Goal: Complete application form: Complete application form

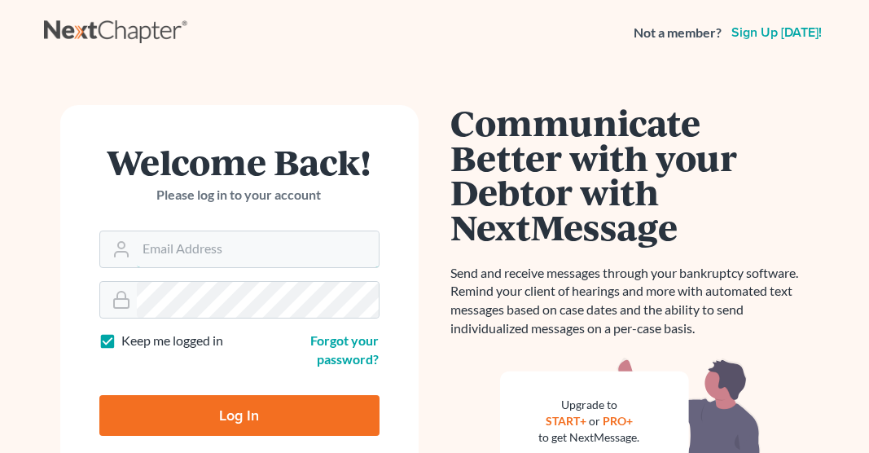
type input "[EMAIL_ADDRESS][DOMAIN_NAME]"
click at [247, 416] on input "Log In" at bounding box center [239, 415] width 280 height 41
type input "Thinking..."
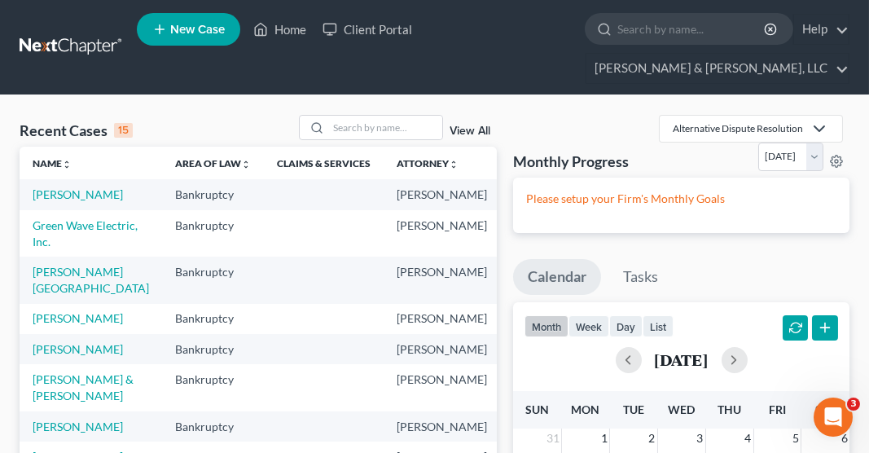
click at [203, 27] on span "New Case" at bounding box center [197, 30] width 55 height 12
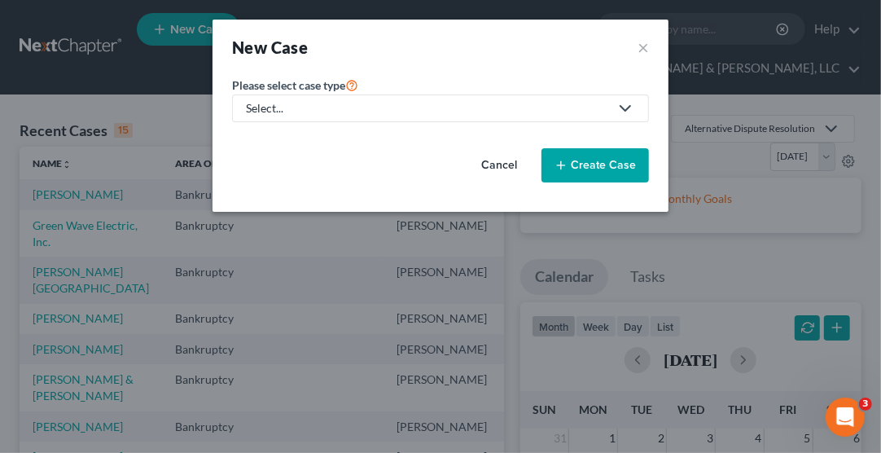
click at [291, 108] on div "Select..." at bounding box center [427, 108] width 363 height 16
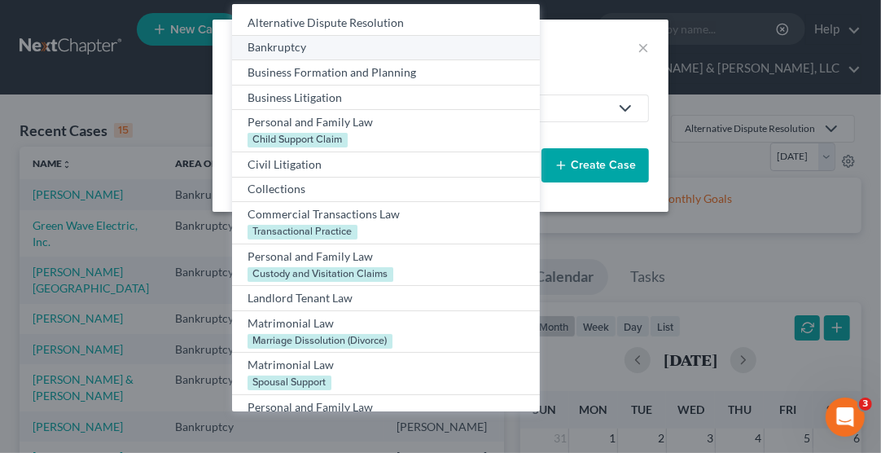
click at [298, 43] on div "Bankruptcy" at bounding box center [385, 47] width 276 height 16
select select "38"
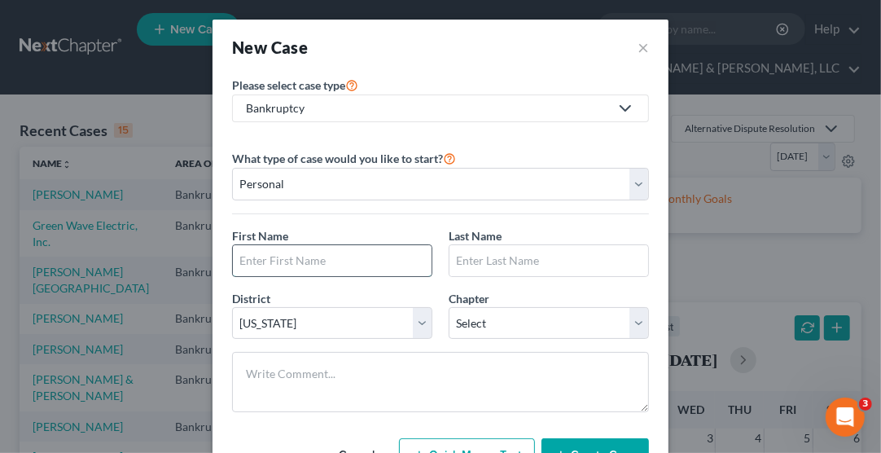
click at [296, 259] on input "text" at bounding box center [332, 260] width 199 height 31
type input "James"
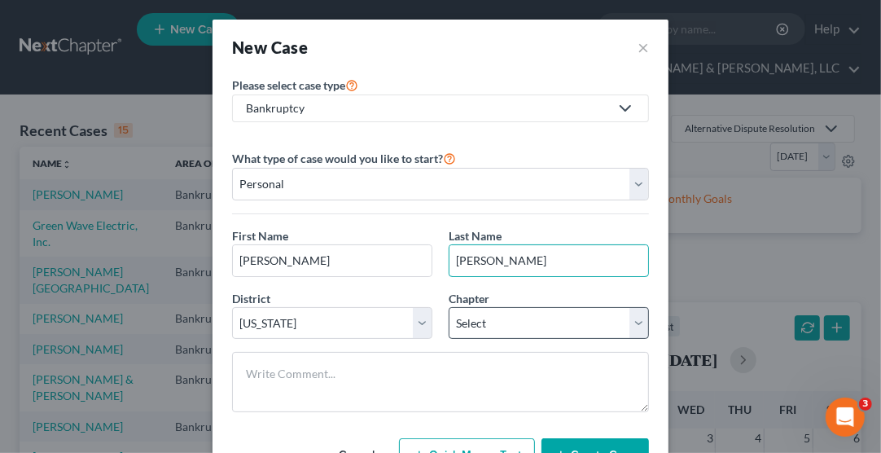
type input "Gonzalez-Simmons"
click at [510, 322] on select "Select 7 11 12 13" at bounding box center [549, 323] width 200 height 33
select select "3"
click at [449, 307] on select "Select 7 11 12 13" at bounding box center [549, 323] width 200 height 33
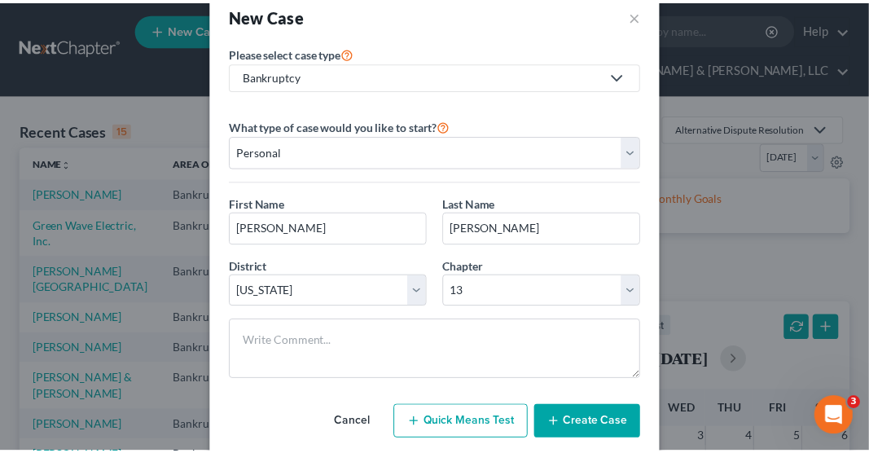
scroll to position [63, 0]
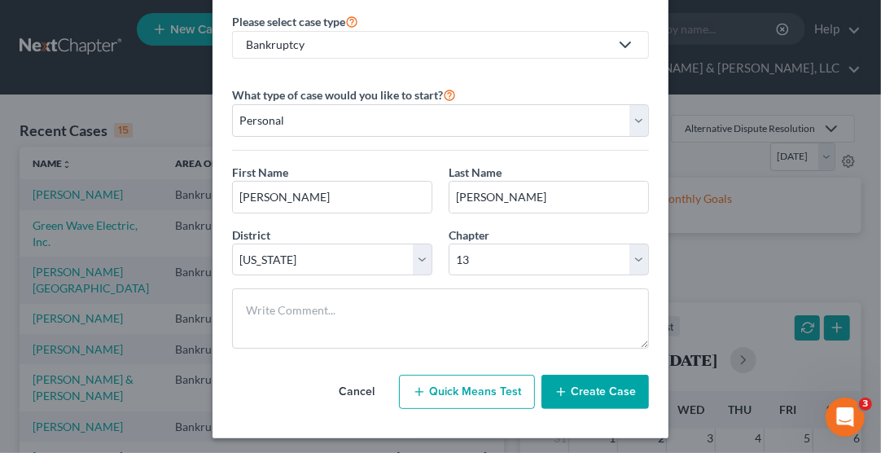
click at [596, 384] on button "Create Case" at bounding box center [594, 391] width 107 height 34
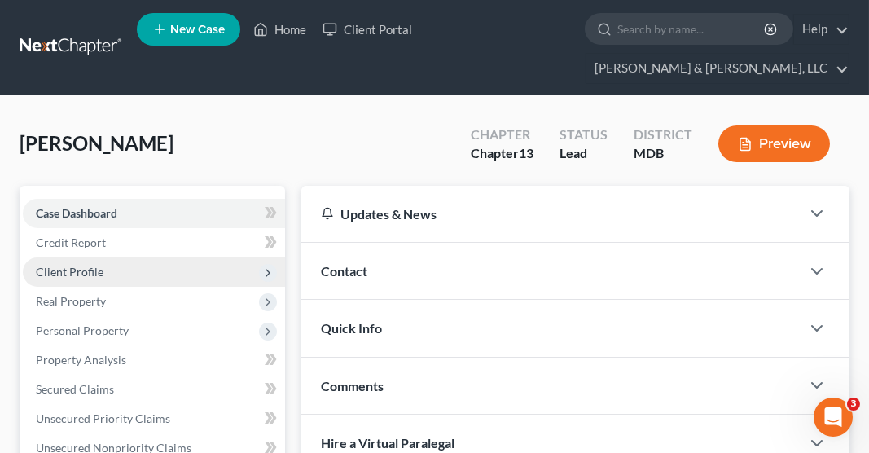
click at [117, 257] on span "Client Profile" at bounding box center [154, 271] width 262 height 29
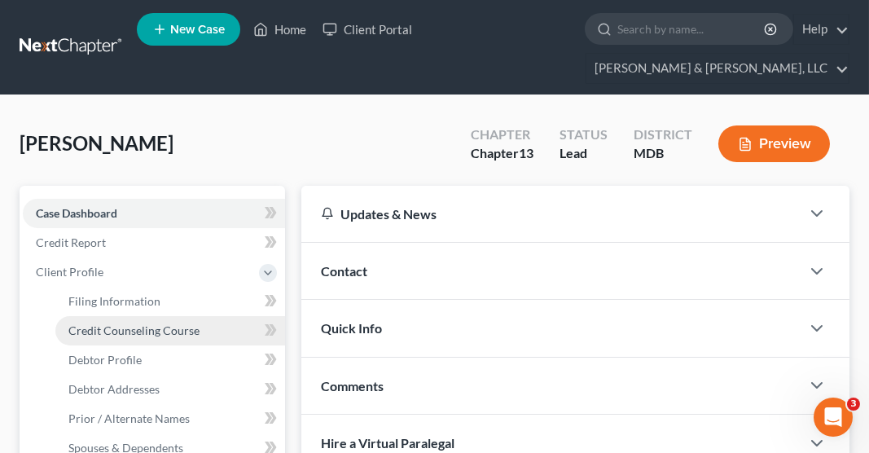
click at [129, 316] on link "Credit Counseling Course" at bounding box center [170, 330] width 230 height 29
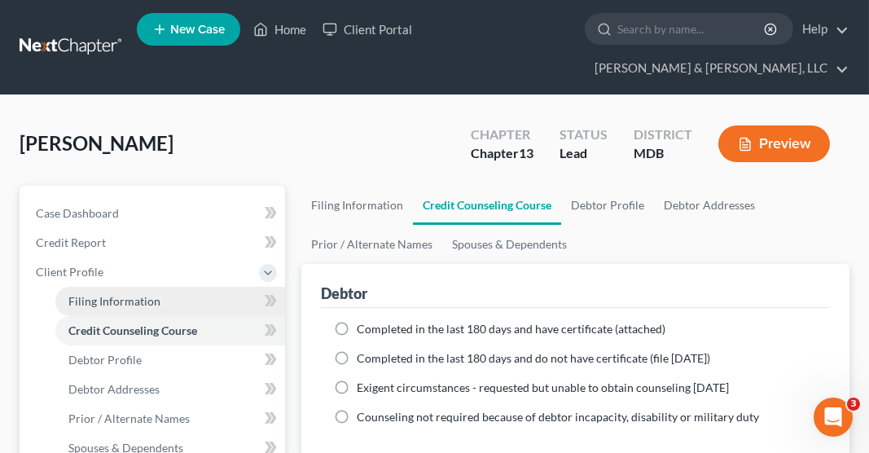
click at [126, 294] on span "Filing Information" at bounding box center [114, 301] width 92 height 14
select select "1"
select select "0"
select select "3"
select select "38"
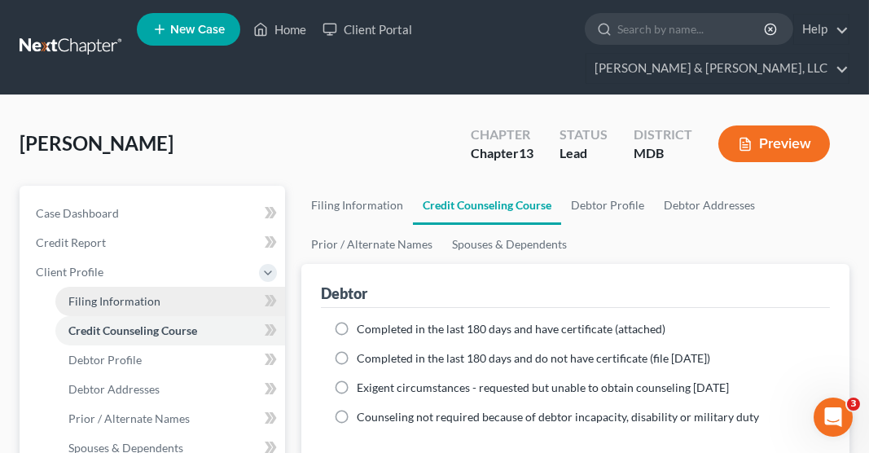
select select "21"
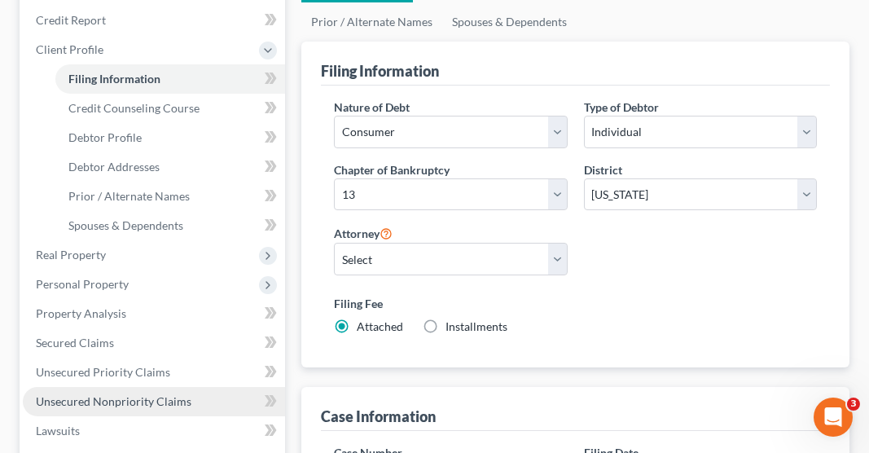
scroll to position [219, 0]
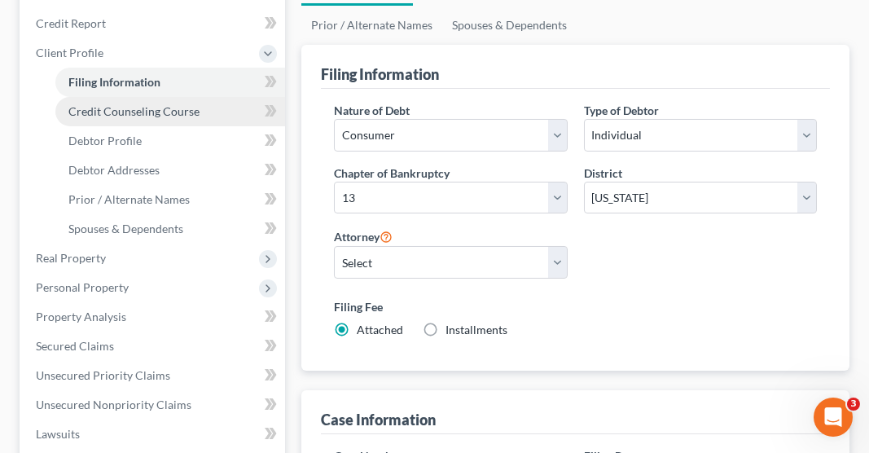
click at [179, 104] on span "Credit Counseling Course" at bounding box center [133, 111] width 131 height 14
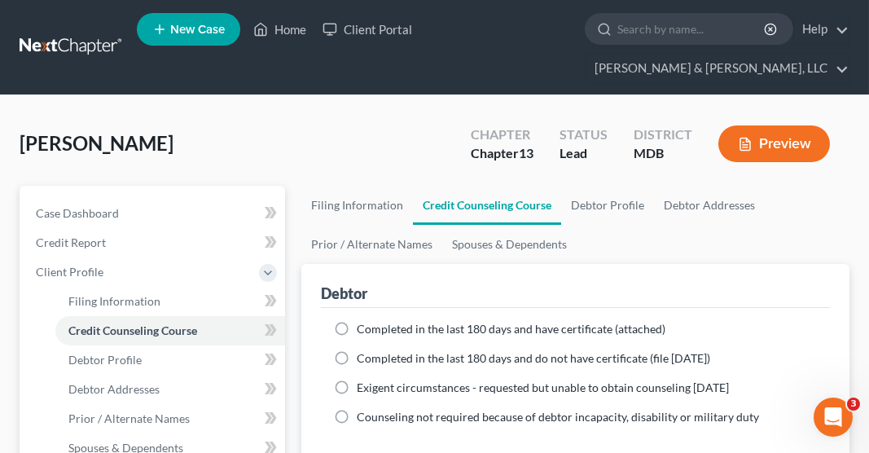
click at [357, 321] on label "Completed in the last 180 days and have certificate (attached)" at bounding box center [511, 329] width 309 height 16
click at [363, 321] on input "Completed in the last 180 days and have certificate (attached)" at bounding box center [368, 326] width 11 height 11
radio input "true"
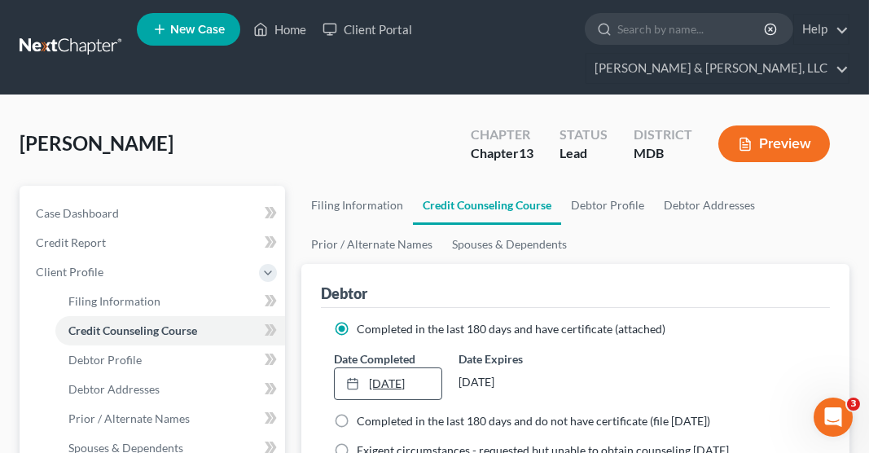
click at [370, 368] on link "9/8/2025" at bounding box center [388, 383] width 107 height 31
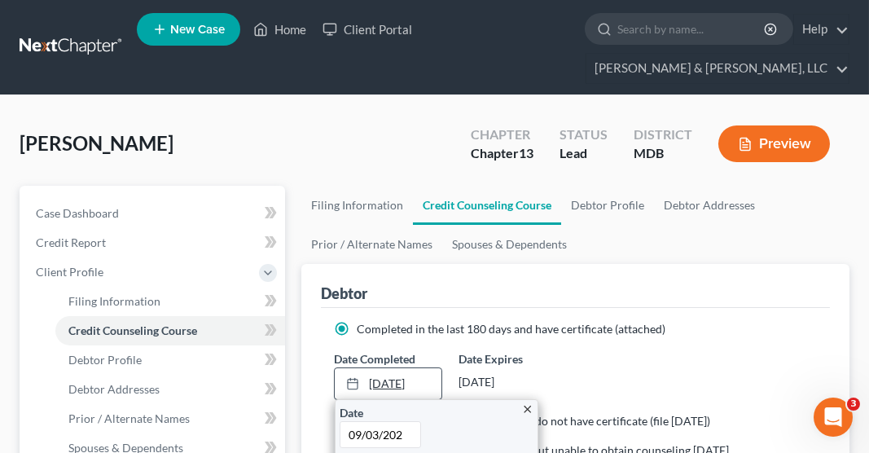
type input "09/03/2025"
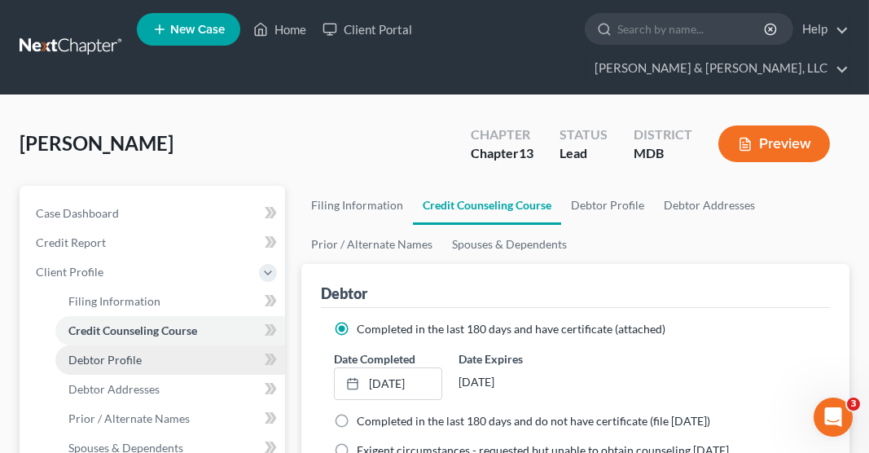
click at [125, 352] on span "Debtor Profile" at bounding box center [104, 359] width 73 height 14
select select "0"
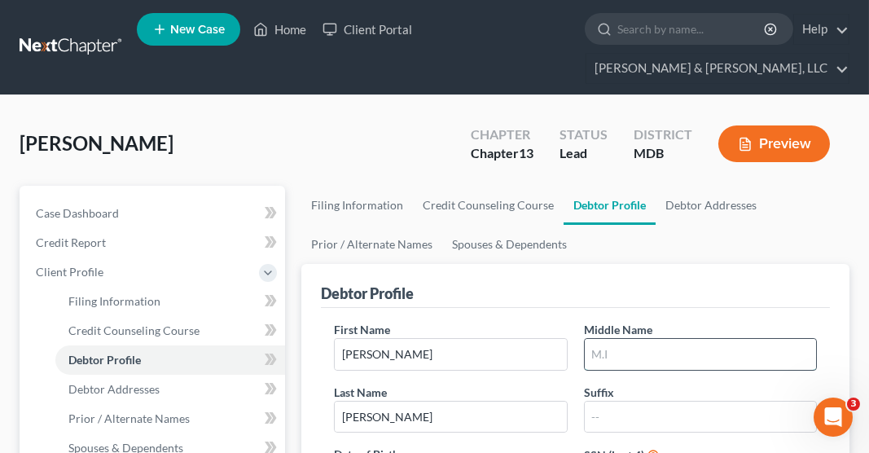
click at [620, 339] on input "text" at bounding box center [699, 354] width 231 height 31
type input "T"
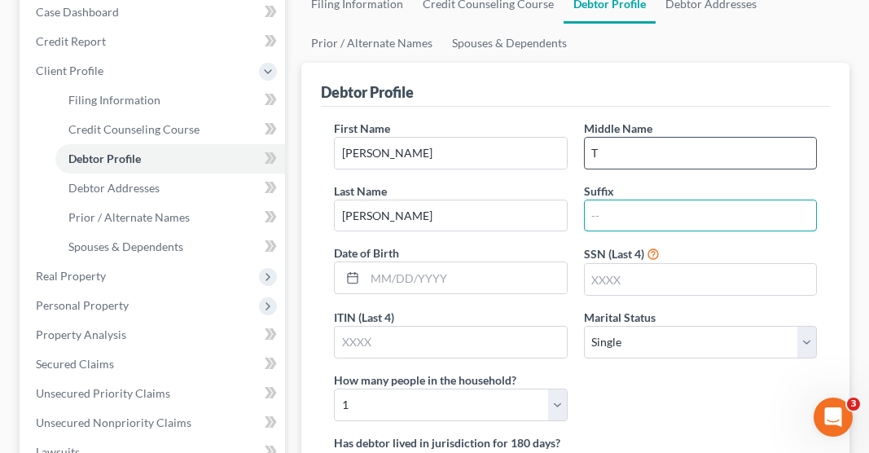
scroll to position [204, 0]
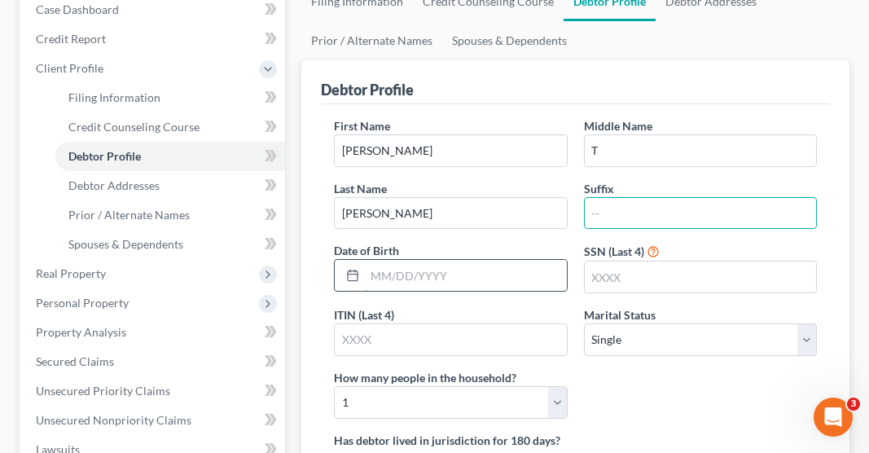
click at [378, 260] on input "text" at bounding box center [465, 275] width 201 height 31
type input "11/23/1971"
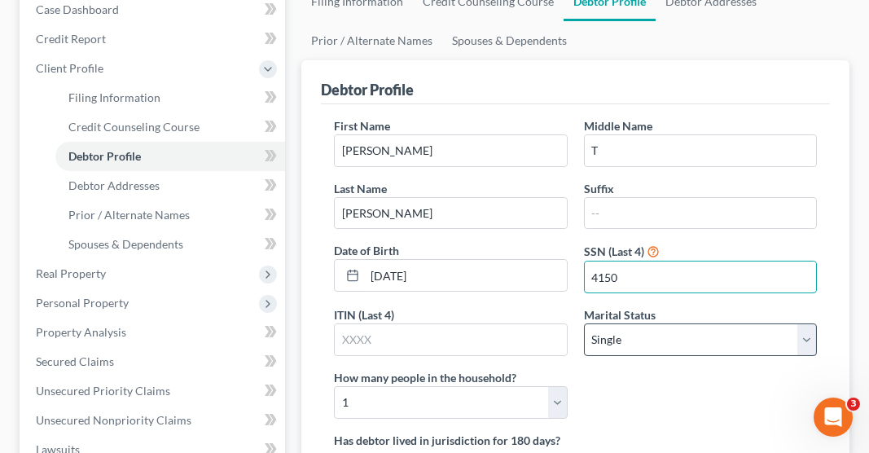
type input "4150"
click at [638, 323] on select "Select Single Married Separated Divorced Widowed" at bounding box center [700, 339] width 233 height 33
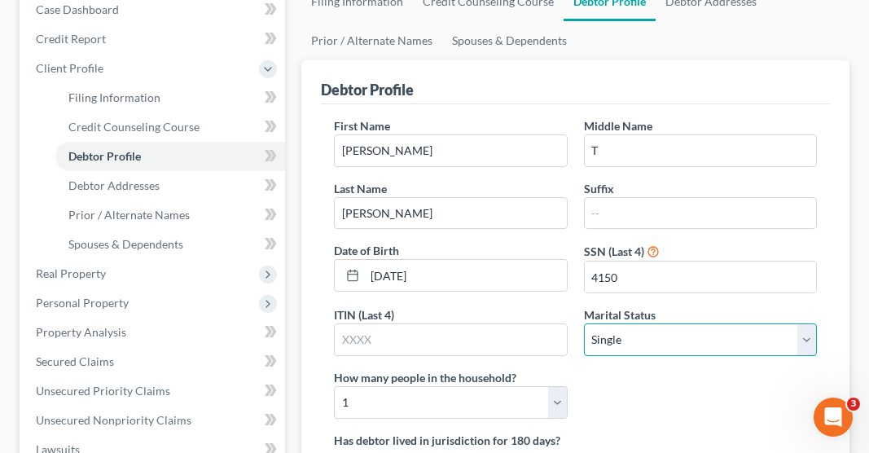
select select "3"
click at [584, 323] on select "Select Single Married Separated Divorced Widowed" at bounding box center [700, 339] width 233 height 33
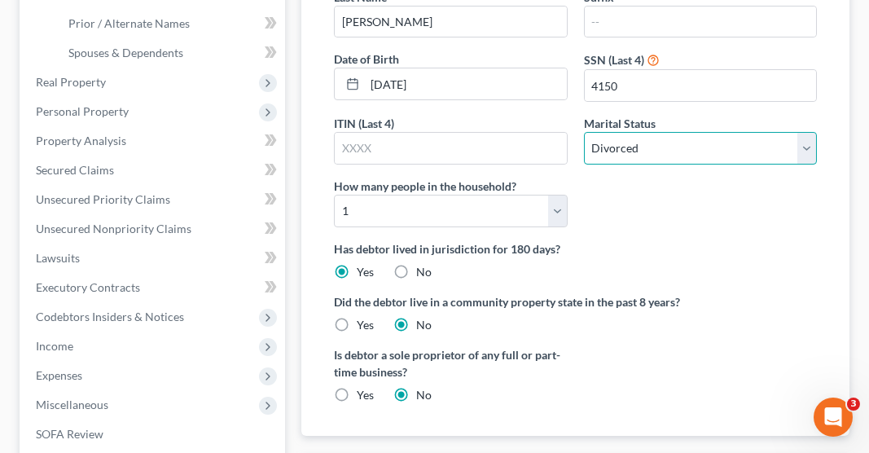
scroll to position [396, 0]
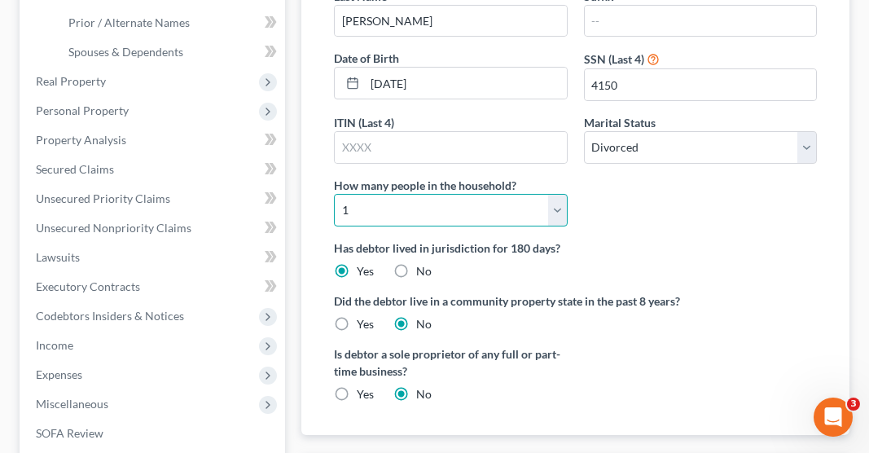
click at [453, 194] on select "Select 1 2 3 4 5 6 7 8 9 10 11 12 13 14 15 16 17 18 19 20" at bounding box center [450, 210] width 233 height 33
select select "3"
click at [334, 194] on select "Select 1 2 3 4 5 6 7 8 9 10 11 12 13 14 15 16 17 18 19 20" at bounding box center [450, 210] width 233 height 33
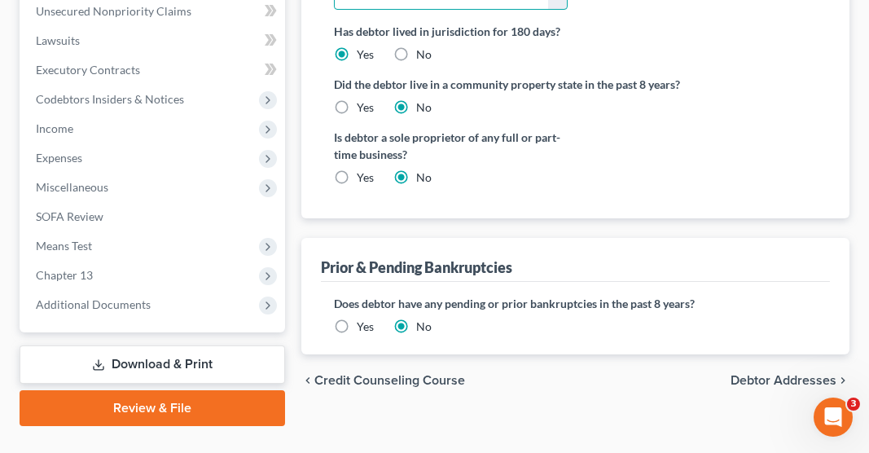
scroll to position [615, 0]
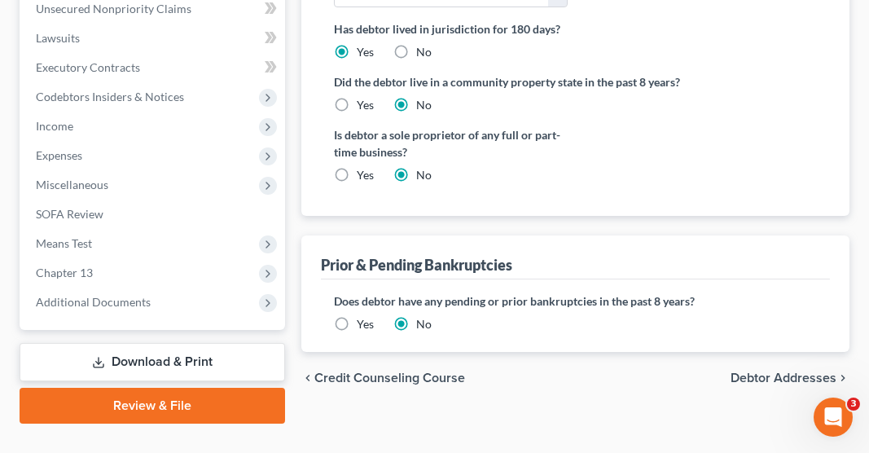
click at [771, 371] on span "Debtor Addresses" at bounding box center [783, 377] width 106 height 13
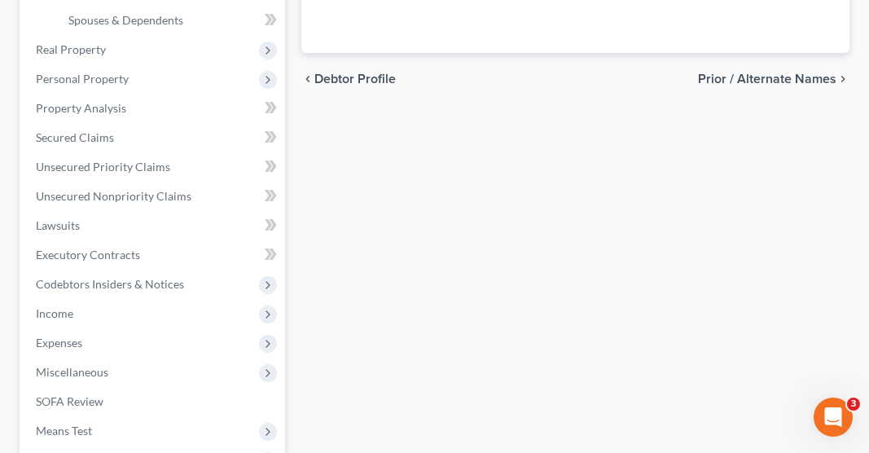
select select "0"
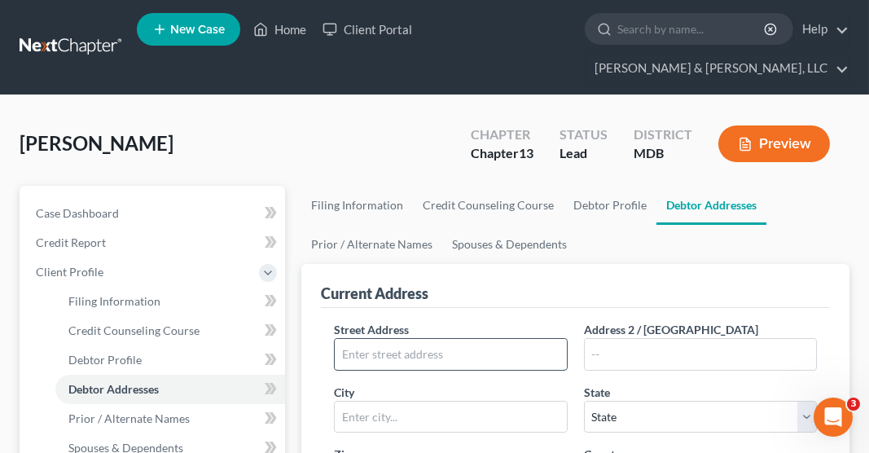
click at [404, 339] on input "text" at bounding box center [450, 354] width 231 height 31
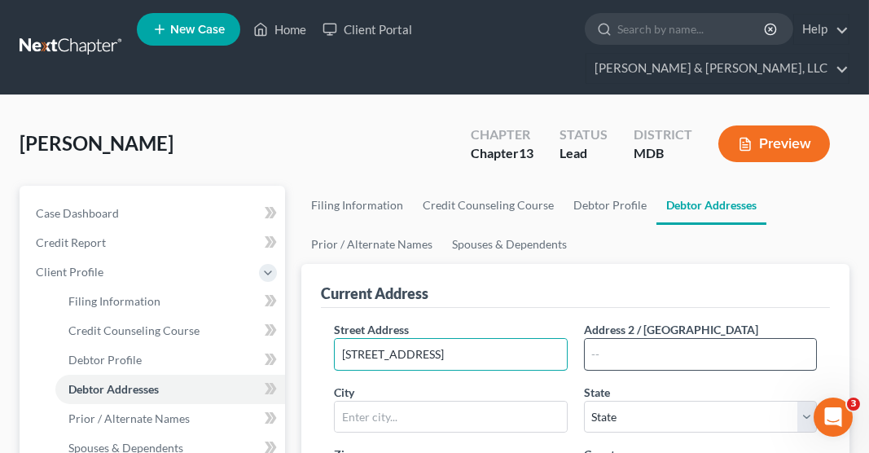
type input "[STREET_ADDRESS]"
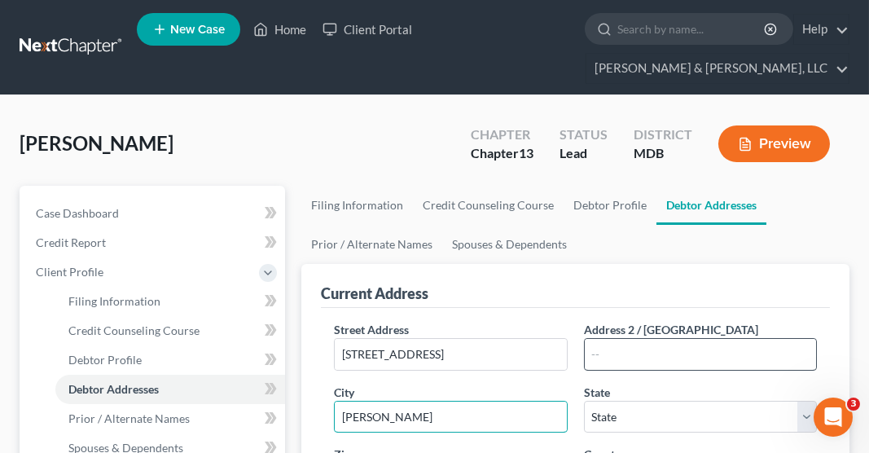
type input "[PERSON_NAME]"
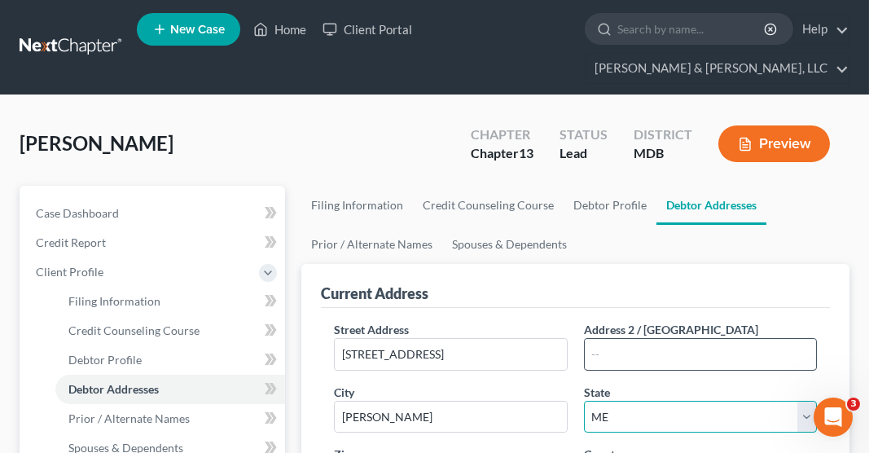
select select "21"
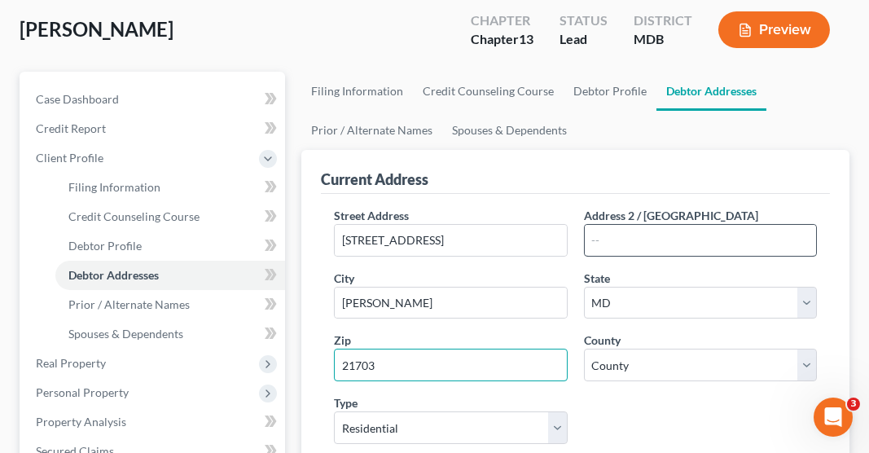
scroll to position [116, 0]
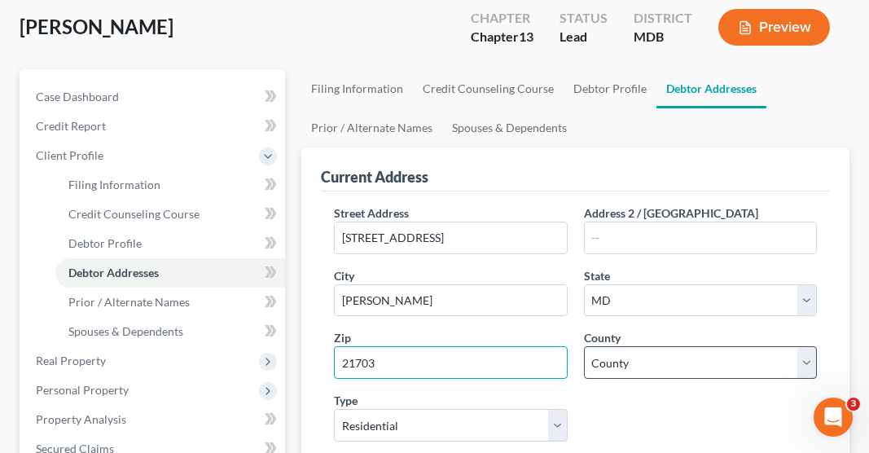
type input "21703"
click at [623, 346] on select "County Allegany County Anne Arundel County Baltimore County Baltimore city Calv…" at bounding box center [700, 362] width 233 height 33
select select "10"
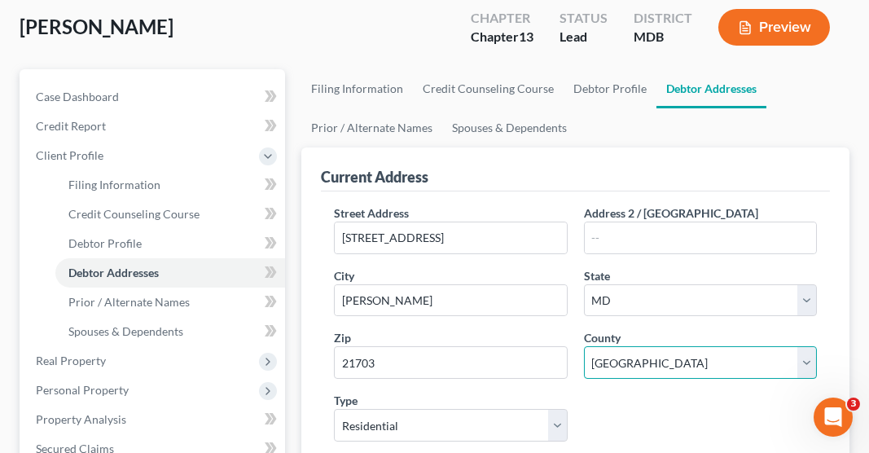
click at [584, 346] on select "County Allegany County Anne Arundel County Baltimore County Baltimore city Calv…" at bounding box center [700, 362] width 233 height 33
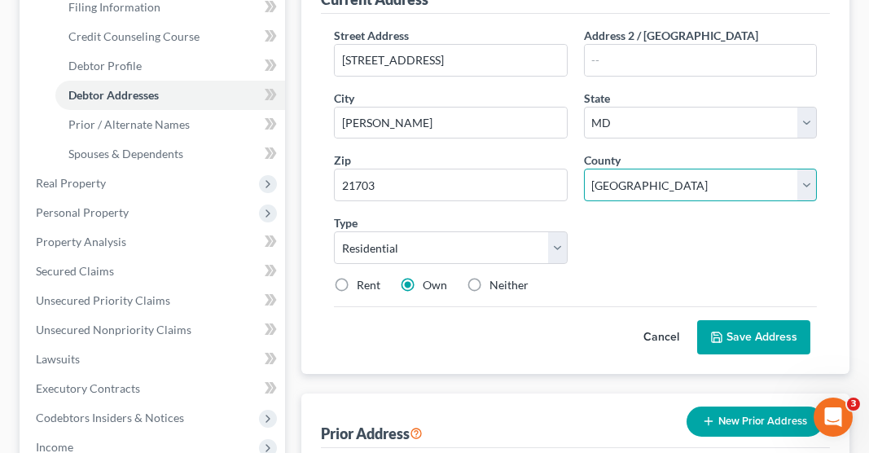
scroll to position [303, 0]
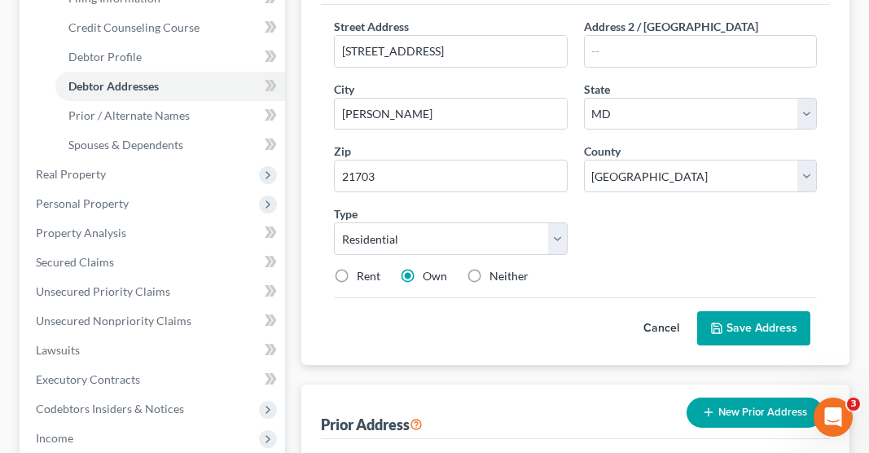
click at [760, 311] on button "Save Address" at bounding box center [753, 328] width 113 height 34
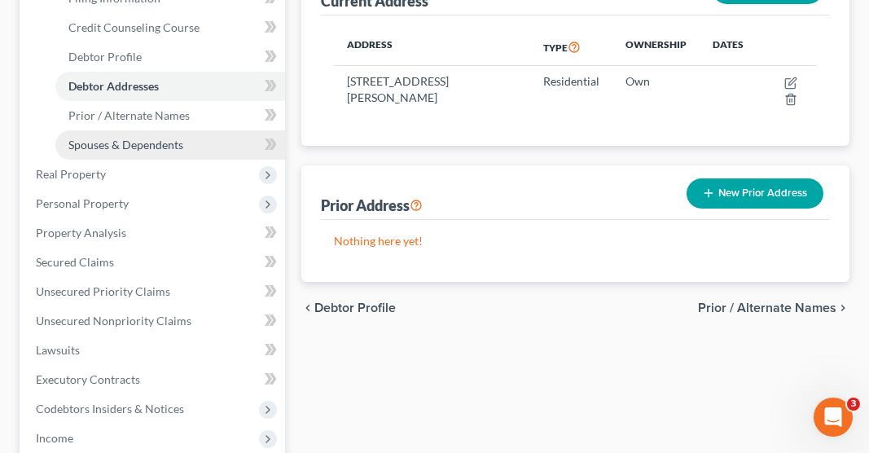
click at [157, 138] on span "Spouses & Dependents" at bounding box center [125, 145] width 115 height 14
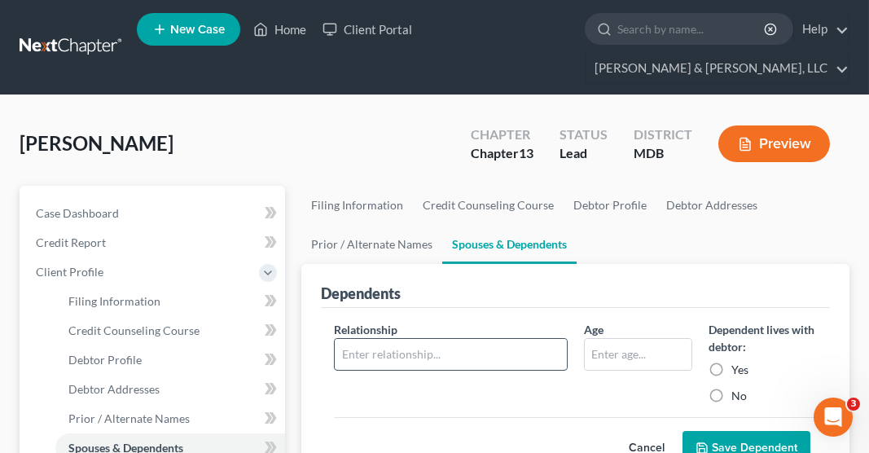
click at [476, 339] on input "text" at bounding box center [450, 354] width 231 height 31
type input "Daughter"
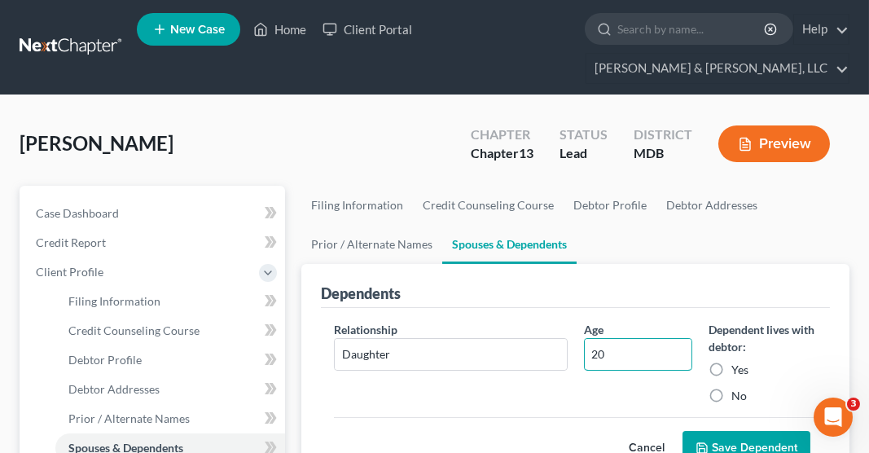
type input "20"
click at [731, 361] on label "Yes" at bounding box center [739, 369] width 17 height 16
click at [738, 361] on input "Yes" at bounding box center [743, 366] width 11 height 11
radio input "true"
click at [739, 431] on button "Save Dependent" at bounding box center [746, 448] width 128 height 34
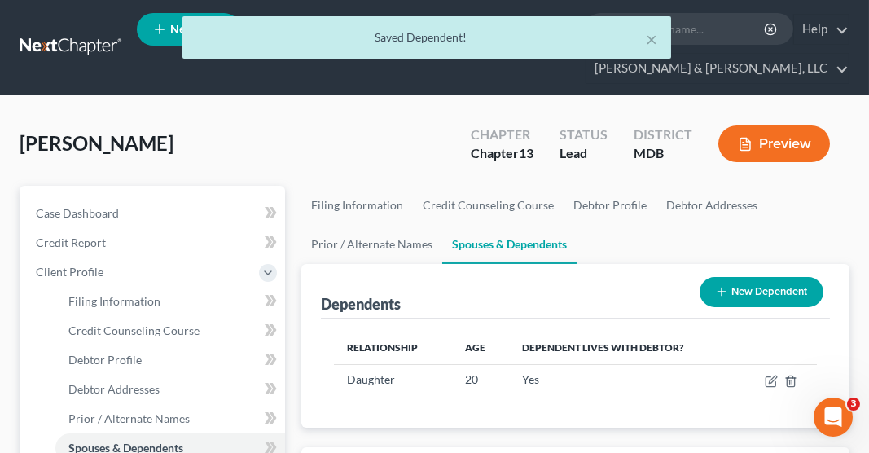
click at [739, 277] on button "New Dependent" at bounding box center [761, 292] width 124 height 30
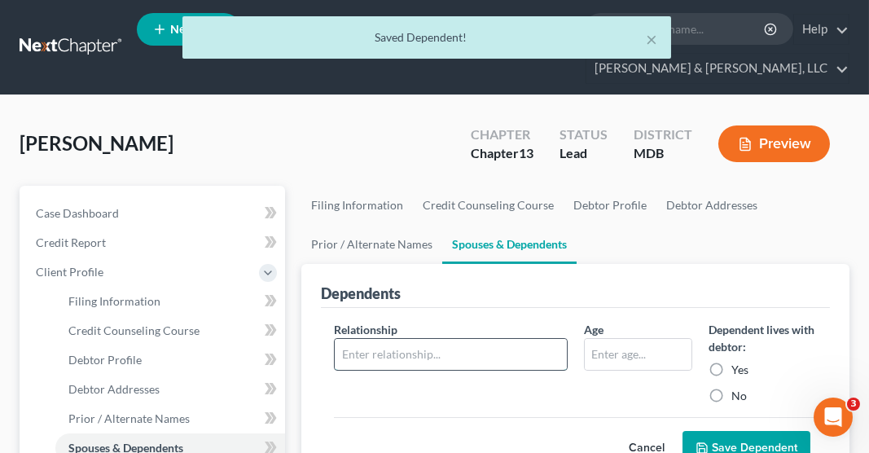
click at [443, 339] on input "text" at bounding box center [450, 354] width 231 height 31
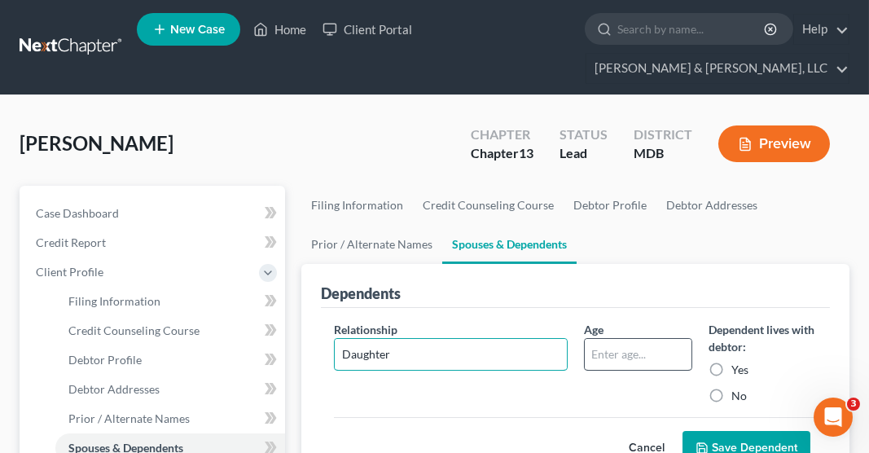
type input "Daughter"
type input "13"
click at [731, 361] on label "Yes" at bounding box center [739, 369] width 17 height 16
click at [738, 361] on input "Yes" at bounding box center [743, 366] width 11 height 11
radio input "true"
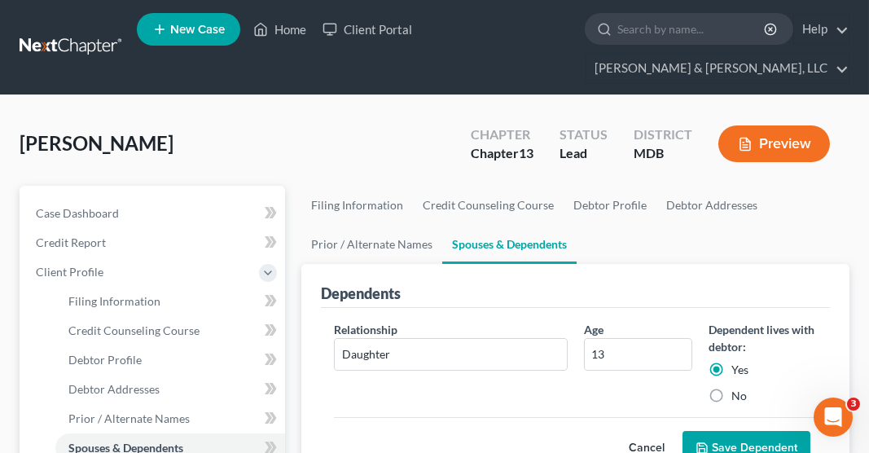
click at [734, 431] on button "Save Dependent" at bounding box center [746, 448] width 128 height 34
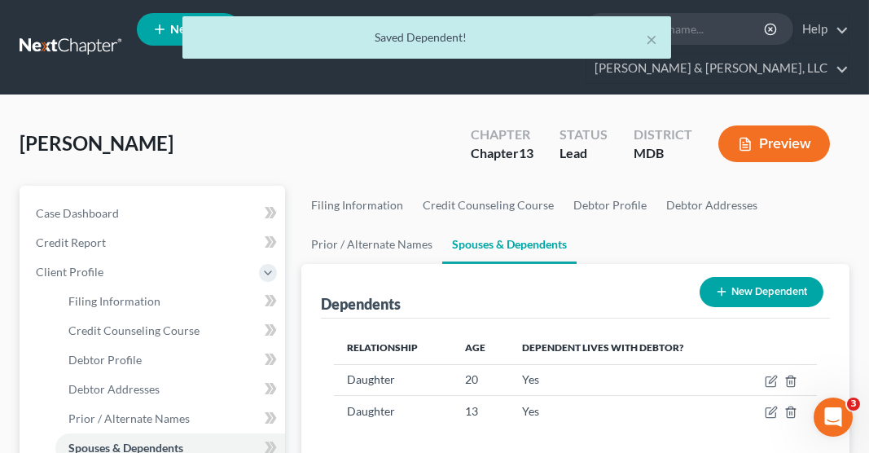
click at [748, 277] on button "New Dependent" at bounding box center [761, 292] width 124 height 30
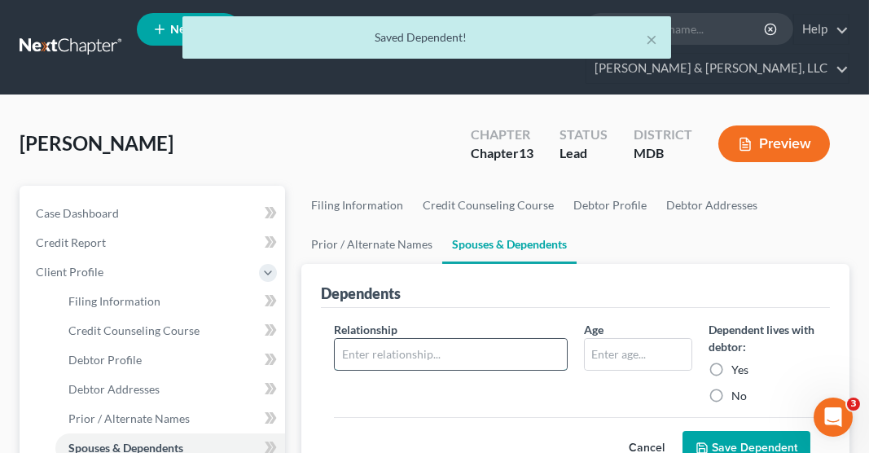
click at [469, 339] on input "text" at bounding box center [450, 354] width 231 height 31
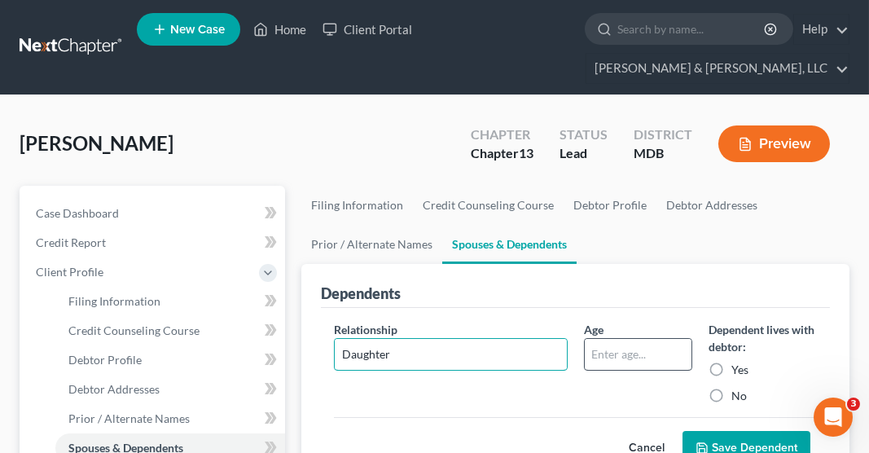
type input "Daughter"
type input "11"
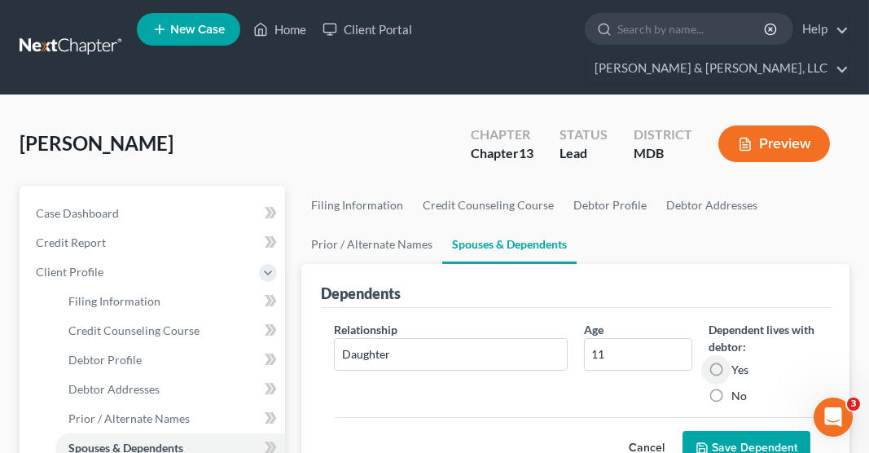
click at [731, 361] on label "Yes" at bounding box center [739, 369] width 17 height 16
click at [738, 361] on input "Yes" at bounding box center [743, 366] width 11 height 11
radio input "true"
click at [751, 431] on button "Save Dependent" at bounding box center [746, 448] width 128 height 34
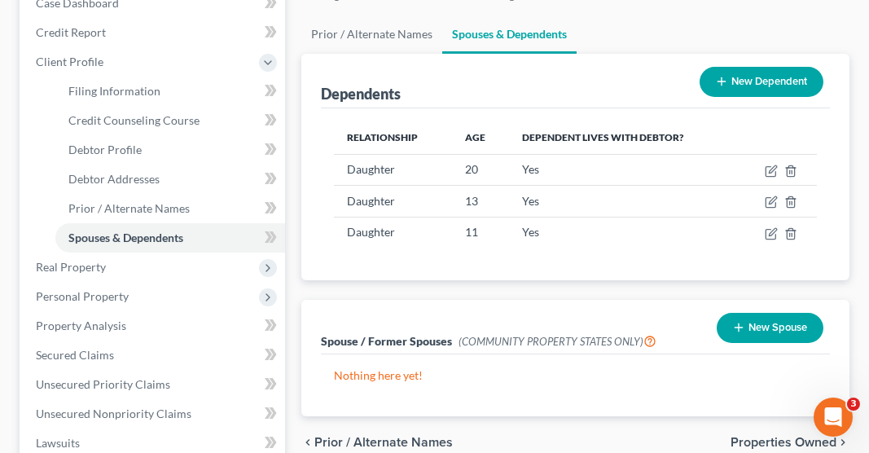
scroll to position [227, 0]
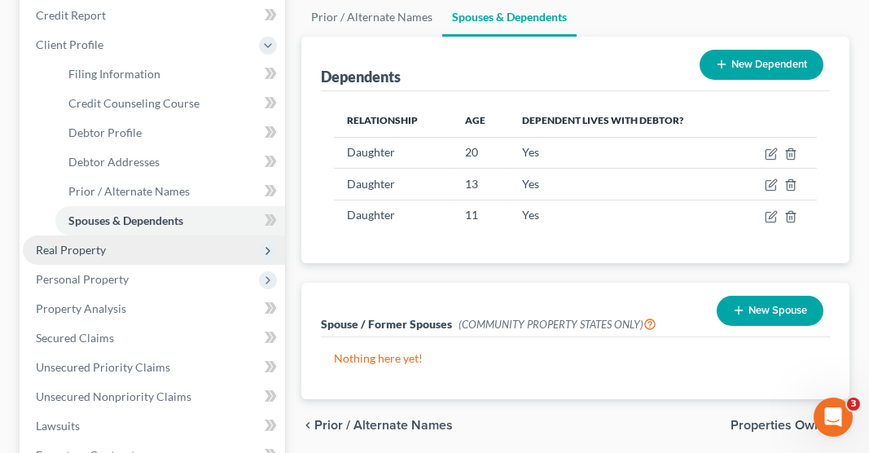
click at [110, 235] on span "Real Property" at bounding box center [154, 249] width 262 height 29
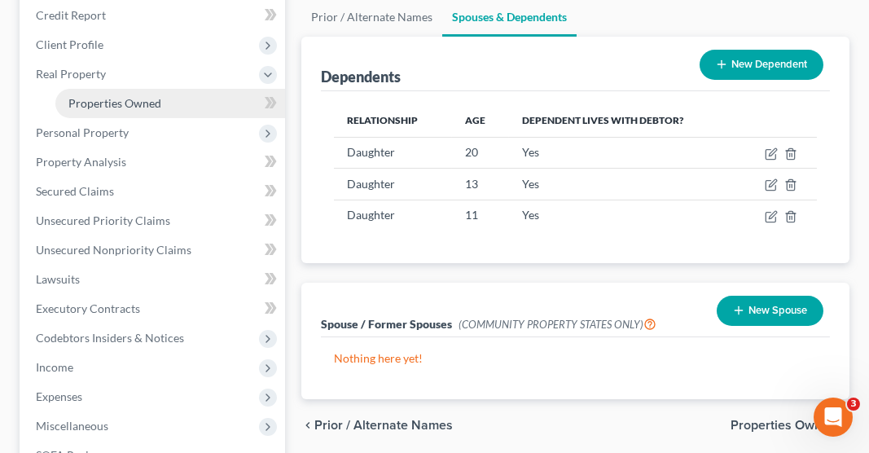
click at [147, 96] on span "Properties Owned" at bounding box center [114, 103] width 93 height 14
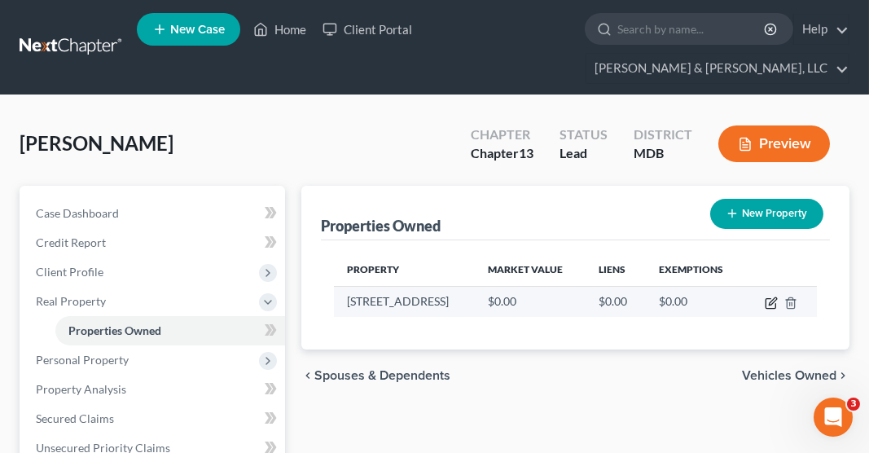
click at [770, 296] on icon "button" at bounding box center [770, 302] width 13 height 13
select select "21"
select select "10"
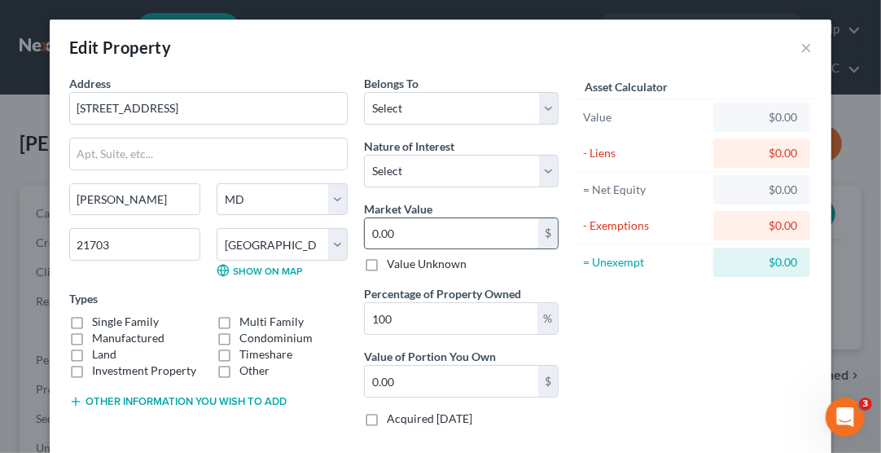
click at [432, 230] on input "0.00" at bounding box center [451, 233] width 173 height 31
type input "6"
type input "6.00"
type input "64"
type input "64.00"
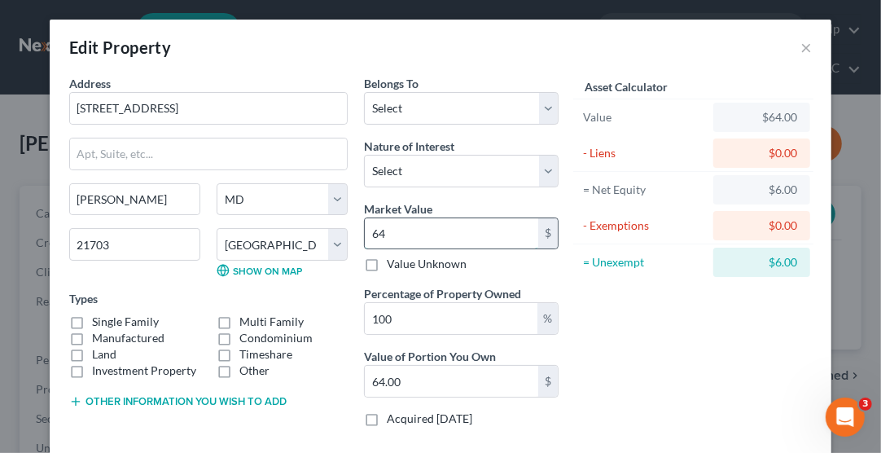
type input "649"
type input "649.00"
type input "6499"
type input "6,499.00"
type input "6,49"
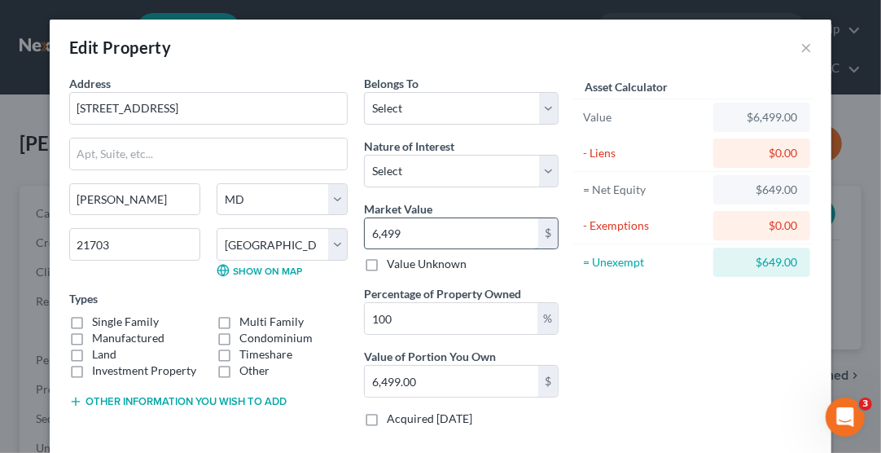
type input "649.00"
type input "6494"
type input "6,494.00"
type input "6,4940"
type input "64,940.00"
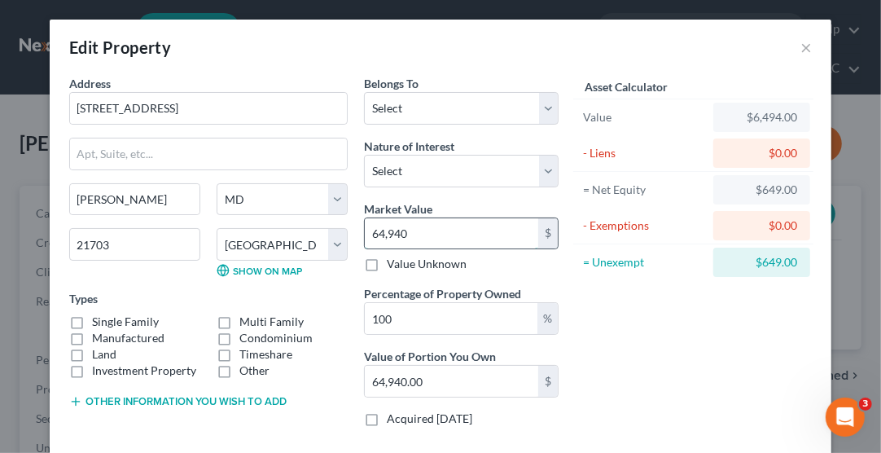
type input "64,9400"
type input "649,400.00"
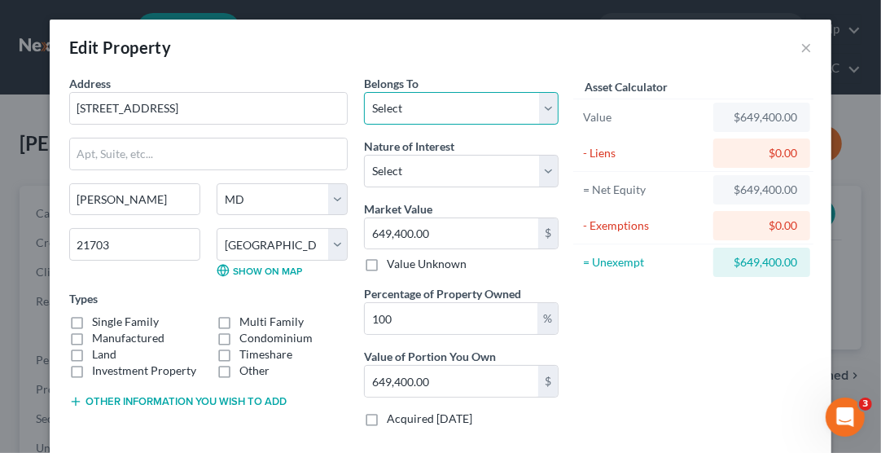
click at [432, 107] on select "Select Debtor 1 Only Debtor 2 Only Debtor 1 And Debtor 2 Only At Least One Of T…" at bounding box center [461, 108] width 195 height 33
select select "3"
click at [364, 92] on select "Select Debtor 1 Only Debtor 2 Only Debtor 1 And Debtor 2 Only At Least One Of T…" at bounding box center [461, 108] width 195 height 33
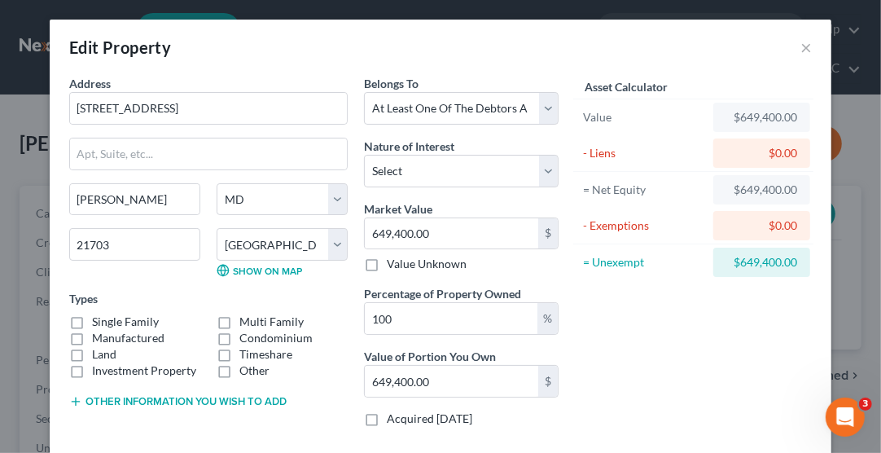
click at [92, 315] on label "Single Family" at bounding box center [125, 321] width 67 height 16
click at [99, 315] on input "Single Family" at bounding box center [104, 318] width 11 height 11
checkbox input "true"
click at [400, 175] on select "Select Fee Simple Joint Tenant Life Estate Equitable Interest Future Interest T…" at bounding box center [461, 171] width 195 height 33
select select "1"
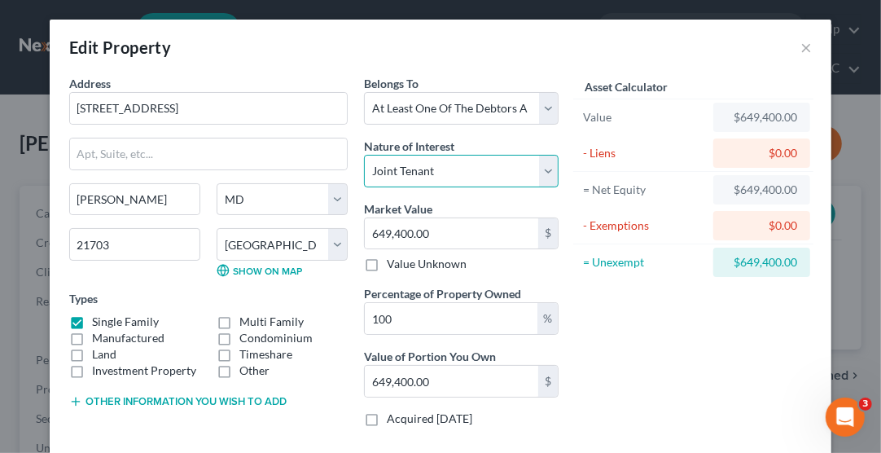
click at [364, 155] on select "Select Fee Simple Joint Tenant Life Estate Equitable Interest Future Interest T…" at bounding box center [461, 171] width 195 height 33
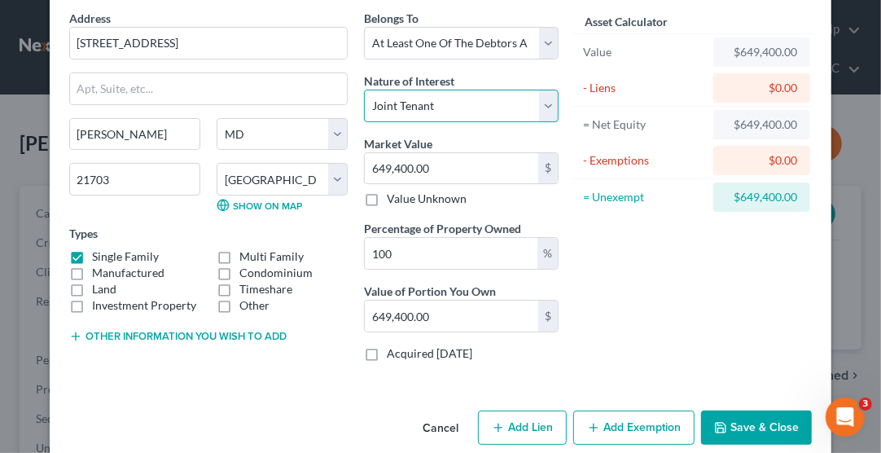
scroll to position [85, 0]
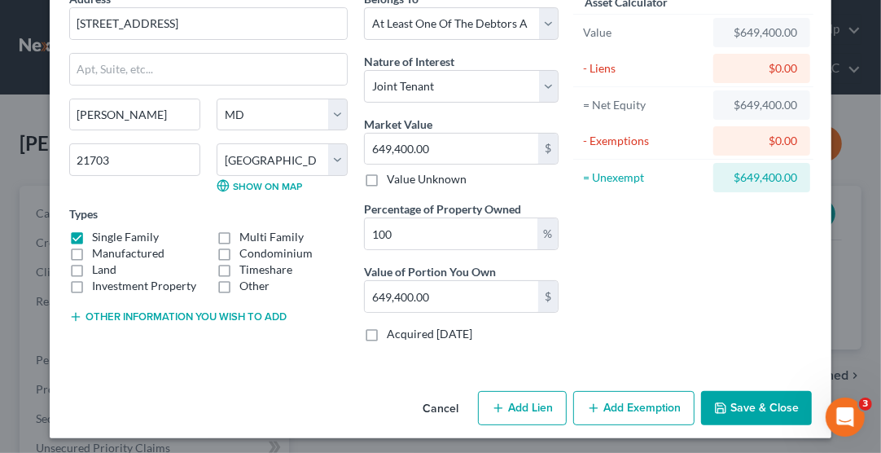
click at [512, 408] on button "Add Lien" at bounding box center [522, 408] width 89 height 34
select select "3"
select select "0"
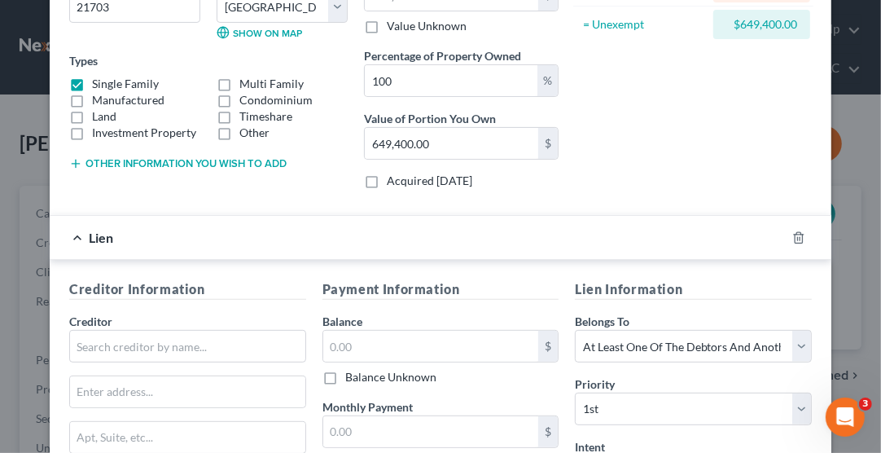
scroll to position [252, 0]
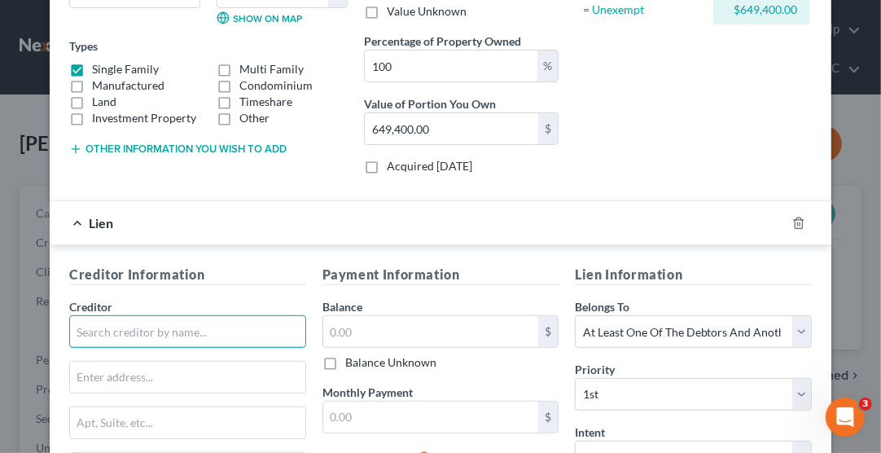
click at [208, 327] on input "text" at bounding box center [187, 331] width 237 height 33
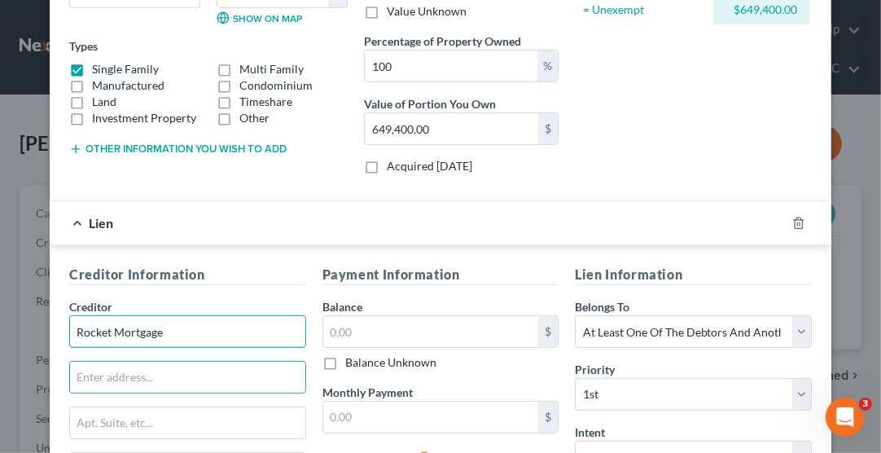
click at [219, 334] on input "Rocket Mortgage" at bounding box center [187, 331] width 237 height 33
type input "Rocket Mortgage, LLC"
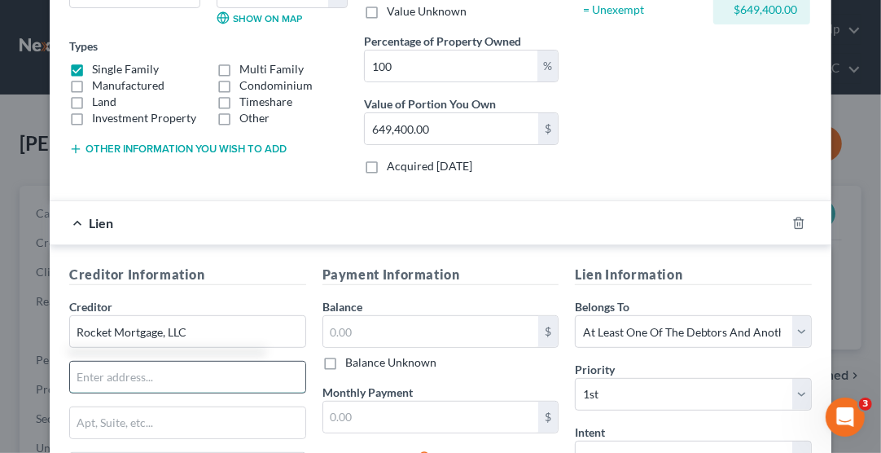
click at [212, 373] on input "text" at bounding box center [187, 376] width 235 height 31
type input "P.O. Box 6577"
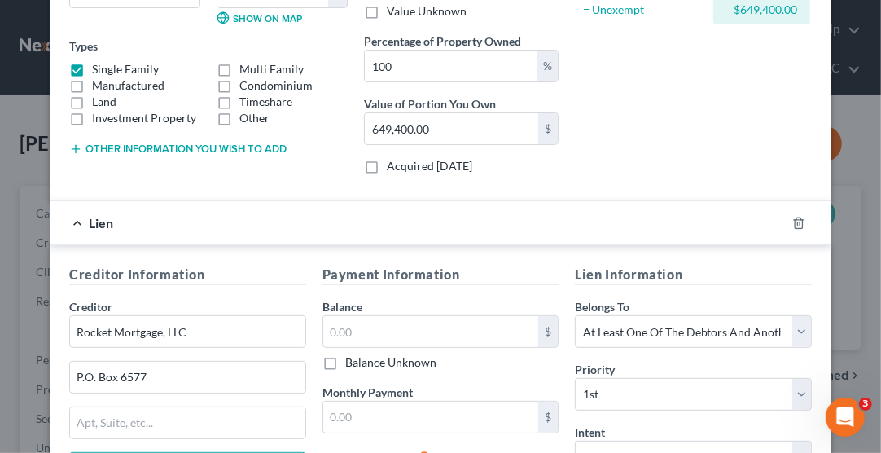
scroll to position [275, 0]
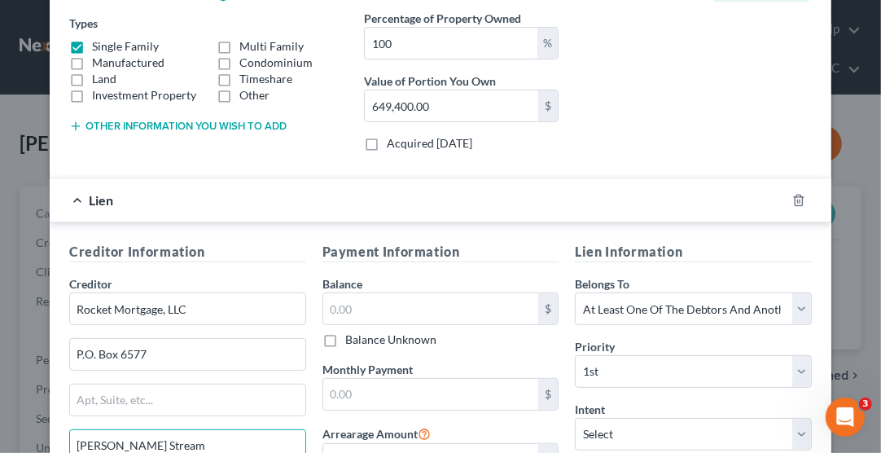
type input "[PERSON_NAME] Stream"
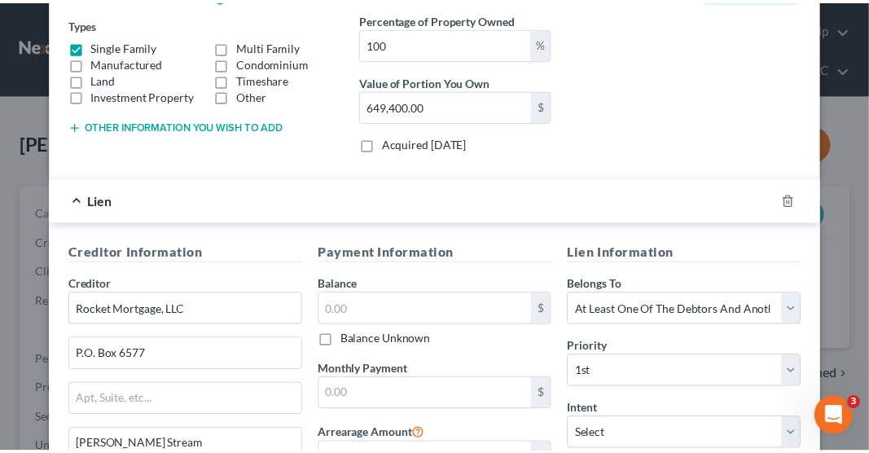
scroll to position [486, 0]
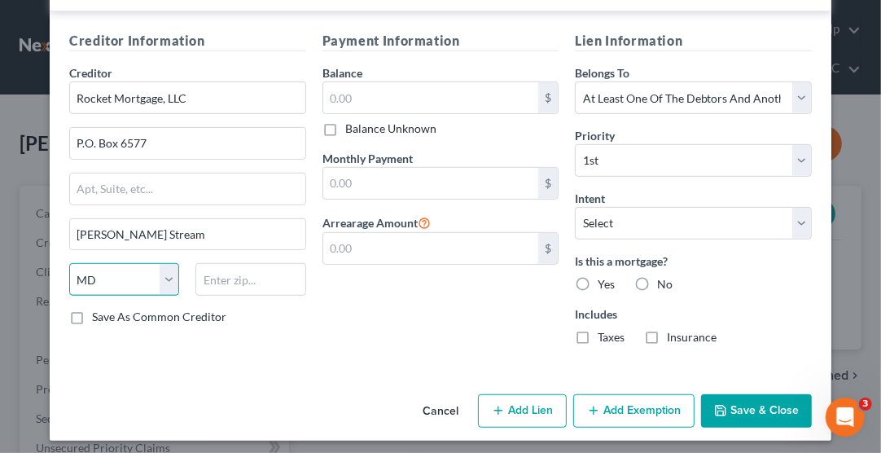
click at [120, 274] on select "State [US_STATE] AK AR AZ CA CO CT DE DC [GEOGRAPHIC_DATA] [GEOGRAPHIC_DATA] GU…" at bounding box center [124, 279] width 110 height 33
select select "14"
click at [69, 263] on select "State [US_STATE] AK AR AZ CA CO CT DE DC [GEOGRAPHIC_DATA] [GEOGRAPHIC_DATA] GU…" at bounding box center [124, 279] width 110 height 33
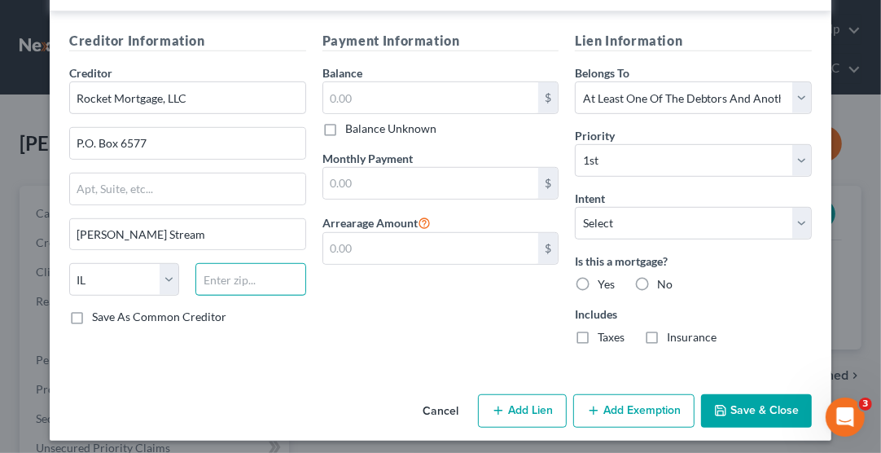
click at [225, 272] on input "text" at bounding box center [250, 279] width 110 height 33
type input "60197-6577"
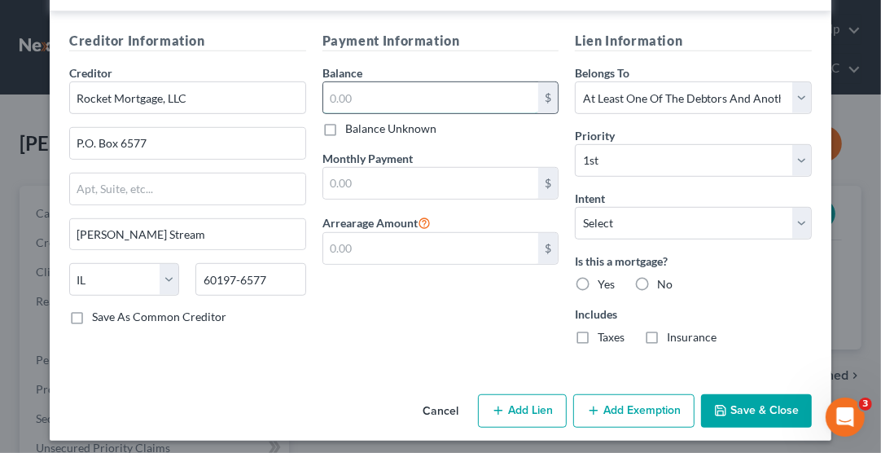
click at [344, 93] on input "text" at bounding box center [431, 97] width 216 height 31
type input "513,451.28"
click at [331, 177] on input "text" at bounding box center [431, 183] width 216 height 31
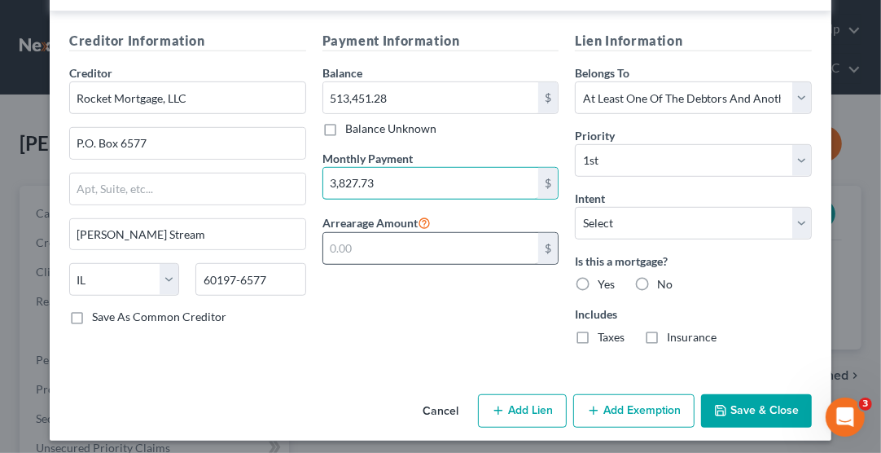
type input "3,827.73"
click at [340, 233] on input "text" at bounding box center [431, 248] width 216 height 31
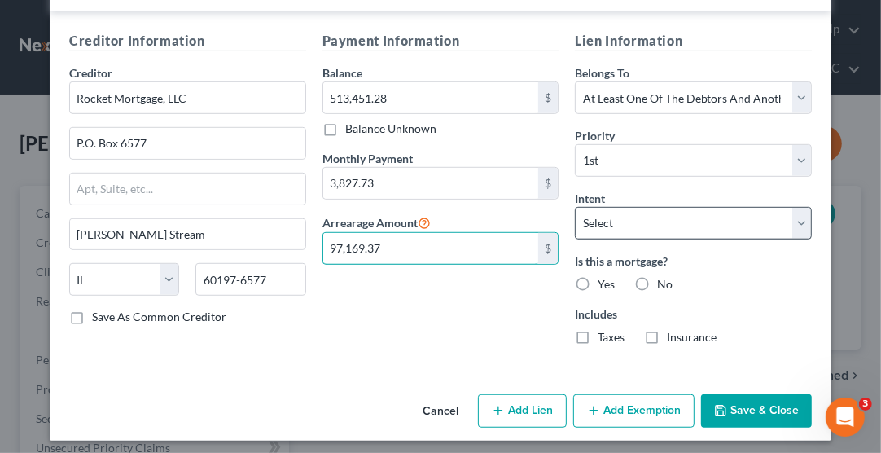
type input "97,169.37"
click at [636, 210] on select "Select Surrender Redeem Reaffirm Avoid Other" at bounding box center [693, 223] width 237 height 33
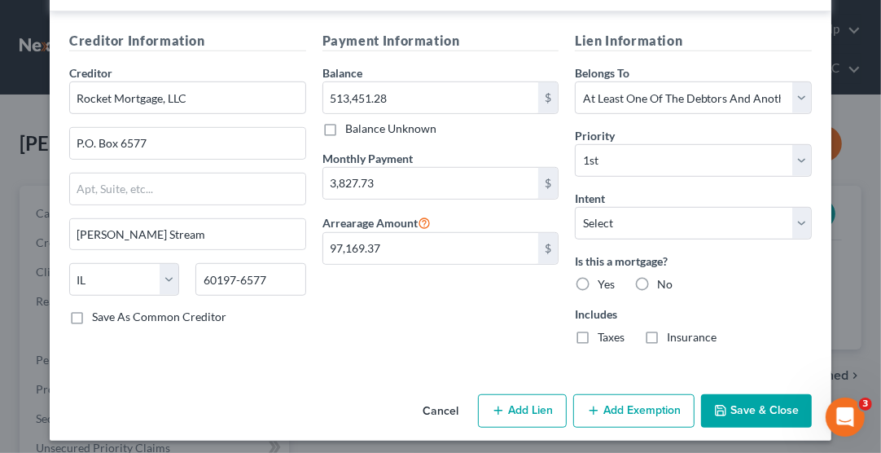
click at [513, 327] on div "Payment Information Balance 513,451.28 $ Balance Unknown Balance Undetermined 5…" at bounding box center [440, 194] width 253 height 326
click at [598, 278] on label "Yes" at bounding box center [606, 284] width 17 height 16
click at [604, 278] on input "Yes" at bounding box center [609, 281] width 11 height 11
radio input "true"
click at [598, 334] on label "Taxes" at bounding box center [611, 337] width 27 height 16
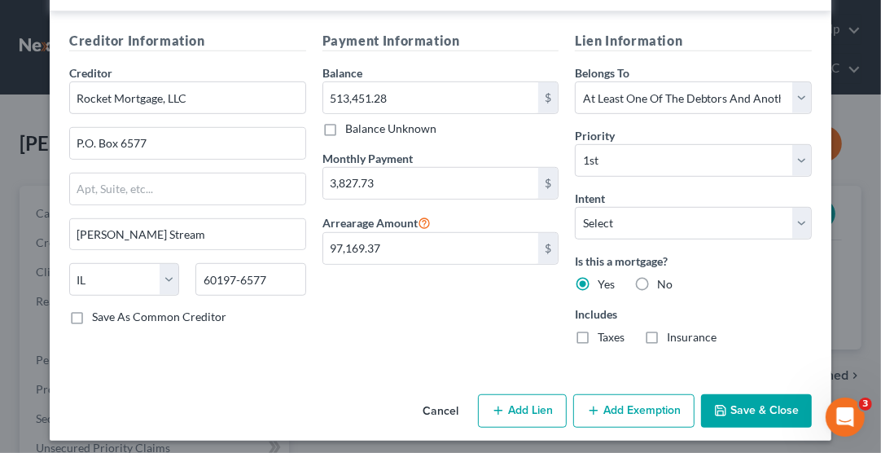
click at [604, 334] on input "Taxes" at bounding box center [609, 334] width 11 height 11
checkbox input "true"
click at [667, 330] on label "Insurance" at bounding box center [692, 337] width 50 height 16
click at [673, 330] on input "Insurance" at bounding box center [678, 334] width 11 height 11
checkbox input "true"
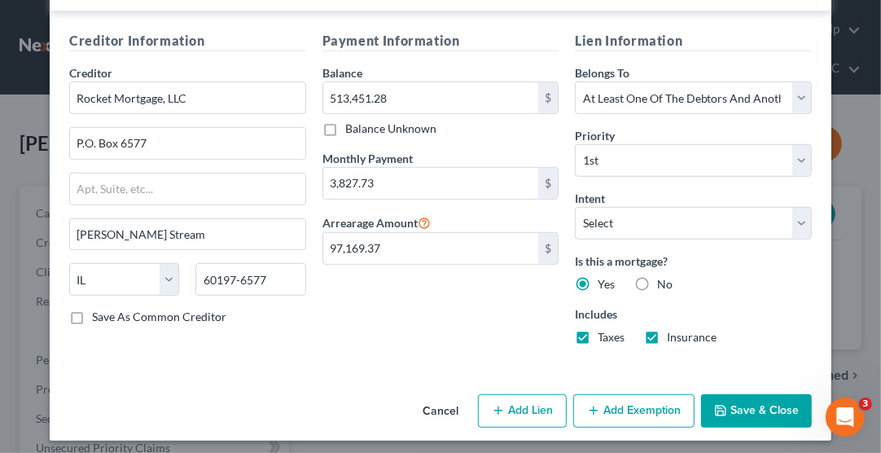
click at [739, 413] on button "Save & Close" at bounding box center [756, 411] width 111 height 34
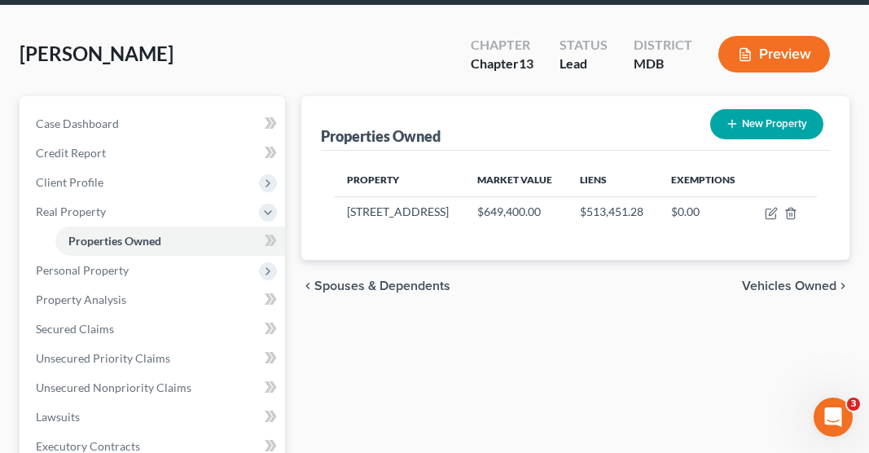
scroll to position [92, 0]
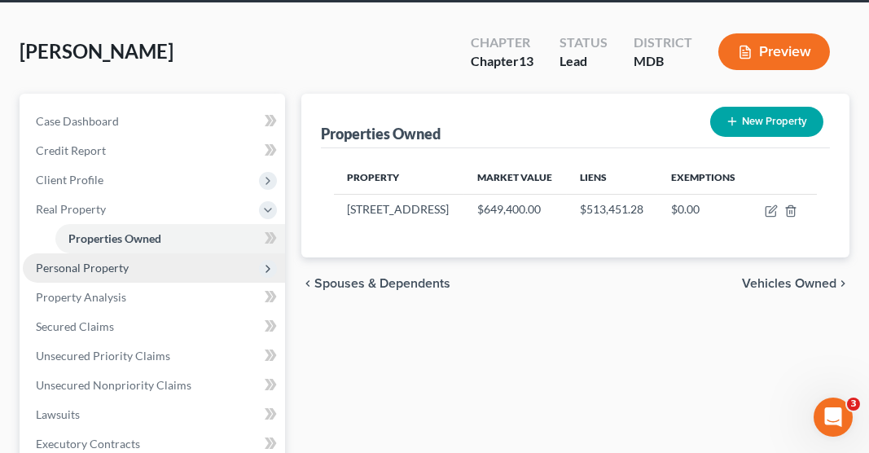
click at [120, 253] on span "Personal Property" at bounding box center [154, 267] width 262 height 29
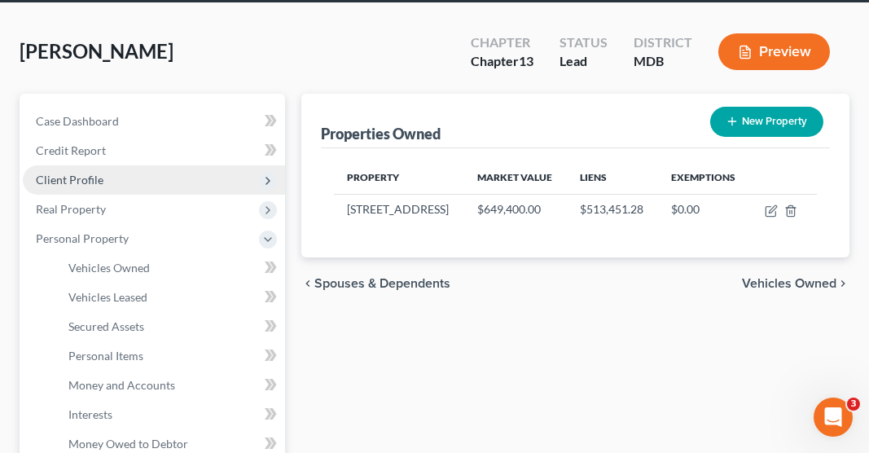
click at [98, 173] on span "Client Profile" at bounding box center [70, 180] width 68 height 14
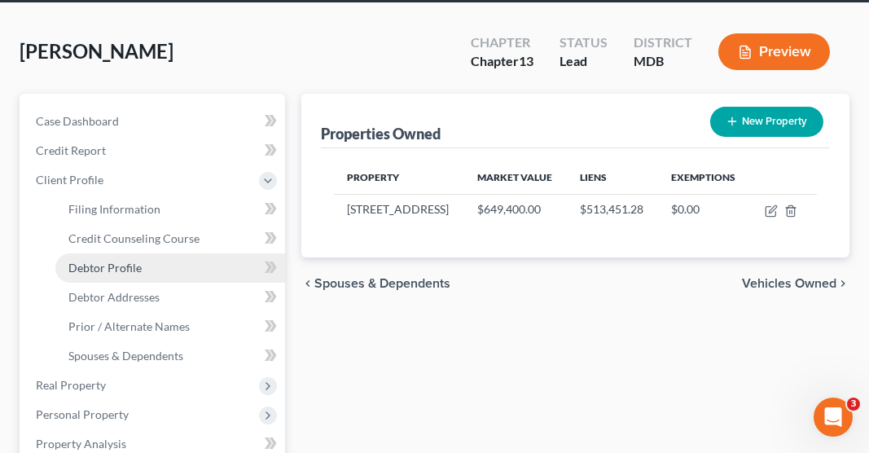
click at [129, 260] on span "Debtor Profile" at bounding box center [104, 267] width 73 height 14
select select "3"
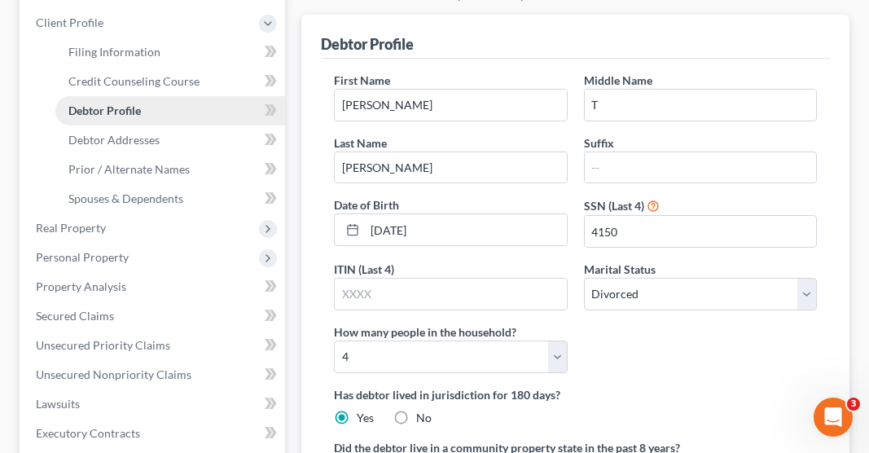
scroll to position [252, 0]
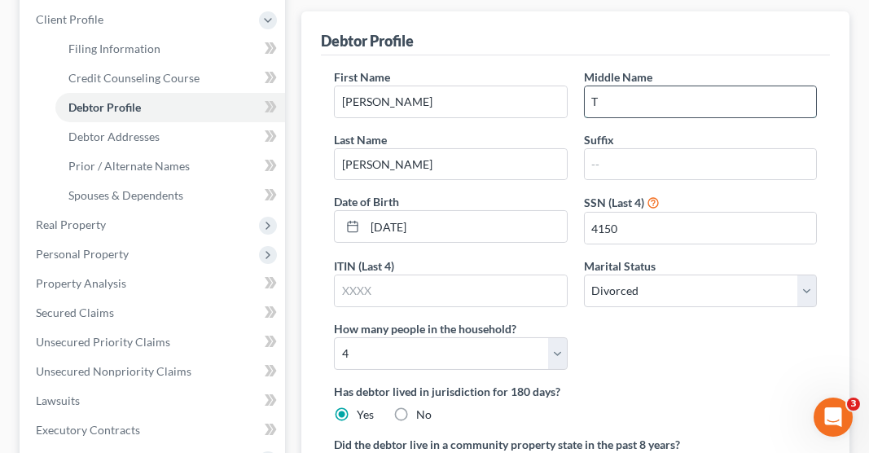
click at [627, 86] on input "T" at bounding box center [699, 101] width 231 height 31
type input "Thomas"
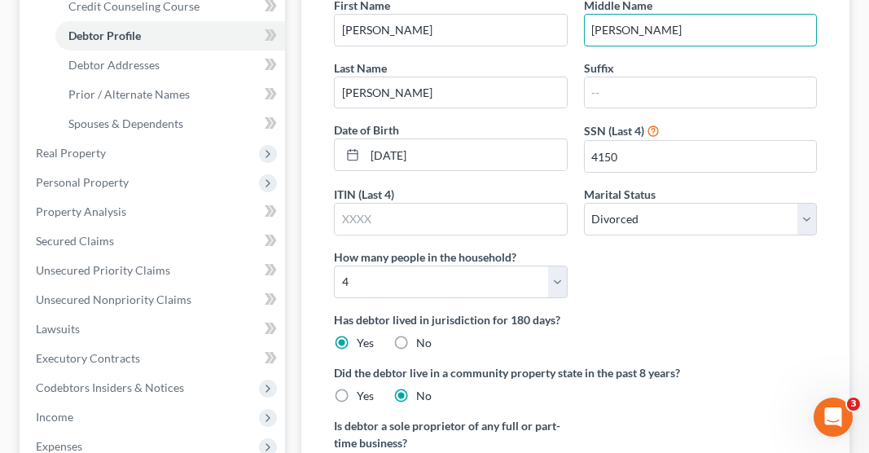
scroll to position [326, 0]
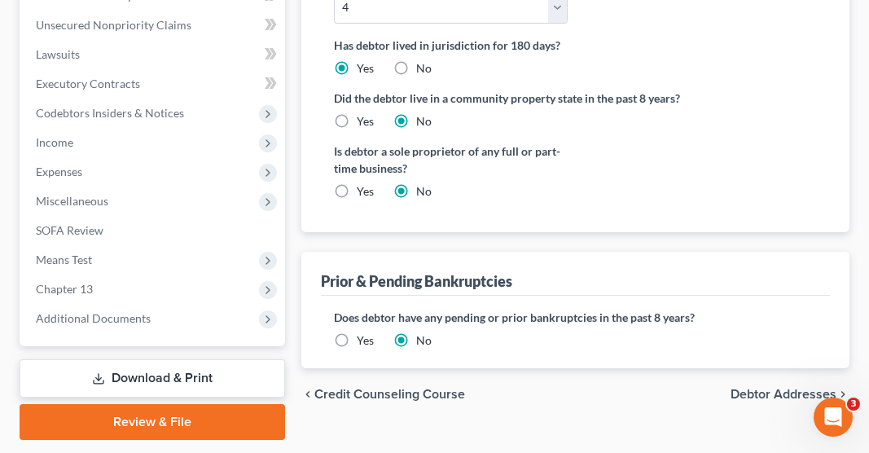
click at [777, 387] on span "Debtor Addresses" at bounding box center [783, 393] width 106 height 13
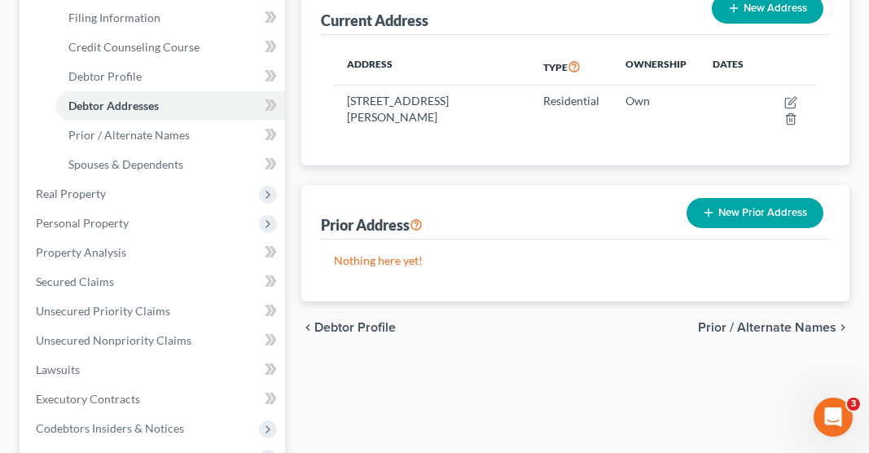
scroll to position [284, 0]
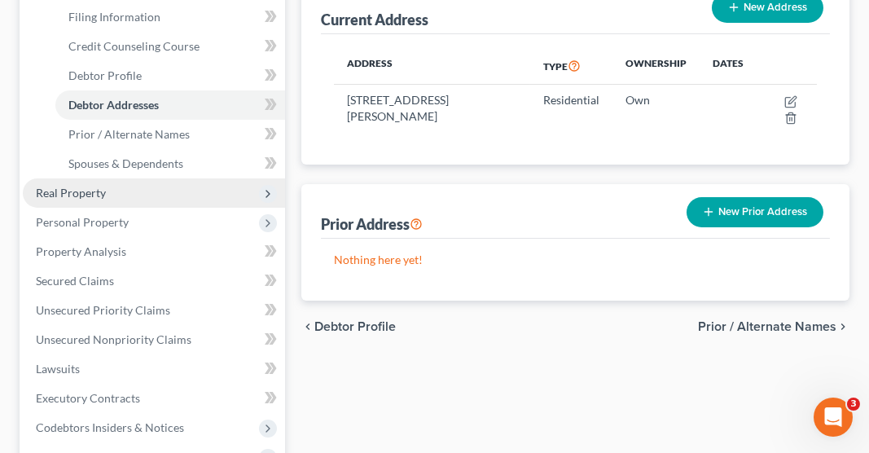
click at [96, 186] on span "Real Property" at bounding box center [71, 193] width 70 height 14
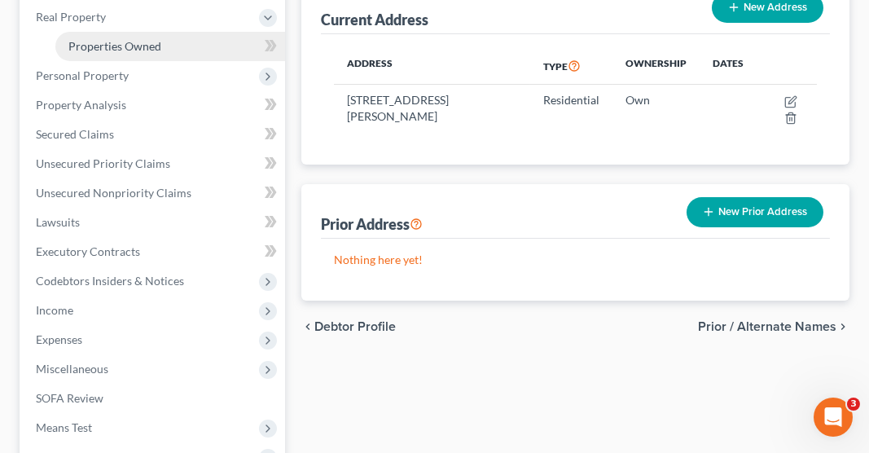
click at [155, 39] on span "Properties Owned" at bounding box center [114, 46] width 93 height 14
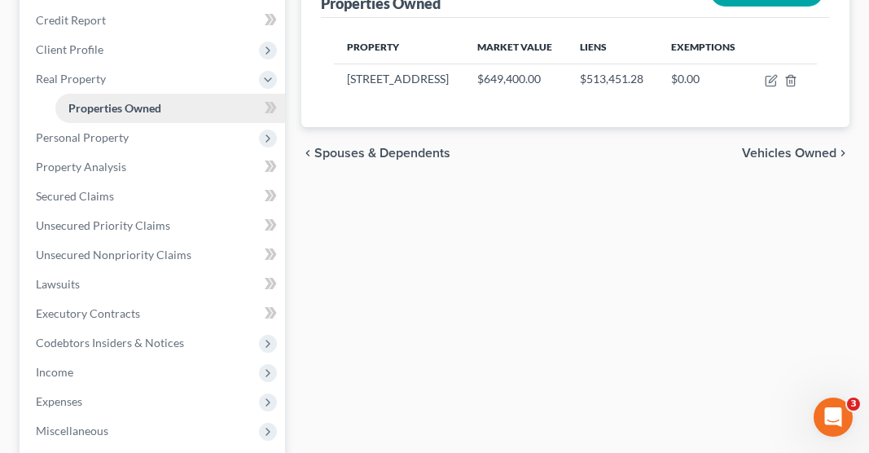
scroll to position [221, 0]
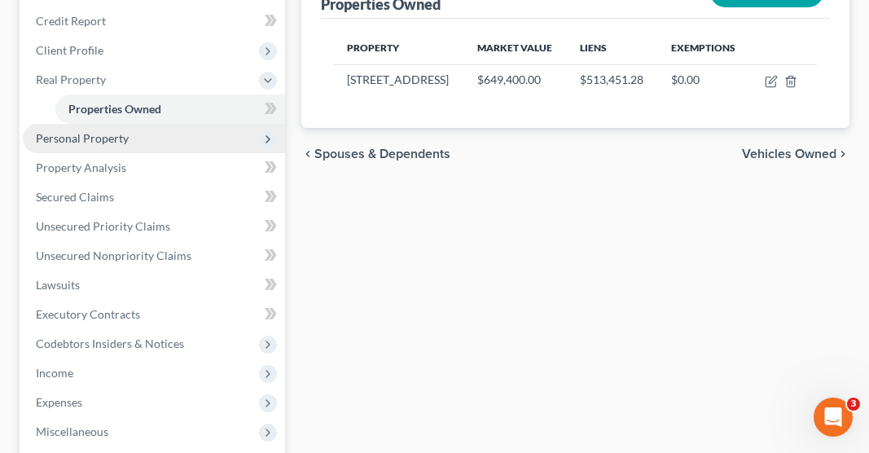
click at [102, 131] on span "Personal Property" at bounding box center [82, 138] width 93 height 14
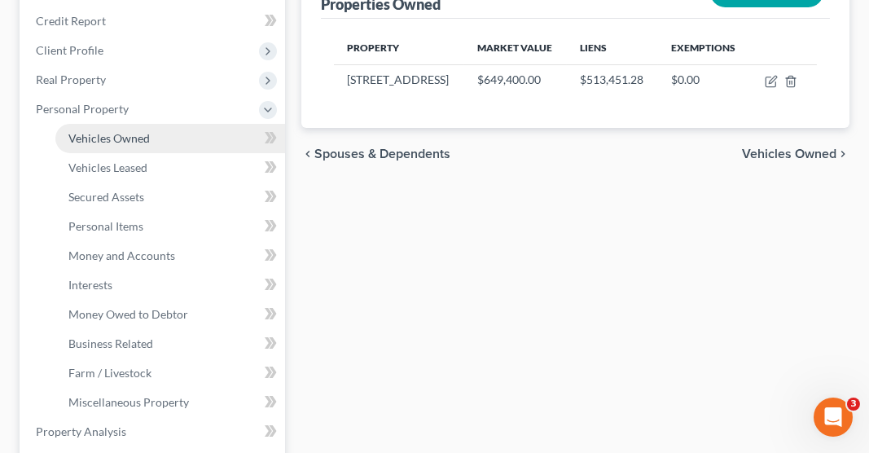
click at [138, 124] on link "Vehicles Owned" at bounding box center [170, 138] width 230 height 29
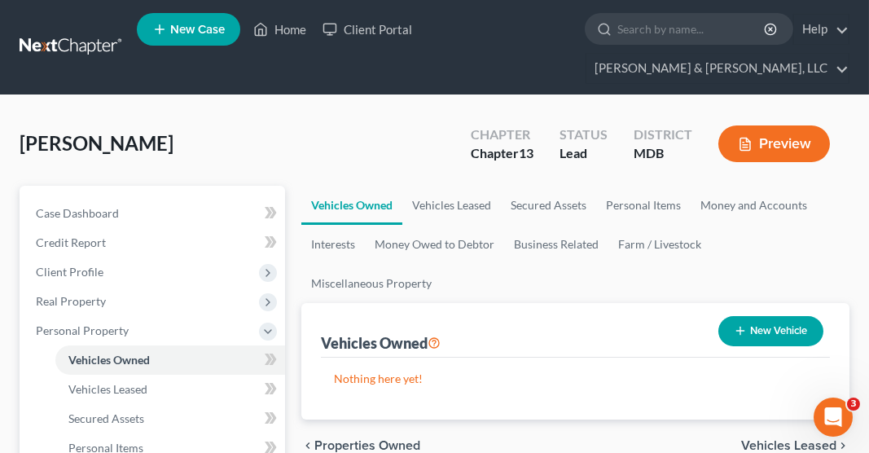
click at [739, 324] on icon "button" at bounding box center [739, 330] width 13 height 13
select select "0"
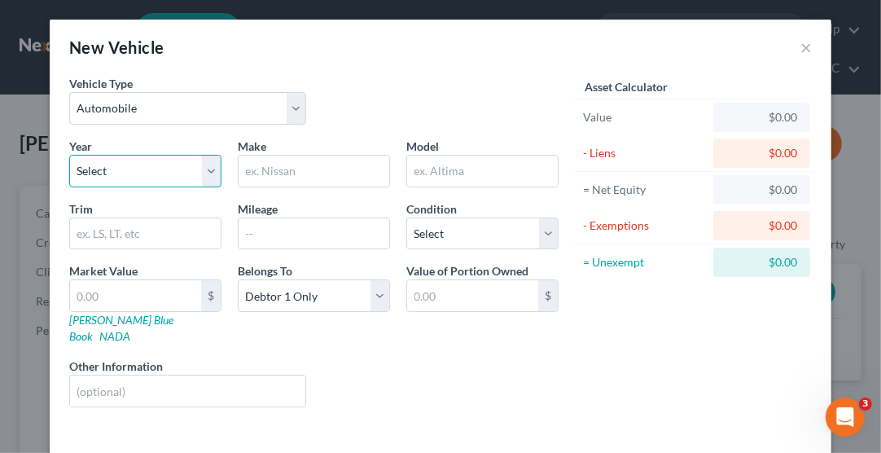
click at [117, 166] on select "Select 2026 2025 2024 2023 2022 2021 2020 2019 2018 2017 2016 2015 2014 2013 20…" at bounding box center [145, 171] width 152 height 33
select select "7"
click at [69, 155] on select "Select 2026 2025 2024 2023 2022 2021 2020 2019 2018 2017 2016 2015 2014 2013 20…" at bounding box center [145, 171] width 152 height 33
click at [274, 165] on input "text" at bounding box center [314, 170] width 151 height 31
type input "Mazda"
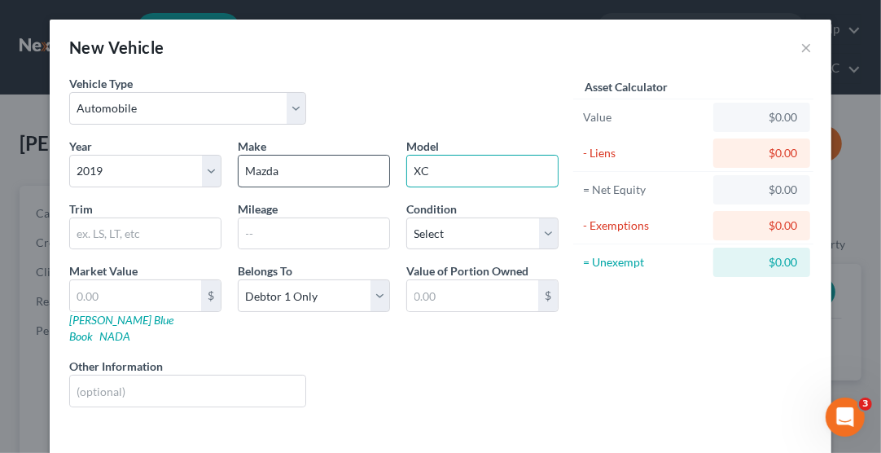
type input "X"
type input "CX-9"
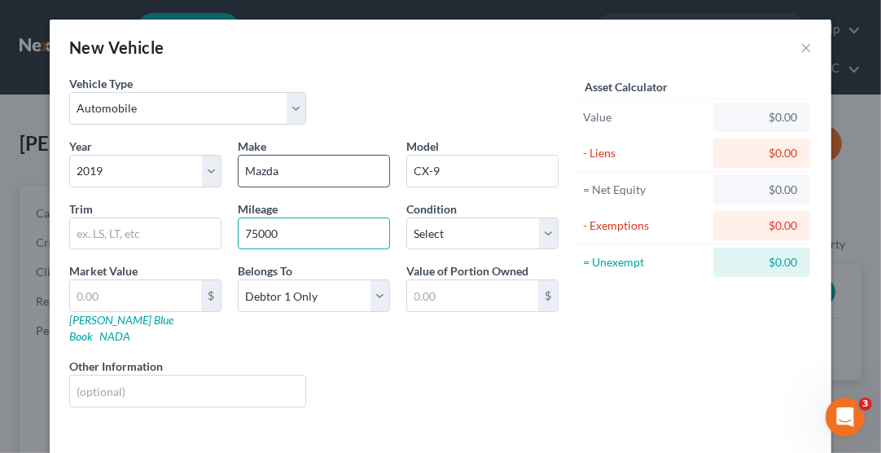
type input "75000"
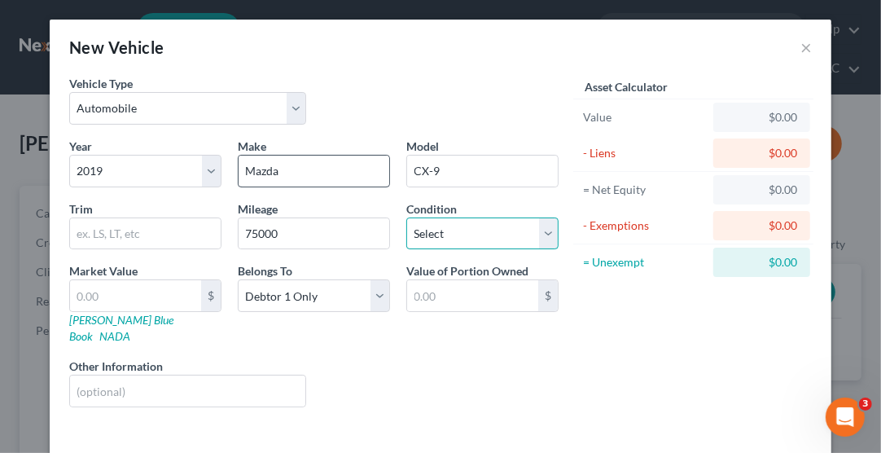
select select "3"
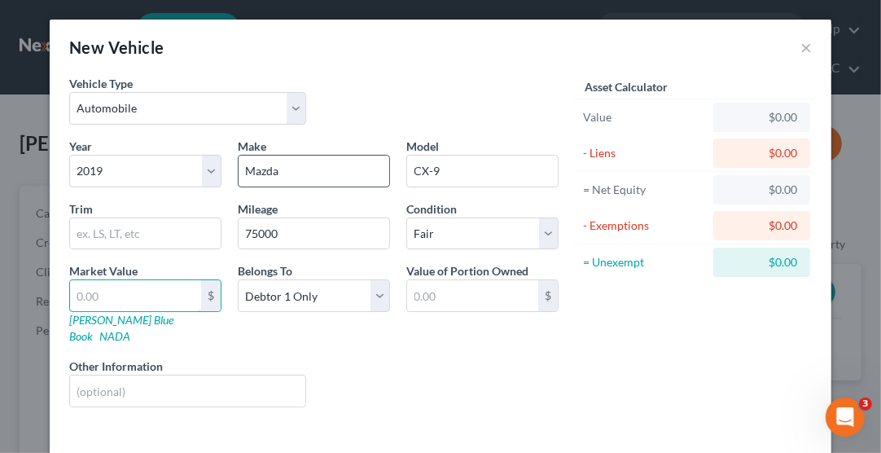
type input "1"
type input "1.00"
type input "16"
type input "16.00"
type input "168"
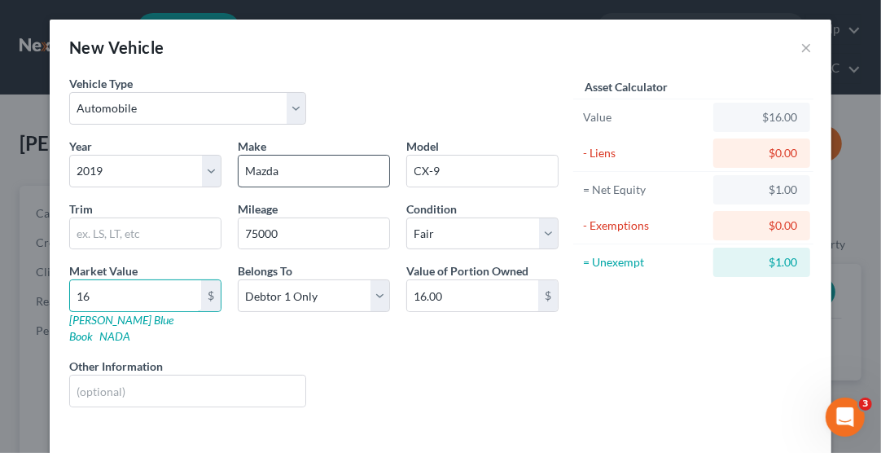
type input "168.00"
type input "1688"
type input "1,688.00"
type input "1,6880"
type input "16,880.00"
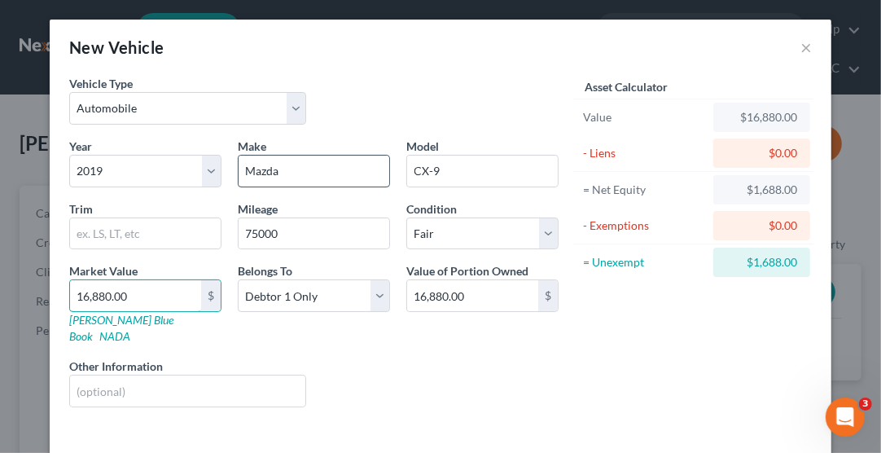
type input "16,880.00"
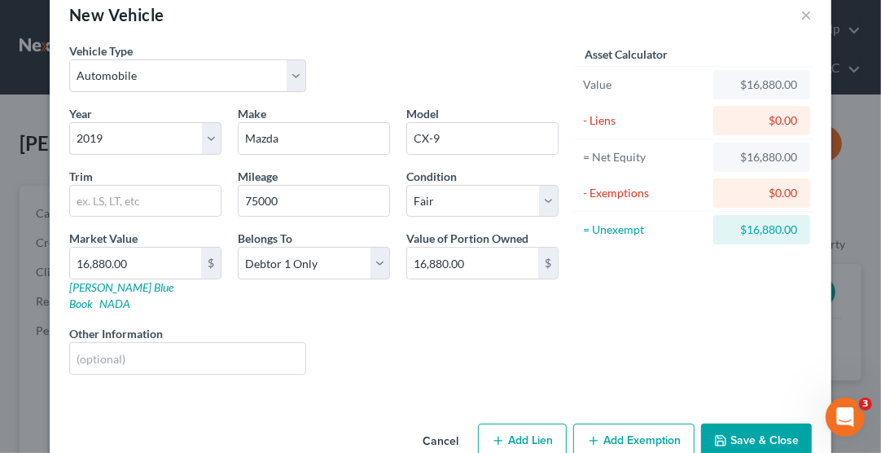
scroll to position [49, 0]
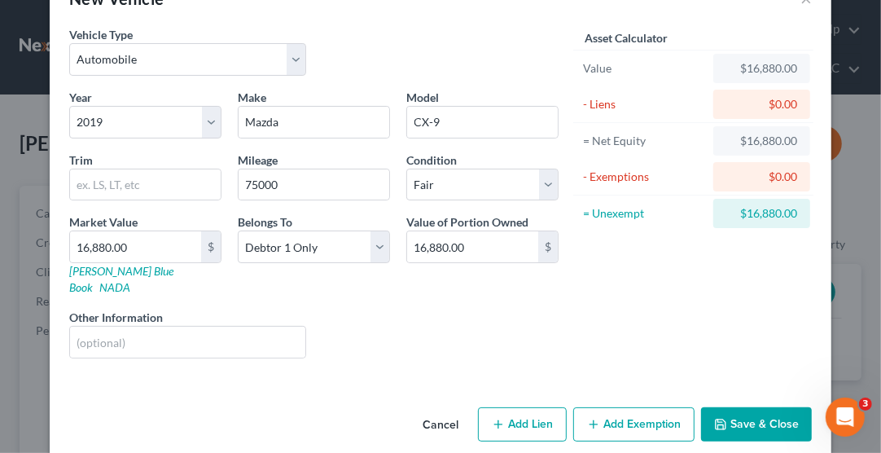
click at [503, 407] on button "Add Lien" at bounding box center [522, 424] width 89 height 34
select select "0"
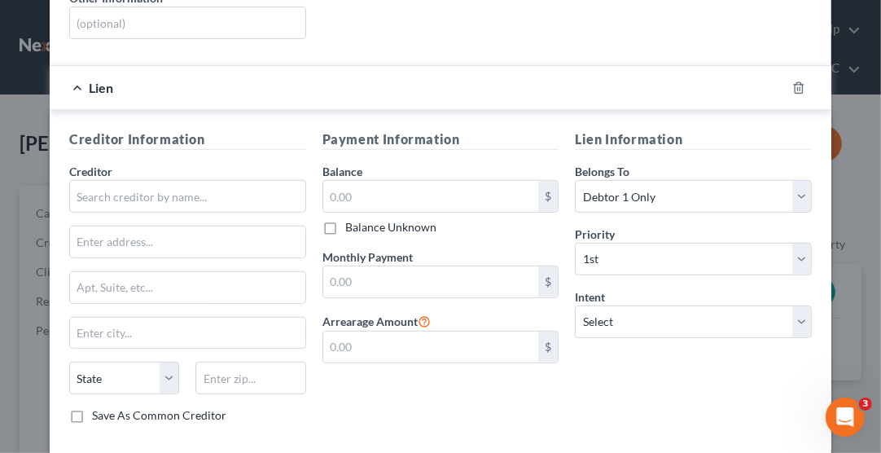
scroll to position [374, 0]
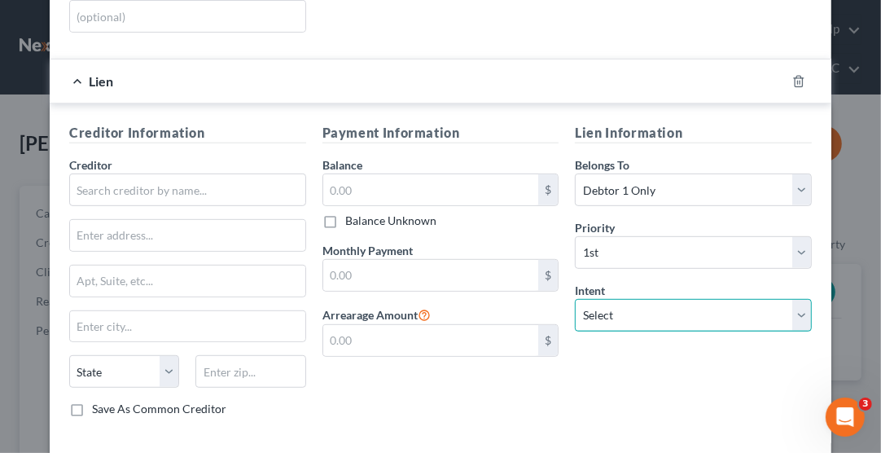
click at [638, 299] on select "Select Surrender Redeem Reaffirm Avoid Other" at bounding box center [693, 315] width 237 height 33
click at [575, 299] on select "Select Surrender Redeem Reaffirm Avoid Other" at bounding box center [693, 315] width 237 height 33
click at [680, 299] on select "Select Surrender Redeem Reaffirm Avoid Other" at bounding box center [693, 315] width 237 height 33
select select "4"
click at [575, 299] on select "Select Surrender Redeem Reaffirm Avoid Other" at bounding box center [693, 315] width 237 height 33
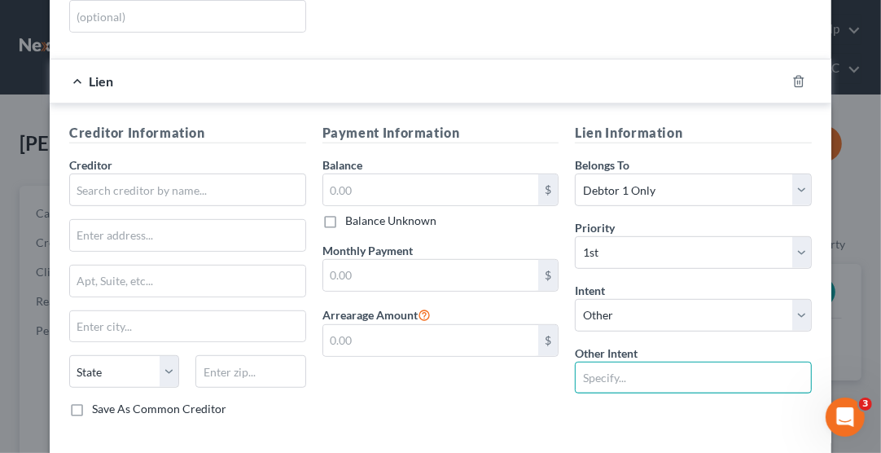
click at [646, 361] on input "text" at bounding box center [693, 377] width 237 height 33
type input "Repossesed"
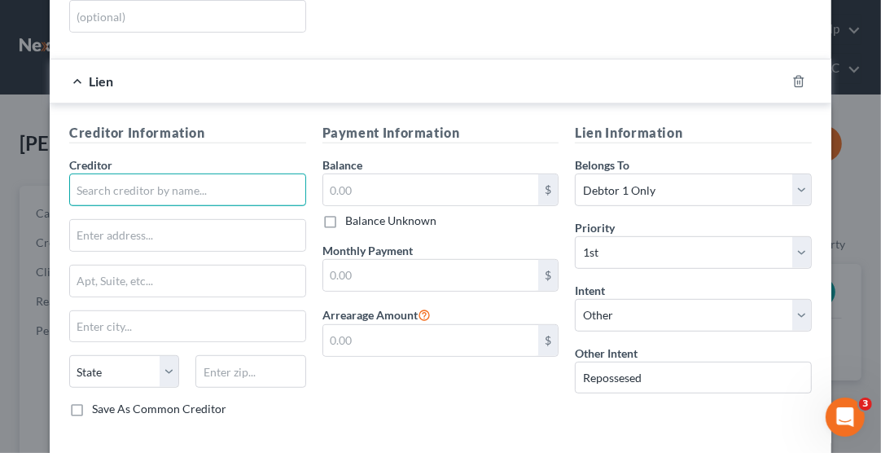
click at [128, 173] on input "text" at bounding box center [187, 189] width 237 height 33
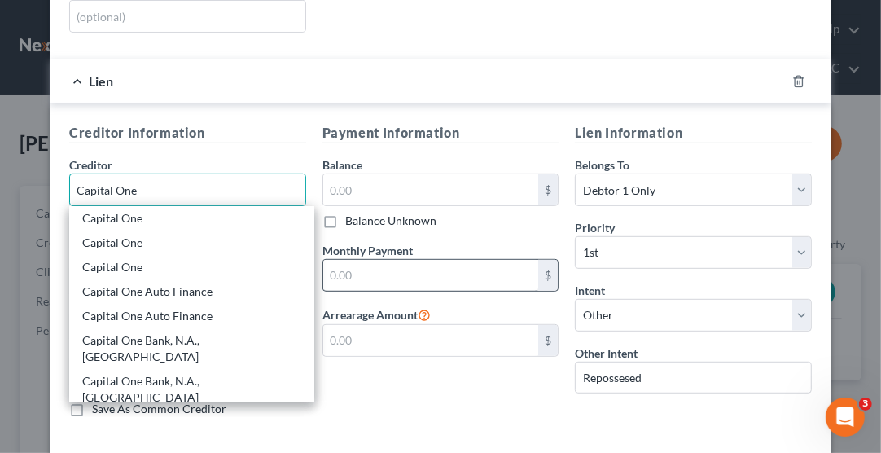
type input "Capital One"
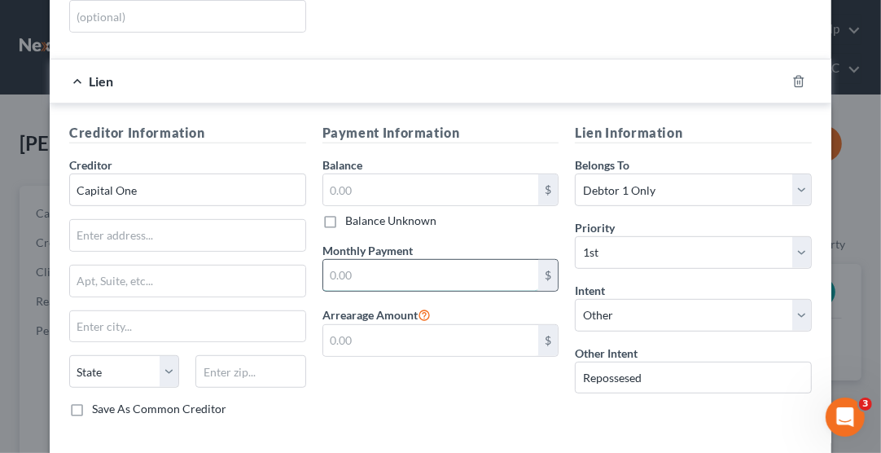
click at [373, 260] on input "text" at bounding box center [431, 275] width 216 height 31
type input "629.24"
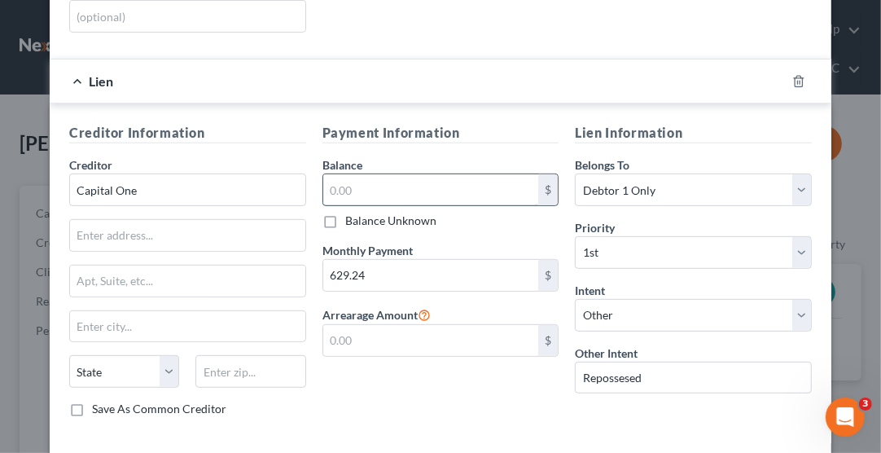
click at [374, 174] on input "text" at bounding box center [431, 189] width 216 height 31
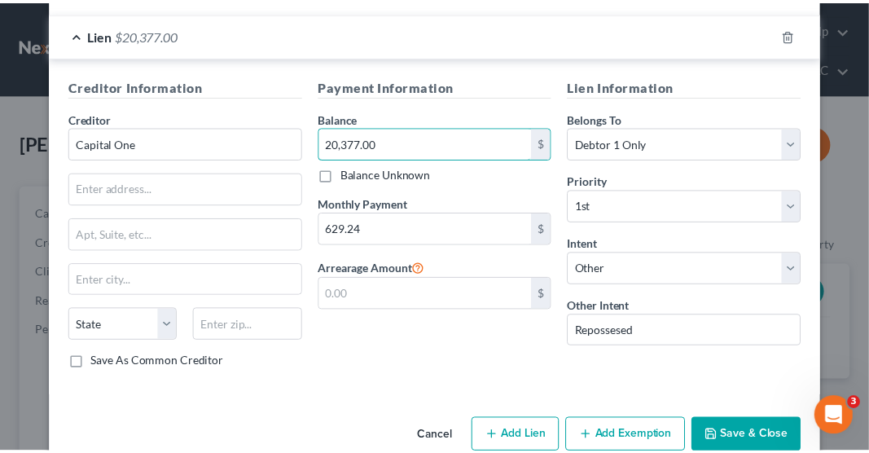
scroll to position [429, 0]
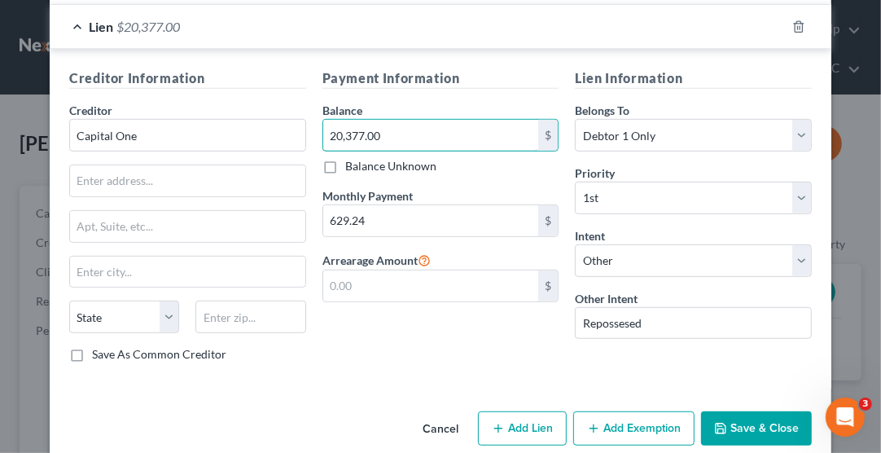
type input "20,377.00"
click at [733, 411] on button "Save & Close" at bounding box center [756, 428] width 111 height 34
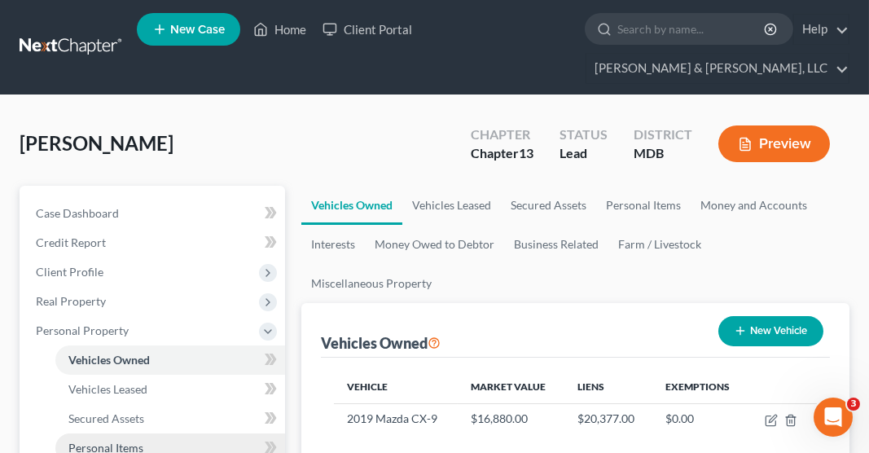
click at [192, 433] on link "Personal Items" at bounding box center [170, 447] width 230 height 29
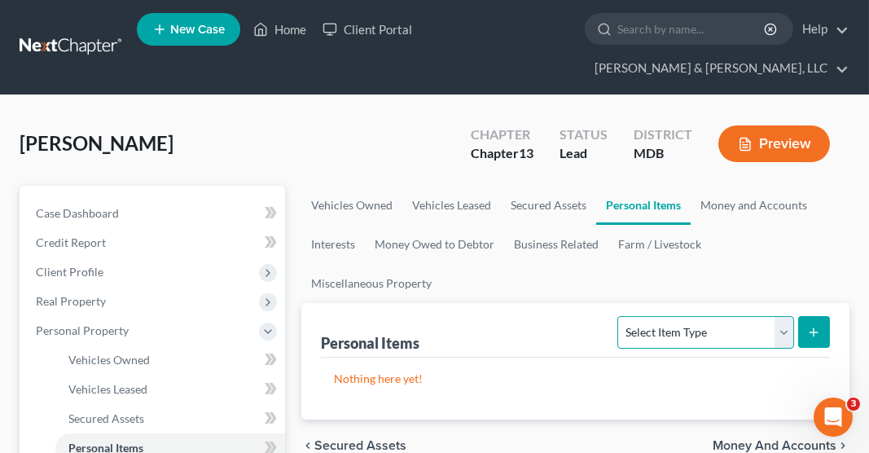
click at [733, 316] on select "Select Item Type Clothing Collectibles Of Value Electronics Firearms Household …" at bounding box center [705, 332] width 176 height 33
select select "household_goods"
click at [620, 316] on select "Select Item Type Clothing Collectibles Of Value Electronics Firearms Household …" at bounding box center [705, 332] width 176 height 33
click at [812, 316] on button "submit" at bounding box center [814, 332] width 32 height 32
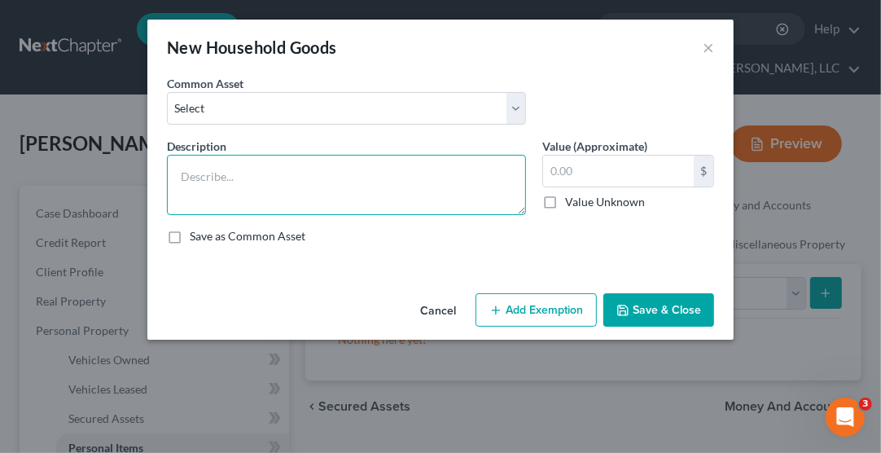
click at [450, 168] on textarea at bounding box center [346, 185] width 359 height 60
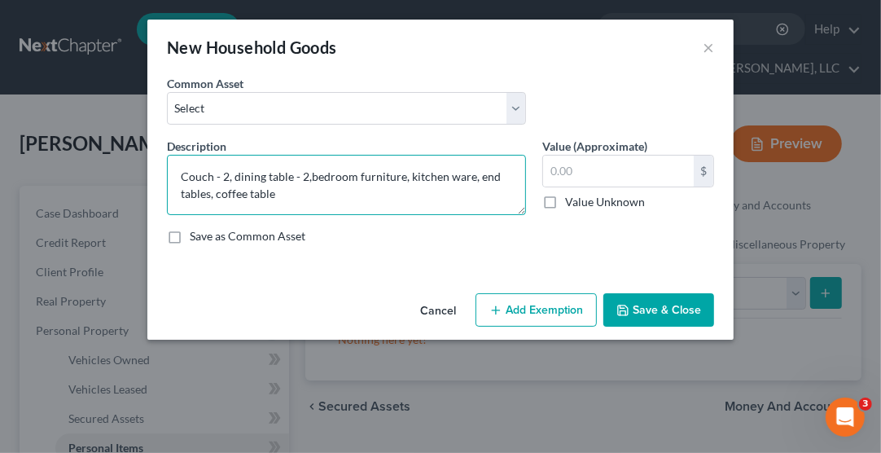
type textarea "Couch - 2, dining table - 2,bedroom furniture, kitchen ware, end tables, coffee…"
click at [400, 174] on textarea "Couch - 2, dining table - 2,bedroom furniture, kitchen ware, end tables, coffee…" at bounding box center [346, 185] width 359 height 60
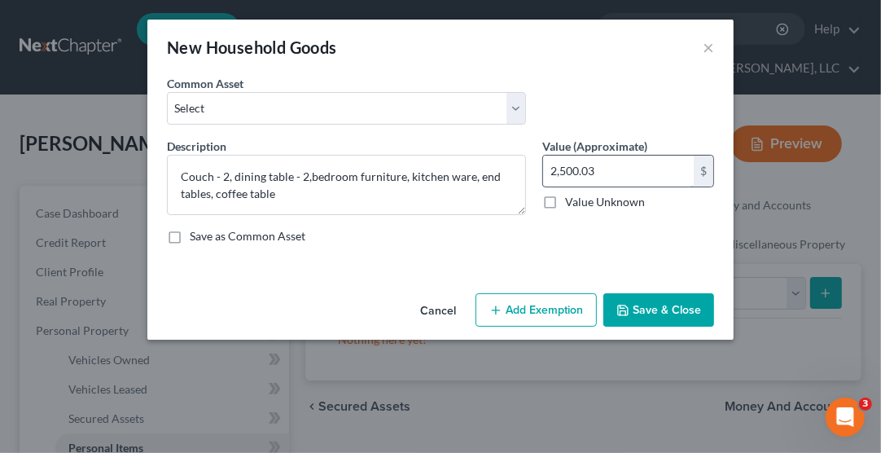
click at [619, 170] on input "2,500.03" at bounding box center [618, 170] width 151 height 31
type input "2,500.00"
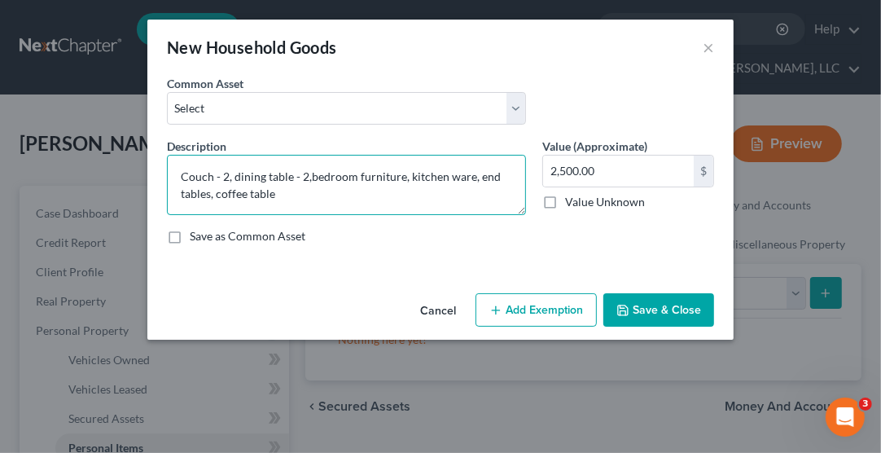
click at [400, 174] on textarea "Couch - 2, dining table - 2,bedroom furniture, kitchen ware, end tables, coffee…" at bounding box center [346, 185] width 359 height 60
type textarea "Couch - 2, dining table - 2,bedroom furniture - 3, kitchen ware, end tables, co…"
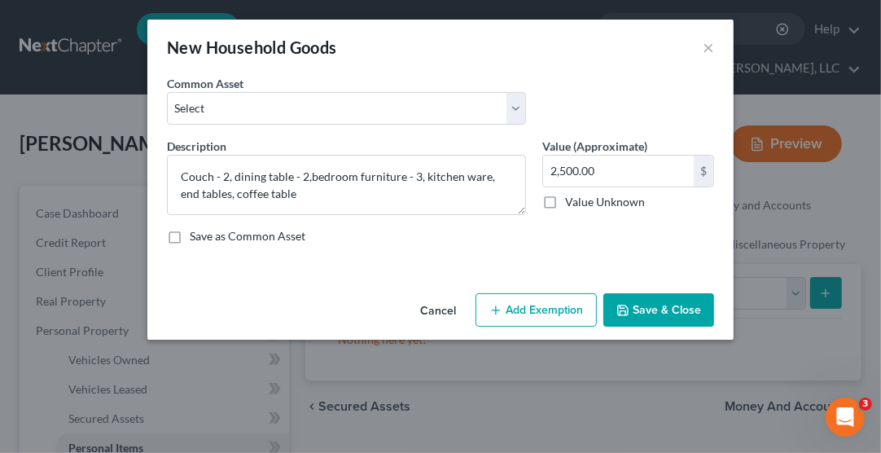
click at [665, 300] on button "Save & Close" at bounding box center [658, 310] width 111 height 34
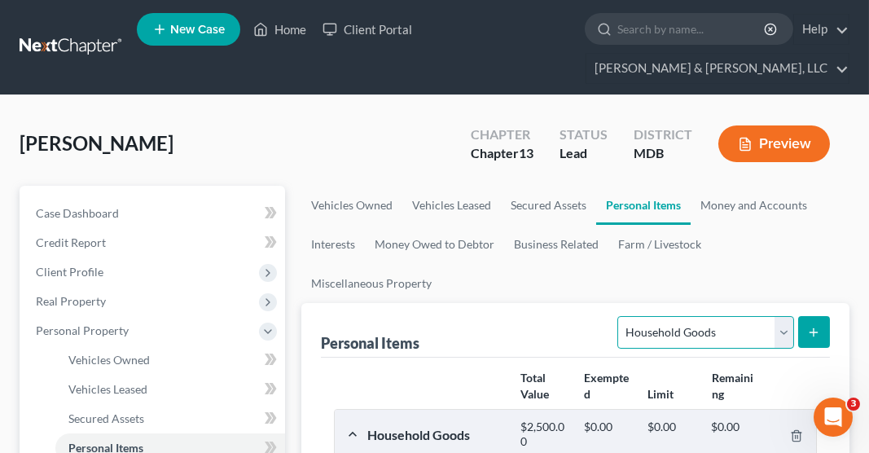
click at [733, 316] on select "Select Item Type Clothing Collectibles Of Value Electronics Firearms Household …" at bounding box center [705, 332] width 176 height 33
select select "electronics"
click at [620, 316] on select "Select Item Type Clothing Collectibles Of Value Electronics Firearms Household …" at bounding box center [705, 332] width 176 height 33
click at [809, 326] on icon "submit" at bounding box center [813, 332] width 13 height 13
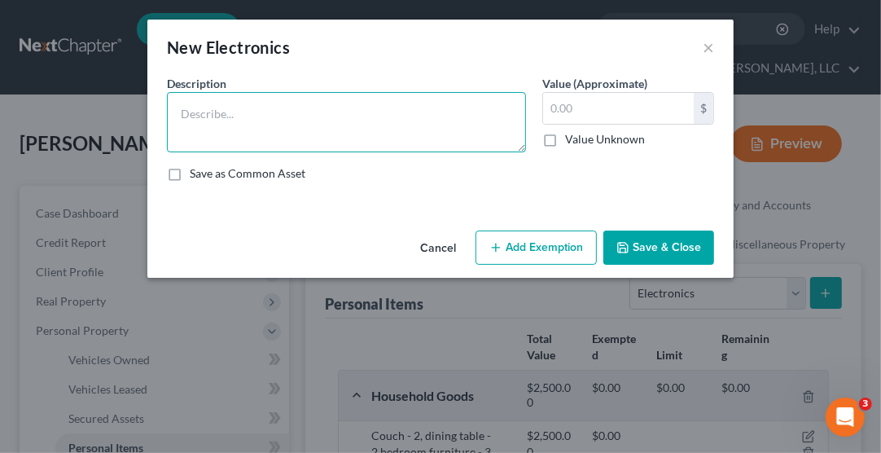
click at [350, 111] on textarea at bounding box center [346, 122] width 359 height 60
type textarea "TV's - 3, Sound bar - 2, laptop"
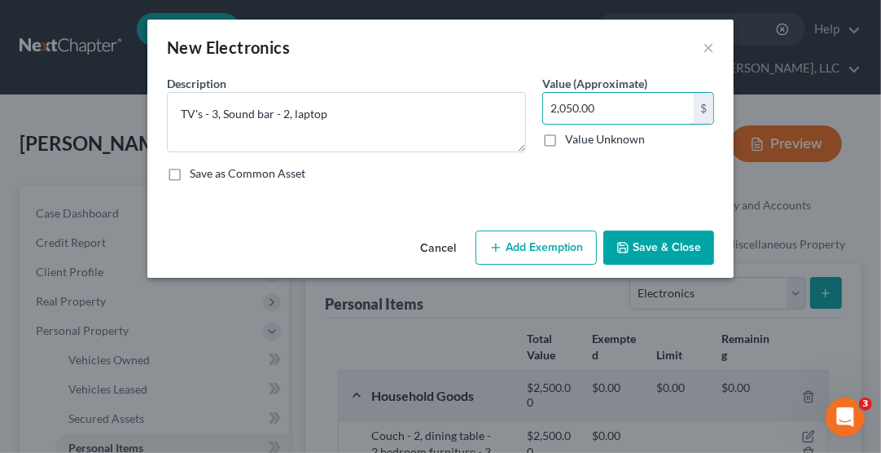
type input "2,050.00"
click at [650, 250] on button "Save & Close" at bounding box center [658, 247] width 111 height 34
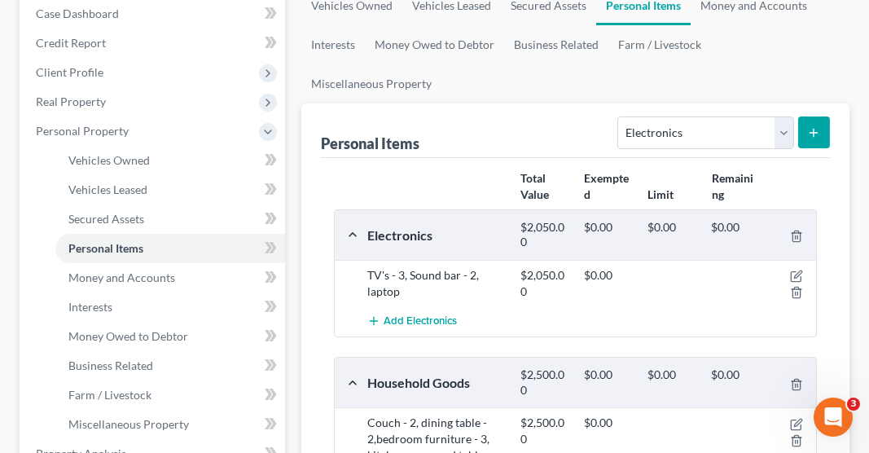
scroll to position [198, 0]
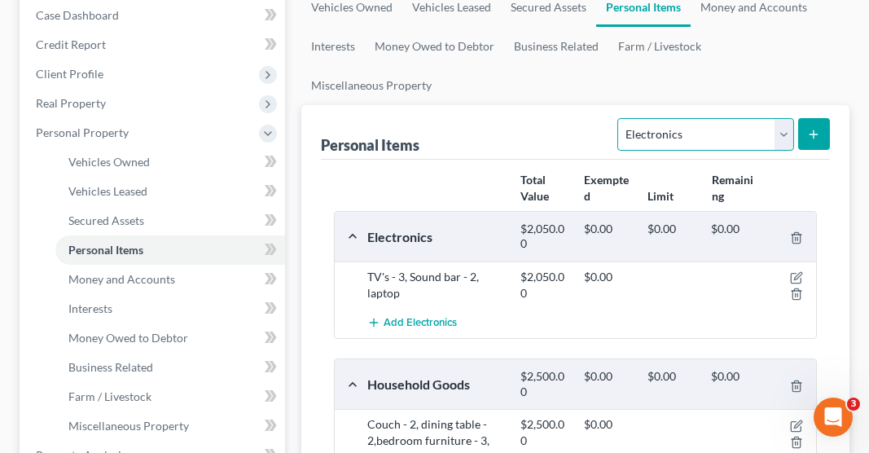
click at [699, 118] on select "Select Item Type Clothing Collectibles Of Value Electronics Firearms Household …" at bounding box center [705, 134] width 176 height 33
select select "clothing"
click at [620, 118] on select "Select Item Type Clothing Collectibles Of Value Electronics Firearms Household …" at bounding box center [705, 134] width 176 height 33
click at [816, 128] on icon "submit" at bounding box center [813, 134] width 13 height 13
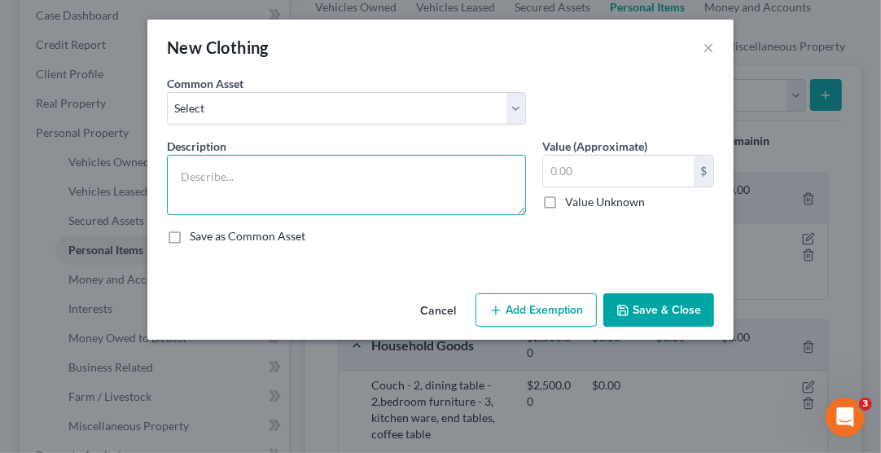
click at [342, 177] on textarea at bounding box center [346, 185] width 359 height 60
type textarea "Shorts, pants, dress shirts, jacket, shoes, coats"
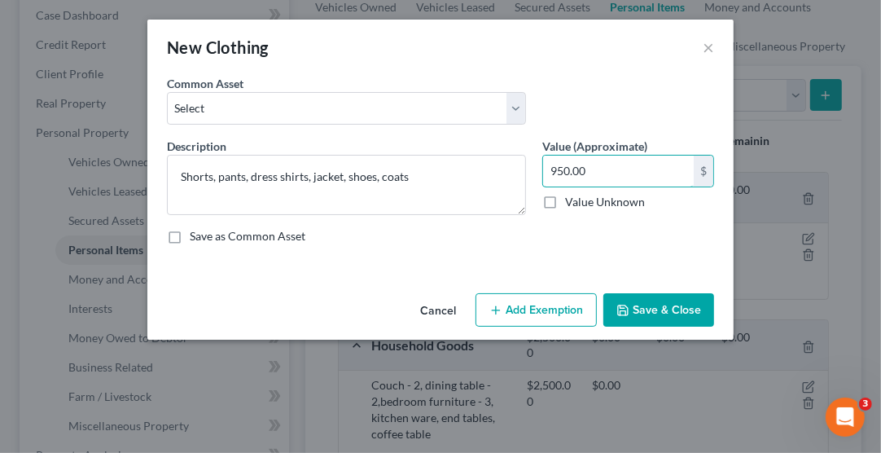
type input "950.00"
click at [668, 309] on button "Save & Close" at bounding box center [658, 310] width 111 height 34
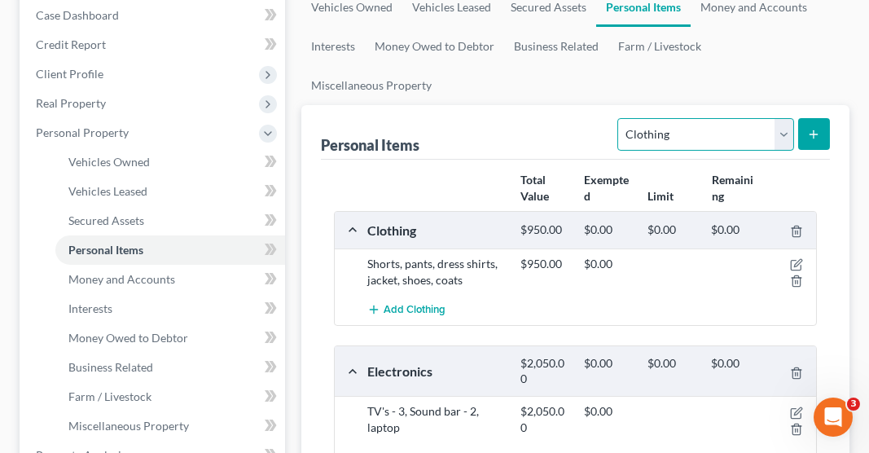
click at [696, 118] on select "Select Item Type Clothing Collectibles Of Value Electronics Firearms Household …" at bounding box center [705, 134] width 176 height 33
select select "sports_and_hobby_equipment"
click at [620, 118] on select "Select Item Type Clothing Collectibles Of Value Electronics Firearms Household …" at bounding box center [705, 134] width 176 height 33
click at [814, 128] on icon "submit" at bounding box center [813, 134] width 13 height 13
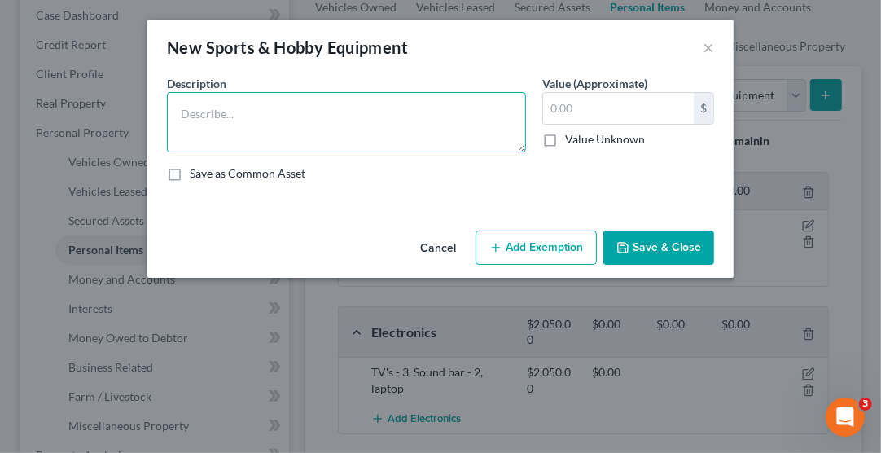
click at [304, 117] on textarea at bounding box center [346, 122] width 359 height 60
type textarea "Drums, body board, fins"
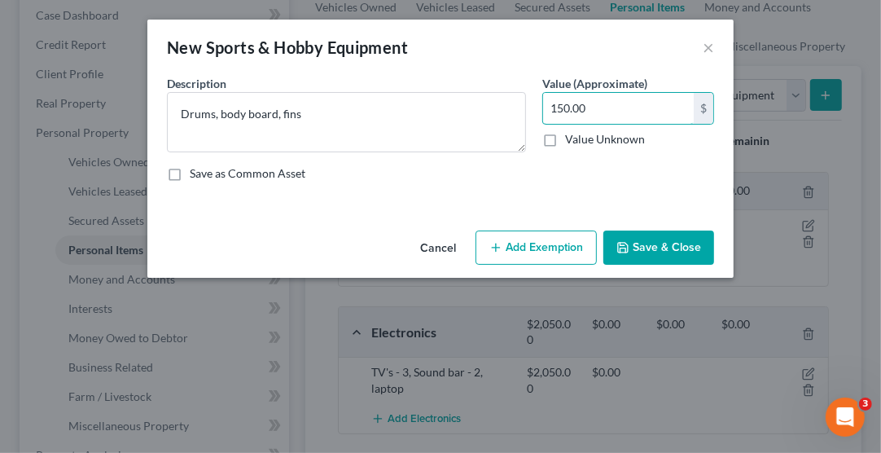
type input "150.00"
click at [660, 250] on button "Save & Close" at bounding box center [658, 247] width 111 height 34
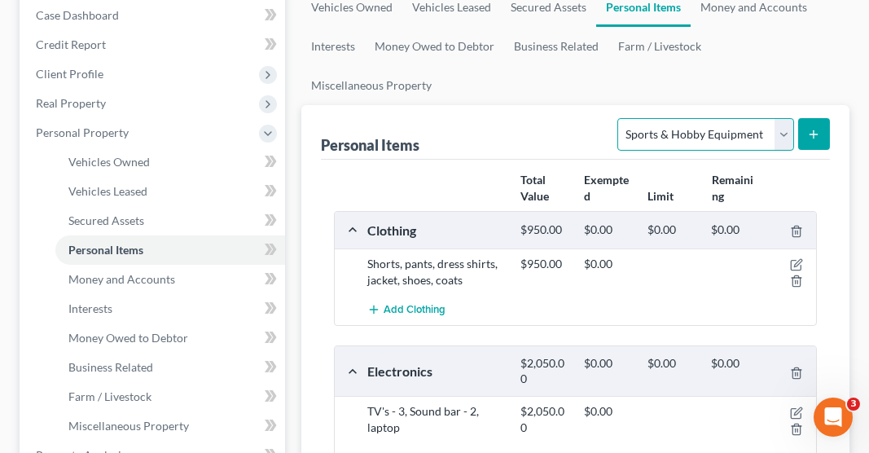
click at [694, 118] on select "Select Item Type Clothing Collectibles Of Value Electronics Firearms Household …" at bounding box center [705, 134] width 176 height 33
select select "firearms"
click at [620, 118] on select "Select Item Type Clothing Collectibles Of Value Electronics Firearms Household …" at bounding box center [705, 134] width 176 height 33
click at [813, 130] on line "submit" at bounding box center [813, 133] width 0 height 7
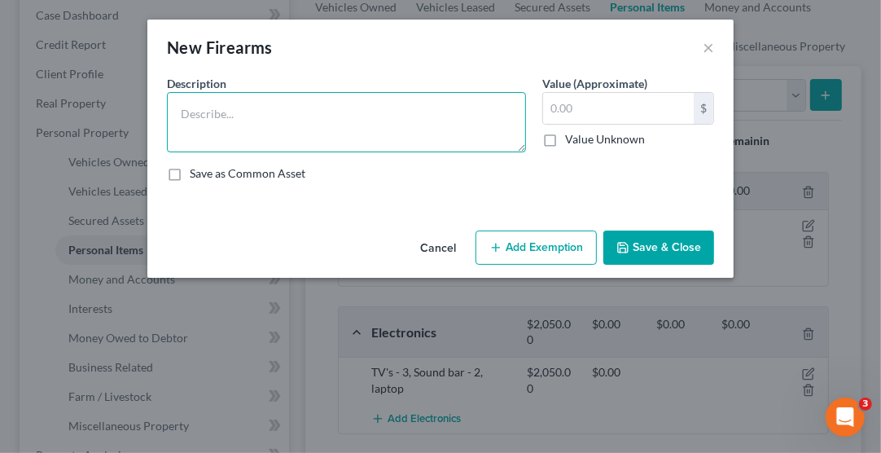
click at [353, 115] on textarea at bounding box center [346, 122] width 359 height 60
type textarea "45mm"
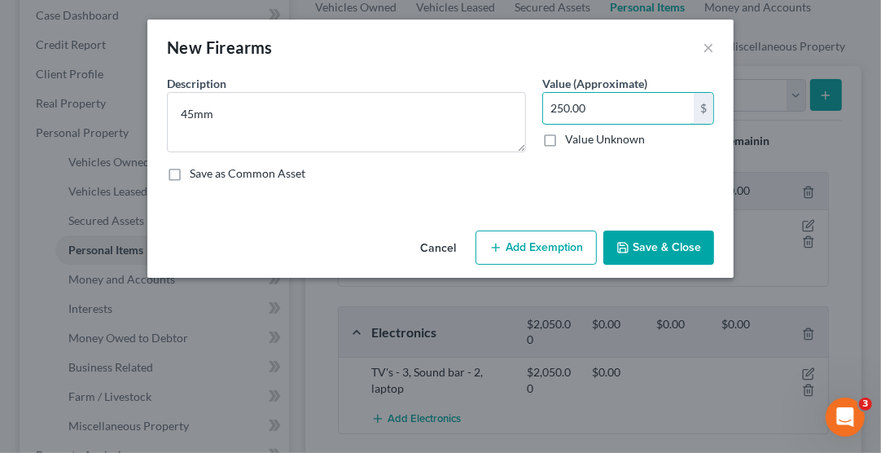
type input "250.00"
click at [672, 247] on button "Save & Close" at bounding box center [658, 247] width 111 height 34
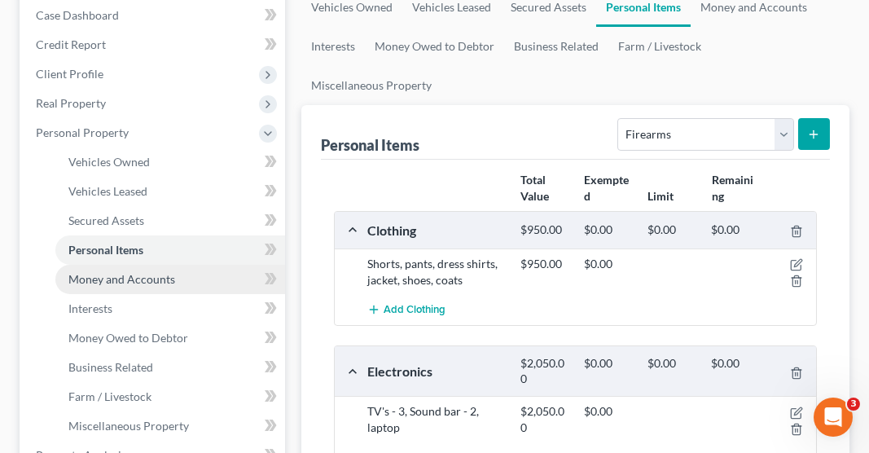
click at [169, 272] on span "Money and Accounts" at bounding box center [121, 279] width 107 height 14
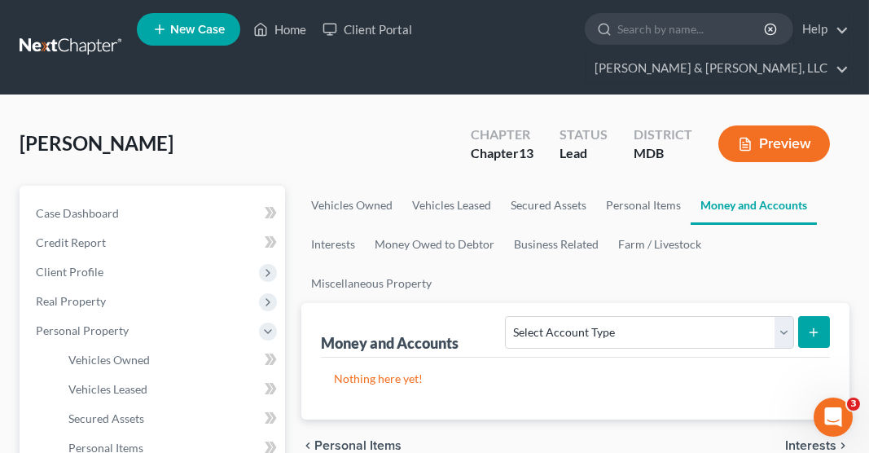
click at [811, 326] on icon "submit" at bounding box center [813, 332] width 13 height 13
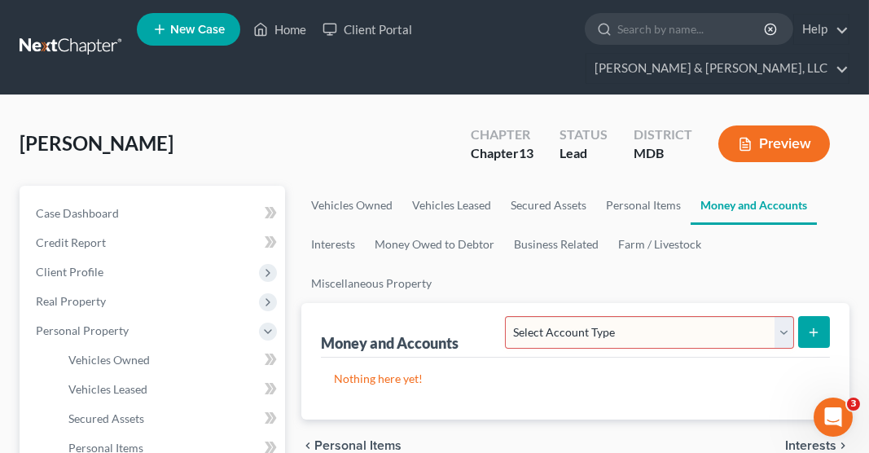
click at [612, 316] on select "Select Account Type Brokerage Cash on Hand Certificates of Deposit Checking Acc…" at bounding box center [649, 332] width 288 height 33
select select "checking"
click at [510, 316] on select "Select Account Type Brokerage Cash on Hand Certificates of Deposit Checking Acc…" at bounding box center [649, 332] width 288 height 33
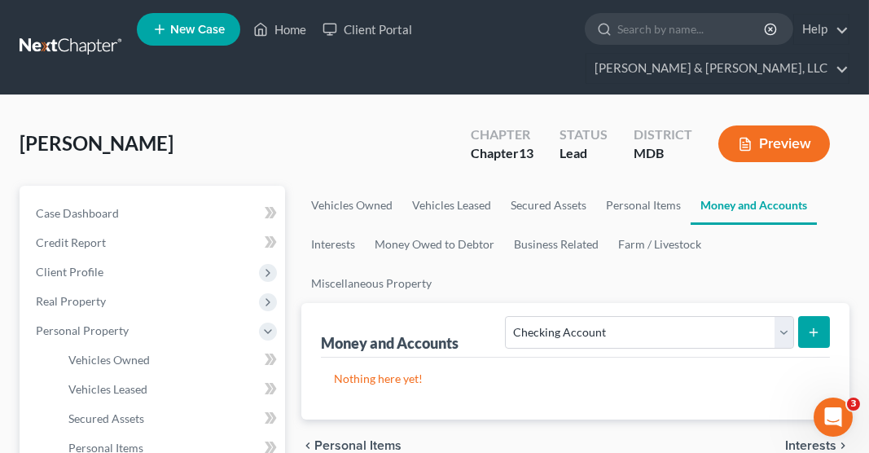
click at [817, 332] on line "submit" at bounding box center [813, 332] width 7 height 0
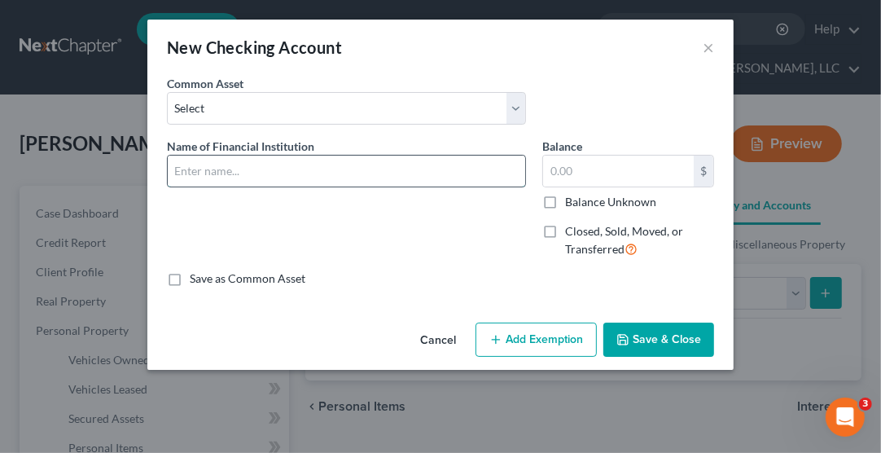
click at [221, 169] on input "text" at bounding box center [346, 170] width 357 height 31
type input "Capital One"
click at [565, 199] on label "Balance Unknown" at bounding box center [610, 202] width 91 height 16
click at [571, 199] on input "Balance Unknown" at bounding box center [576, 199] width 11 height 11
checkbox input "true"
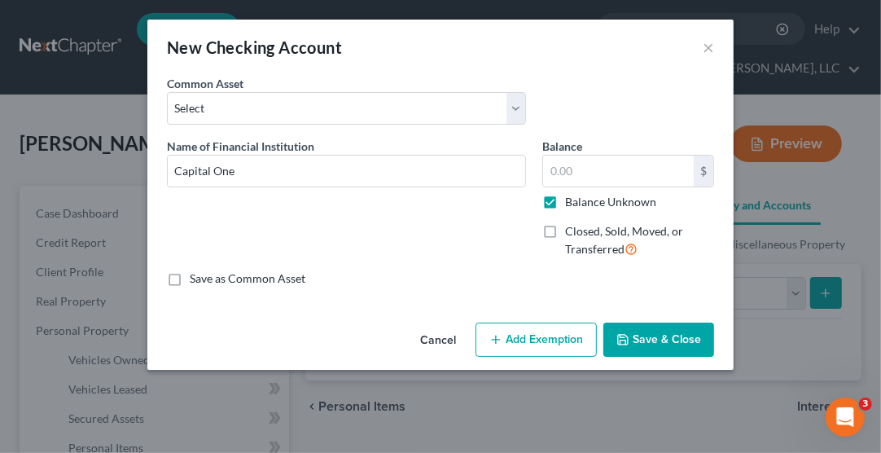
type input "0.00"
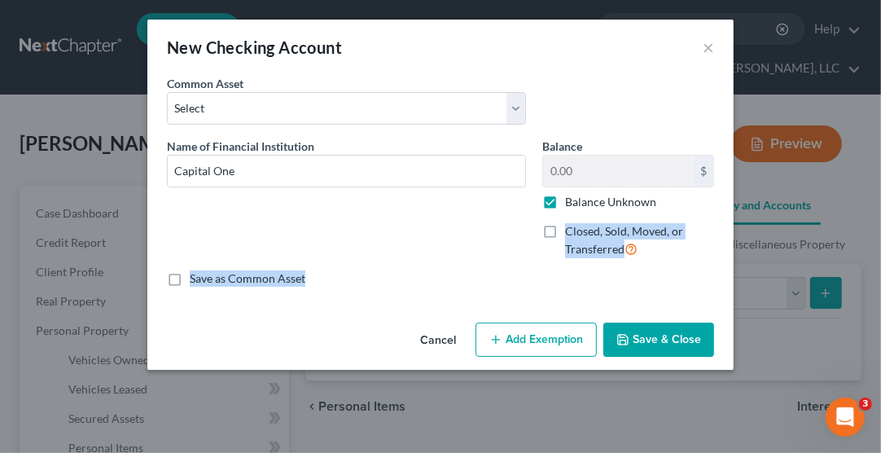
drag, startPoint x: 554, startPoint y: 199, endPoint x: 655, endPoint y: 334, distance: 168.2
click at [655, 334] on div "New Checking Account × An exemption set must first be selected from the Filing …" at bounding box center [440, 195] width 586 height 350
click at [655, 334] on button "Save & Close" at bounding box center [658, 339] width 111 height 34
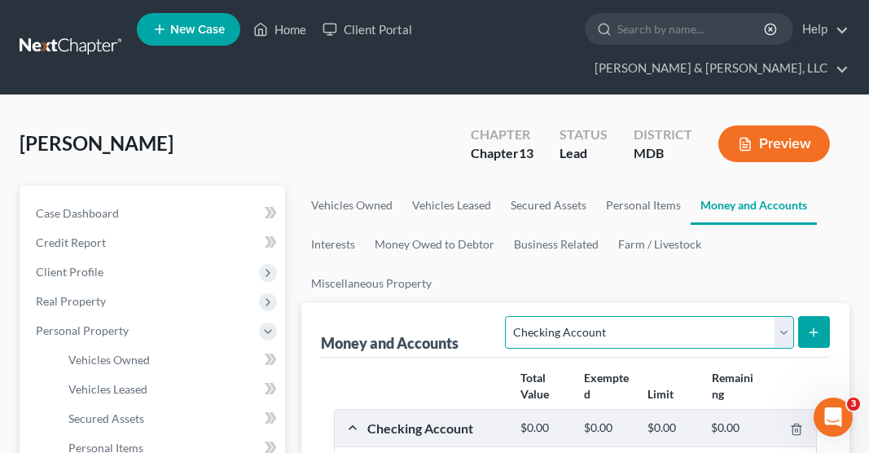
click at [718, 316] on select "Select Account Type Brokerage Cash on Hand Certificates of Deposit Checking Acc…" at bounding box center [649, 332] width 288 height 33
select select "cash_on_hand"
click at [510, 316] on select "Select Account Type Brokerage Cash on Hand Certificates of Deposit Checking Acc…" at bounding box center [649, 332] width 288 height 33
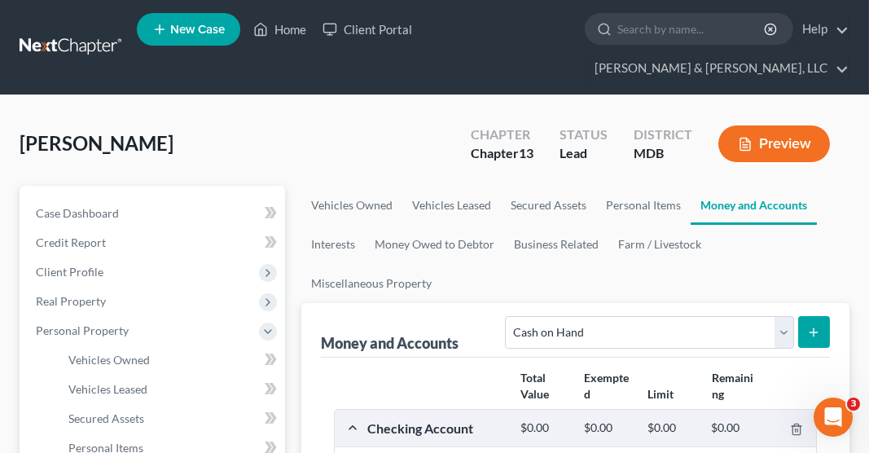
click at [808, 316] on button "submit" at bounding box center [814, 332] width 32 height 32
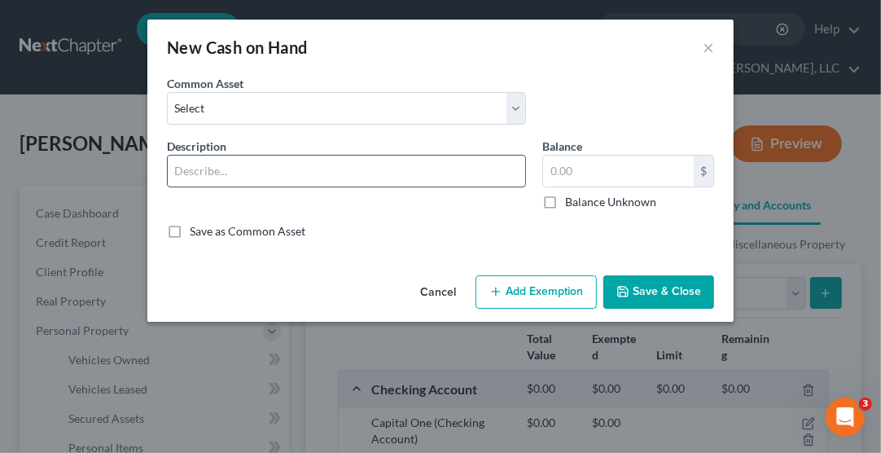
click at [225, 177] on input "text" at bounding box center [346, 170] width 357 height 31
type input "Cash"
click at [576, 173] on input "text" at bounding box center [618, 170] width 151 height 31
type input "77.00"
click at [659, 288] on button "Save & Close" at bounding box center [658, 292] width 111 height 34
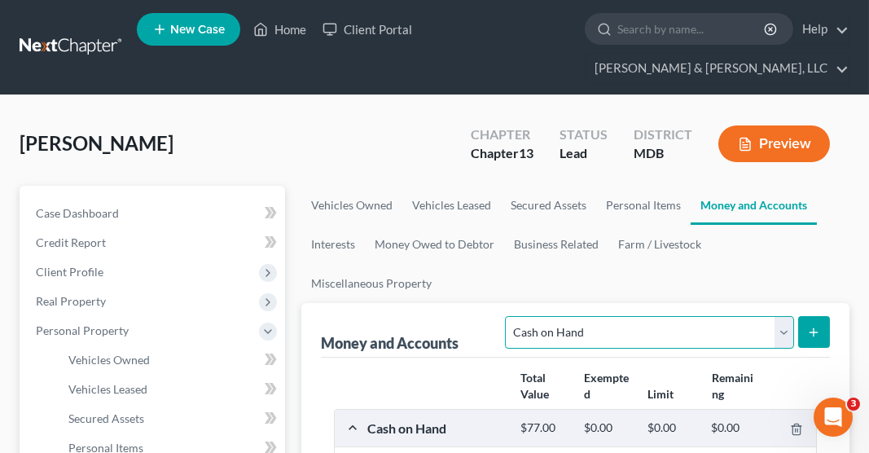
click at [598, 316] on select "Select Account Type Brokerage Cash on Hand Certificates of Deposit Checking Acc…" at bounding box center [649, 332] width 288 height 33
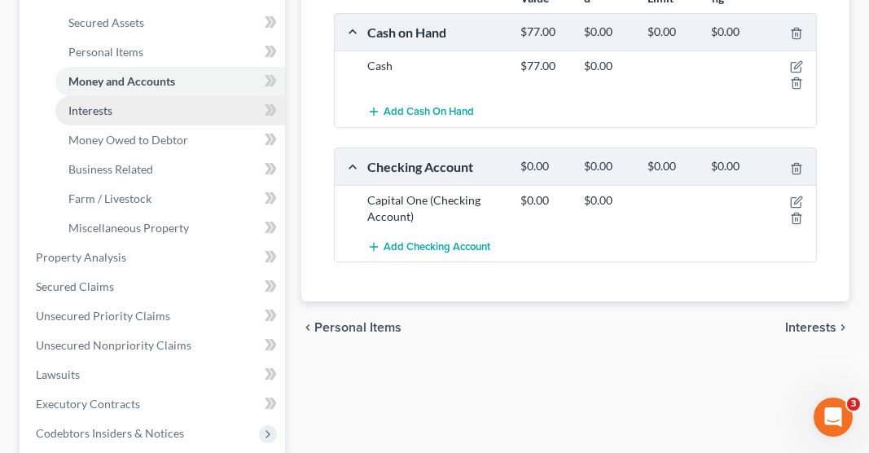
click at [112, 103] on span "Interests" at bounding box center [90, 110] width 44 height 14
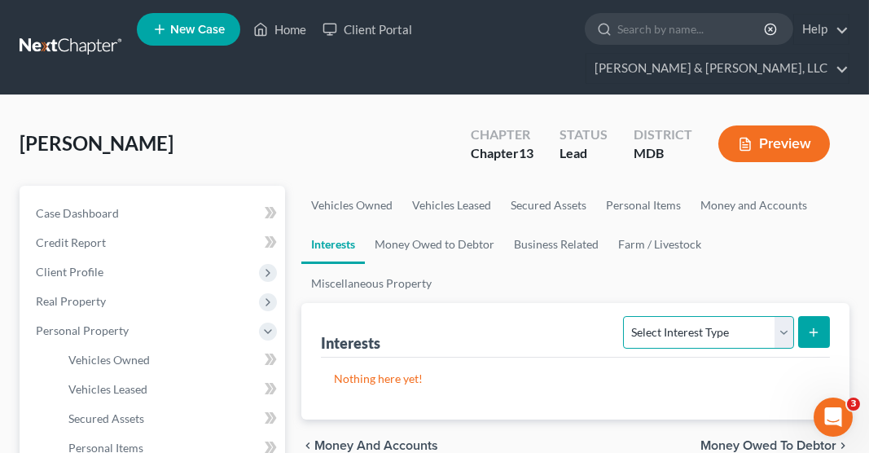
click at [701, 316] on select "Select Interest Type 401K Annuity Bond Education IRA Government Bond Government…" at bounding box center [708, 332] width 170 height 33
select select "pension_plan"
click at [626, 316] on select "Select Interest Type 401K Annuity Bond Education IRA Government Bond Government…" at bounding box center [708, 332] width 170 height 33
click at [817, 326] on icon "submit" at bounding box center [813, 332] width 13 height 13
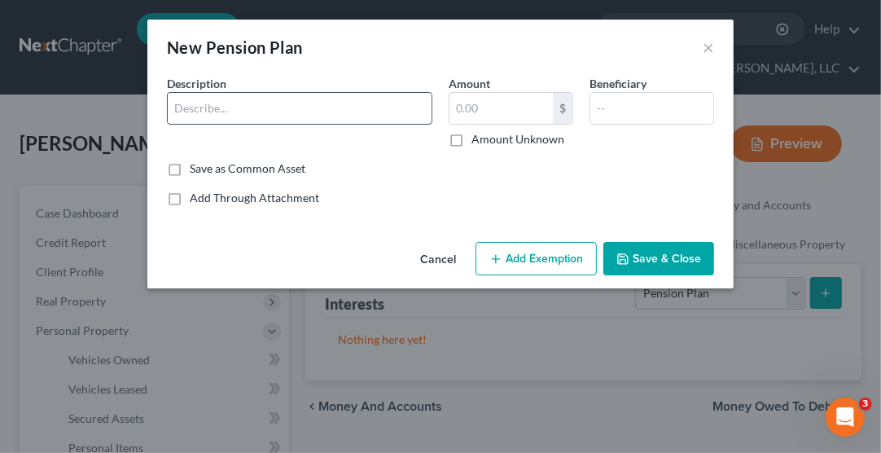
click at [242, 103] on input "text" at bounding box center [300, 108] width 264 height 31
type input "Thrift Savings Plan"
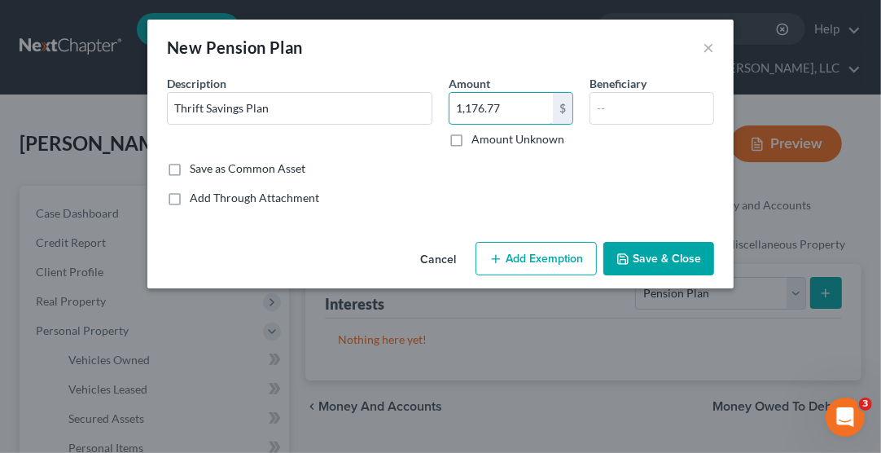
type input "1,176.77"
click at [654, 257] on button "Save & Close" at bounding box center [658, 259] width 111 height 34
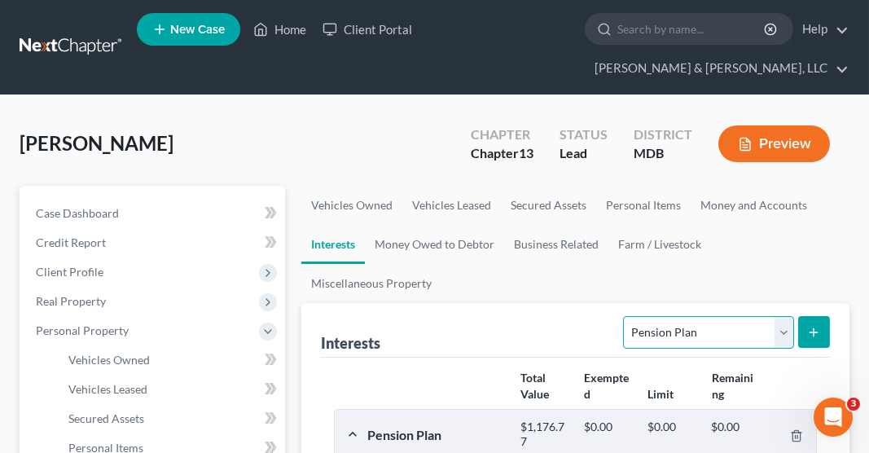
click at [654, 316] on select "Select Interest Type 401K Annuity Bond Education IRA Government Bond Government…" at bounding box center [708, 332] width 170 height 33
click at [383, 136] on div "[PERSON_NAME] Upgraded Chapter Chapter 13 Status Lead District MDB Preview" at bounding box center [435, 150] width 830 height 71
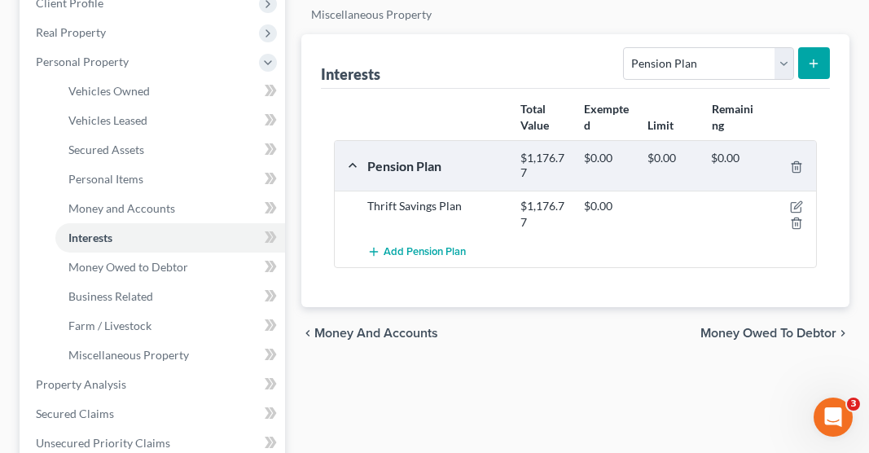
scroll to position [293, 0]
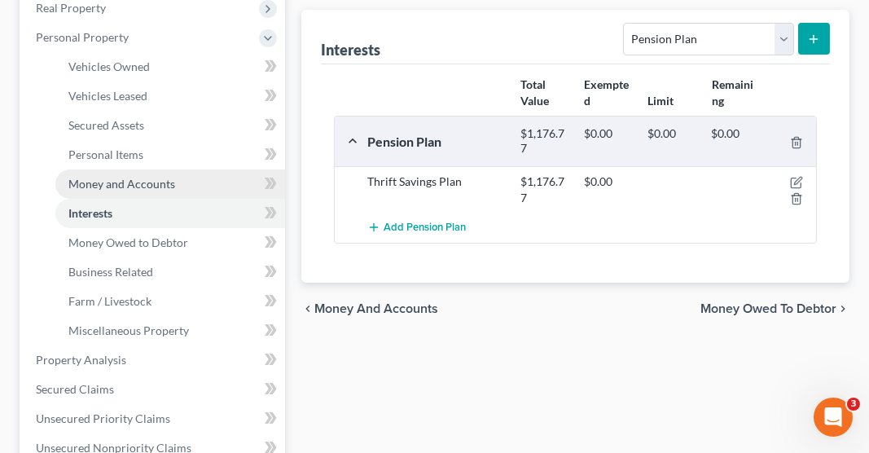
click at [120, 177] on span "Money and Accounts" at bounding box center [121, 184] width 107 height 14
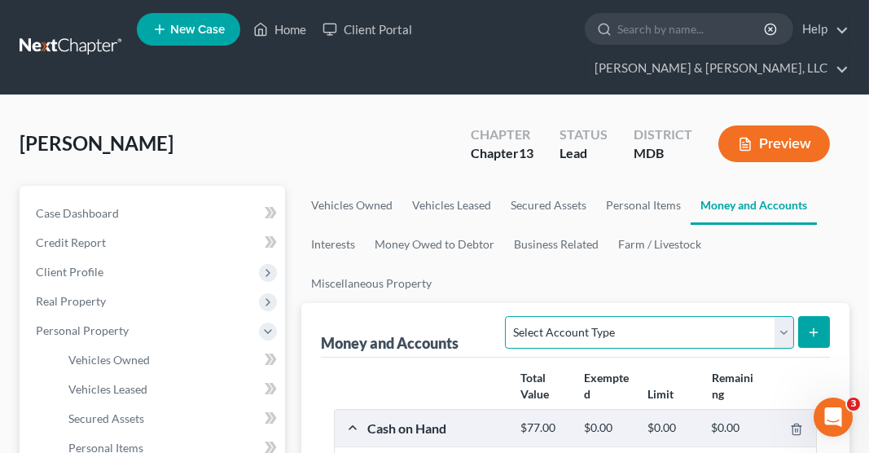
click at [675, 316] on select "Select Account Type Brokerage Cash on Hand Certificates of Deposit Checking Acc…" at bounding box center [649, 332] width 288 height 33
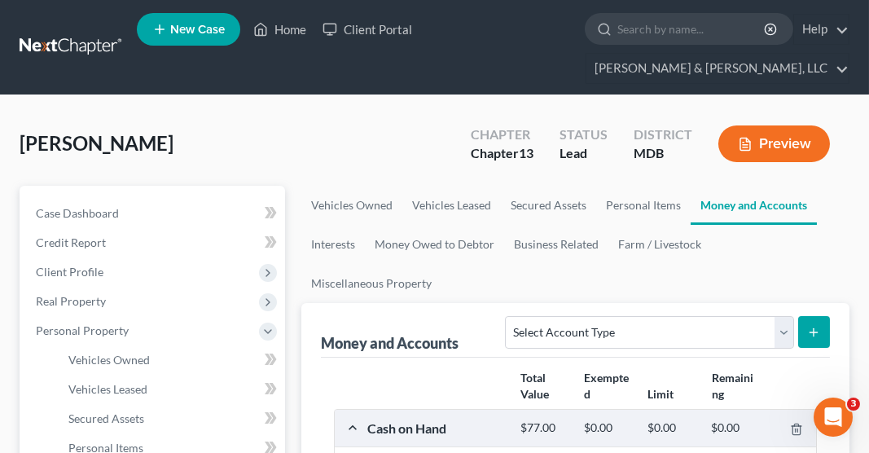
click at [367, 116] on div "[PERSON_NAME] Upgraded Chapter Chapter 13 Status Lead District MDB Preview" at bounding box center [435, 150] width 830 height 71
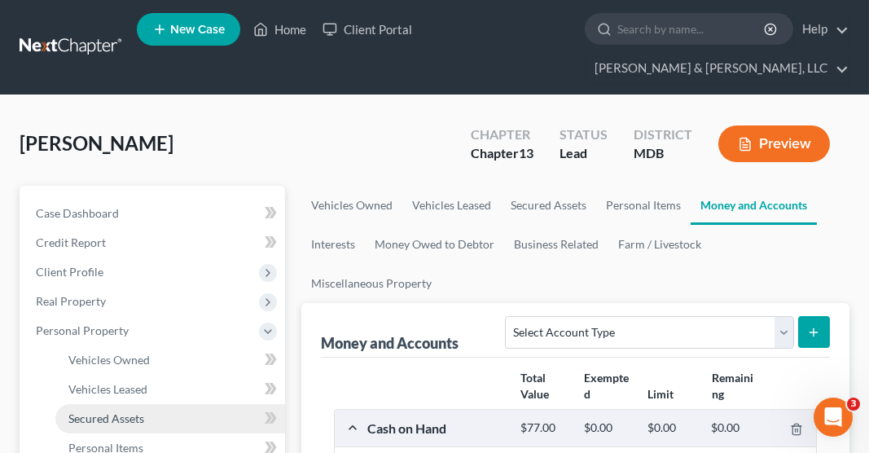
click at [175, 404] on link "Secured Assets" at bounding box center [170, 418] width 230 height 29
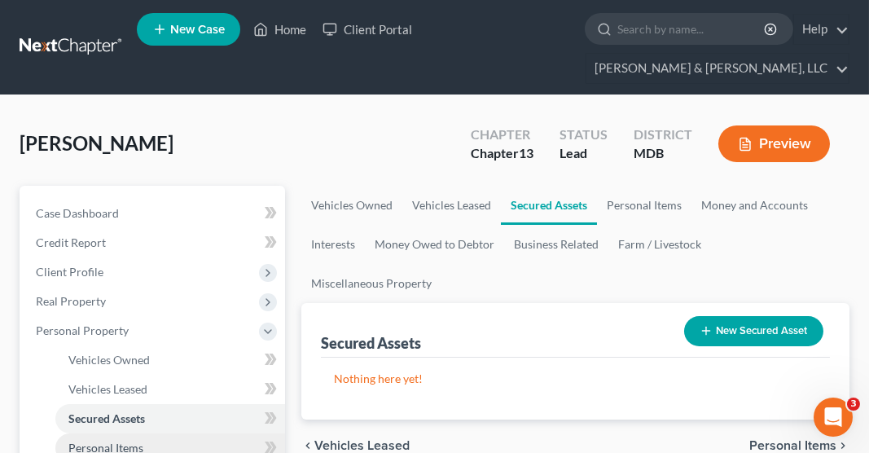
click at [164, 433] on link "Personal Items" at bounding box center [170, 447] width 230 height 29
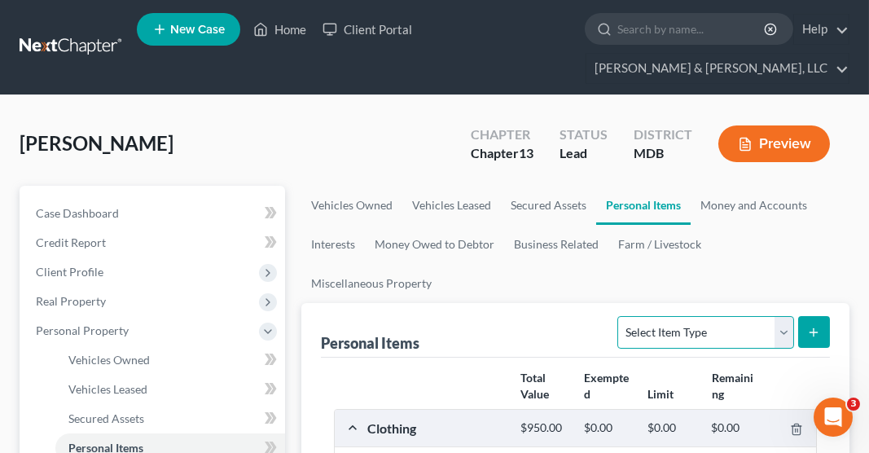
click at [701, 316] on select "Select Item Type Clothing Collectibles Of Value Electronics Firearms Household …" at bounding box center [705, 332] width 176 height 33
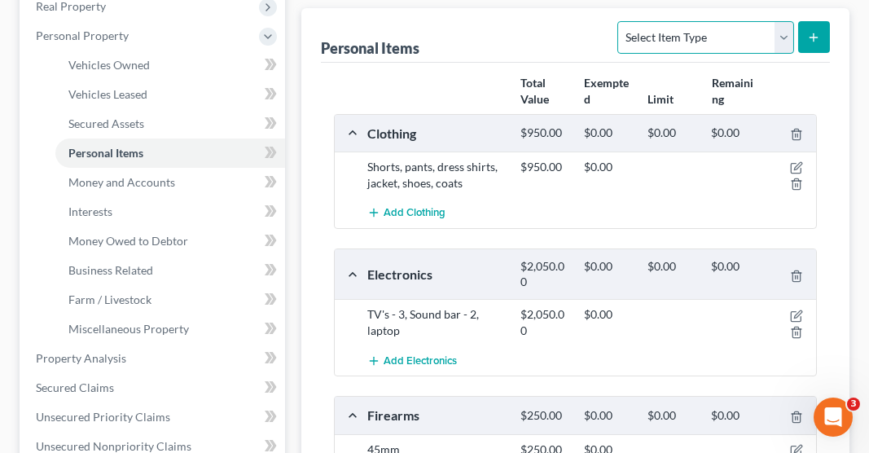
scroll to position [326, 0]
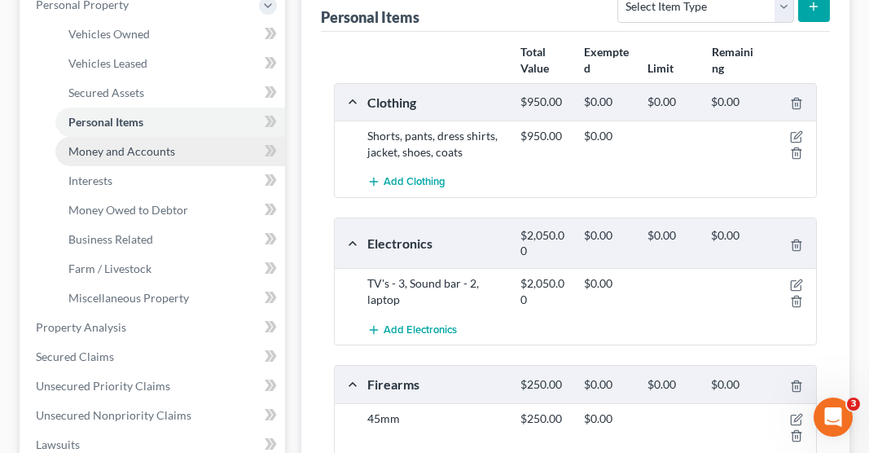
click at [124, 144] on span "Money and Accounts" at bounding box center [121, 151] width 107 height 14
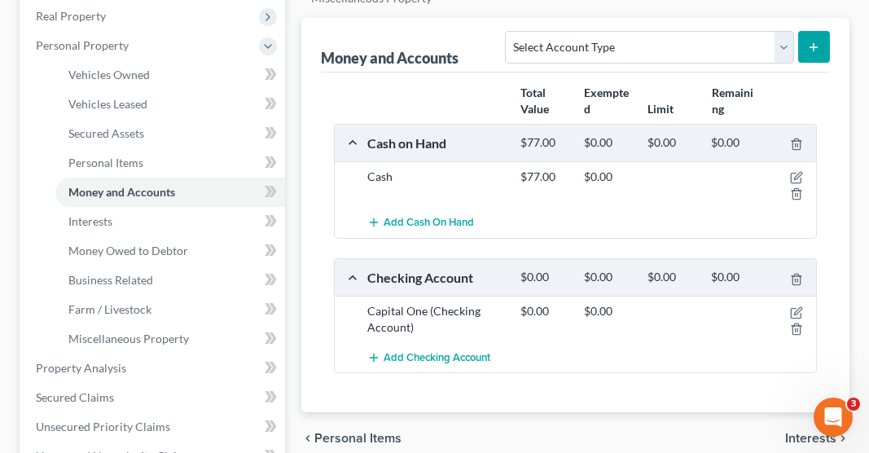
scroll to position [293, 0]
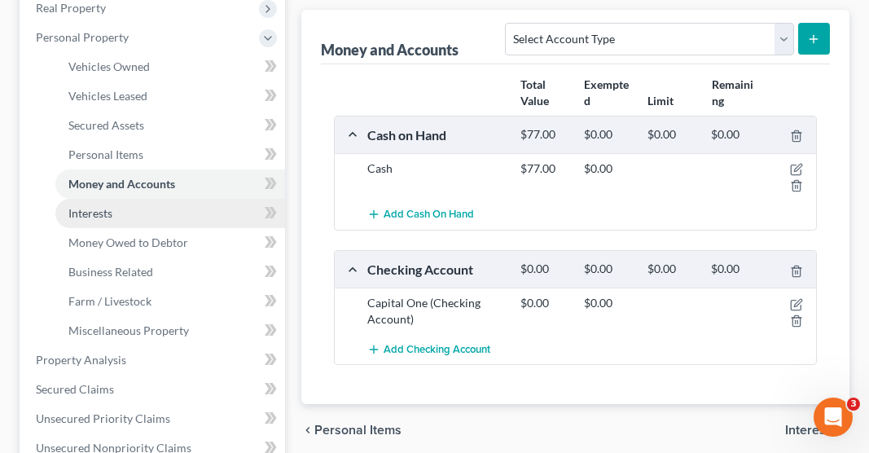
click at [105, 206] on span "Interests" at bounding box center [90, 213] width 44 height 14
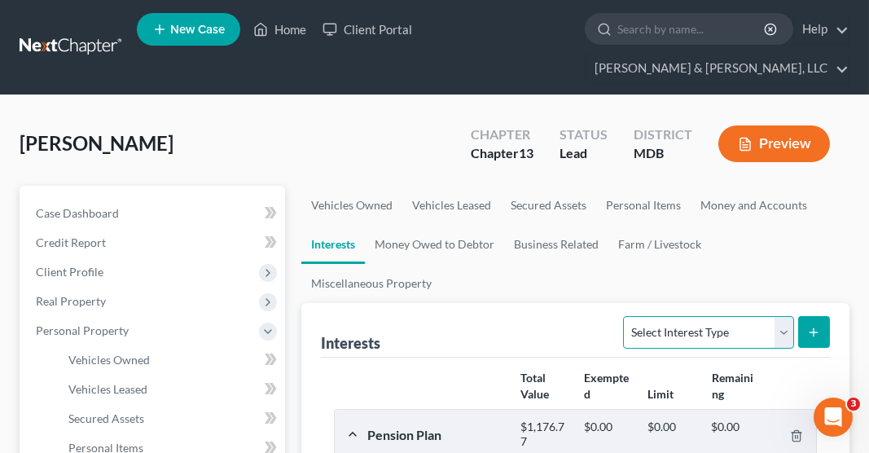
click at [740, 316] on select "Select Interest Type 401K Annuity Bond Education IRA Government Bond Government…" at bounding box center [708, 332] width 170 height 33
click at [559, 303] on div "Interests Select Interest Type 401K Annuity Bond Education IRA Government Bond …" at bounding box center [575, 330] width 509 height 55
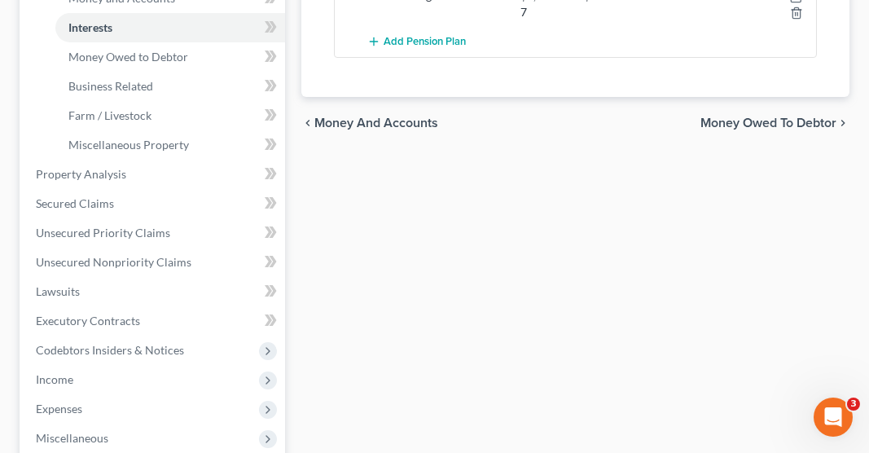
scroll to position [488, 0]
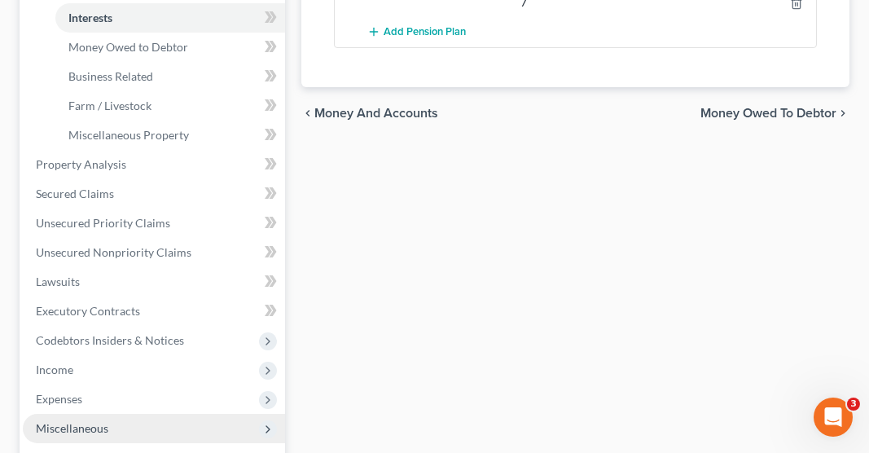
click at [110, 414] on span "Miscellaneous" at bounding box center [154, 428] width 262 height 29
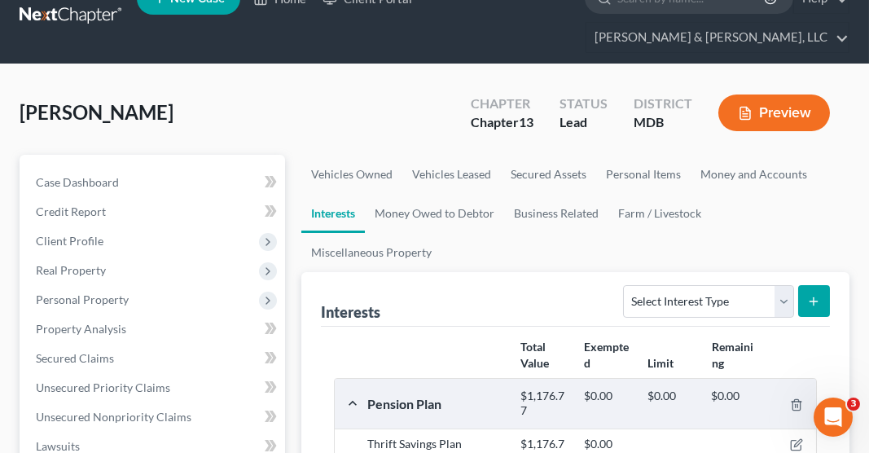
scroll to position [0, 0]
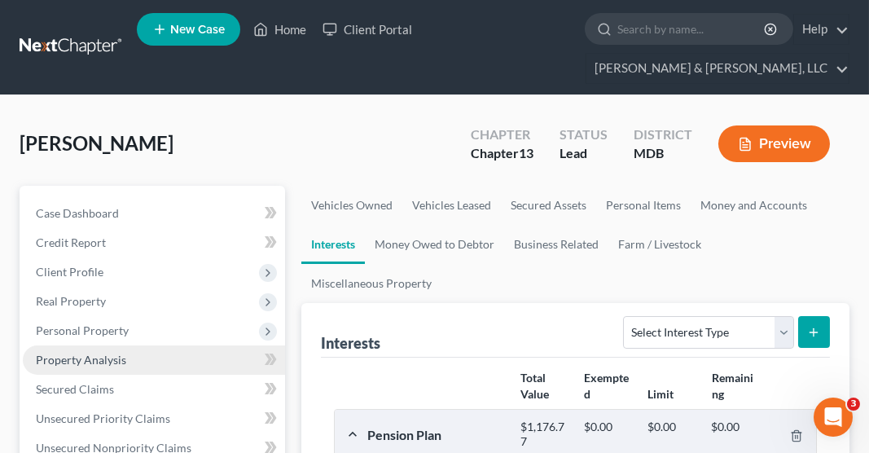
click at [102, 352] on span "Property Analysis" at bounding box center [81, 359] width 90 height 14
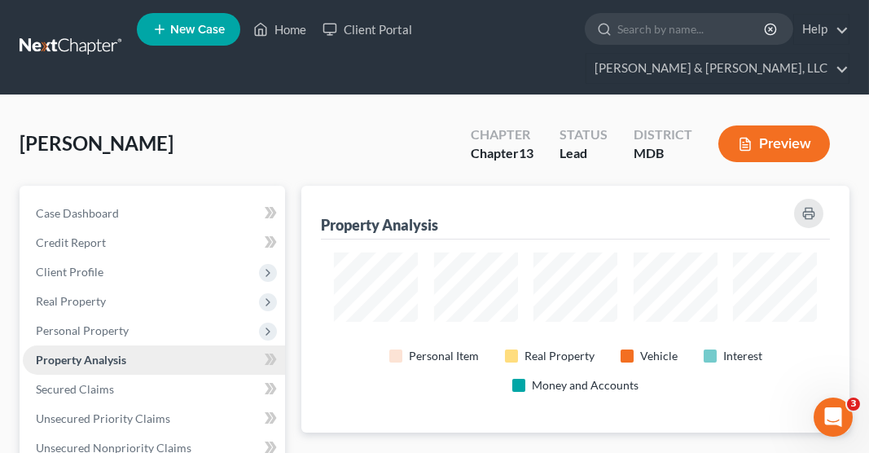
scroll to position [246, 547]
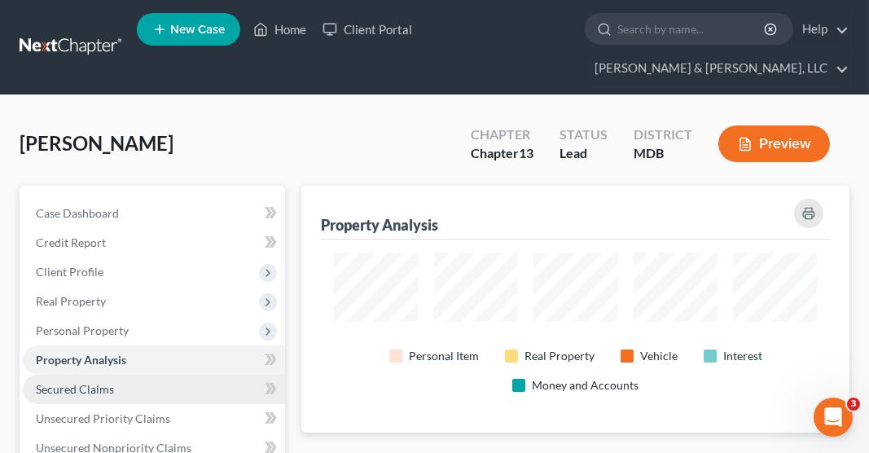
click at [85, 382] on span "Secured Claims" at bounding box center [75, 389] width 78 height 14
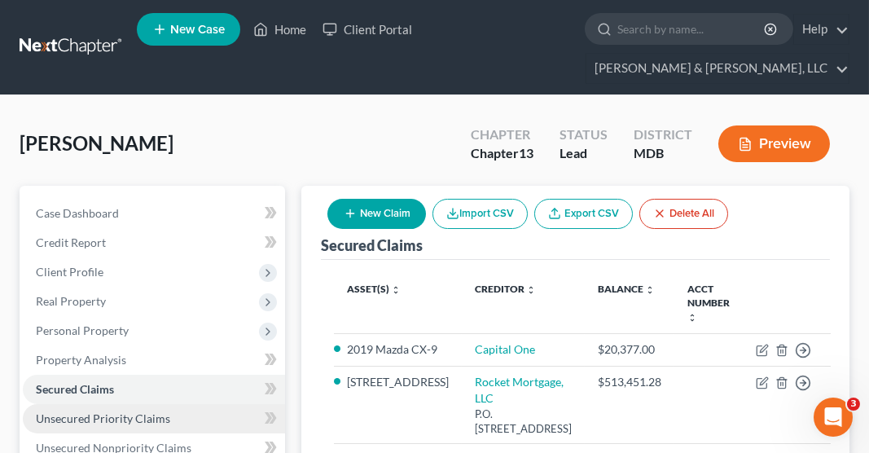
click at [73, 411] on span "Unsecured Priority Claims" at bounding box center [103, 418] width 134 height 14
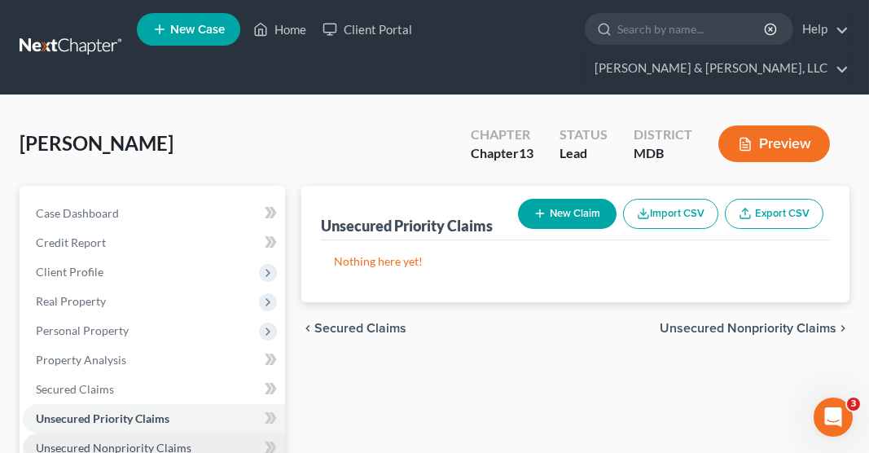
click at [155, 433] on link "Unsecured Nonpriority Claims" at bounding box center [154, 447] width 262 height 29
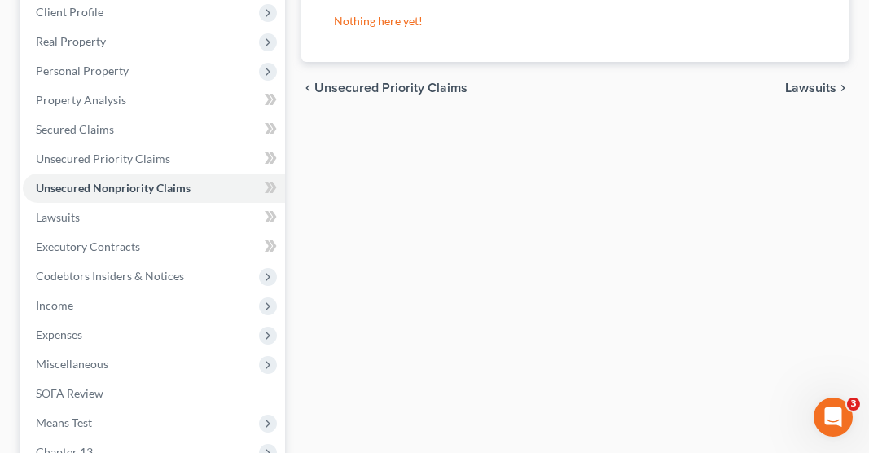
scroll to position [260, 0]
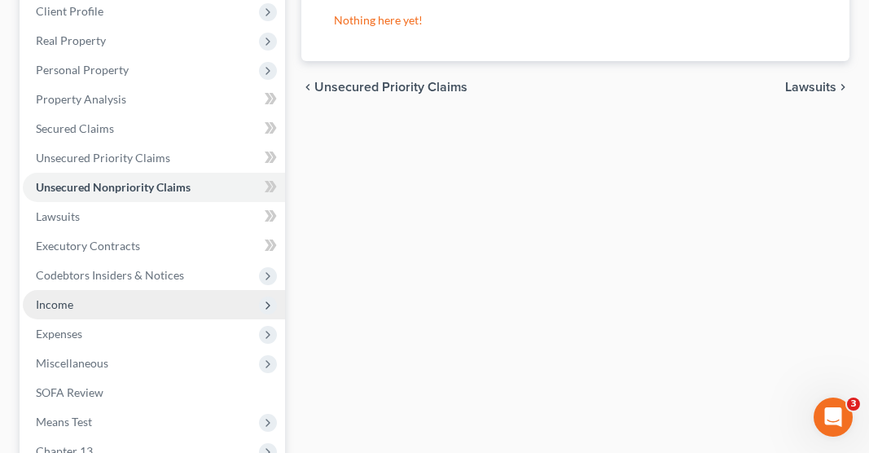
click at [62, 297] on span "Income" at bounding box center [54, 304] width 37 height 14
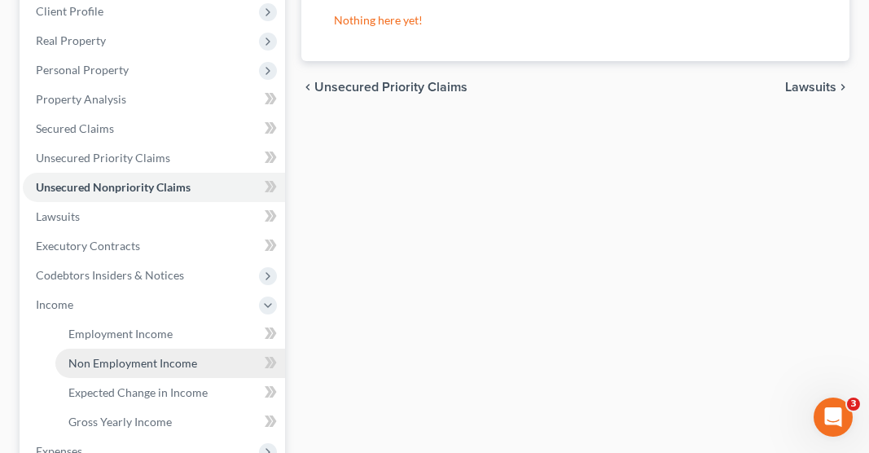
click at [156, 356] on span "Non Employment Income" at bounding box center [132, 363] width 129 height 14
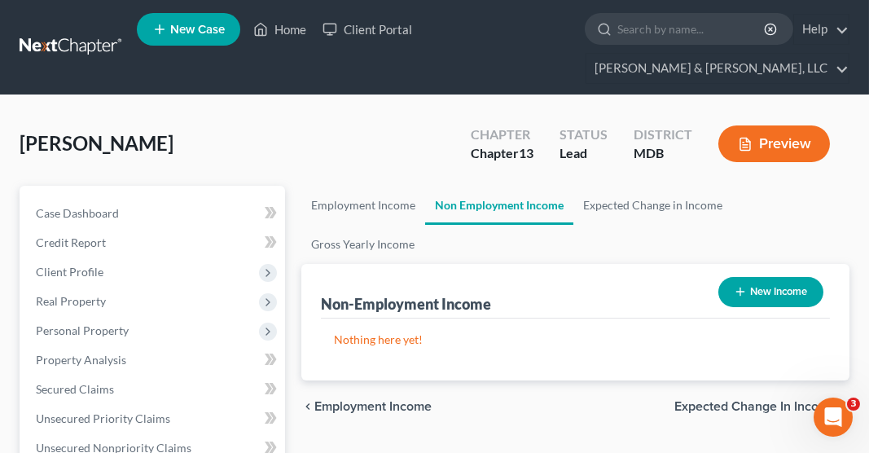
click at [763, 277] on button "New Income" at bounding box center [770, 292] width 105 height 30
select select "0"
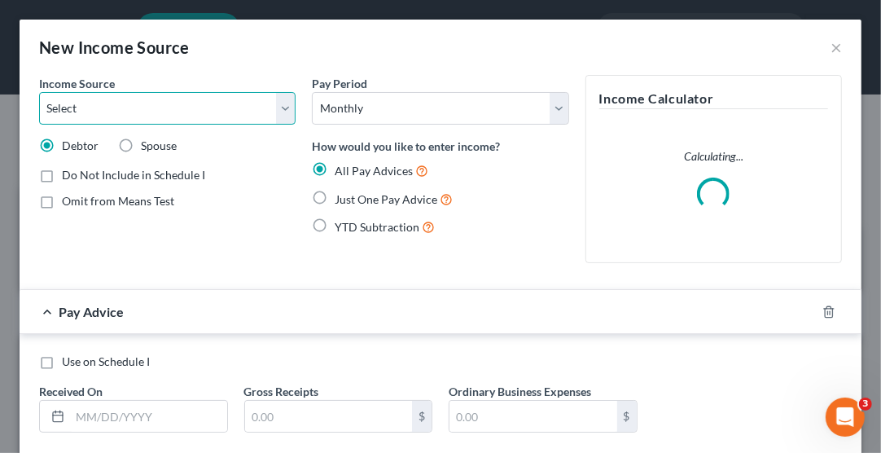
click at [141, 116] on select "Select Unemployment Disability (from employer) Pension Retirement Social Securi…" at bounding box center [167, 108] width 256 height 33
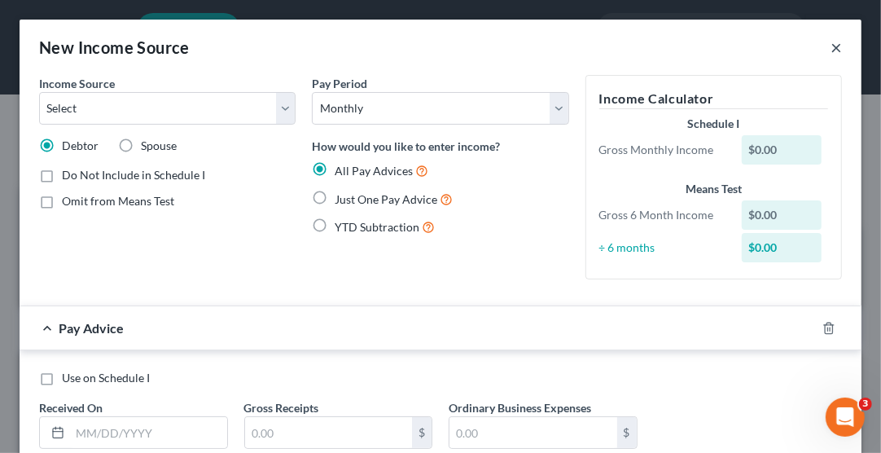
click at [830, 44] on button "×" at bounding box center [835, 47] width 11 height 20
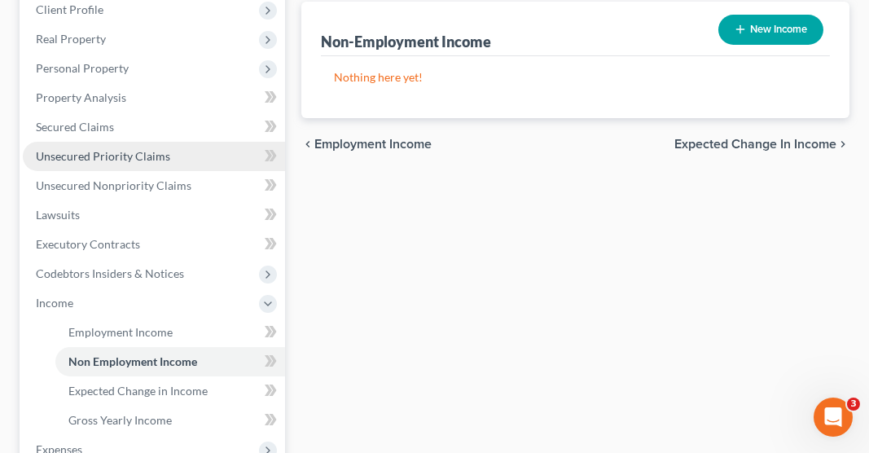
scroll to position [263, 0]
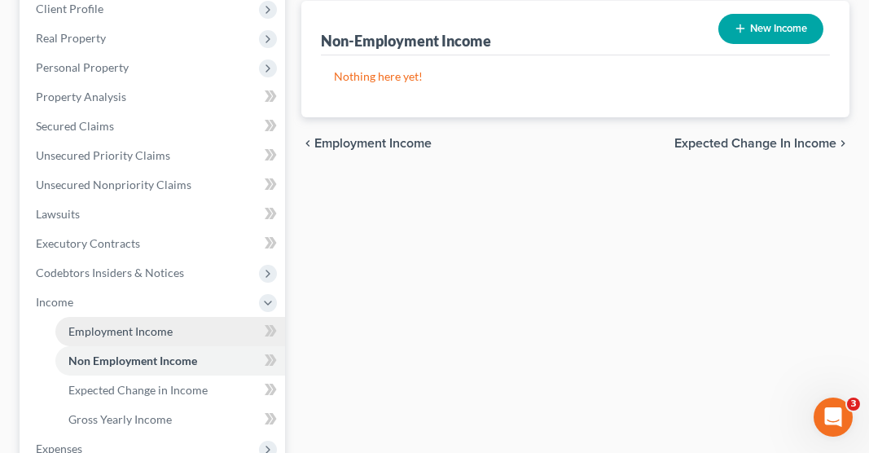
click at [142, 324] on span "Employment Income" at bounding box center [120, 331] width 104 height 14
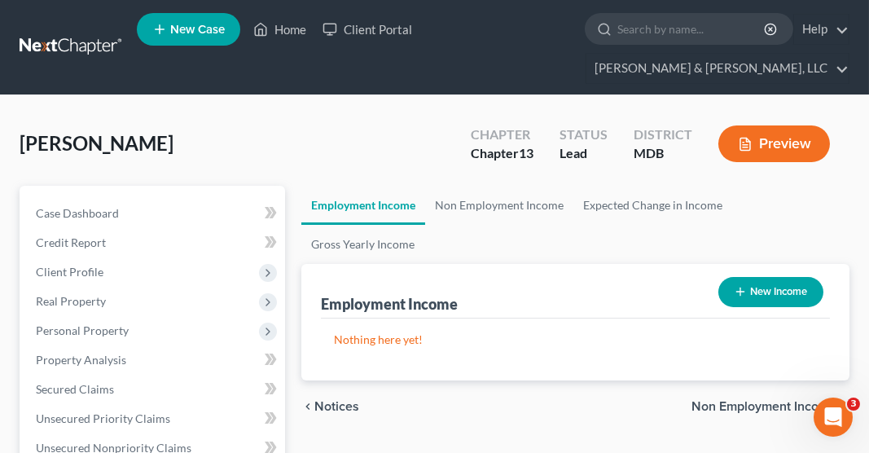
click at [768, 277] on button "New Income" at bounding box center [770, 292] width 105 height 30
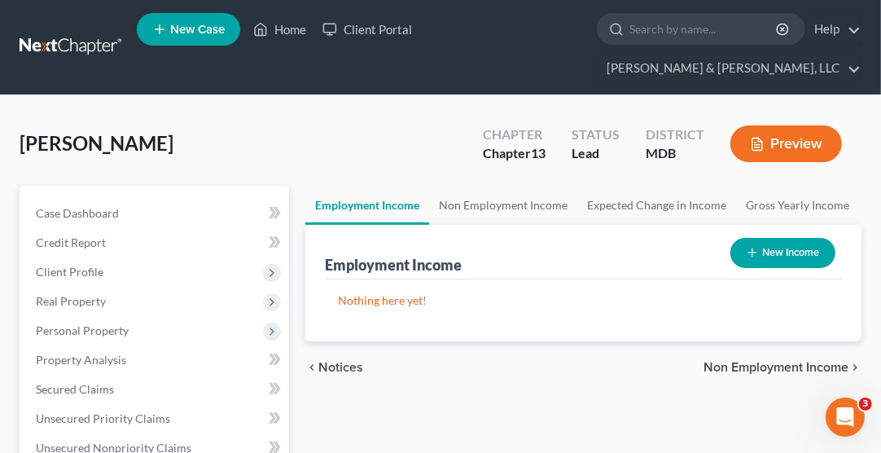
select select "0"
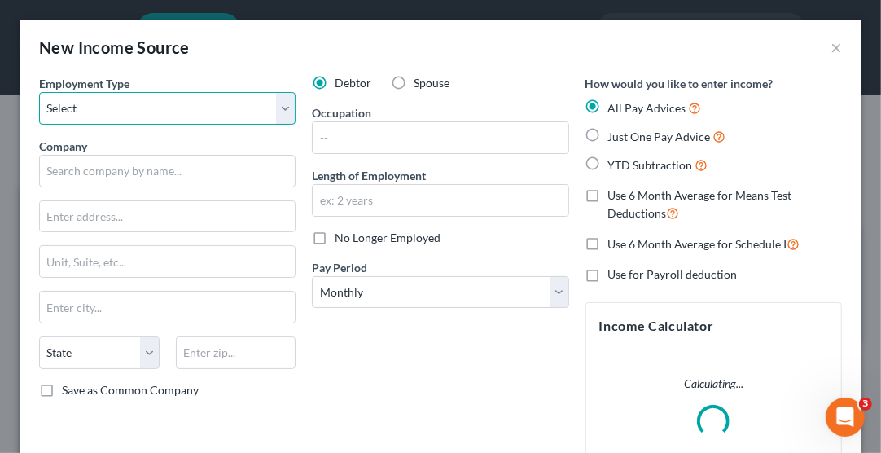
click at [131, 107] on select "Select Full or Part Time Employment Self Employment" at bounding box center [167, 108] width 256 height 33
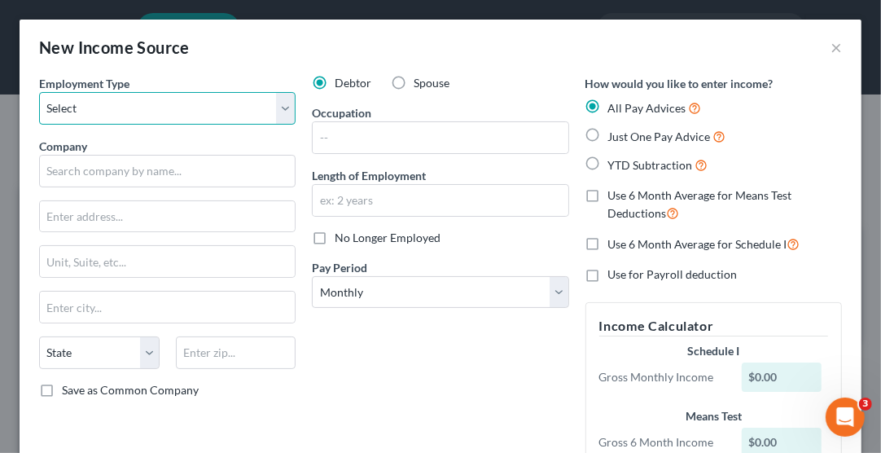
click at [131, 107] on select "Select Full or Part Time Employment Self Employment" at bounding box center [167, 108] width 256 height 33
click at [816, 46] on div "New Income Source ×" at bounding box center [441, 47] width 842 height 55
click at [830, 48] on button "×" at bounding box center [835, 47] width 11 height 20
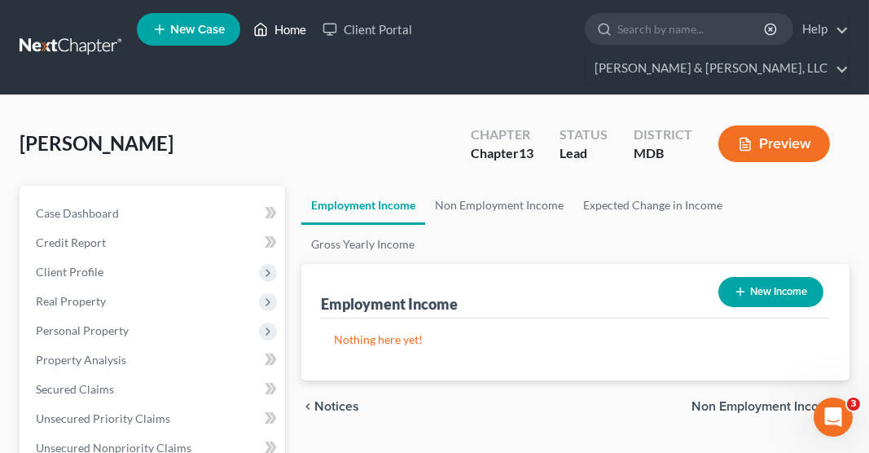
click at [282, 33] on link "Home" at bounding box center [279, 29] width 69 height 29
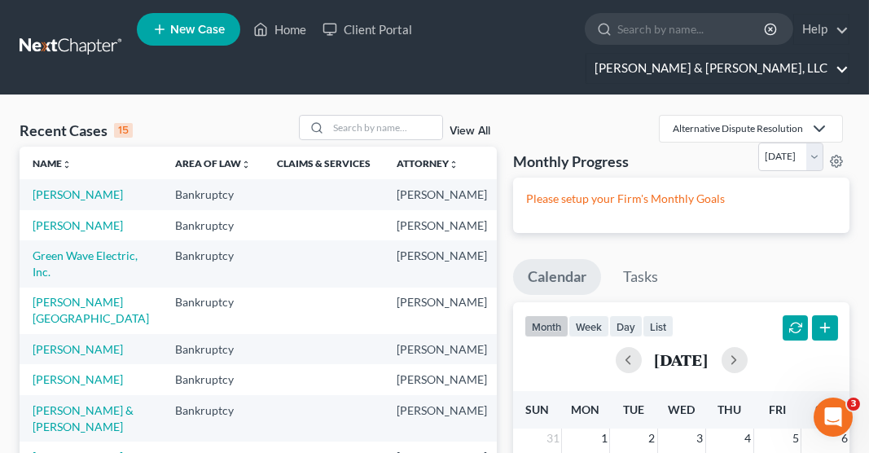
click at [751, 54] on link "[PERSON_NAME] & [PERSON_NAME], LLC" at bounding box center [717, 68] width 262 height 29
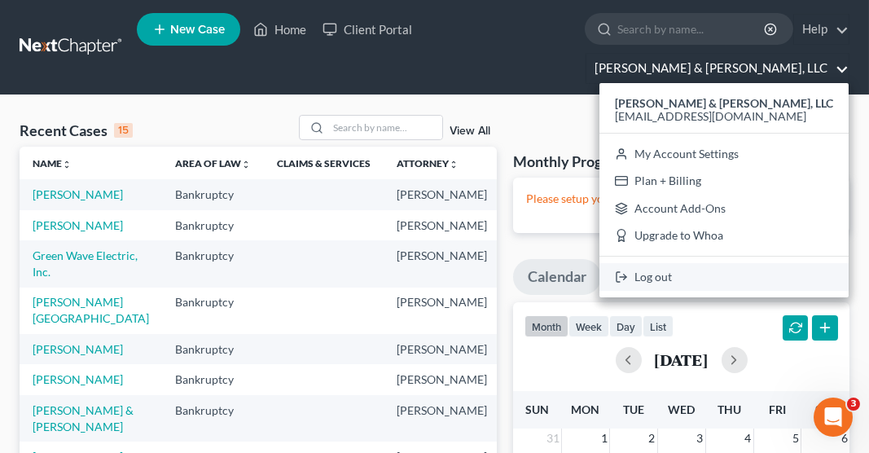
click at [749, 263] on link "Log out" at bounding box center [723, 277] width 249 height 28
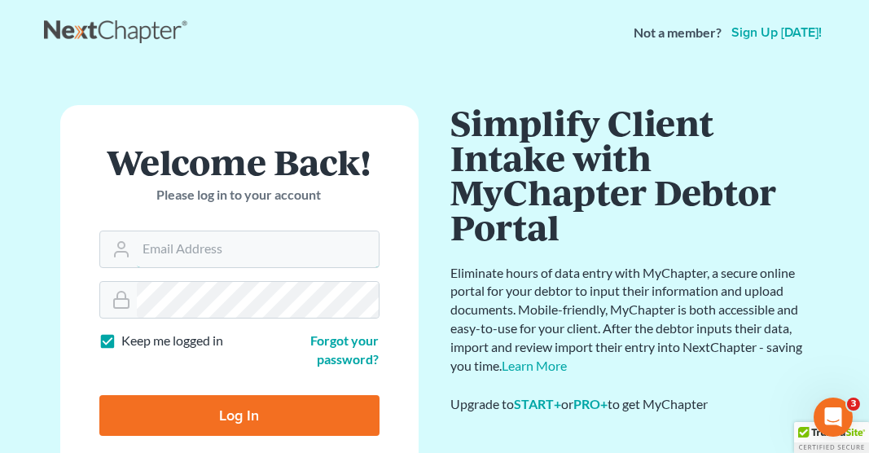
type input "patrhlaw@comcast.net"
click at [248, 411] on input "Log In" at bounding box center [239, 415] width 280 height 41
type input "Thinking..."
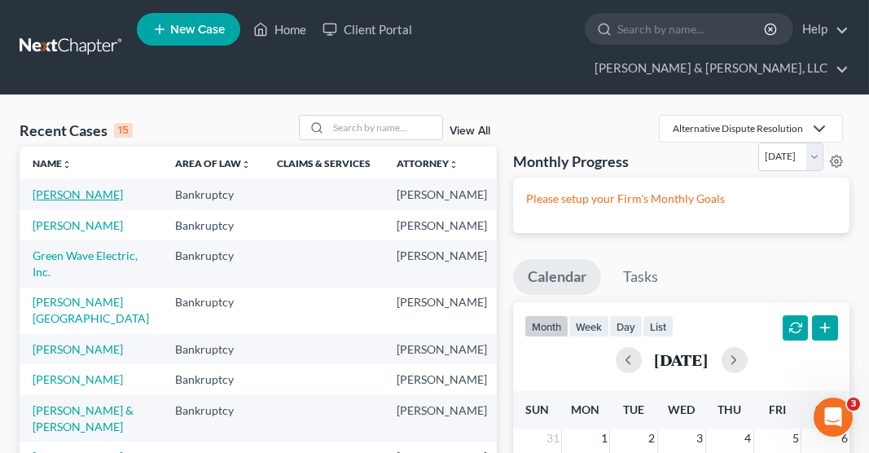
click at [68, 187] on link "[PERSON_NAME]" at bounding box center [78, 194] width 90 height 14
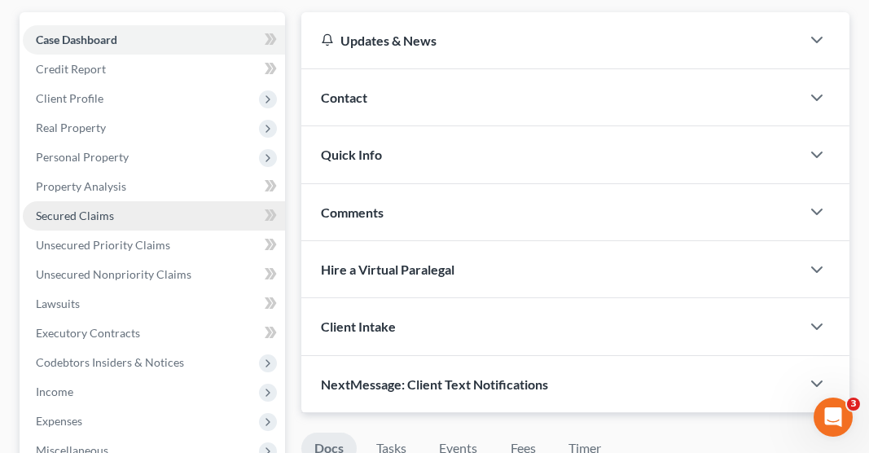
scroll to position [186, 0]
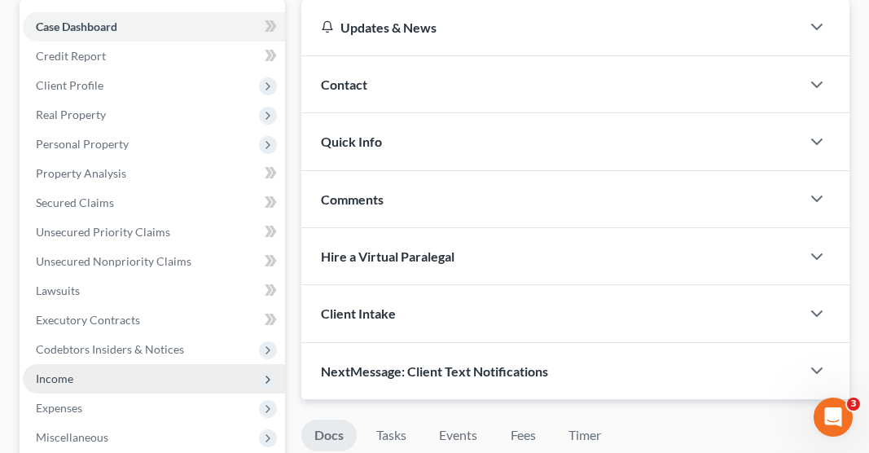
click at [59, 371] on span "Income" at bounding box center [54, 378] width 37 height 14
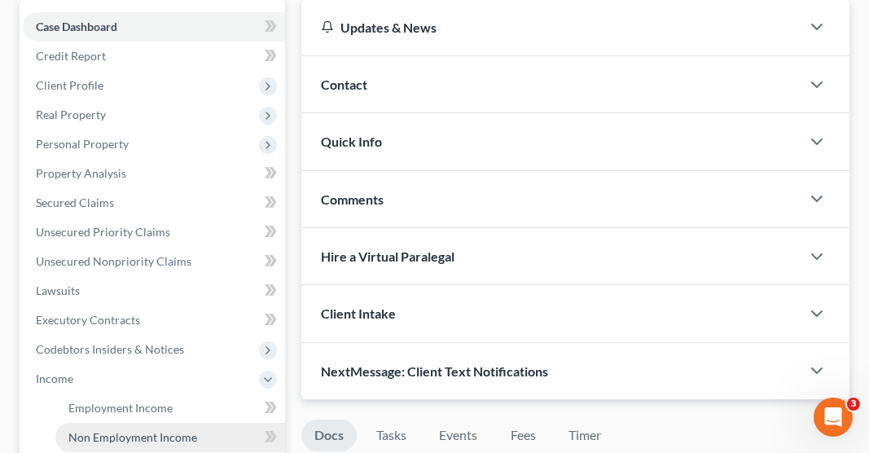
click at [100, 430] on span "Non Employment Income" at bounding box center [132, 437] width 129 height 14
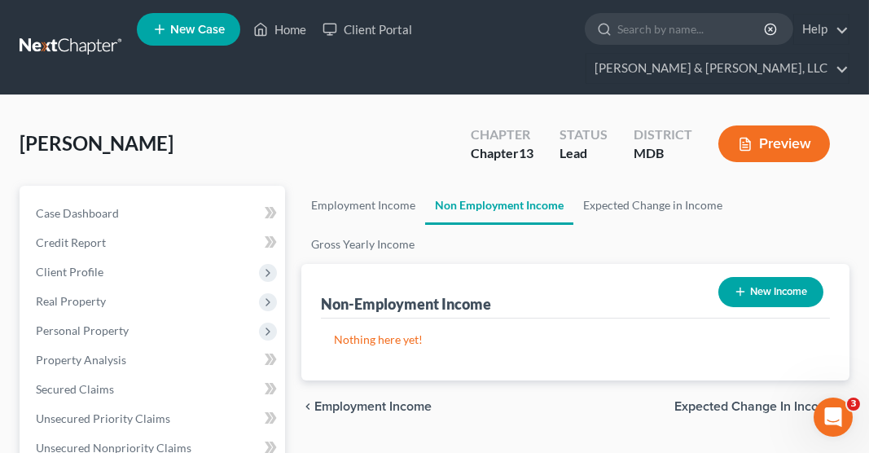
click at [743, 285] on icon "button" at bounding box center [739, 291] width 13 height 13
select select "0"
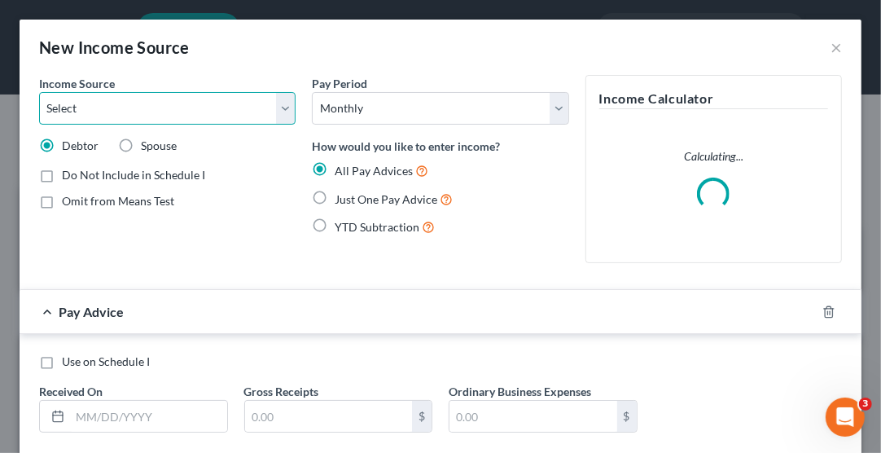
click at [179, 107] on select "Select Unemployment Disability (from employer) Pension Retirement Social Securi…" at bounding box center [167, 108] width 256 height 33
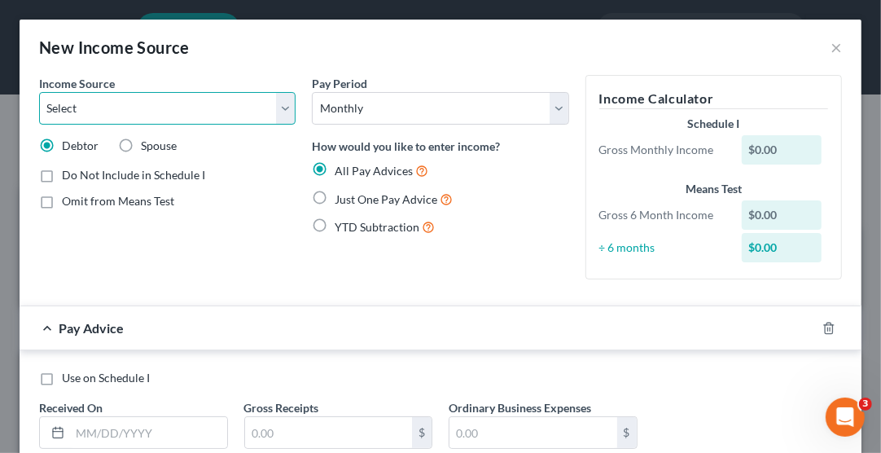
click at [39, 92] on select "Select Unemployment Disability (from employer) Pension Retirement Social Securi…" at bounding box center [167, 108] width 256 height 33
click at [288, 109] on select "Select Unemployment Disability (from employer) Pension Retirement Social Securi…" at bounding box center [167, 108] width 256 height 33
select select "13"
click at [39, 92] on select "Select Unemployment Disability (from employer) Pension Retirement Social Securi…" at bounding box center [167, 108] width 256 height 33
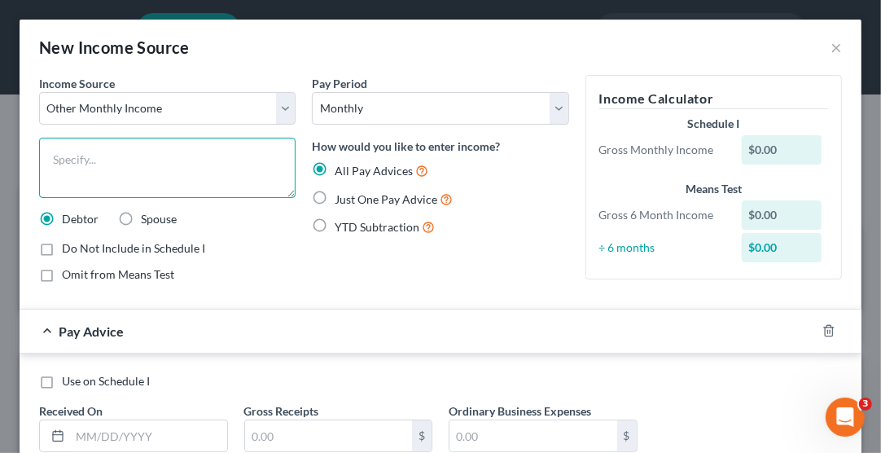
click at [135, 157] on textarea at bounding box center [167, 168] width 256 height 60
type textarea "Severance"
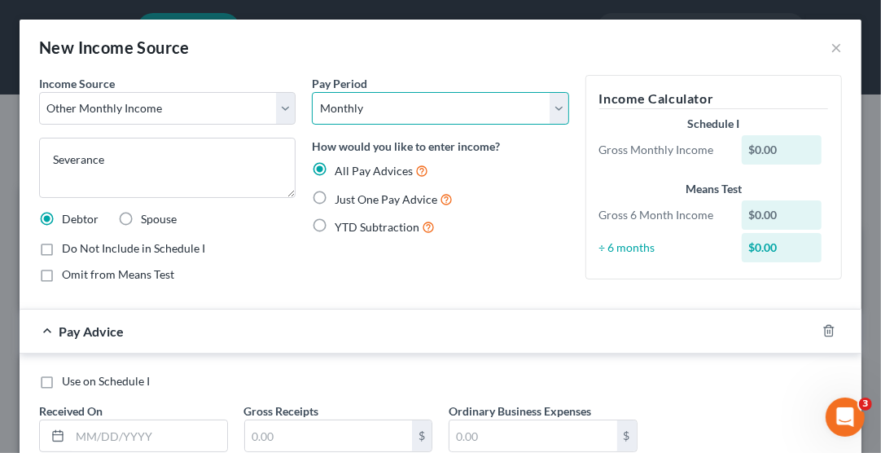
click at [405, 114] on select "Select Monthly Twice Monthly Every Other Week Weekly" at bounding box center [440, 108] width 256 height 33
select select "2"
click at [312, 92] on select "Select Monthly Twice Monthly Every Other Week Weekly" at bounding box center [440, 108] width 256 height 33
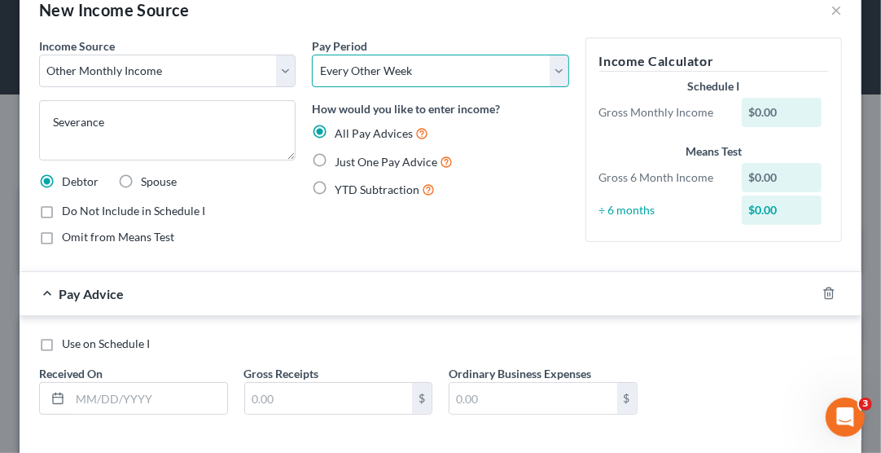
scroll to position [111, 0]
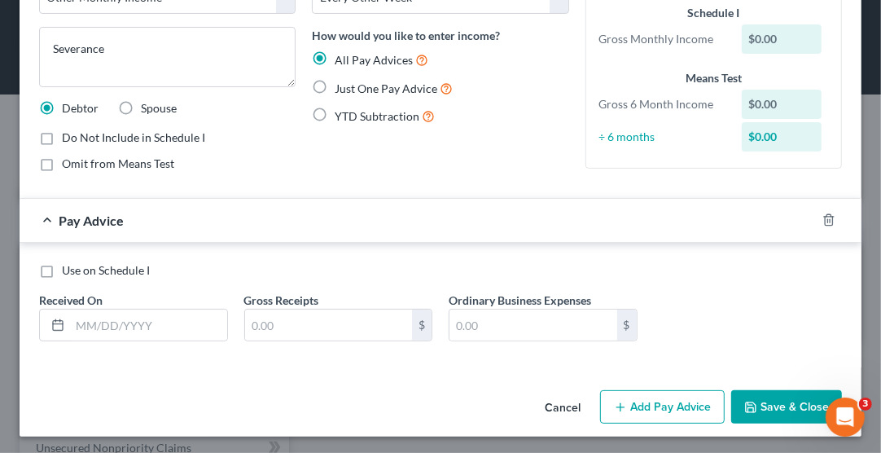
click at [129, 321] on div "Use on Schedule I Received On * Gross Receipts $ Ordinary Business Expenses $" at bounding box center [440, 308] width 819 height 92
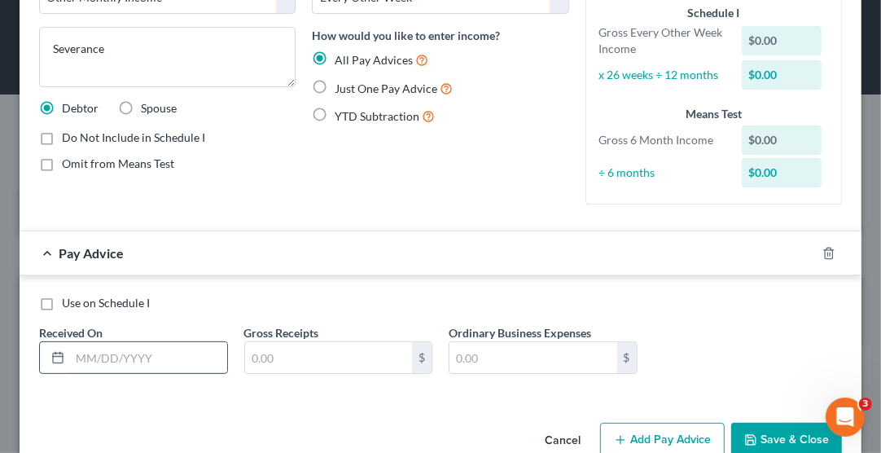
click at [110, 357] on input "text" at bounding box center [148, 357] width 157 height 31
type input "[DATE]"
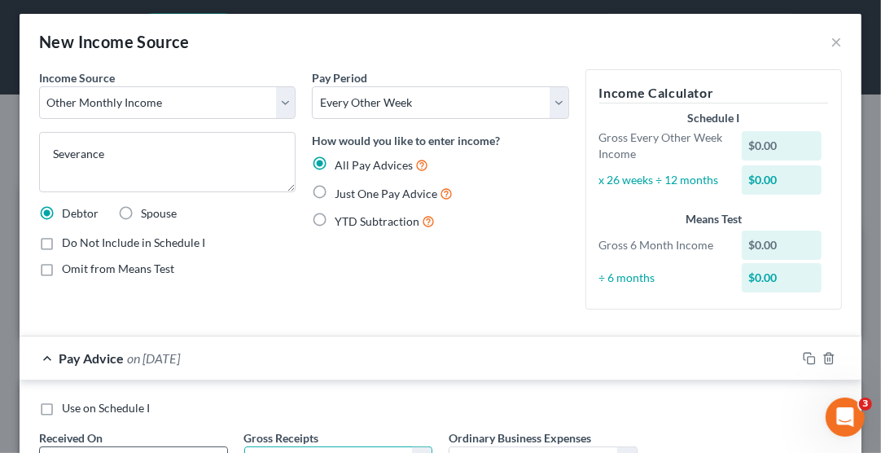
scroll to position [0, 0]
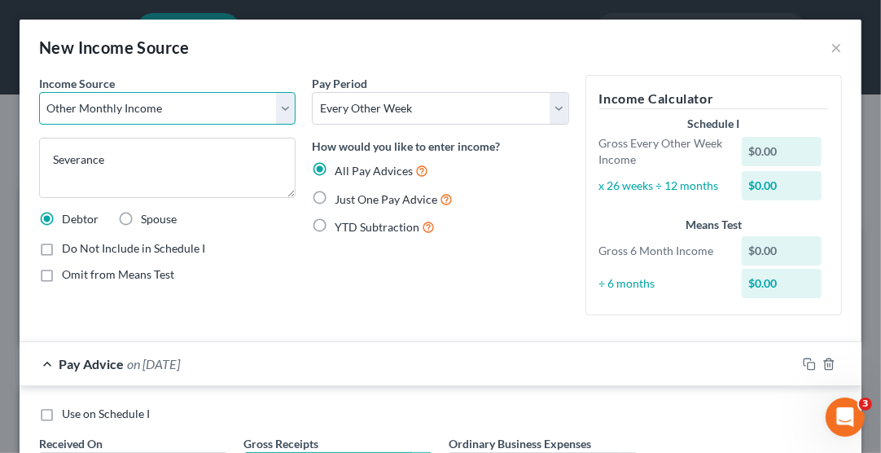
click at [281, 111] on select "Select Unemployment Disability (from employer) Pension Retirement Social Securi…" at bounding box center [167, 108] width 256 height 33
click at [39, 92] on select "Select Unemployment Disability (from employer) Pension Retirement Social Securi…" at bounding box center [167, 108] width 256 height 33
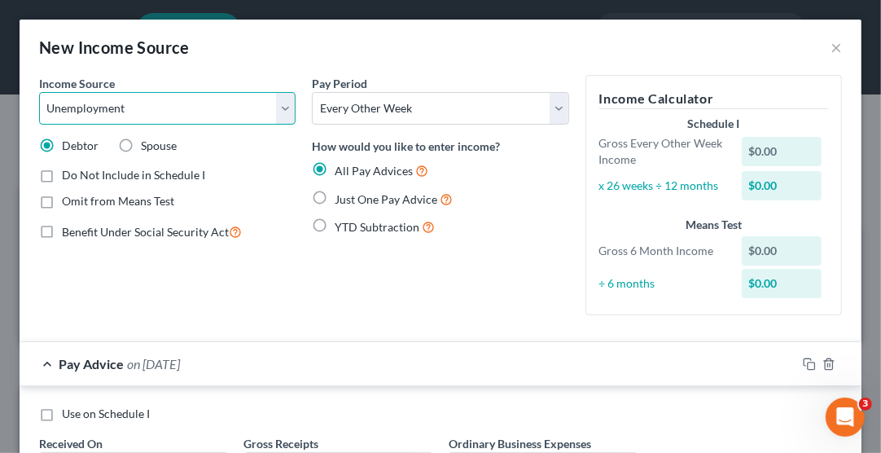
click at [282, 110] on select "Select Unemployment Disability (from employer) Pension Retirement Social Securi…" at bounding box center [167, 108] width 256 height 33
click at [39, 92] on select "Select Unemployment Disability (from employer) Pension Retirement Social Securi…" at bounding box center [167, 108] width 256 height 33
click at [283, 114] on select "Select Unemployment Disability (from employer) Pension Retirement Social Securi…" at bounding box center [167, 108] width 256 height 33
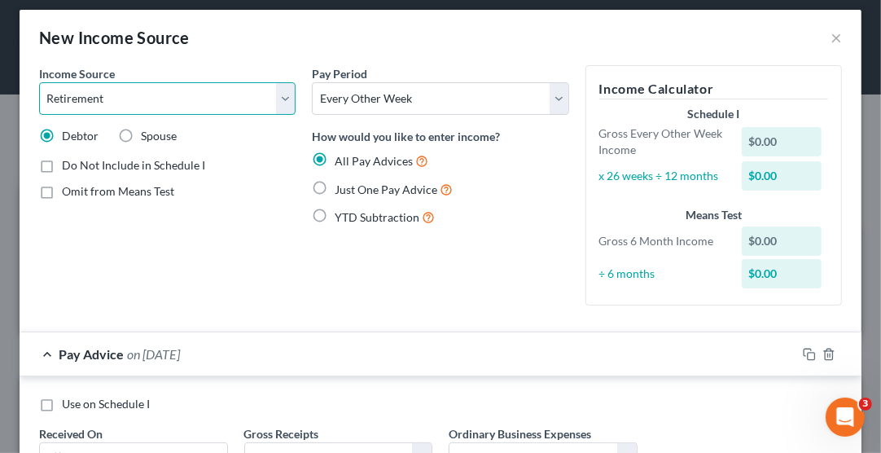
scroll to position [10, 0]
click at [280, 100] on select "Select Unemployment Disability (from employer) Pension Retirement Social Securi…" at bounding box center [167, 98] width 256 height 33
select select "13"
click at [39, 82] on select "Select Unemployment Disability (from employer) Pension Retirement Social Securi…" at bounding box center [167, 98] width 256 height 33
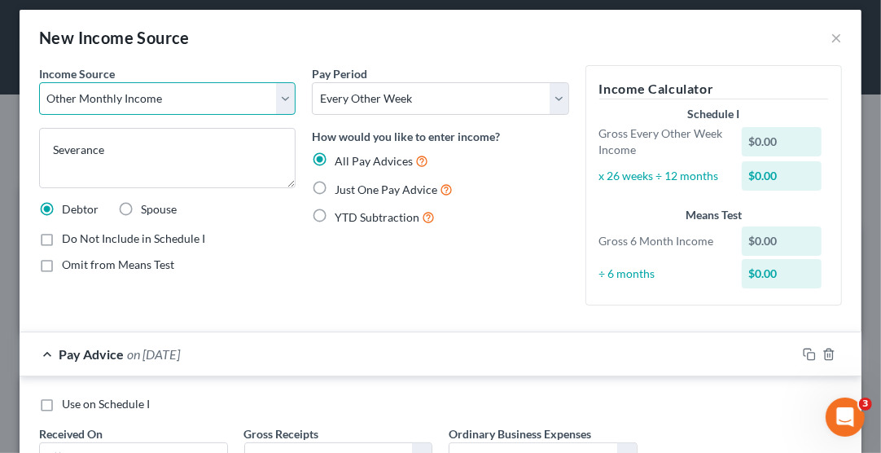
click at [285, 102] on select "Select Unemployment Disability (from employer) Pension Retirement Social Securi…" at bounding box center [167, 98] width 256 height 33
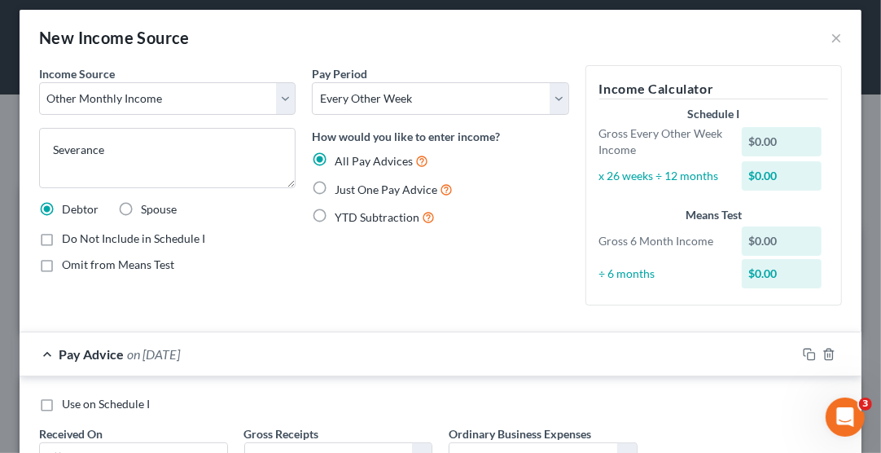
click at [360, 280] on div "Pay Period Select Monthly Twice Monthly Every Other Week Weekly How would you l…" at bounding box center [440, 191] width 273 height 253
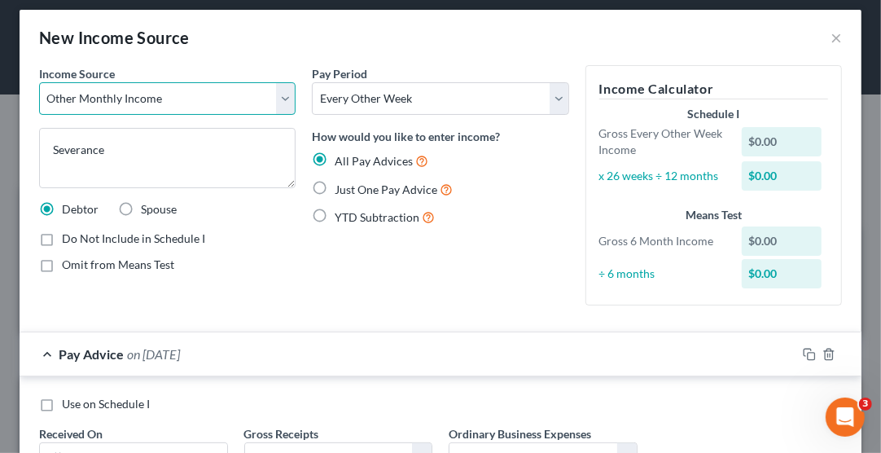
click at [279, 94] on select "Select Unemployment Disability (from employer) Pension Retirement Social Securi…" at bounding box center [167, 98] width 256 height 33
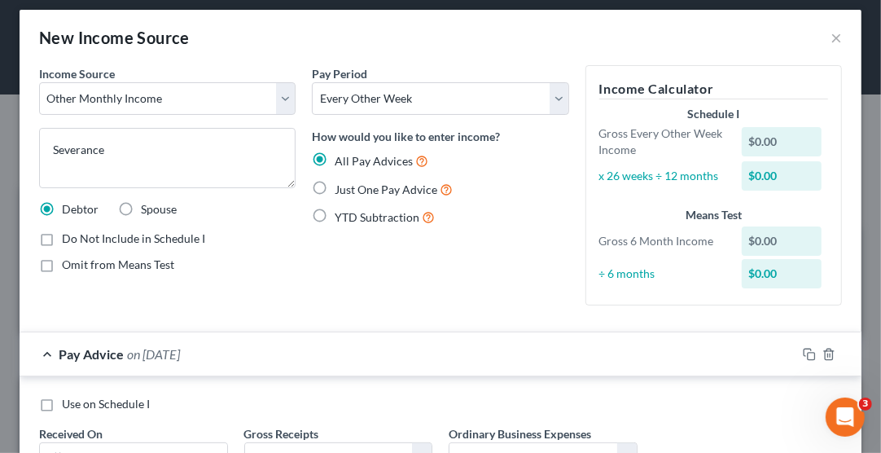
click at [384, 298] on div "Pay Period Select Monthly Twice Monthly Every Other Week Weekly How would you l…" at bounding box center [440, 191] width 273 height 253
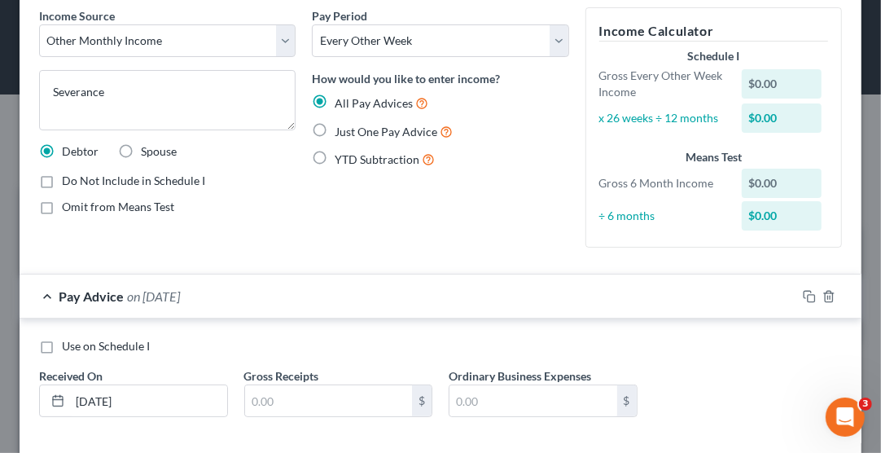
scroll to position [144, 0]
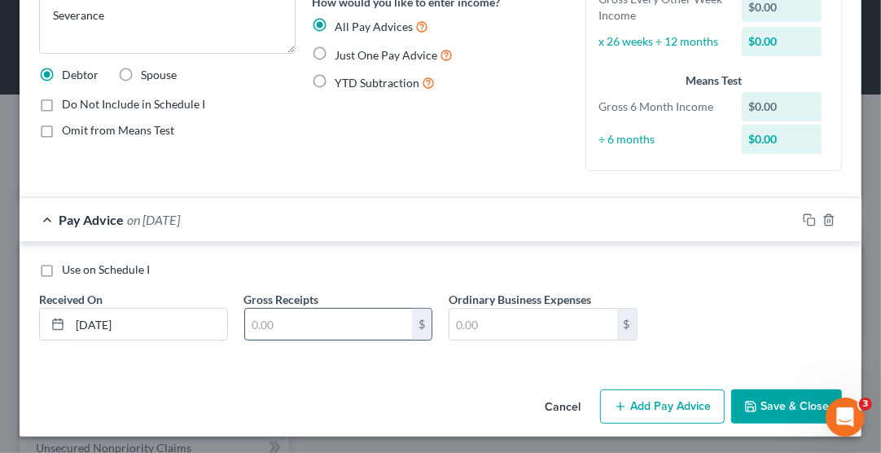
click at [283, 316] on input "text" at bounding box center [329, 324] width 168 height 31
type input "4,794.06"
click at [475, 322] on input "text" at bounding box center [533, 324] width 168 height 31
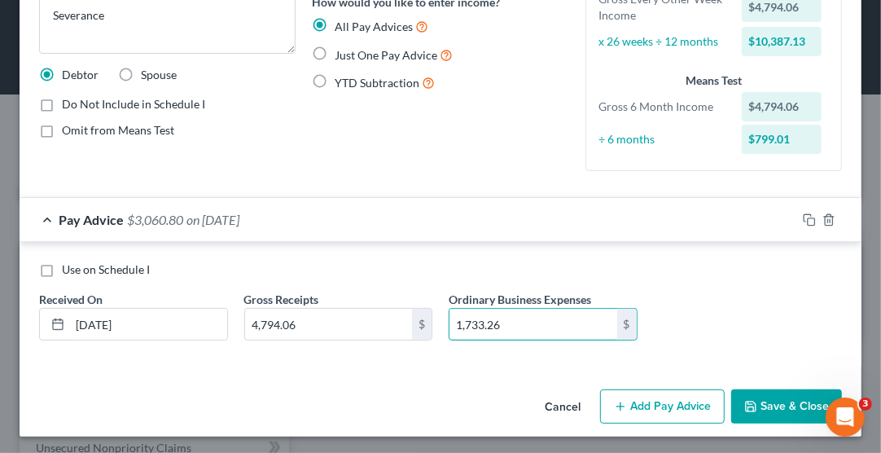
type input "1,733.26"
click at [768, 399] on button "Save & Close" at bounding box center [786, 406] width 111 height 34
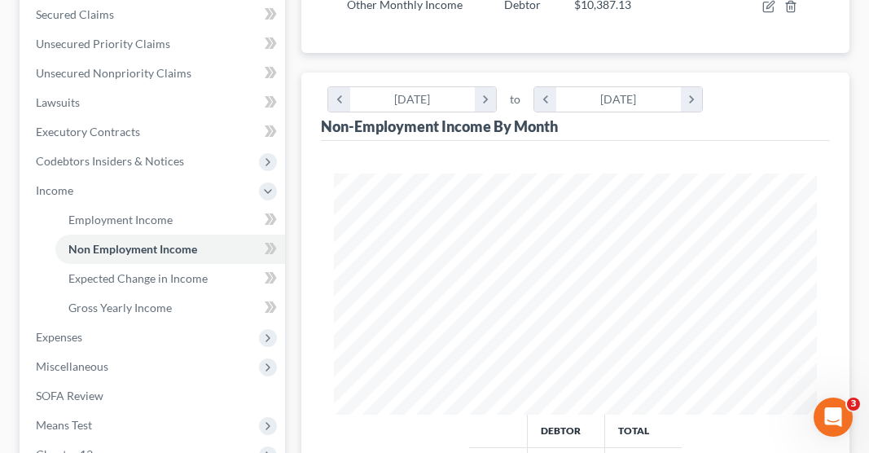
scroll to position [370, 0]
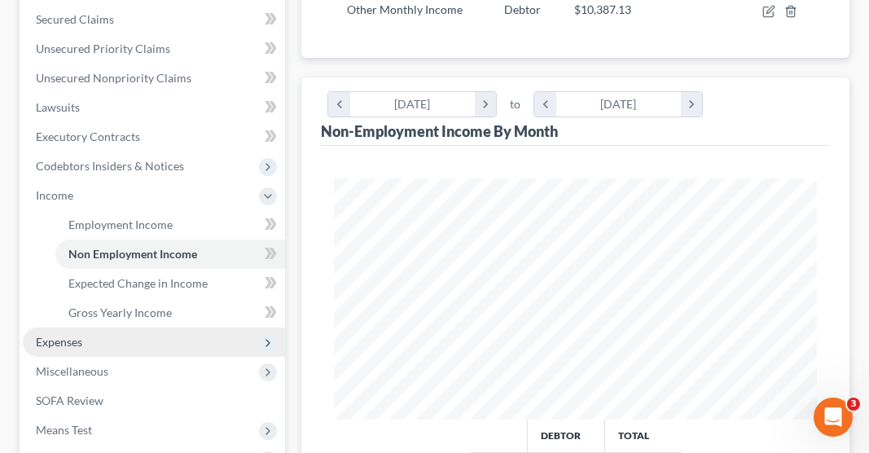
click at [94, 327] on span "Expenses" at bounding box center [154, 341] width 262 height 29
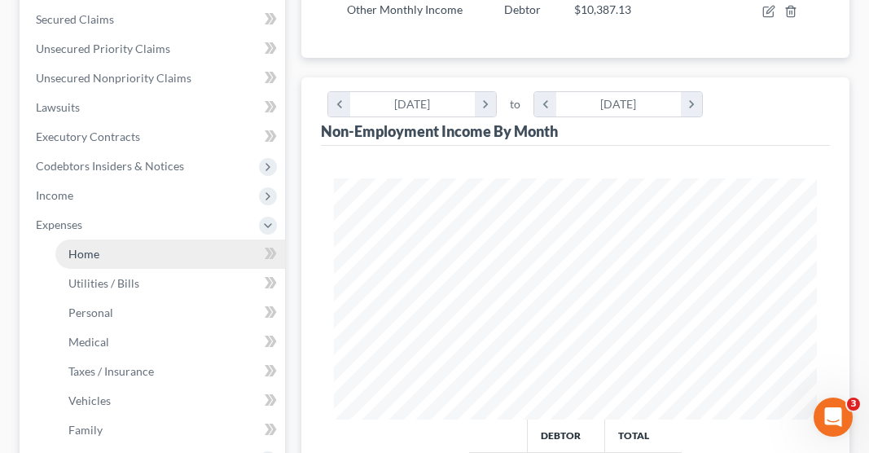
click at [94, 239] on link "Home" at bounding box center [170, 253] width 230 height 29
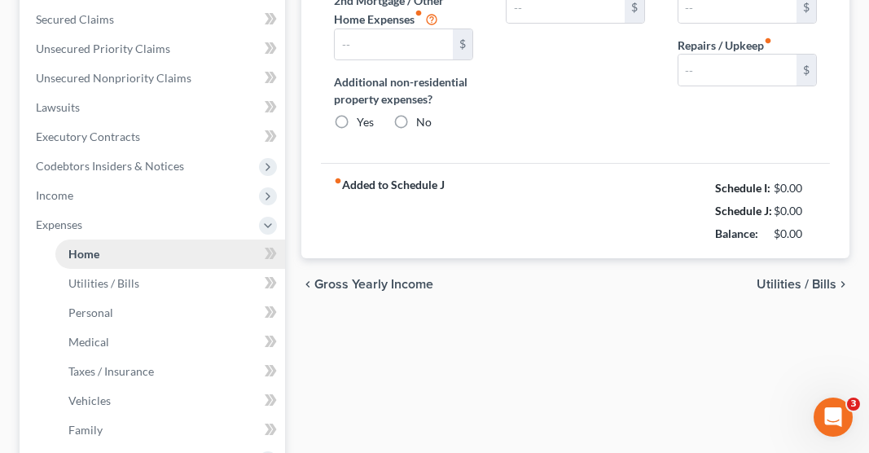
scroll to position [64, 0]
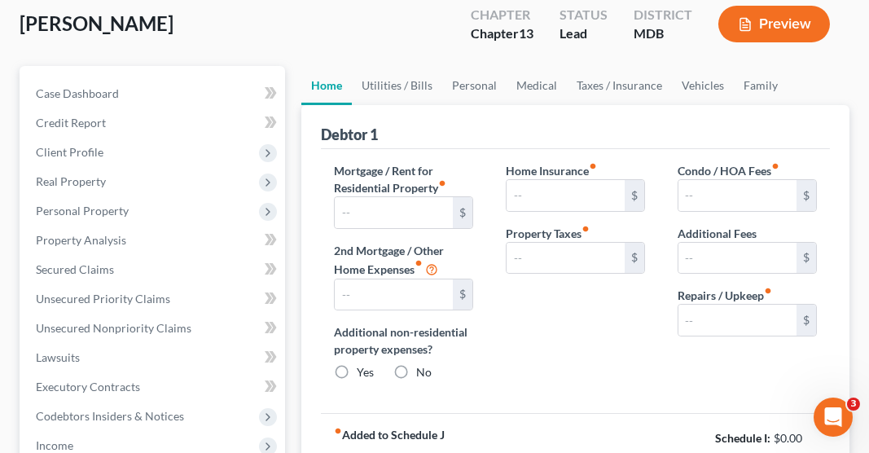
type input "0.00"
radio input "true"
type input "0.00"
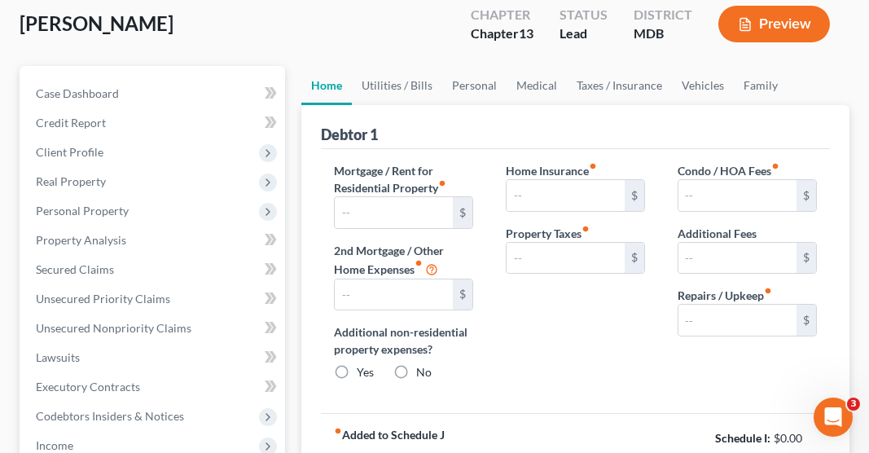
type input "0.00"
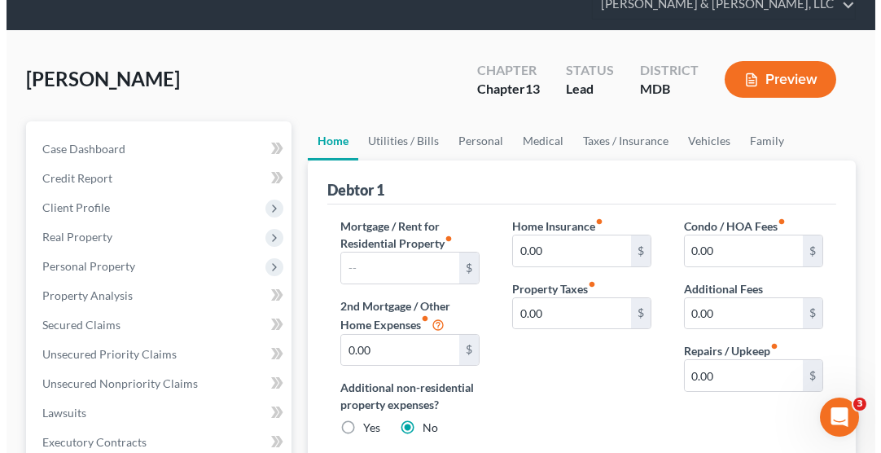
scroll to position [0, 0]
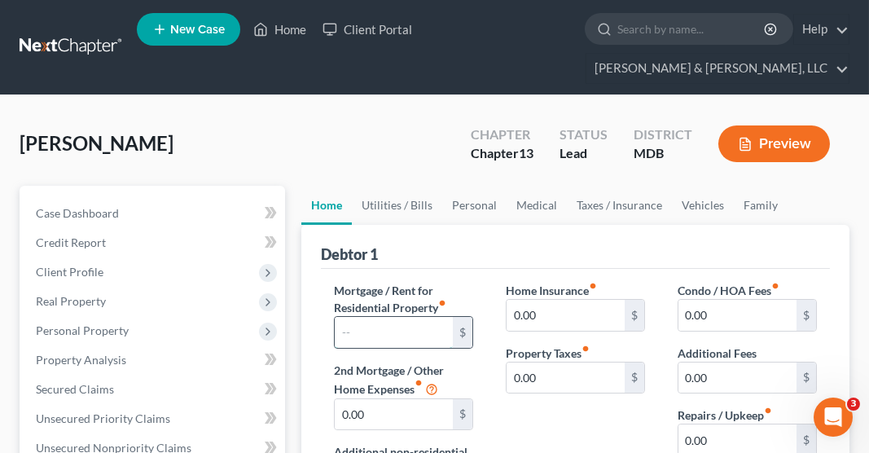
click at [370, 317] on input "text" at bounding box center [394, 332] width 118 height 31
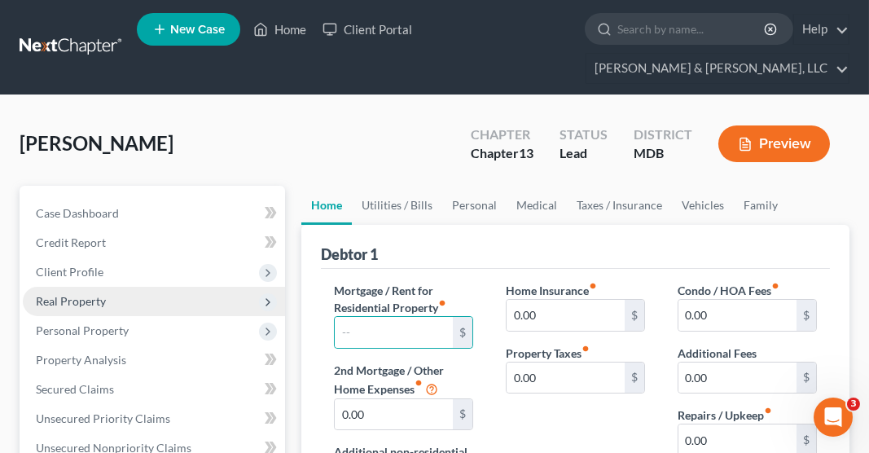
click at [94, 294] on span "Real Property" at bounding box center [71, 301] width 70 height 14
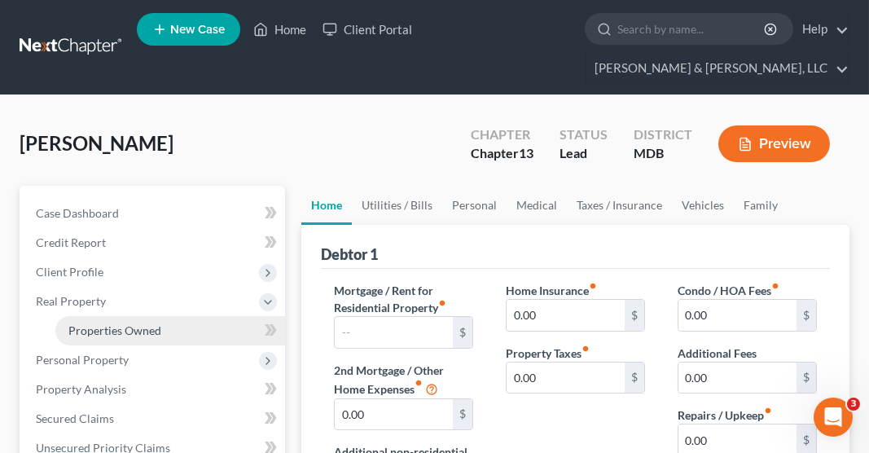
click at [104, 323] on span "Properties Owned" at bounding box center [114, 330] width 93 height 14
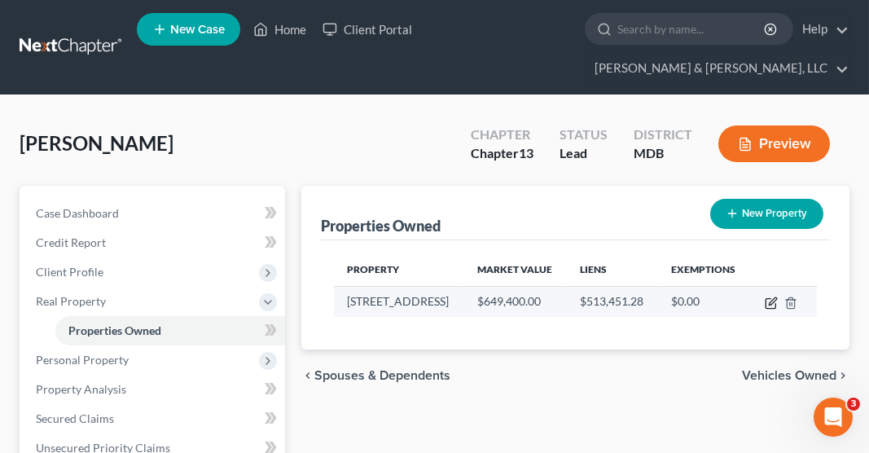
click at [773, 297] on icon "button" at bounding box center [771, 300] width 7 height 7
select select "21"
select select "3"
select select "1"
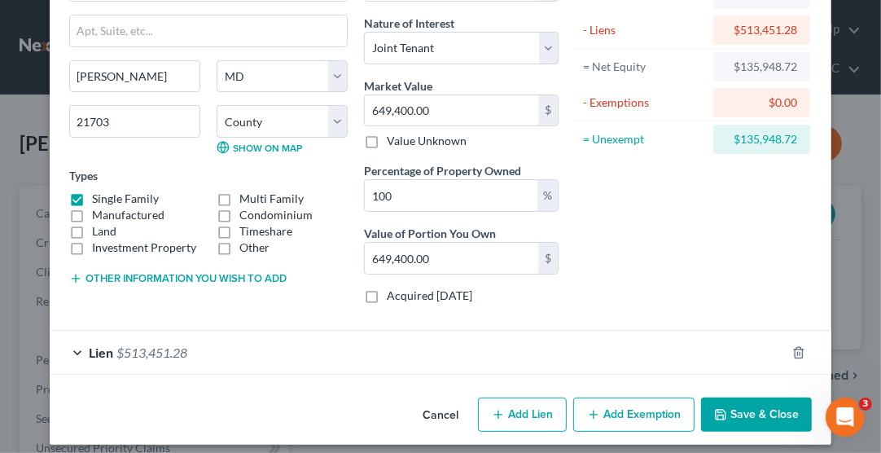
scroll to position [129, 0]
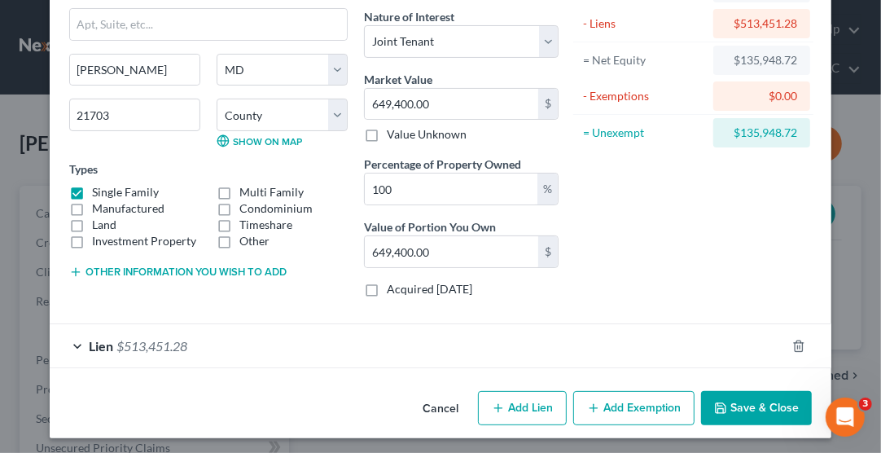
click at [133, 338] on span "$513,451.28" at bounding box center [151, 345] width 71 height 15
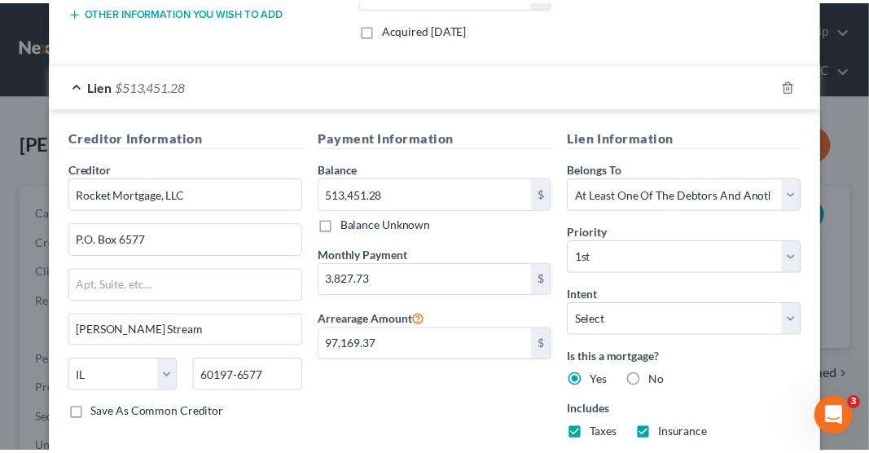
scroll to position [0, 0]
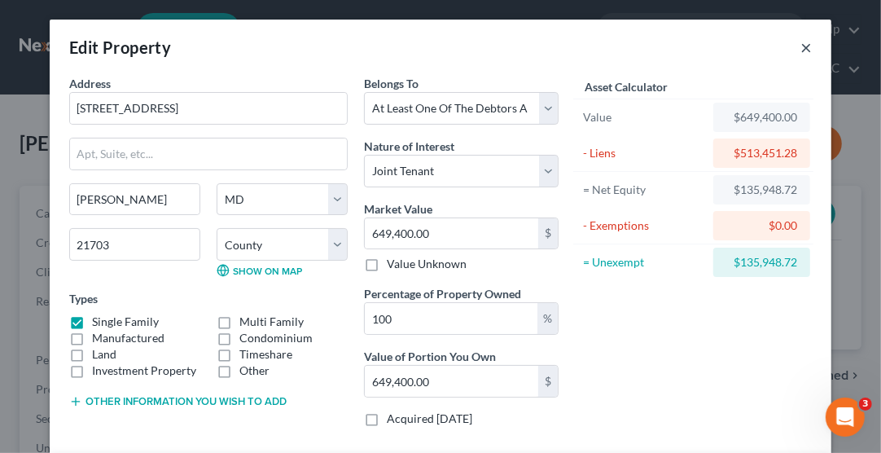
click at [800, 48] on button "×" at bounding box center [805, 47] width 11 height 20
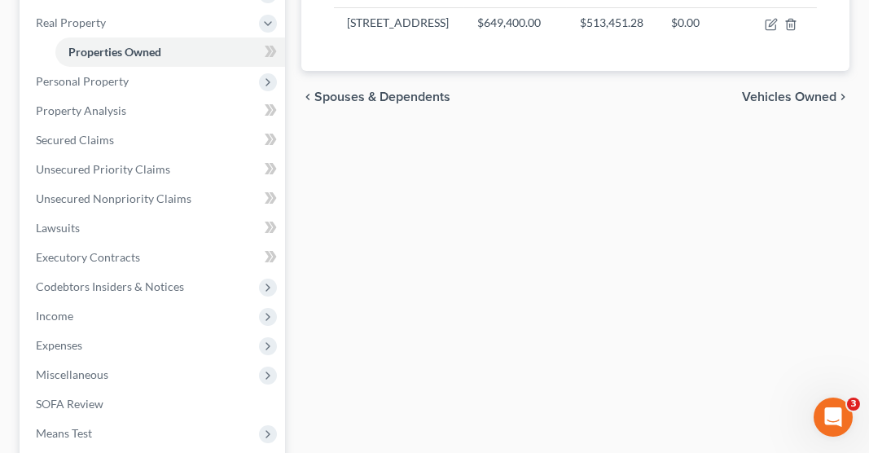
scroll to position [293, 0]
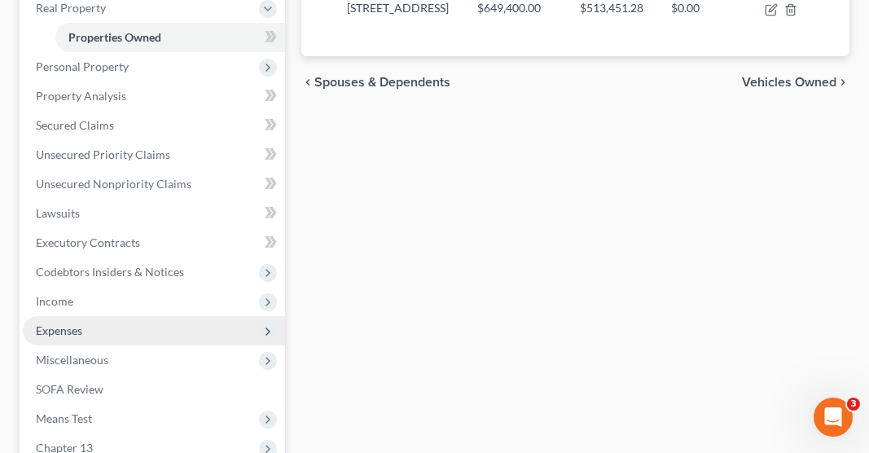
click at [99, 316] on span "Expenses" at bounding box center [154, 330] width 262 height 29
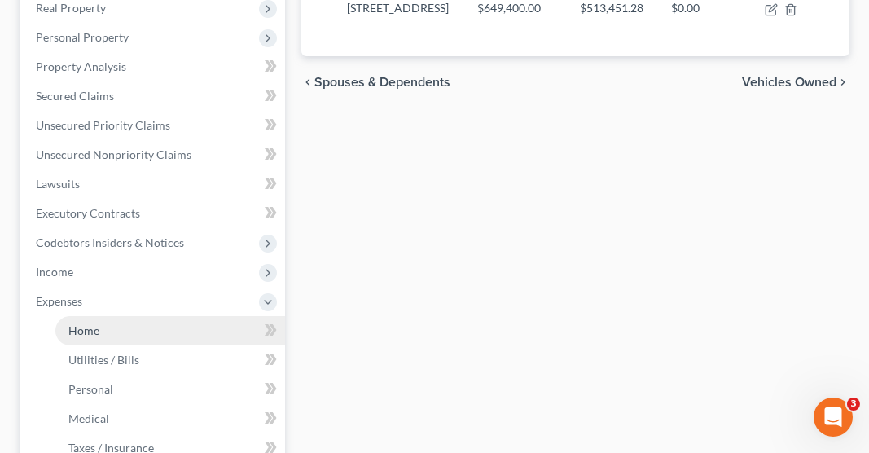
click at [103, 316] on link "Home" at bounding box center [170, 330] width 230 height 29
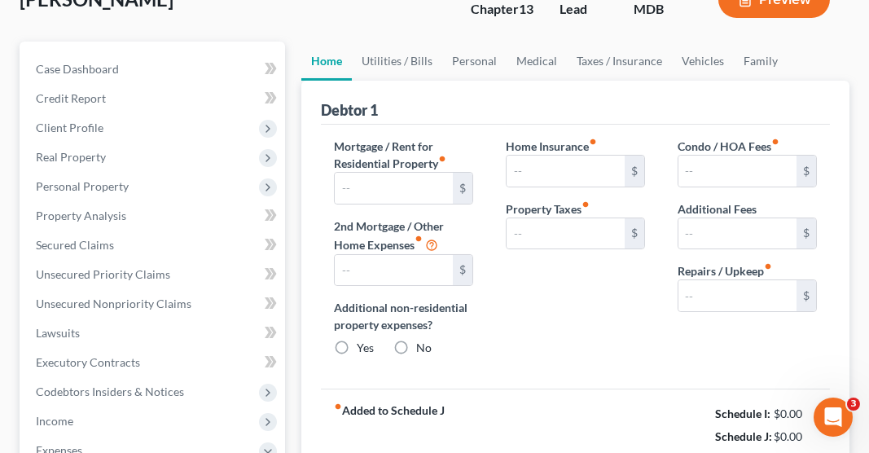
type input "0.00"
radio input "true"
type input "0.00"
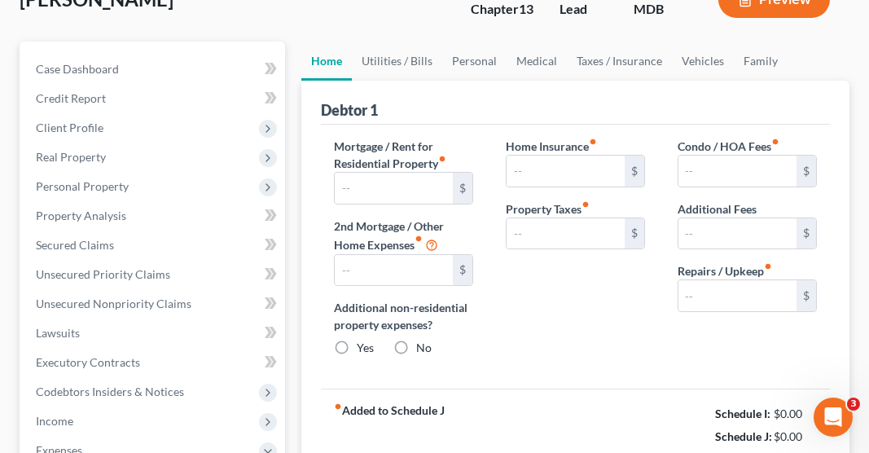
type input "0.00"
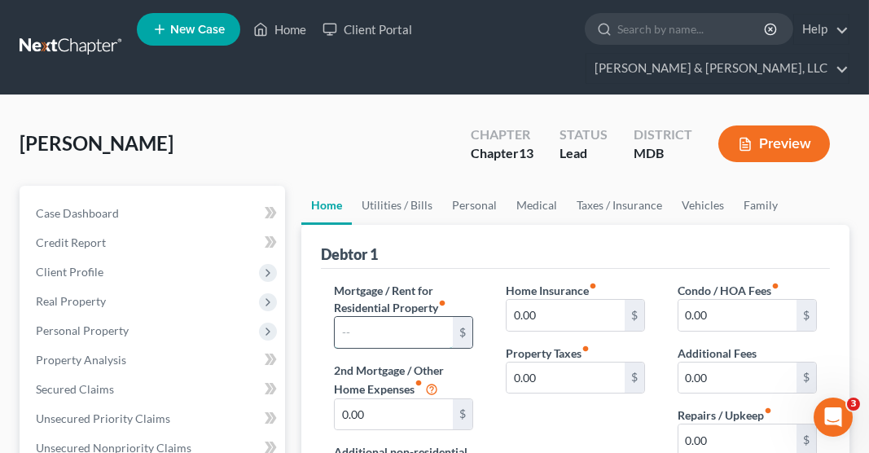
click at [367, 317] on input "text" at bounding box center [394, 332] width 118 height 31
type input "3,827.73"
click at [526, 300] on input "0.00" at bounding box center [565, 315] width 118 height 31
click at [760, 300] on input "0.00" at bounding box center [737, 315] width 118 height 31
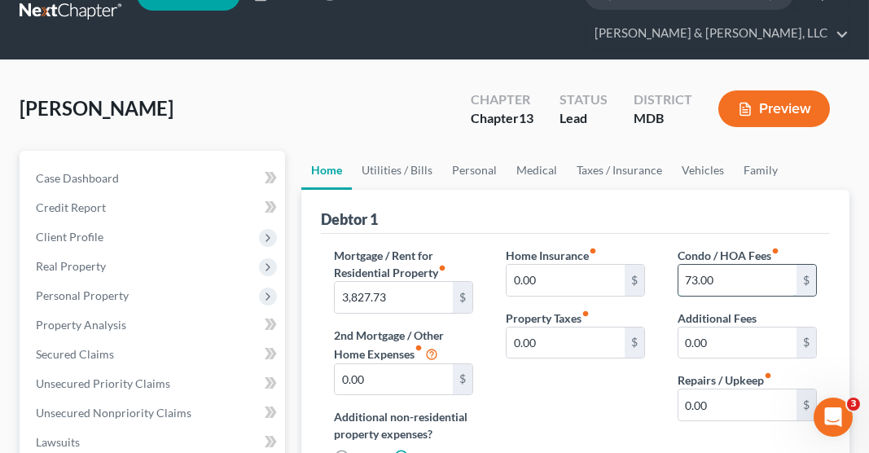
scroll to position [35, 0]
type input "73.00"
click at [690, 389] on input "0.00" at bounding box center [737, 404] width 118 height 31
type input "850.00"
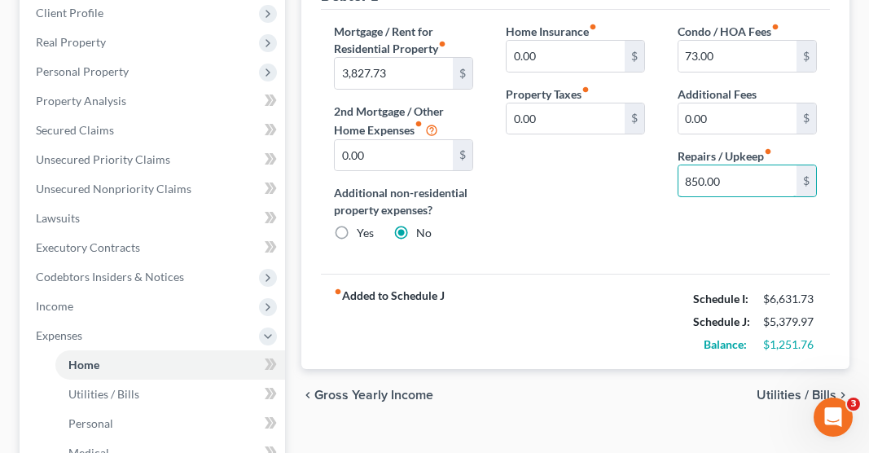
scroll to position [263, 0]
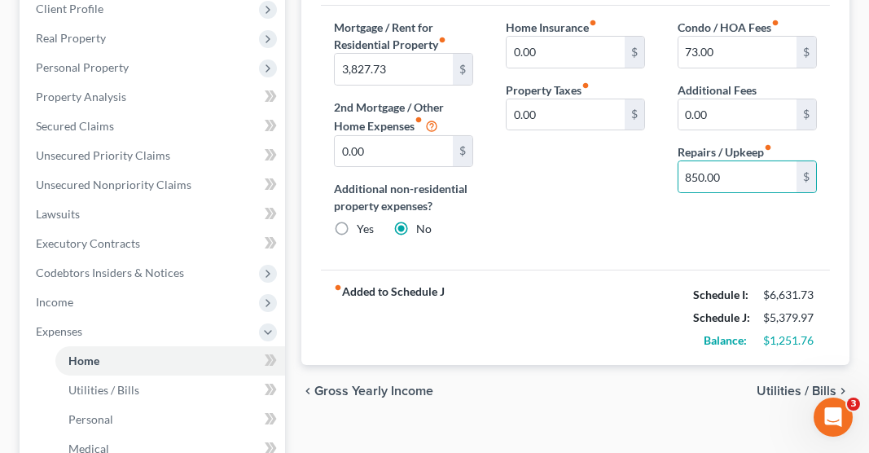
click at [781, 384] on span "Utilities / Bills" at bounding box center [796, 390] width 80 height 13
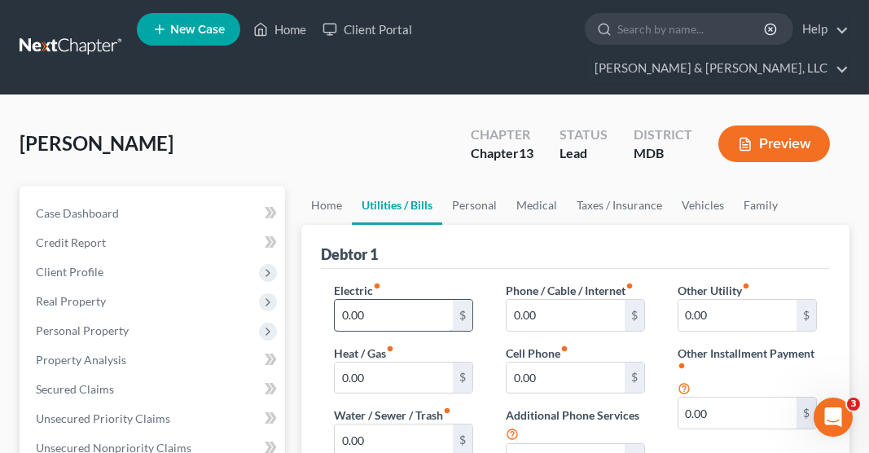
click at [389, 300] on input "0.00" at bounding box center [394, 315] width 118 height 31
type input "280.00"
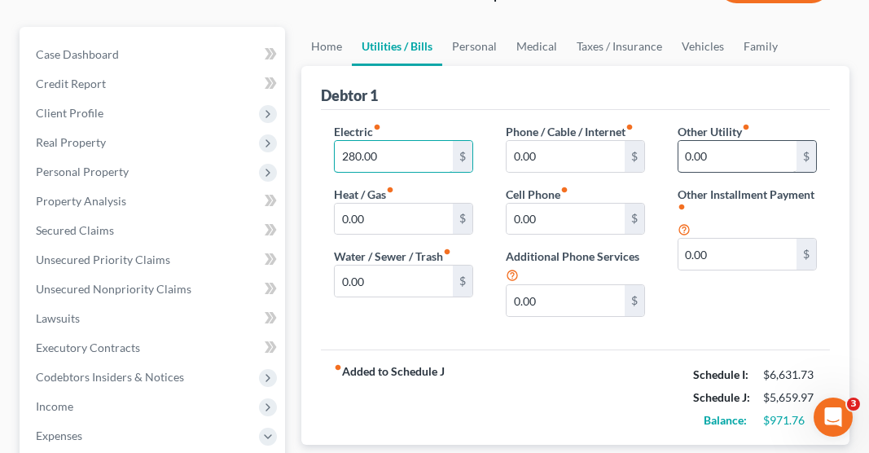
scroll to position [174, 0]
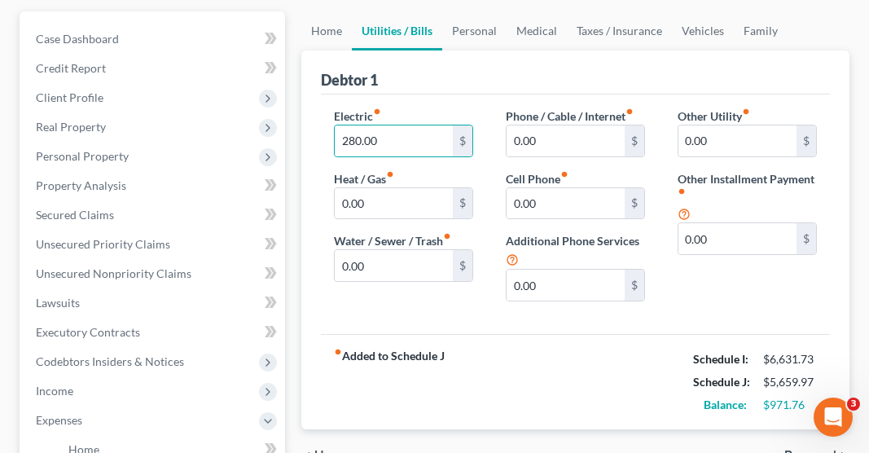
click at [328, 449] on span "Home" at bounding box center [331, 455] width 35 height 13
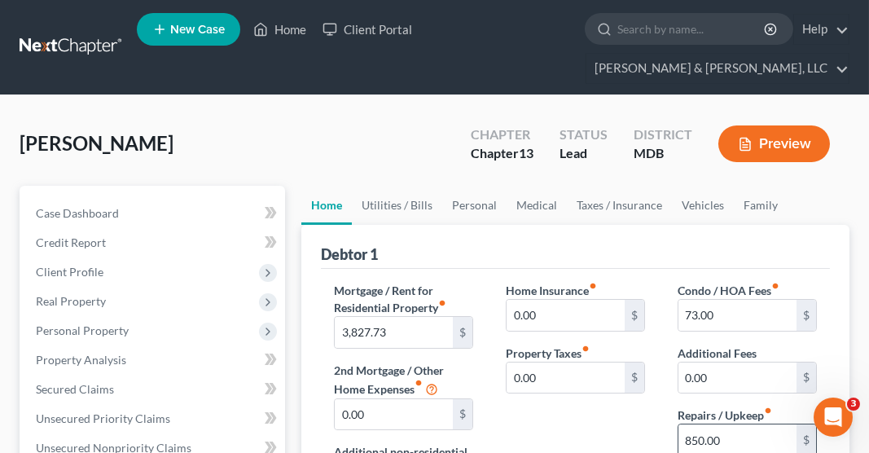
click at [732, 424] on input "850.00" at bounding box center [737, 439] width 118 height 31
type input "650.00"
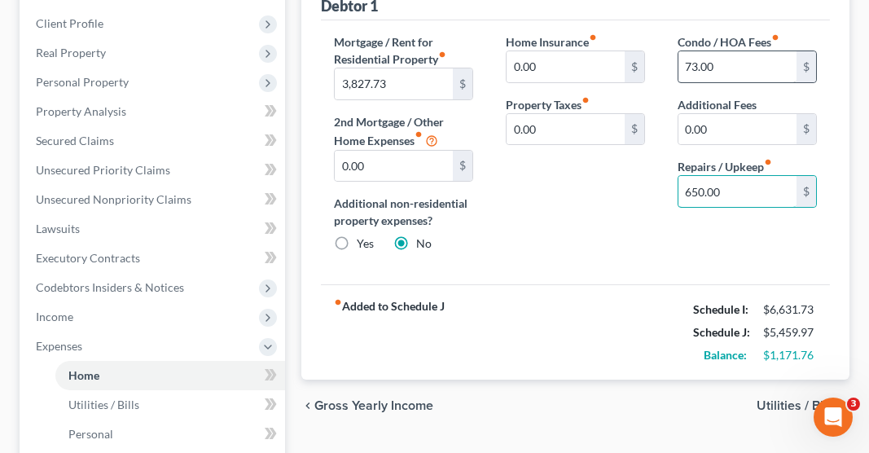
scroll to position [308, 0]
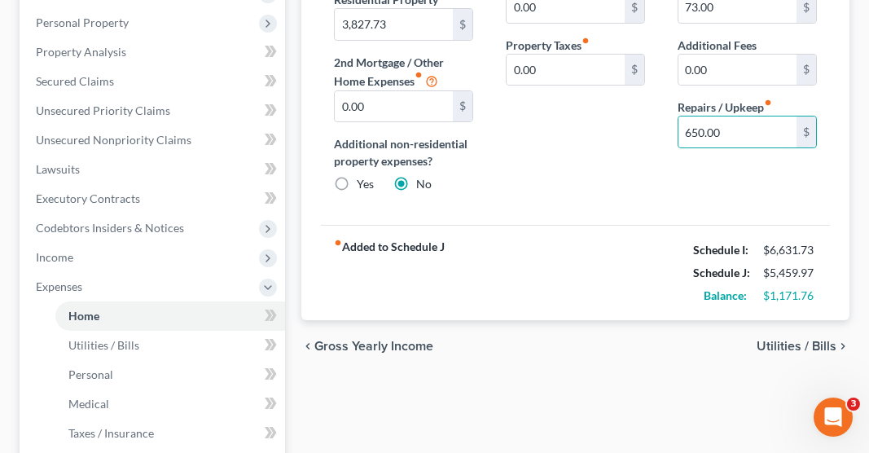
click at [786, 339] on span "Utilities / Bills" at bounding box center [796, 345] width 80 height 13
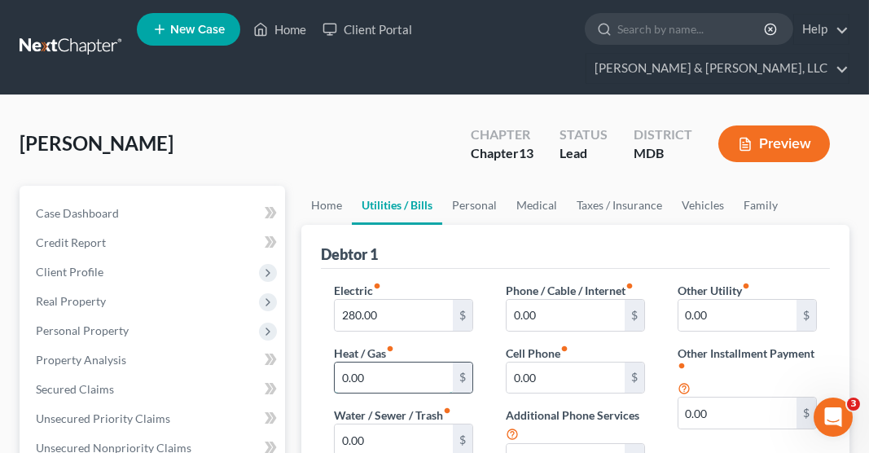
click at [352, 362] on input "0.00" at bounding box center [394, 377] width 118 height 31
type input "150.00"
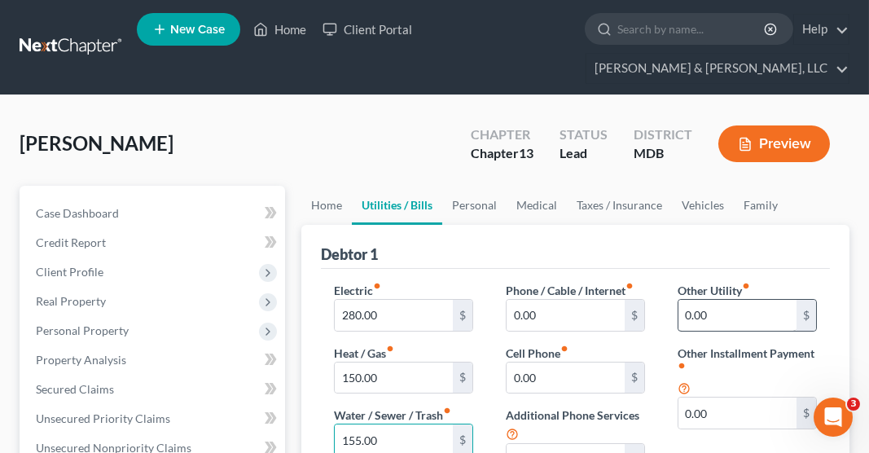
type input "155.00"
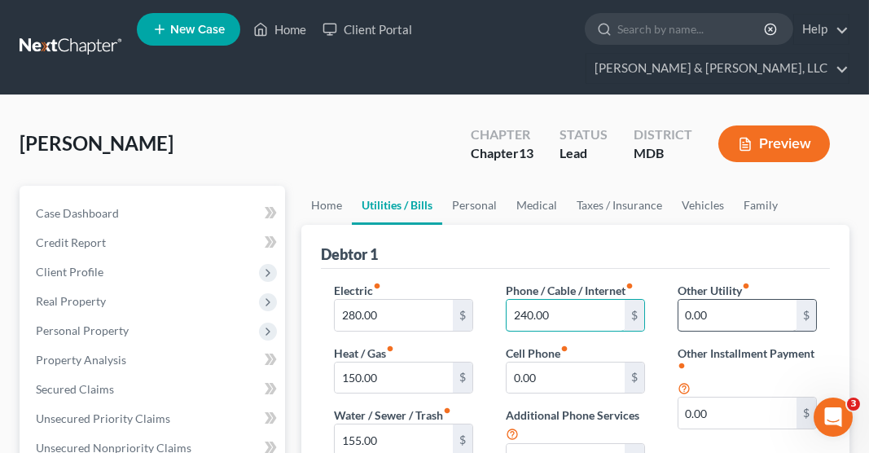
type input "240.00"
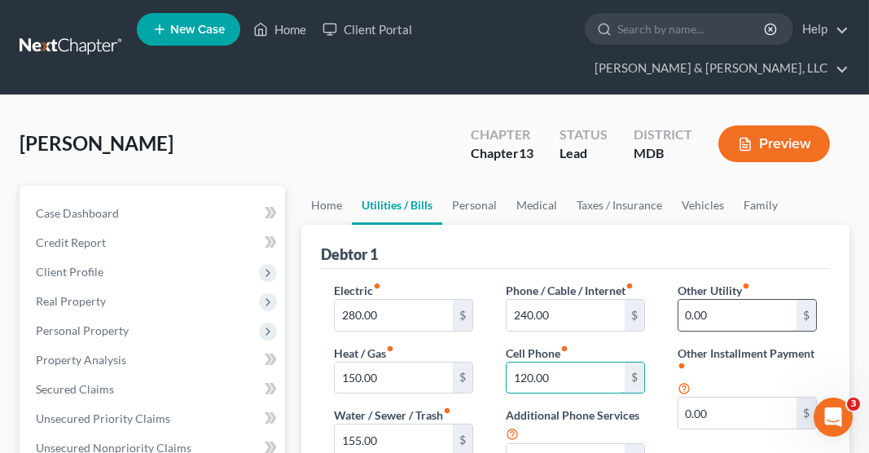
type input "120.00"
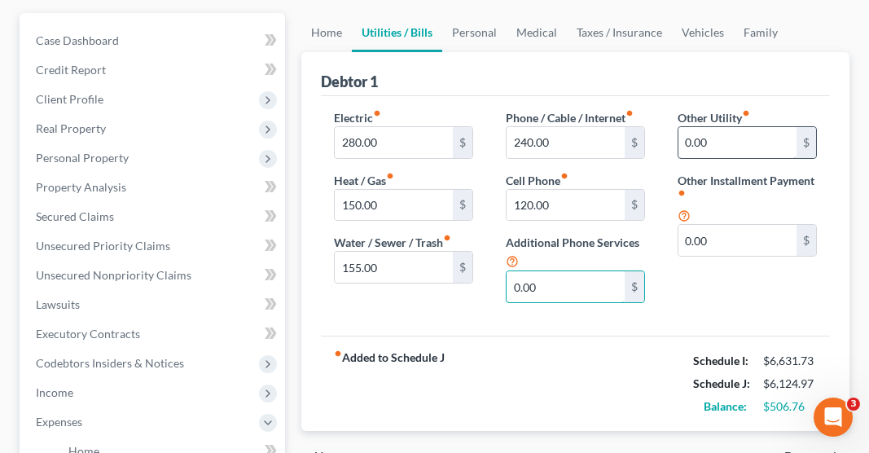
scroll to position [175, 0]
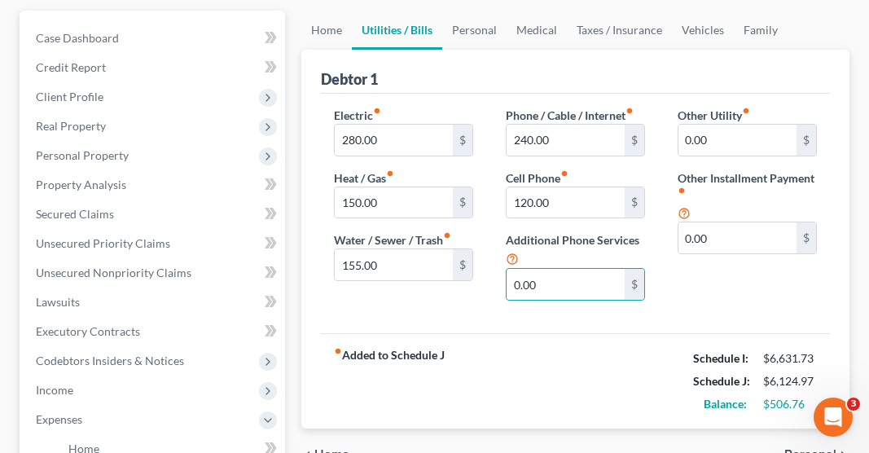
click at [790, 448] on span "Personal" at bounding box center [810, 454] width 52 height 13
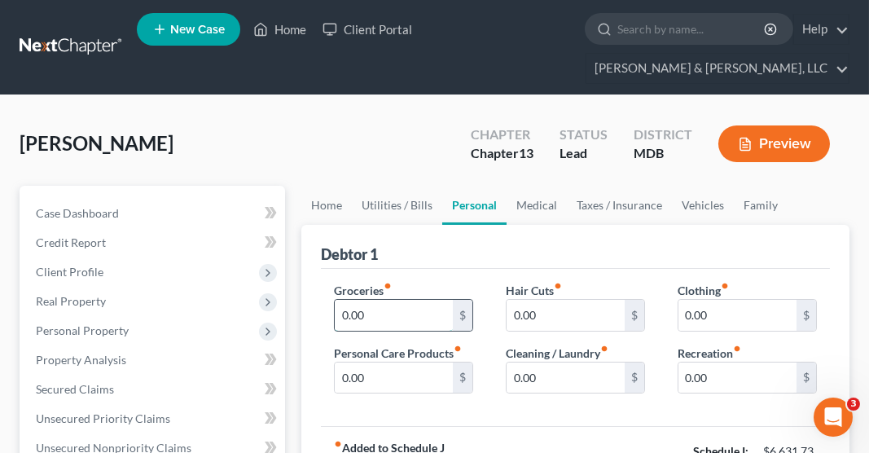
click at [351, 300] on input "0.00" at bounding box center [394, 315] width 118 height 31
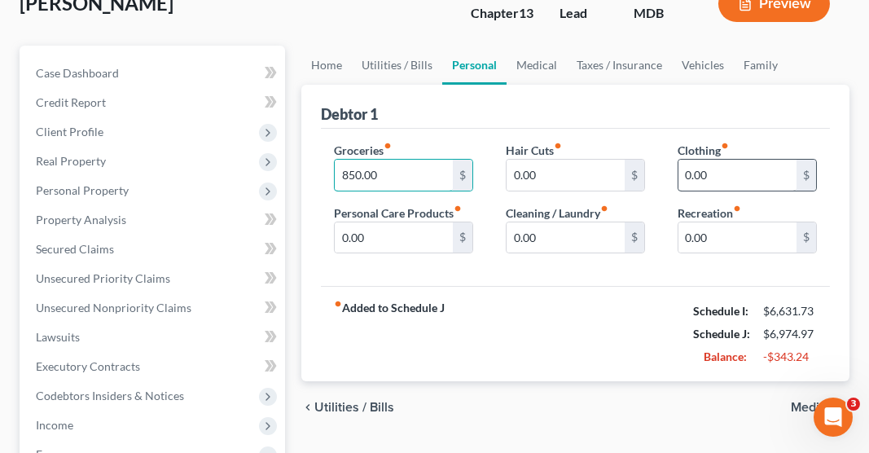
scroll to position [144, 0]
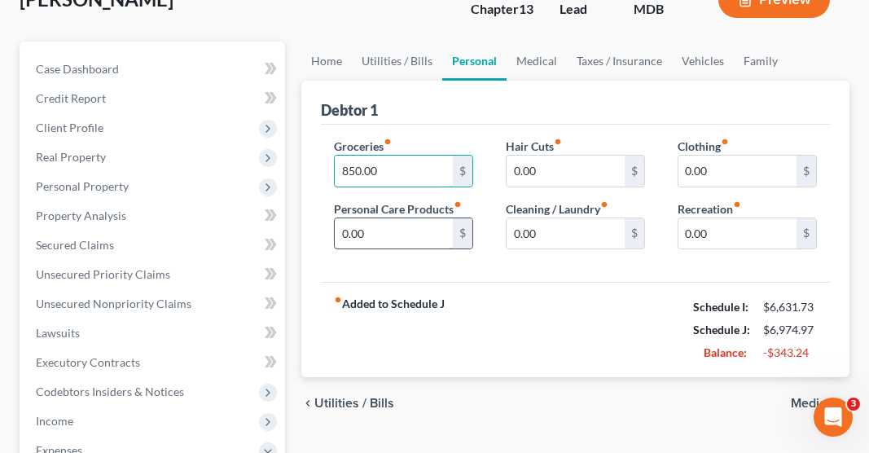
type input "850.00"
click at [346, 218] on input "0.00" at bounding box center [394, 233] width 118 height 31
type input "450.00"
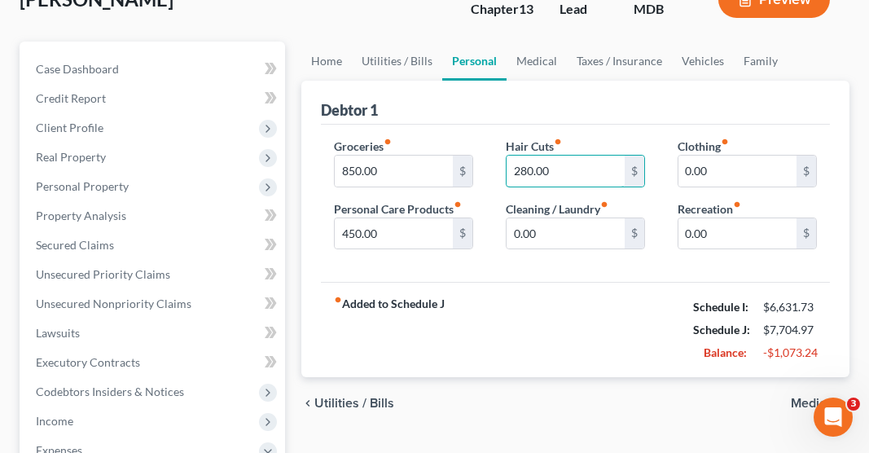
type input "280.00"
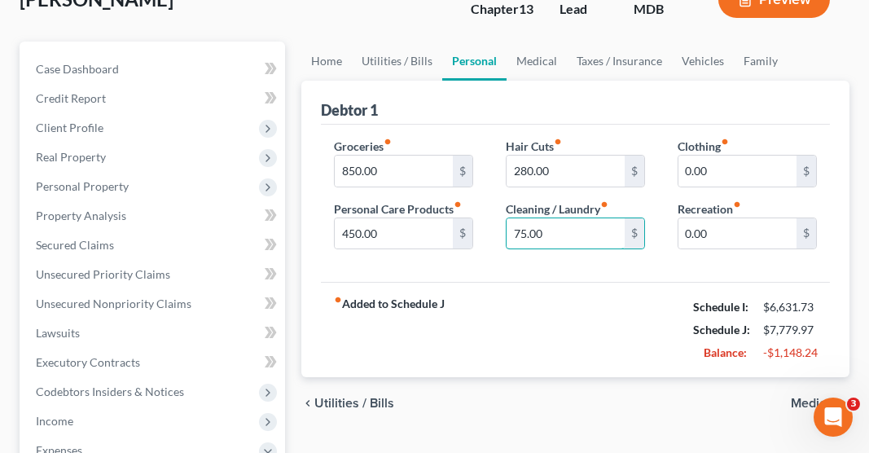
type input "75.00"
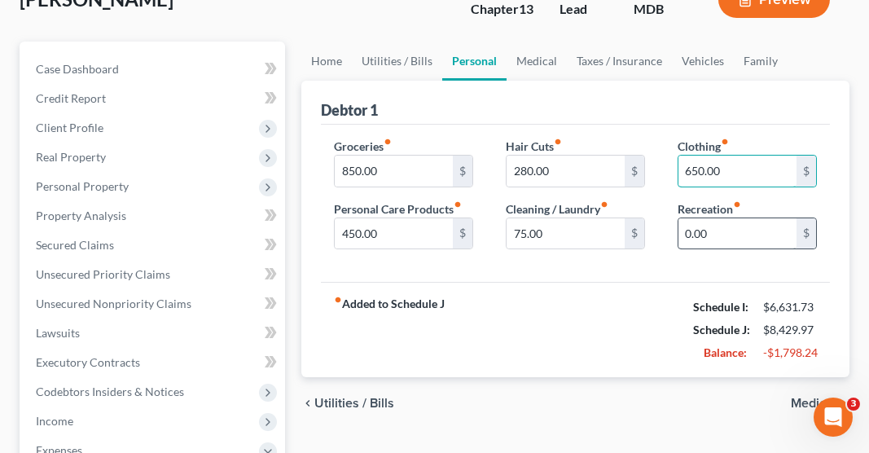
type input "650.00"
click at [698, 218] on input "0.00" at bounding box center [737, 233] width 118 height 31
type input "500.00"
click at [798, 396] on span "Medical" at bounding box center [813, 402] width 46 height 13
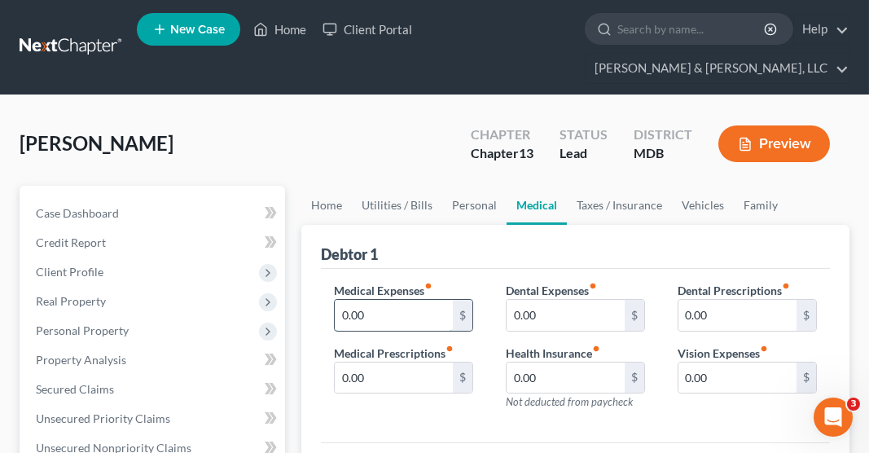
click at [359, 300] on input "0.00" at bounding box center [394, 315] width 118 height 31
type input "200.00"
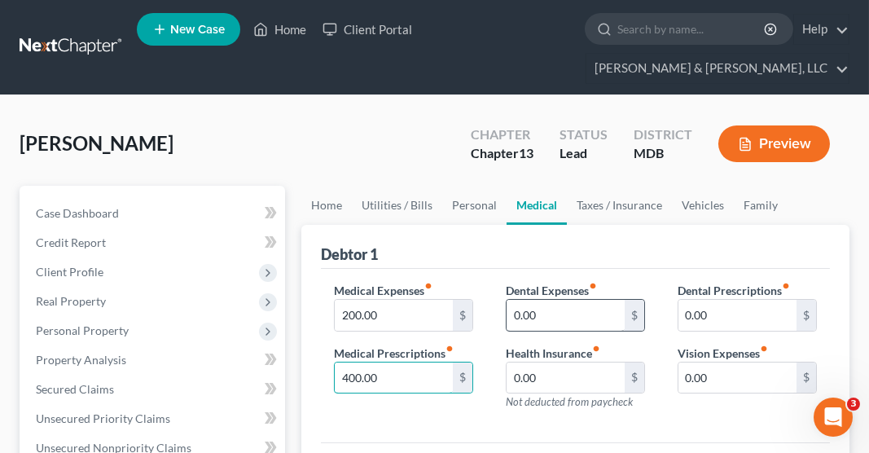
type input "400.00"
click at [532, 300] on input "0.00" at bounding box center [565, 315] width 118 height 31
type input "250.00"
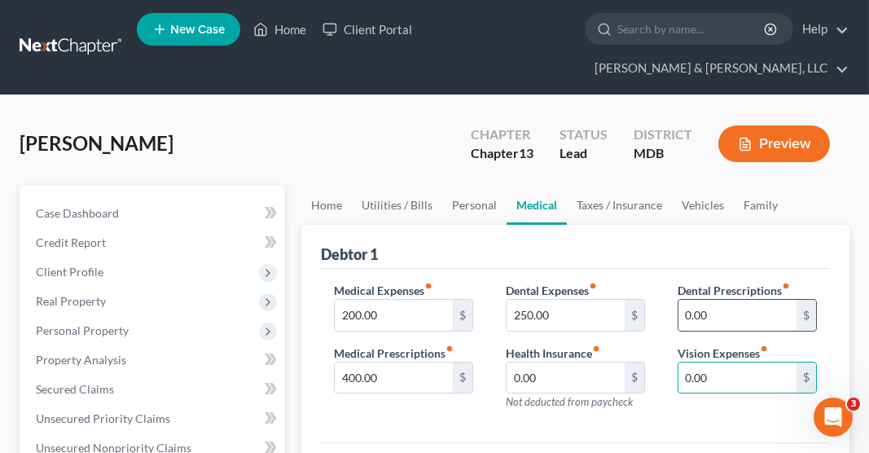
click at [702, 300] on input "0.00" at bounding box center [737, 315] width 118 height 31
type input "25.00"
type input "75.00"
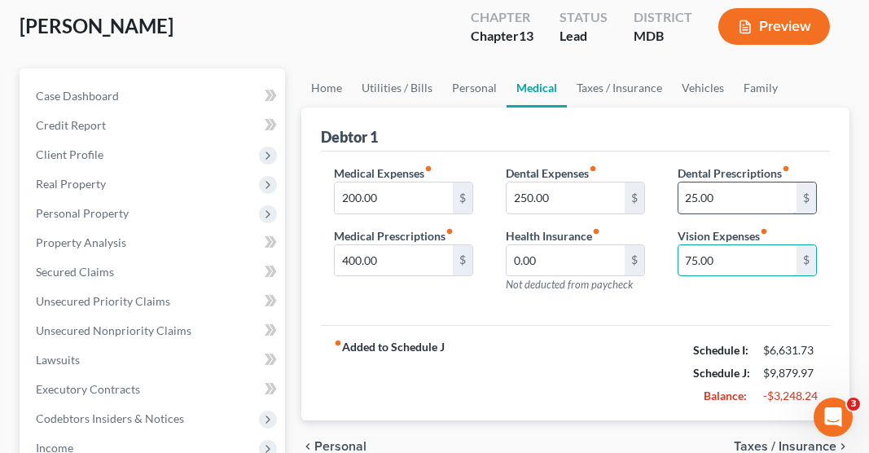
scroll to position [141, 0]
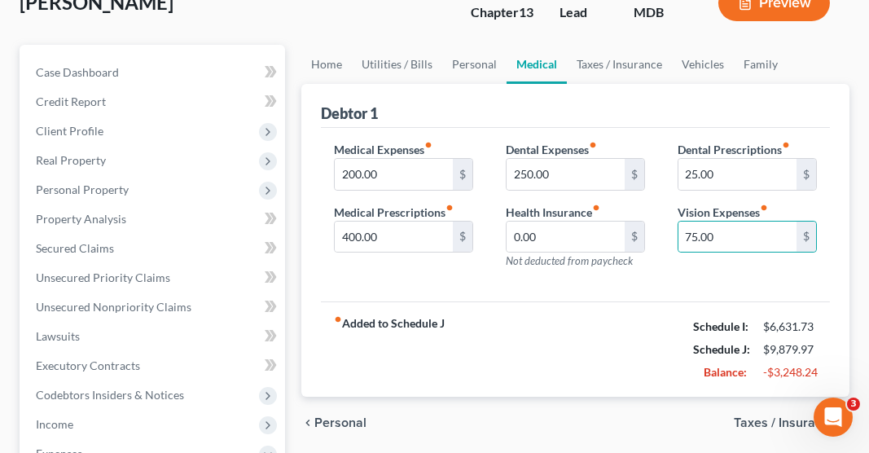
click at [801, 416] on span "Taxes / Insurance" at bounding box center [784, 422] width 103 height 13
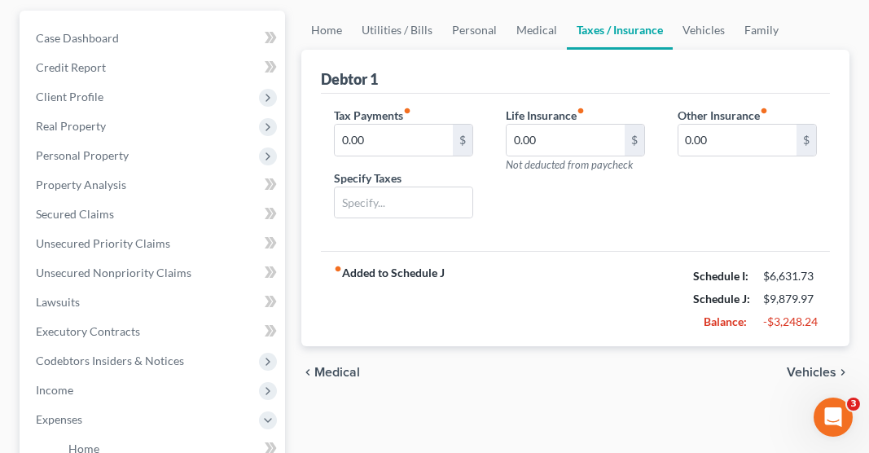
scroll to position [173, 0]
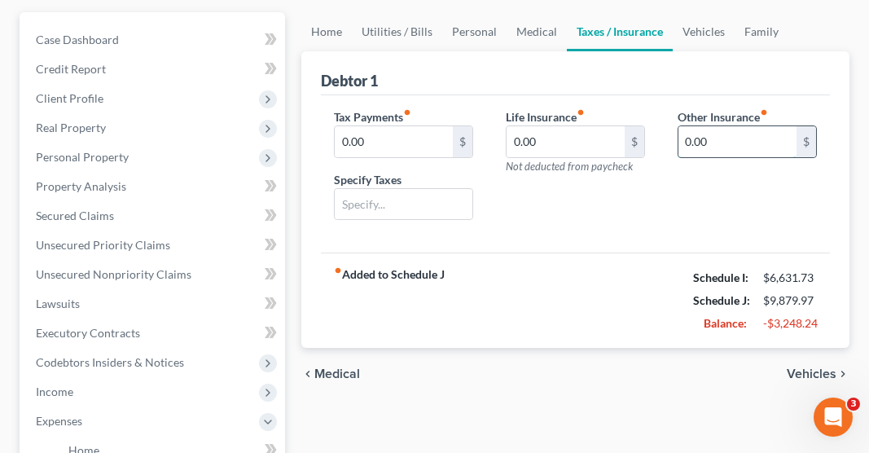
click at [725, 126] on input "0.00" at bounding box center [737, 141] width 118 height 31
type input "250.00"
click at [727, 172] on input "text" at bounding box center [747, 187] width 138 height 31
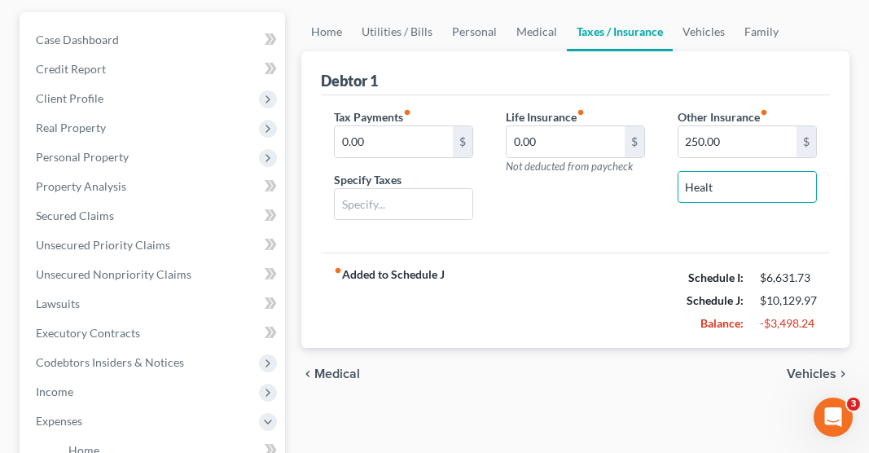
type input "Health"
click at [804, 367] on span "Vehicles" at bounding box center [811, 373] width 50 height 13
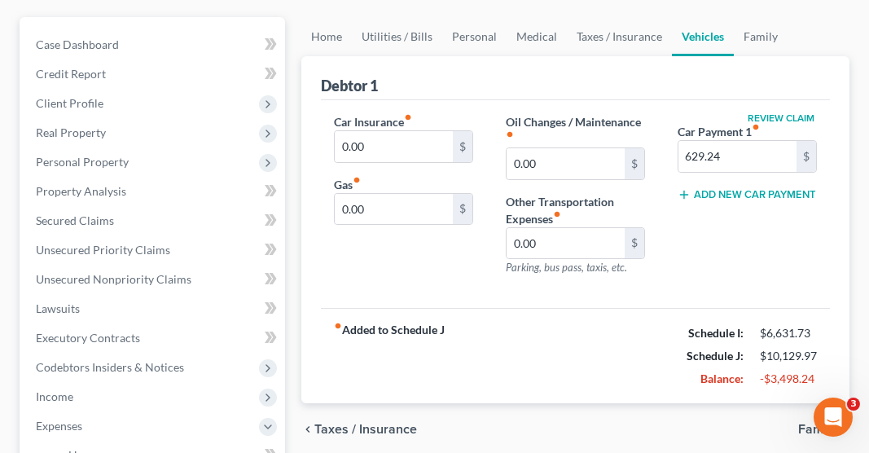
click at [369, 422] on span "Taxes / Insurance" at bounding box center [365, 428] width 103 height 13
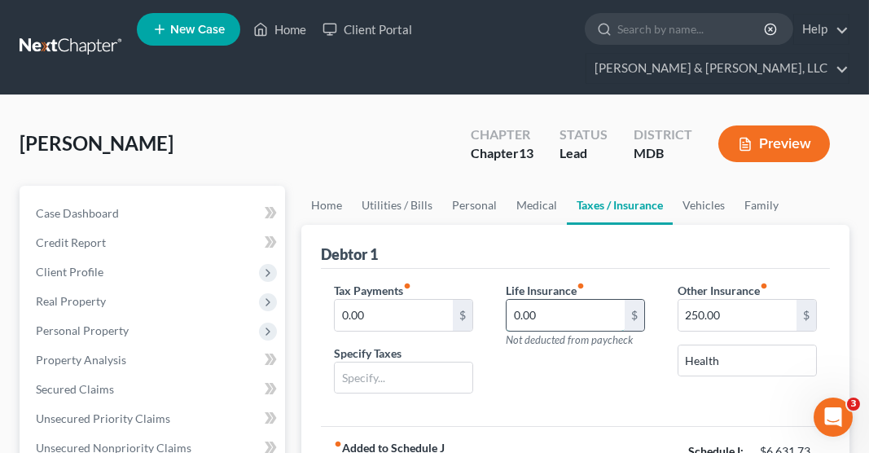
click at [518, 300] on input "0.00" at bounding box center [565, 315] width 118 height 31
type input "116.00"
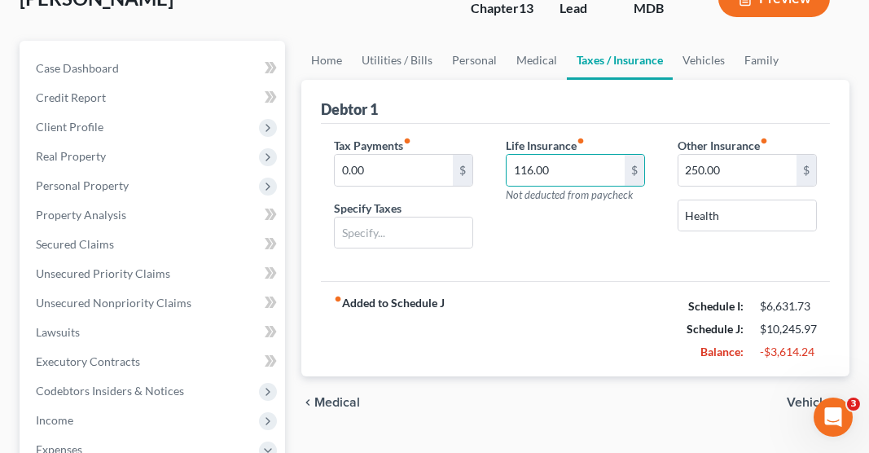
click at [801, 396] on span "Vehicles" at bounding box center [811, 402] width 50 height 13
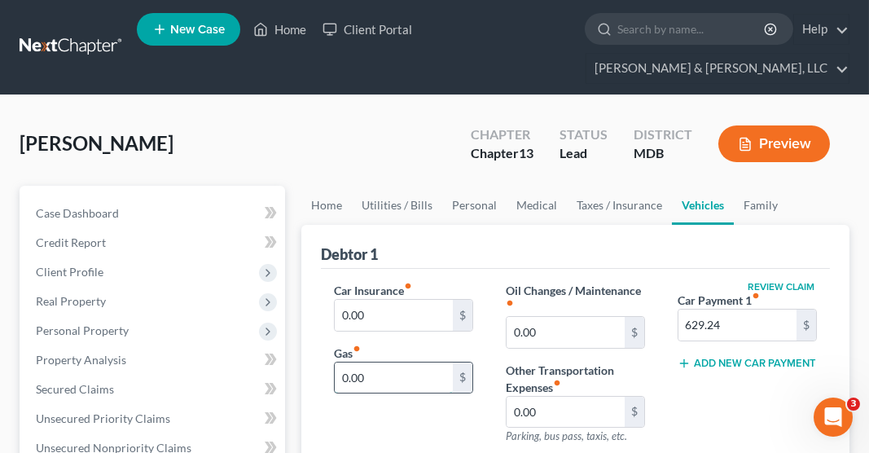
click at [357, 362] on input "0.00" at bounding box center [394, 377] width 118 height 31
type input "600.00"
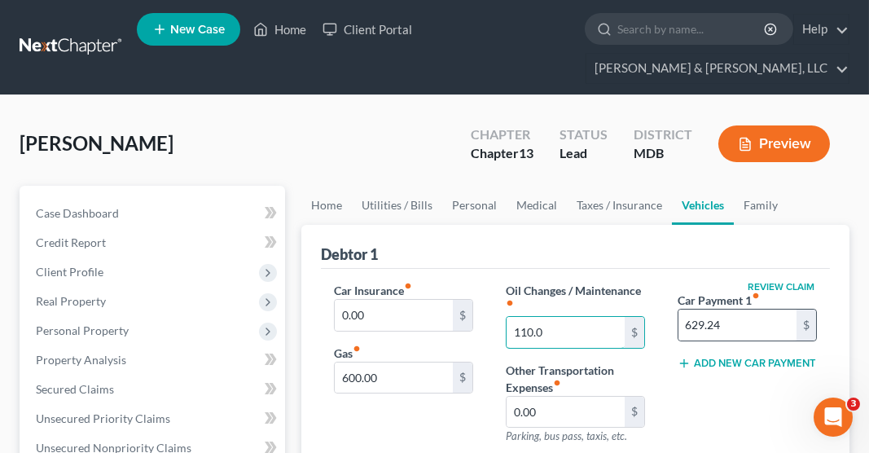
type input "110.00"
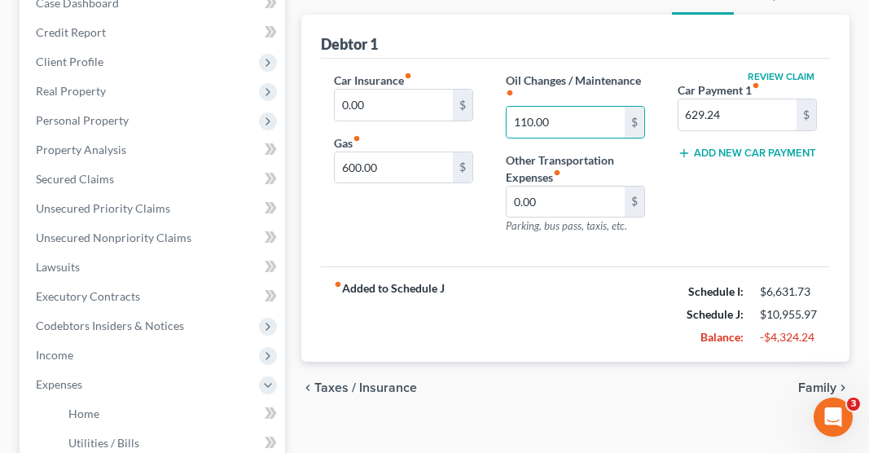
click at [808, 381] on span "Family" at bounding box center [817, 387] width 38 height 13
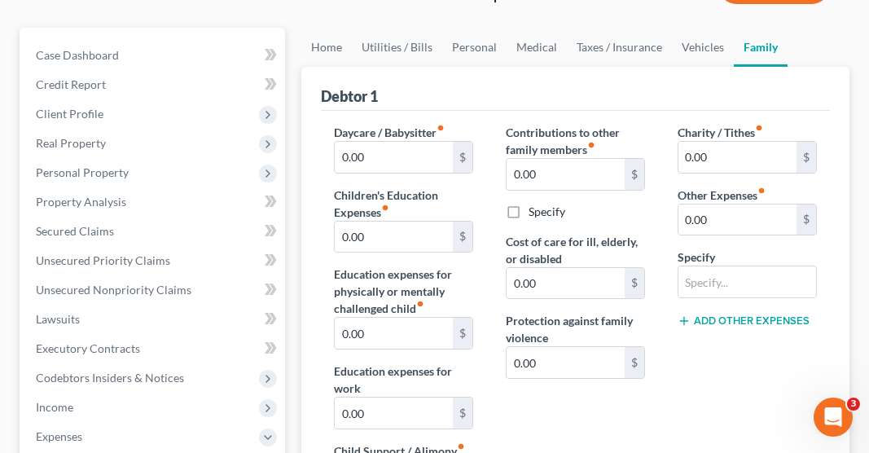
scroll to position [159, 0]
click at [705, 204] on input "0.00" at bounding box center [737, 219] width 118 height 31
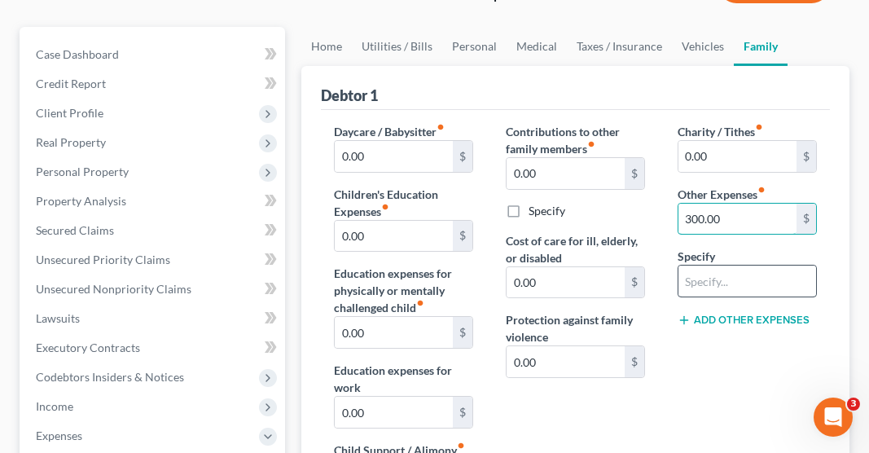
type input "300.00"
click at [707, 265] on input "text" at bounding box center [747, 280] width 138 height 31
type input "s"
type input "School"
click at [728, 366] on div "Charity / Tithes fiber_manual_record 0.00 $ Other Expenses fiber_manual_record …" at bounding box center [747, 321] width 172 height 397
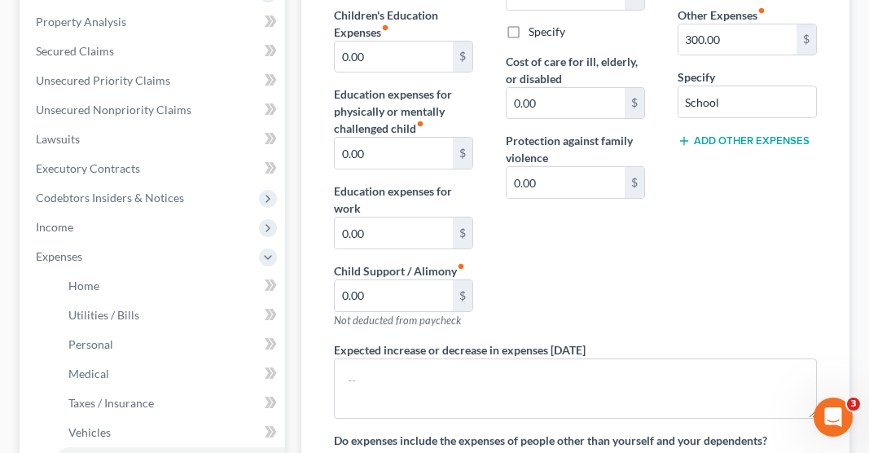
scroll to position [341, 0]
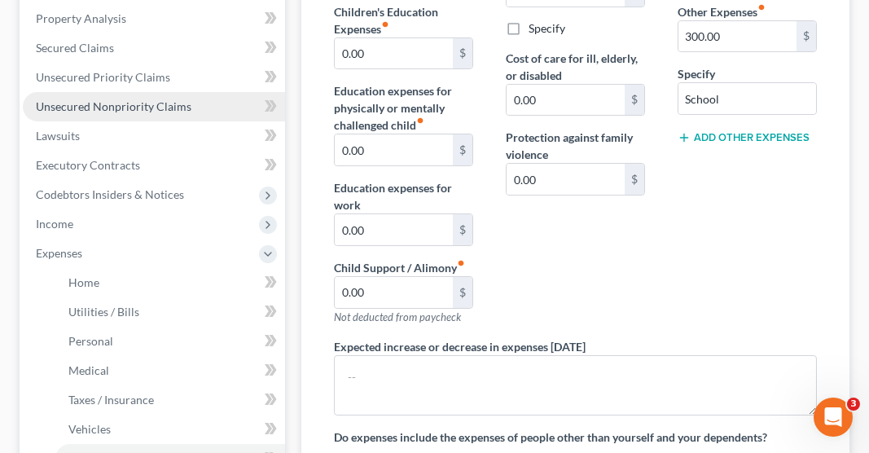
click at [164, 99] on span "Unsecured Nonpriority Claims" at bounding box center [113, 106] width 155 height 14
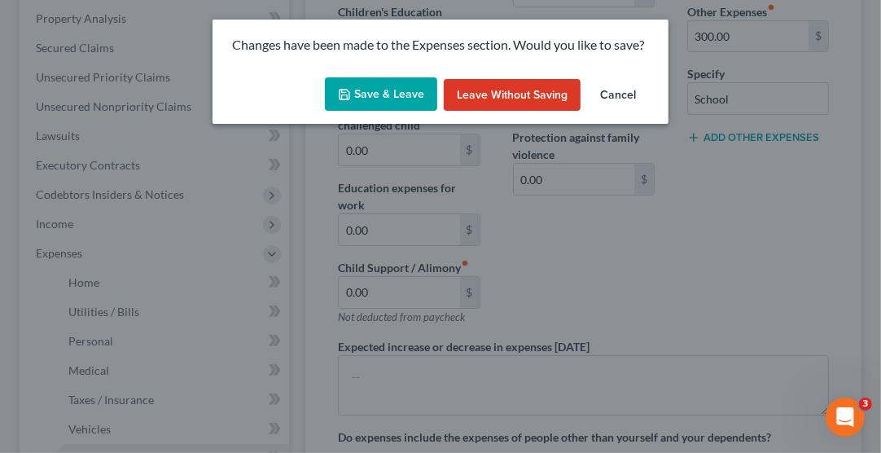
click at [401, 94] on button "Save & Leave" at bounding box center [381, 94] width 112 height 34
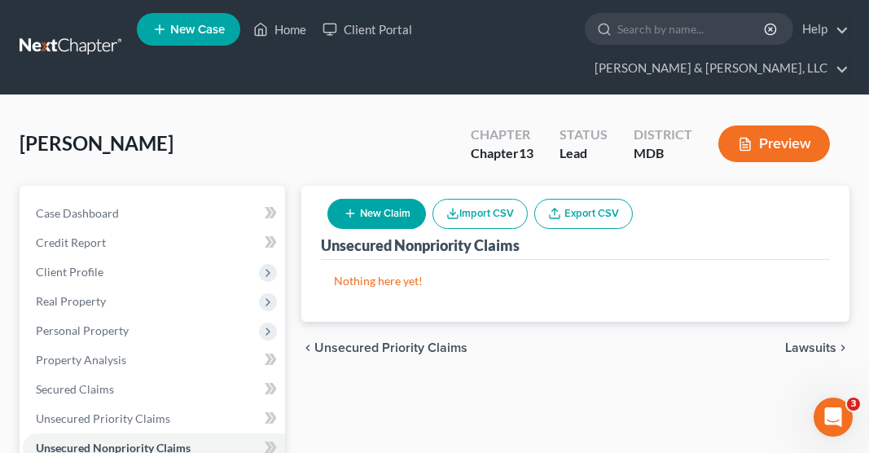
click at [378, 199] on button "New Claim" at bounding box center [376, 214] width 99 height 30
select select "0"
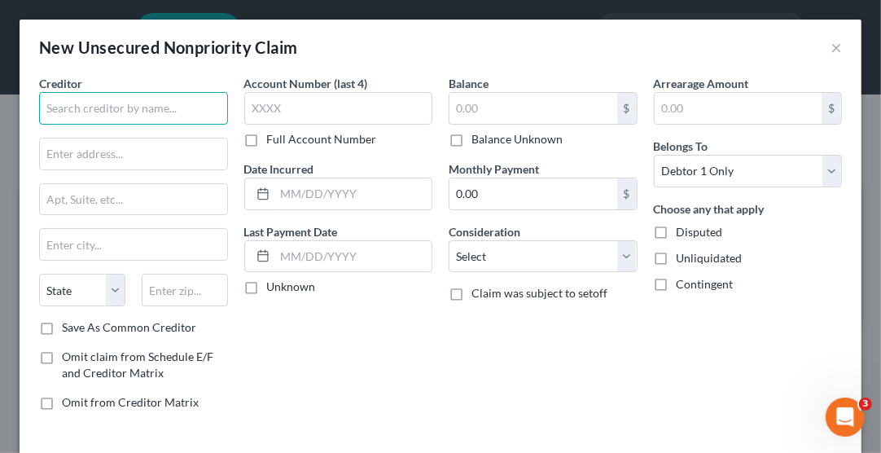
click at [146, 115] on input "text" at bounding box center [133, 108] width 189 height 33
type input "[PERSON_NAME] FCU"
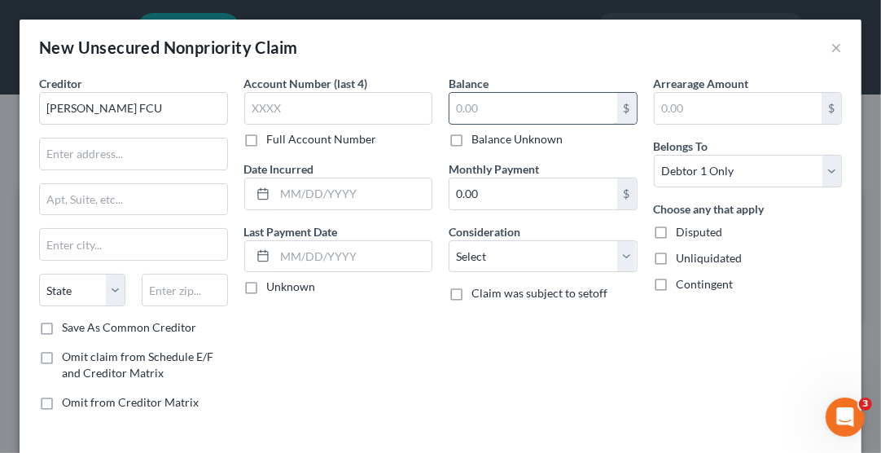
click at [461, 99] on input "text" at bounding box center [533, 108] width 168 height 31
type input "8,057.00"
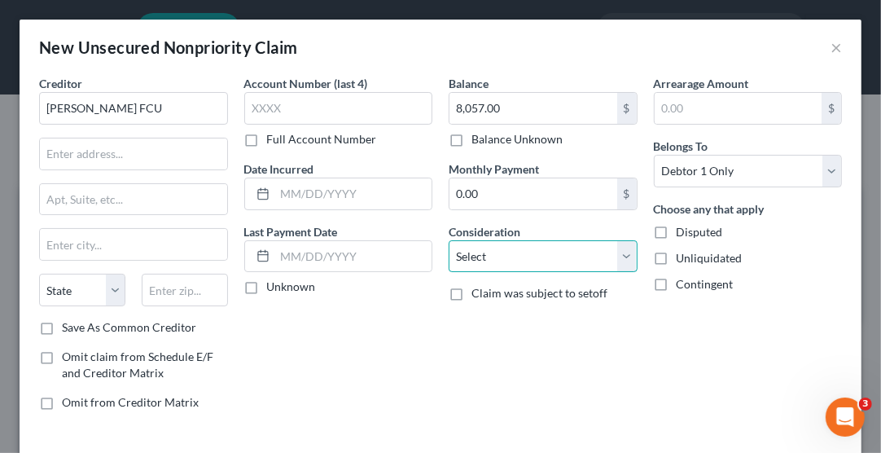
click at [490, 247] on select "Select Cable / Satellite Services Collection Agency Credit Card Debt Debt Couns…" at bounding box center [543, 256] width 189 height 33
select select "10"
click at [449, 240] on select "Select Cable / Satellite Services Collection Agency Credit Card Debt Debt Couns…" at bounding box center [543, 256] width 189 height 33
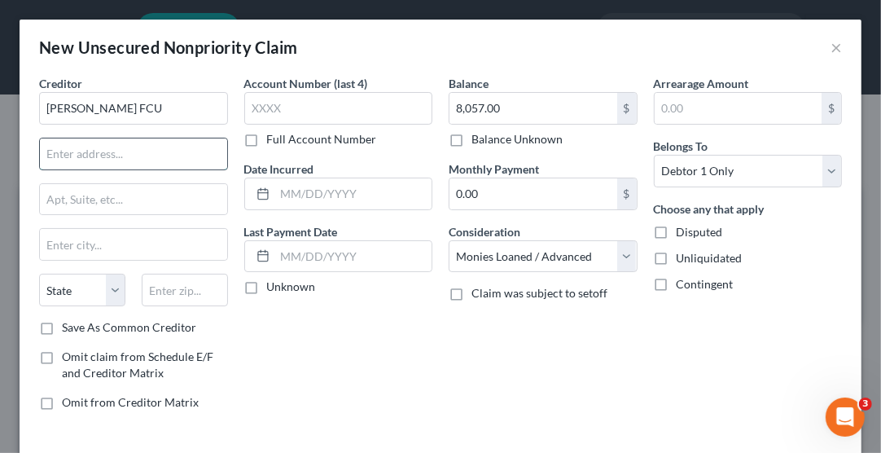
click at [81, 150] on input "text" at bounding box center [133, 153] width 187 height 31
type input "[STREET_ADDRESS]"
click at [103, 252] on input "Tucon" at bounding box center [133, 244] width 187 height 31
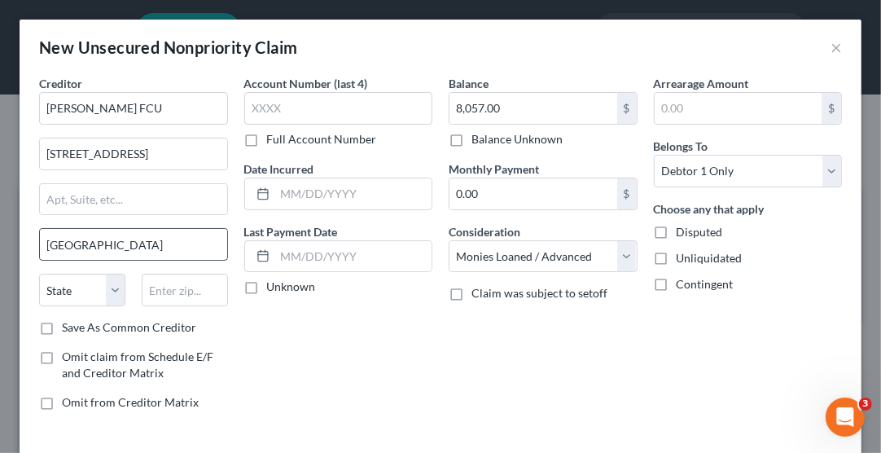
type input "[GEOGRAPHIC_DATA]"
select select "3"
type input "85706"
click at [252, 108] on input "text" at bounding box center [338, 108] width 189 height 33
click at [559, 253] on select "Select Cable / Satellite Services Collection Agency Credit Card Debt Debt Couns…" at bounding box center [543, 256] width 189 height 33
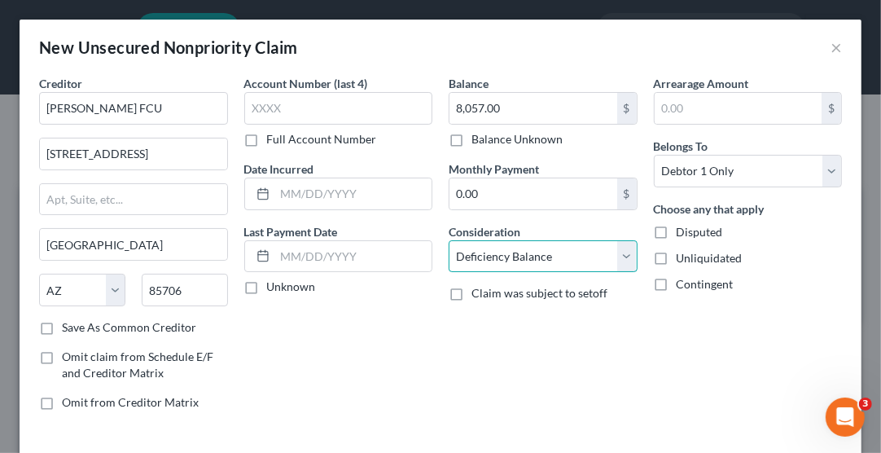
click at [449, 240] on select "Select Cable / Satellite Services Collection Agency Credit Card Debt Debt Couns…" at bounding box center [543, 256] width 189 height 33
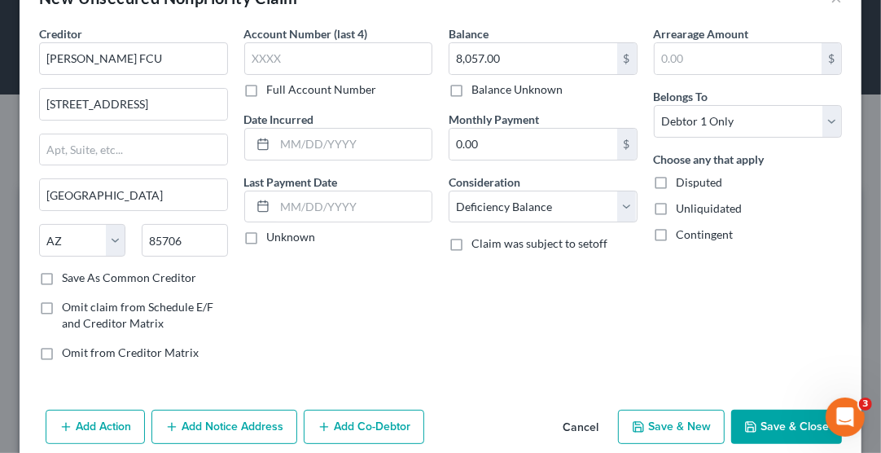
scroll to position [65, 0]
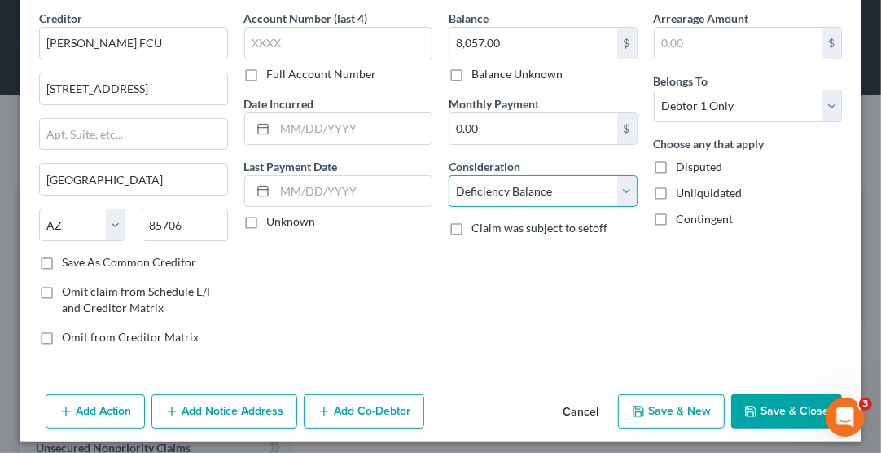
click at [540, 194] on select "Select Cable / Satellite Services Collection Agency Credit Card Debt Debt Couns…" at bounding box center [543, 191] width 189 height 33
click at [449, 175] on select "Select Cable / Satellite Services Collection Agency Credit Card Debt Debt Couns…" at bounding box center [543, 191] width 189 height 33
click at [620, 190] on select "Select Cable / Satellite Services Collection Agency Credit Card Debt Debt Couns…" at bounding box center [543, 191] width 189 height 33
select select "14"
click at [449, 175] on select "Select Cable / Satellite Services Collection Agency Credit Card Debt Debt Couns…" at bounding box center [543, 191] width 189 height 33
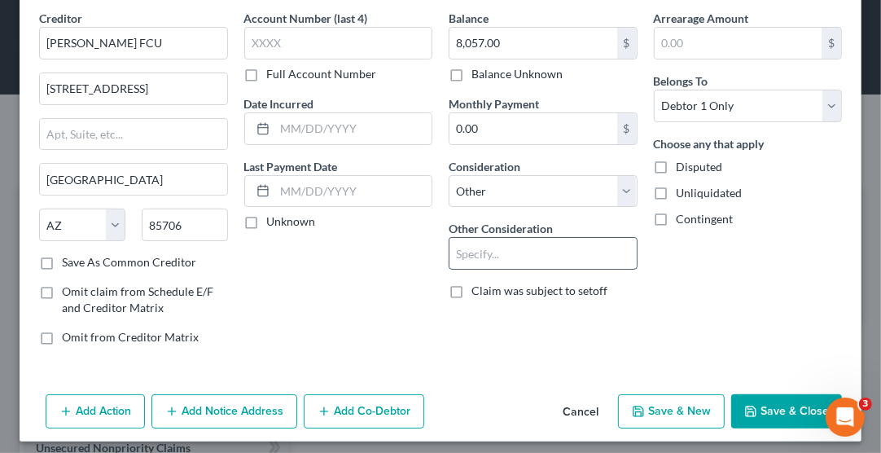
click at [533, 244] on input "text" at bounding box center [542, 253] width 187 height 31
type input "P"
type input "R"
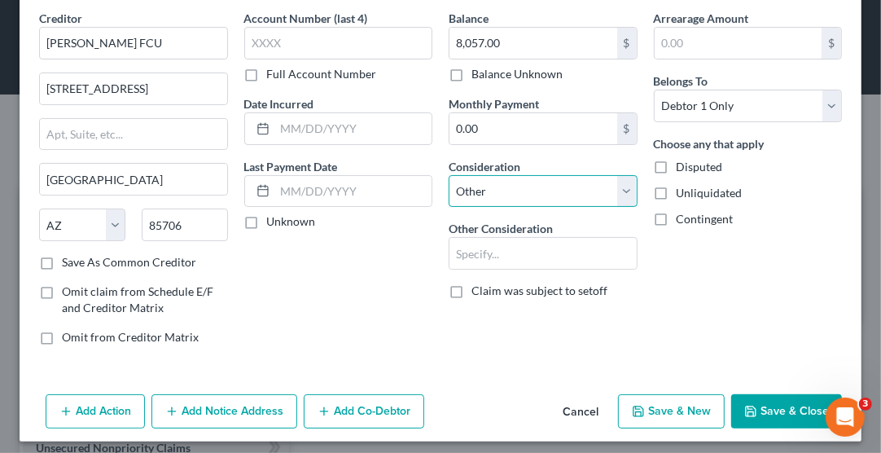
click at [523, 195] on select "Select Cable / Satellite Services Collection Agency Credit Card Debt Debt Couns…" at bounding box center [543, 191] width 189 height 33
select select "10"
click at [449, 175] on select "Select Cable / Satellite Services Collection Agency Credit Card Debt Debt Couns…" at bounding box center [543, 191] width 189 height 33
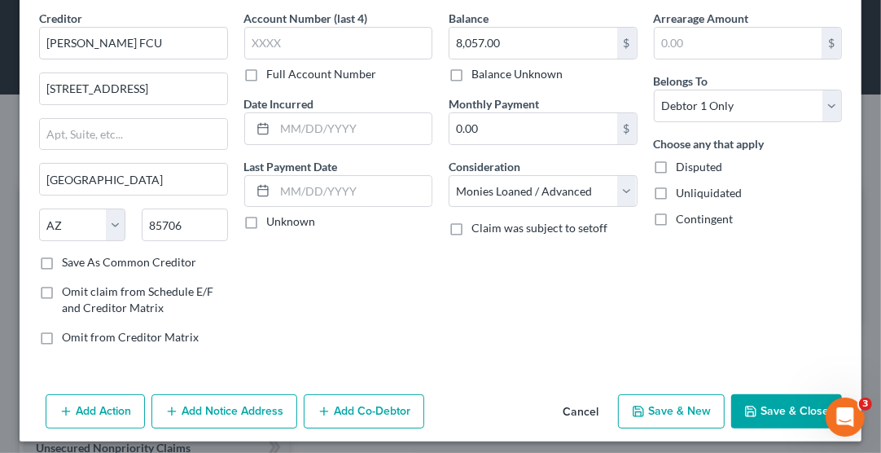
click at [764, 406] on button "Save & Close" at bounding box center [786, 411] width 111 height 34
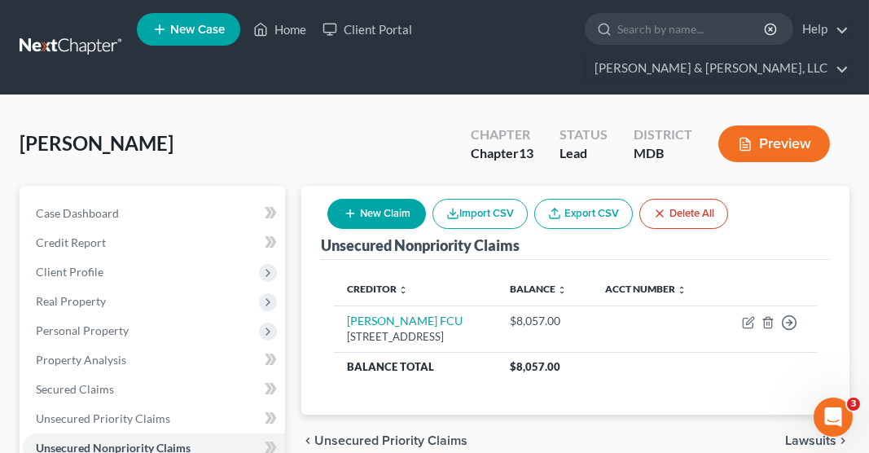
click at [375, 199] on button "New Claim" at bounding box center [376, 214] width 99 height 30
select select "0"
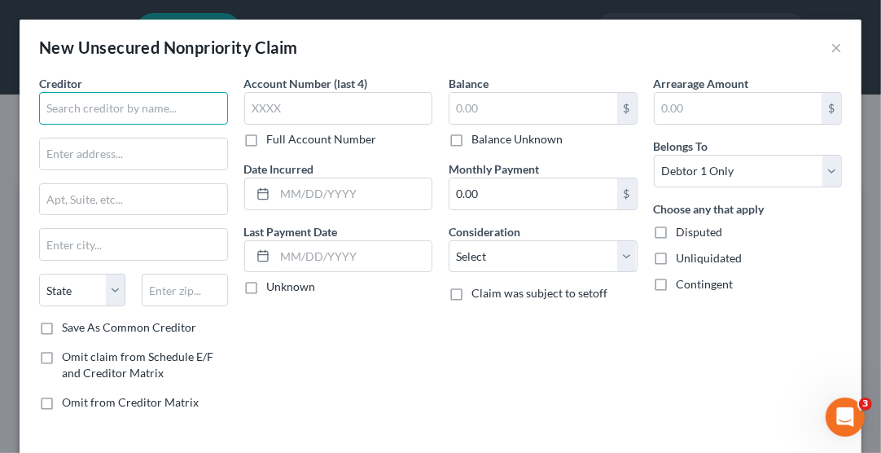
click at [173, 112] on input "text" at bounding box center [133, 108] width 189 height 33
type input "One Main"
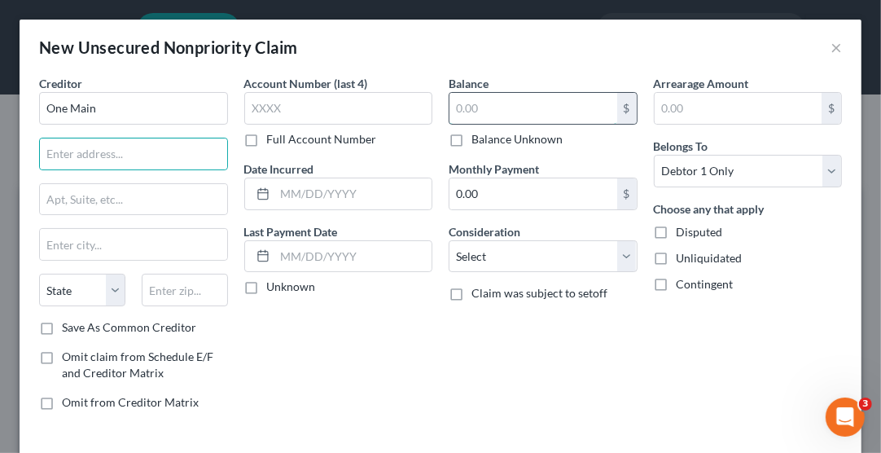
click at [485, 112] on input "text" at bounding box center [533, 108] width 168 height 31
type input "14,019.00"
click at [157, 155] on input "text" at bounding box center [133, 153] width 187 height 31
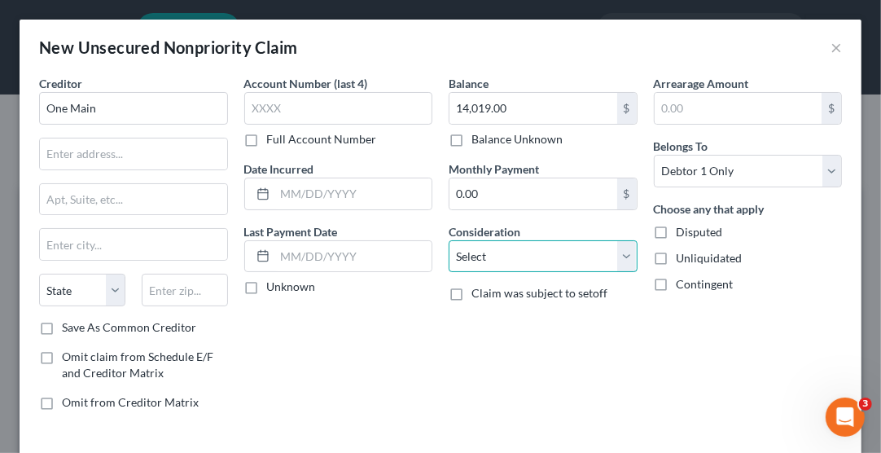
click at [485, 253] on select "Select Cable / Satellite Services Collection Agency Credit Card Debt Debt Couns…" at bounding box center [543, 256] width 189 height 33
select select "10"
click at [449, 240] on select "Select Cable / Satellite Services Collection Agency Credit Card Debt Debt Couns…" at bounding box center [543, 256] width 189 height 33
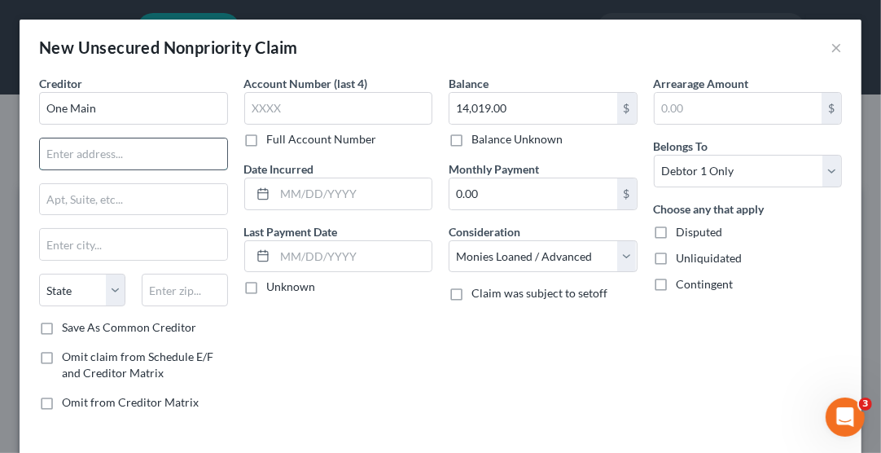
click at [94, 158] on input "text" at bounding box center [133, 153] width 187 height 31
type input "P.O. Box 1010"
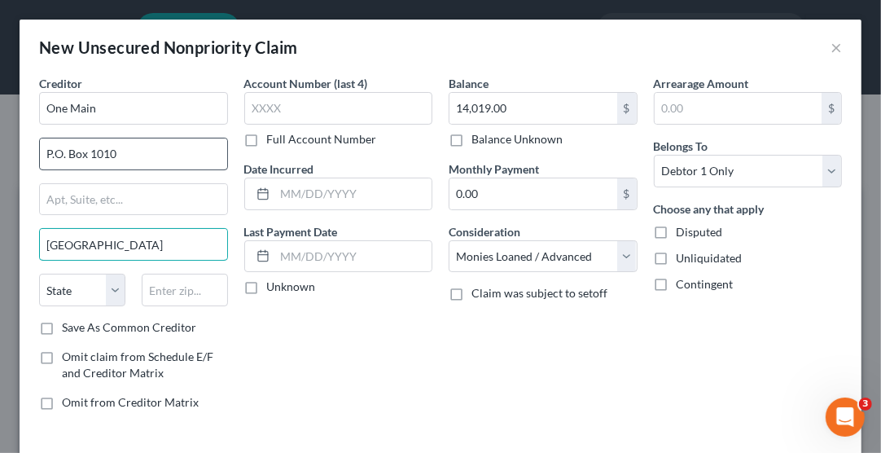
type input "[GEOGRAPHIC_DATA]"
select select "15"
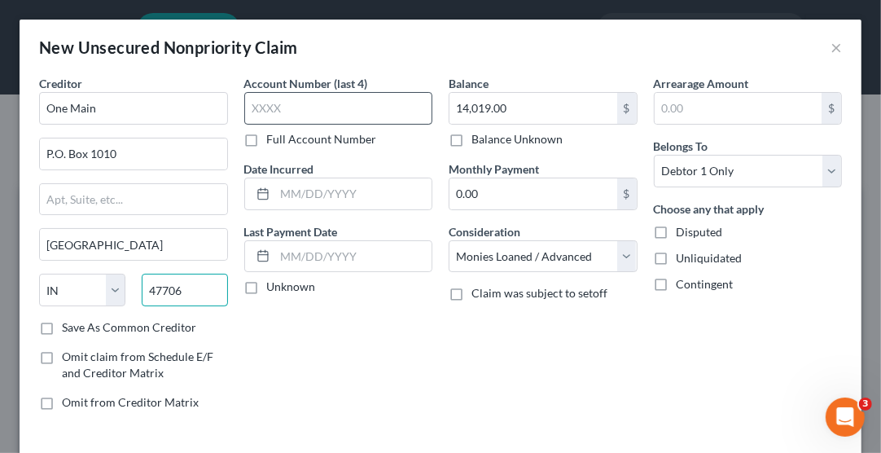
type input "47706"
click at [266, 105] on input "text" at bounding box center [338, 108] width 189 height 33
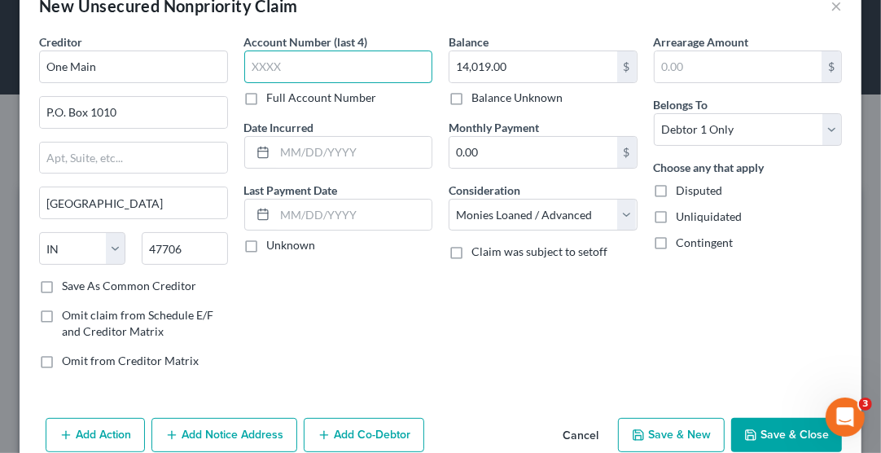
scroll to position [69, 0]
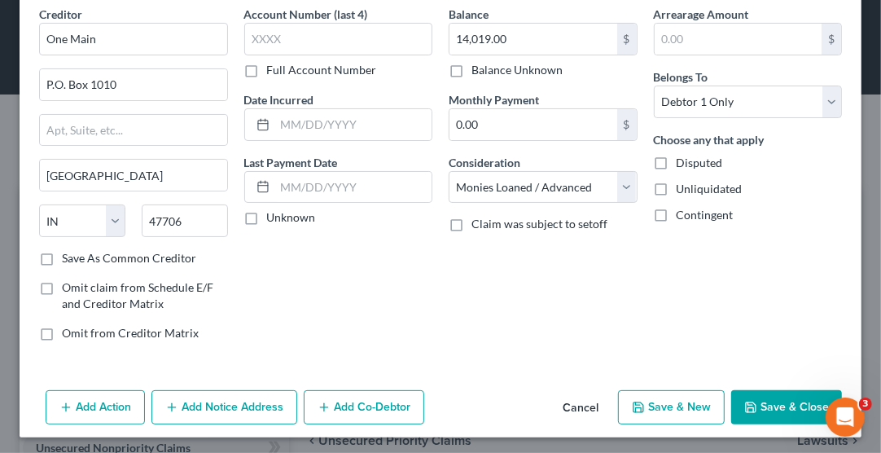
click at [680, 398] on button "Save & New" at bounding box center [671, 407] width 107 height 34
select select "0"
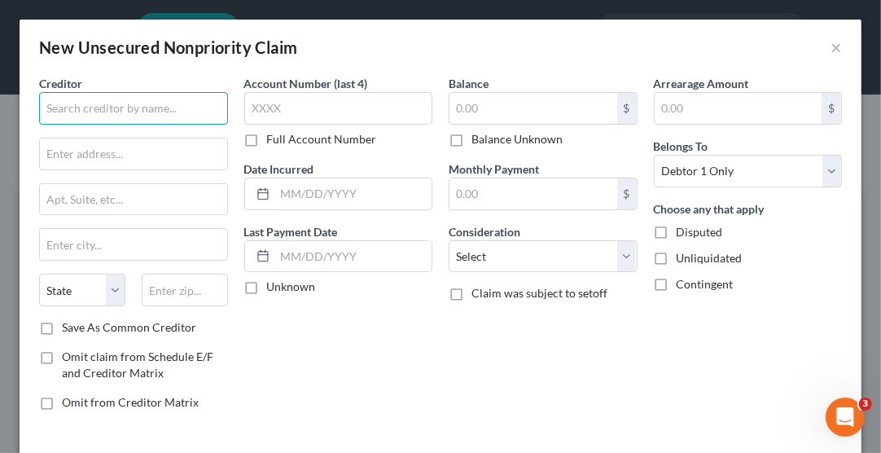
click at [148, 113] on input "text" at bounding box center [133, 108] width 189 height 33
type input "American Express"
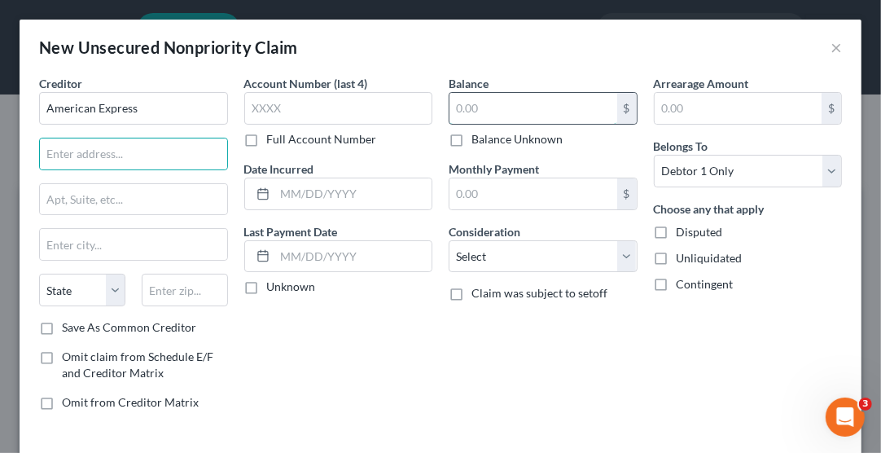
click at [507, 114] on input "text" at bounding box center [533, 108] width 168 height 31
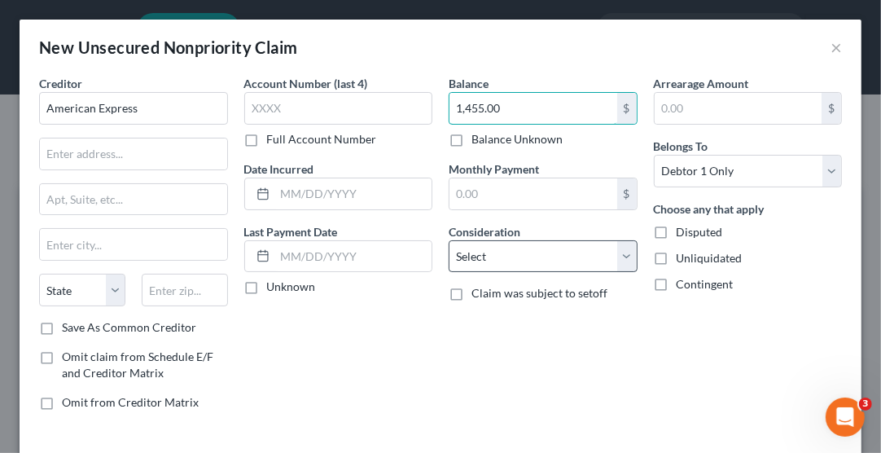
type input "1,455.00"
click at [505, 259] on select "Select Cable / Satellite Services Collection Agency Credit Card Debt Debt Couns…" at bounding box center [543, 256] width 189 height 33
select select "2"
click at [449, 240] on select "Select Cable / Satellite Services Collection Agency Credit Card Debt Debt Couns…" at bounding box center [543, 256] width 189 height 33
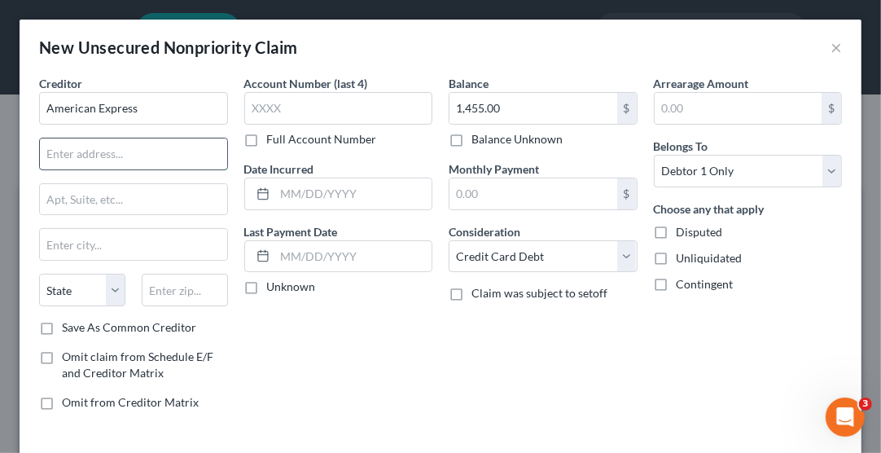
click at [165, 147] on input "text" at bounding box center [133, 153] width 187 height 31
type input "P.O. Box 981537"
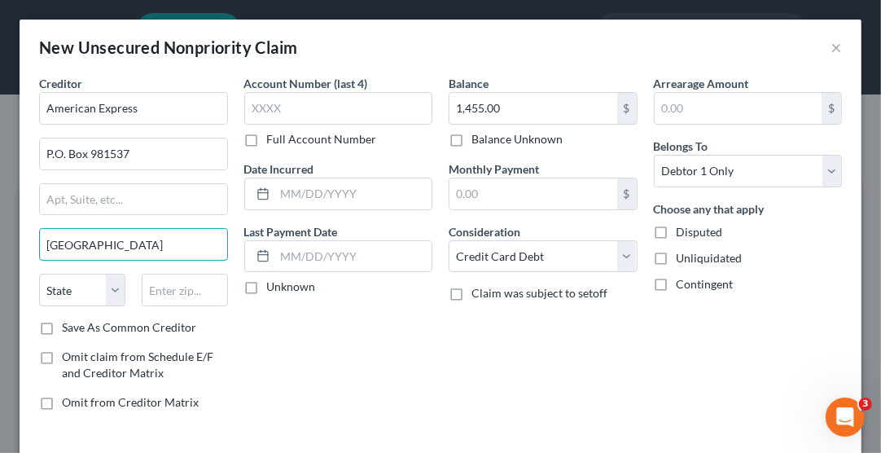
type input "[GEOGRAPHIC_DATA]"
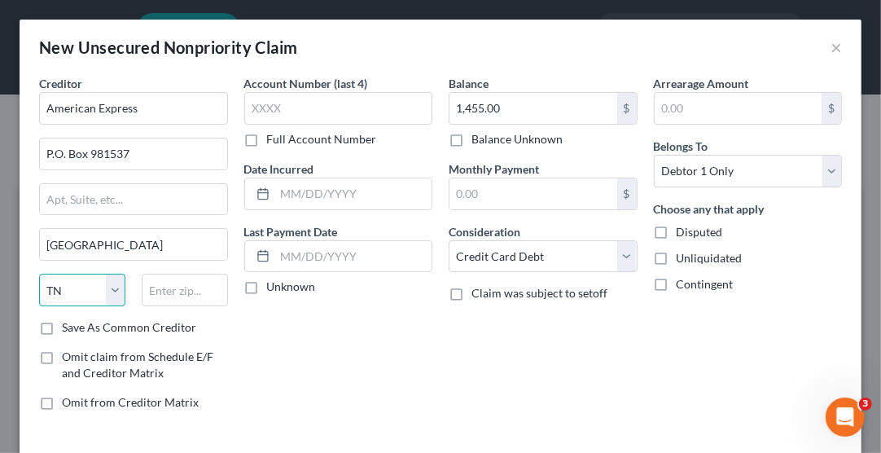
select select "45"
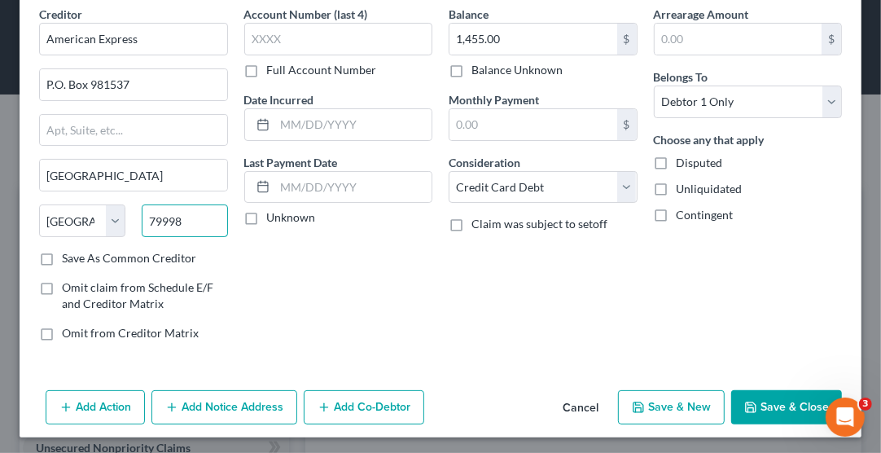
type input "79998"
click at [670, 408] on button "Save & New" at bounding box center [671, 407] width 107 height 34
select select "0"
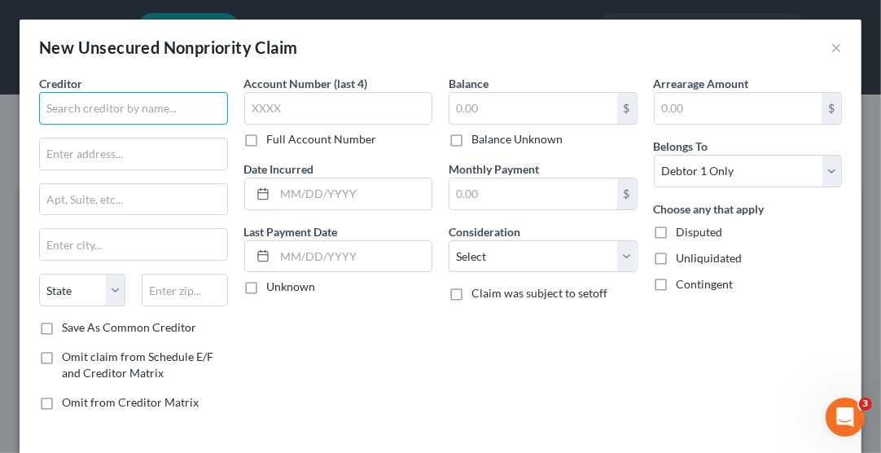
click at [85, 107] on input "text" at bounding box center [133, 108] width 189 height 33
type input "[PERSON_NAME] Bank"
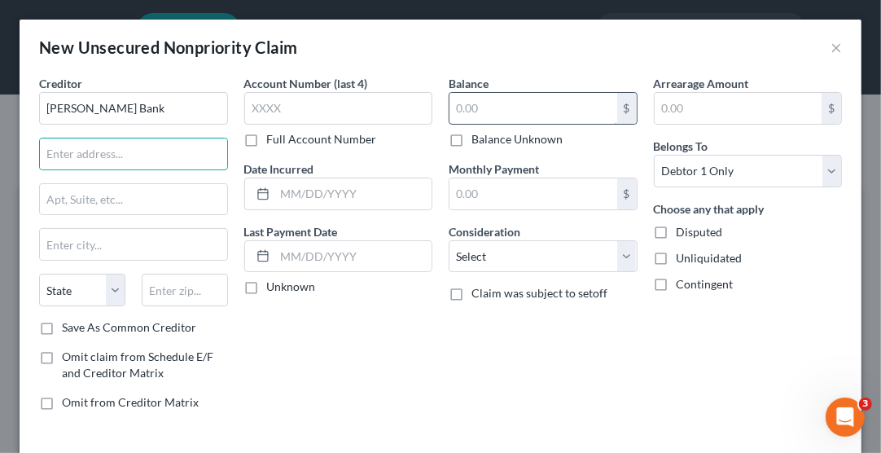
click at [471, 100] on input "text" at bounding box center [533, 108] width 168 height 31
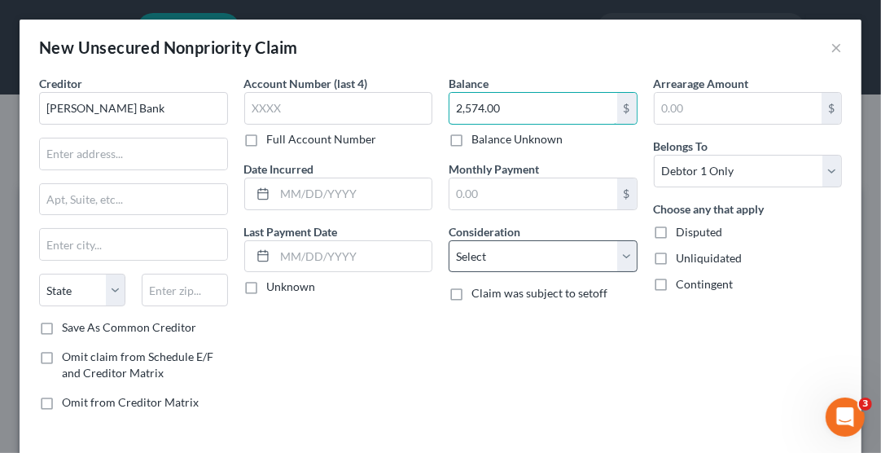
type input "2,574.00"
click at [491, 248] on select "Select Cable / Satellite Services Collection Agency Credit Card Debt Debt Couns…" at bounding box center [543, 256] width 189 height 33
select select "2"
click at [449, 240] on select "Select Cable / Satellite Services Collection Agency Credit Card Debt Debt Couns…" at bounding box center [543, 256] width 189 height 33
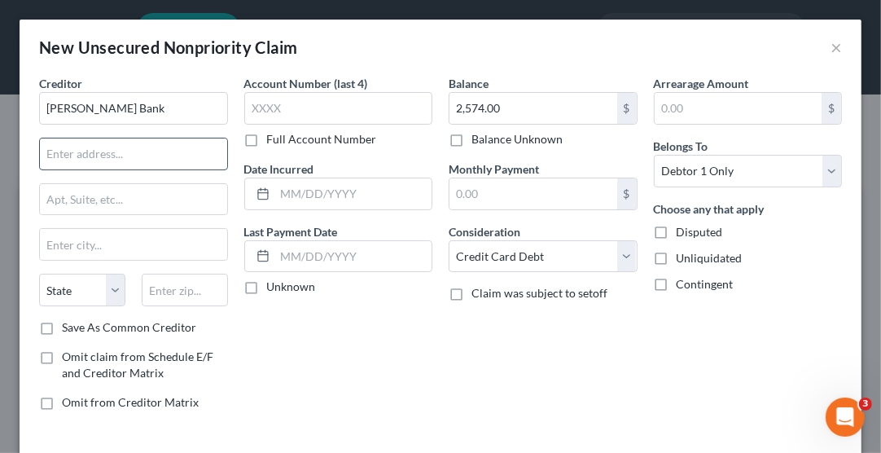
click at [160, 147] on input "text" at bounding box center [133, 153] width 187 height 31
type input "P.O. Box 9201"
type input "Old Bethpage"
select select "35"
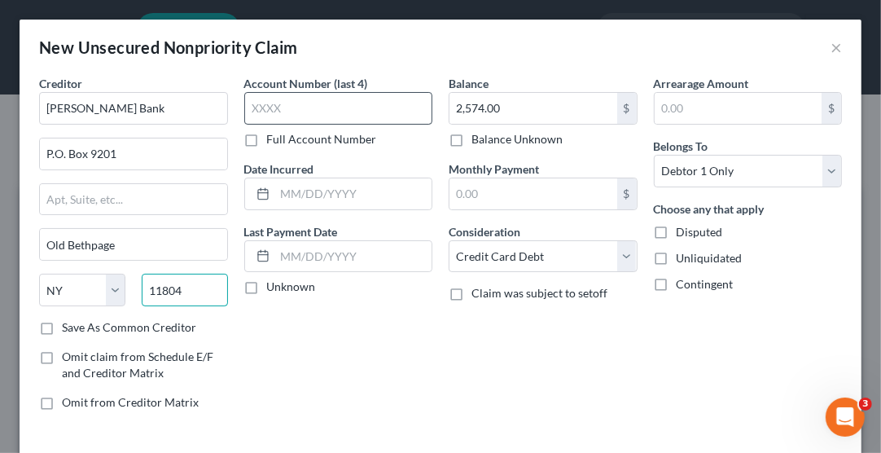
type input "11804"
click at [275, 105] on input "text" at bounding box center [338, 108] width 189 height 33
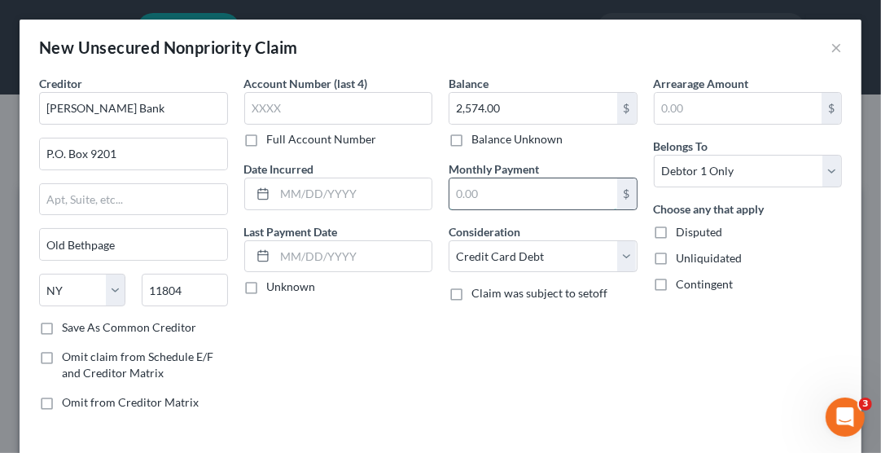
click at [479, 194] on input "text" at bounding box center [533, 193] width 168 height 31
click at [705, 360] on div "Arrearage Amount $ Belongs To * Select Debtor 1 Only Debtor 2 Only Debtor 1 And…" at bounding box center [748, 249] width 205 height 348
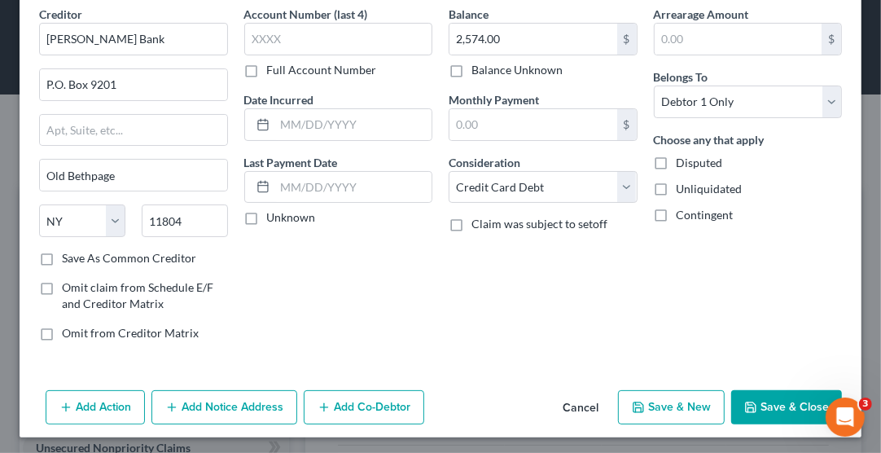
scroll to position [68, 0]
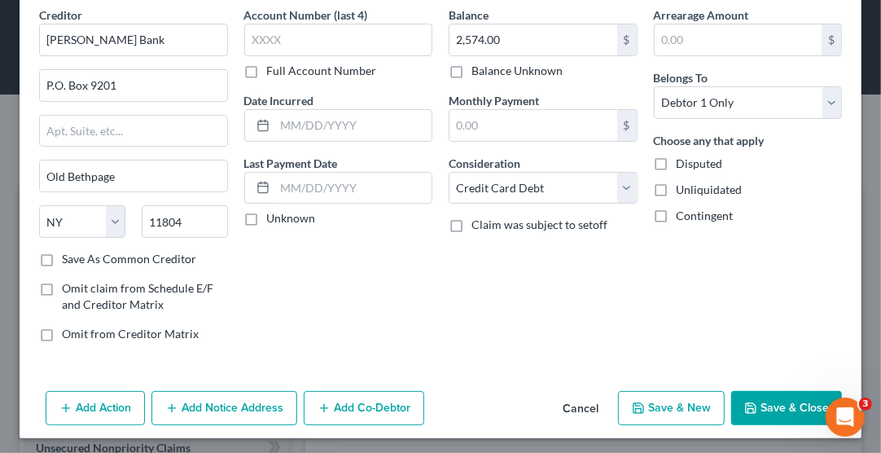
click at [664, 405] on button "Save & New" at bounding box center [671, 408] width 107 height 34
select select "0"
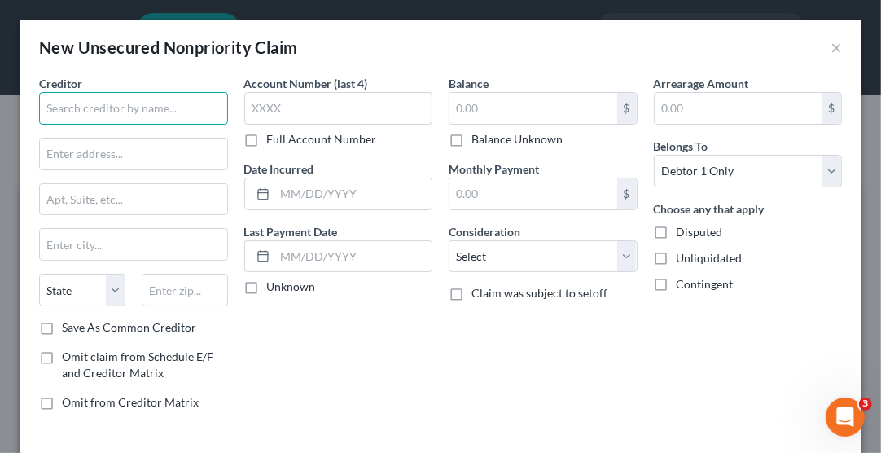
click at [142, 109] on input "text" at bounding box center [133, 108] width 189 height 33
type input "CRDT First"
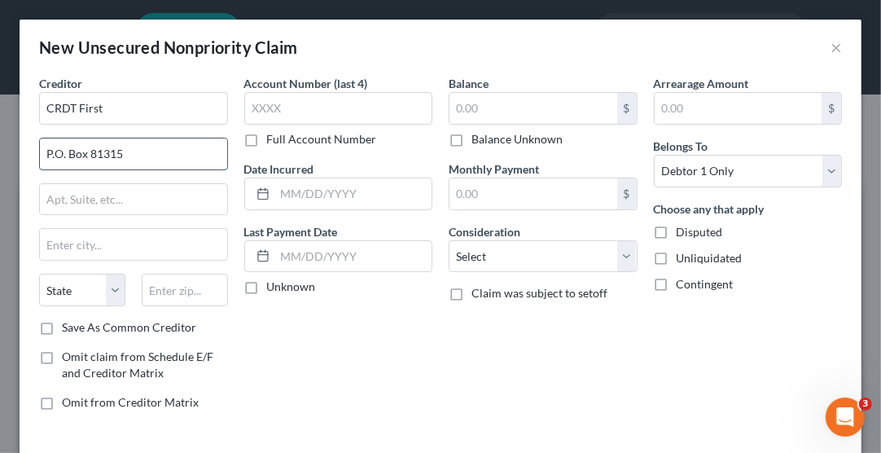
type input "P.O. Box 81315"
type input "[GEOGRAPHIC_DATA]"
select select "36"
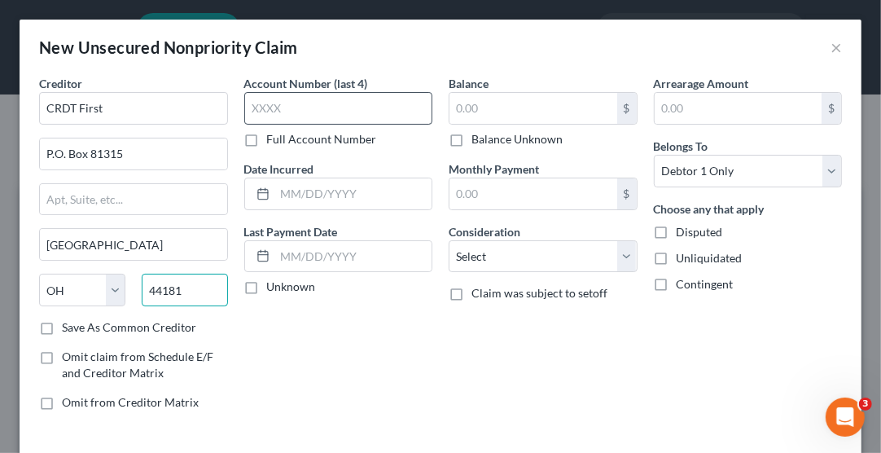
type input "44181"
click at [256, 110] on input "text" at bounding box center [338, 108] width 189 height 33
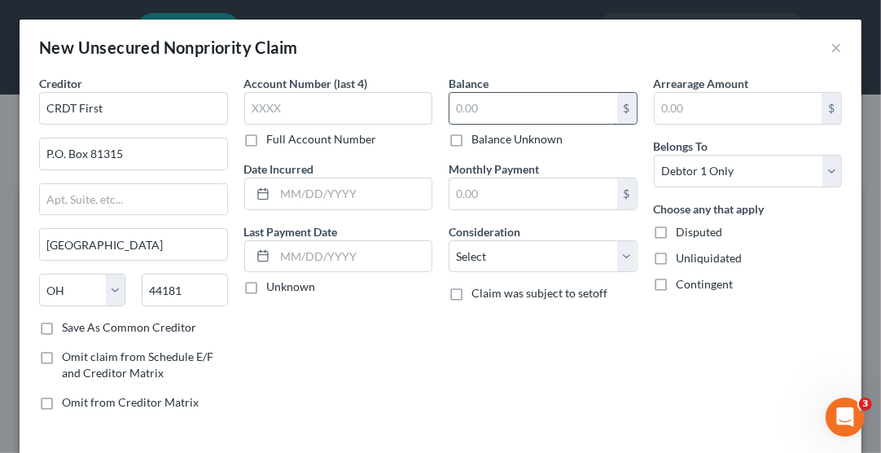
click at [486, 105] on input "text" at bounding box center [533, 108] width 168 height 31
type input "2,965.00"
click at [526, 256] on select "Select Cable / Satellite Services Collection Agency Credit Card Debt Debt Couns…" at bounding box center [543, 256] width 189 height 33
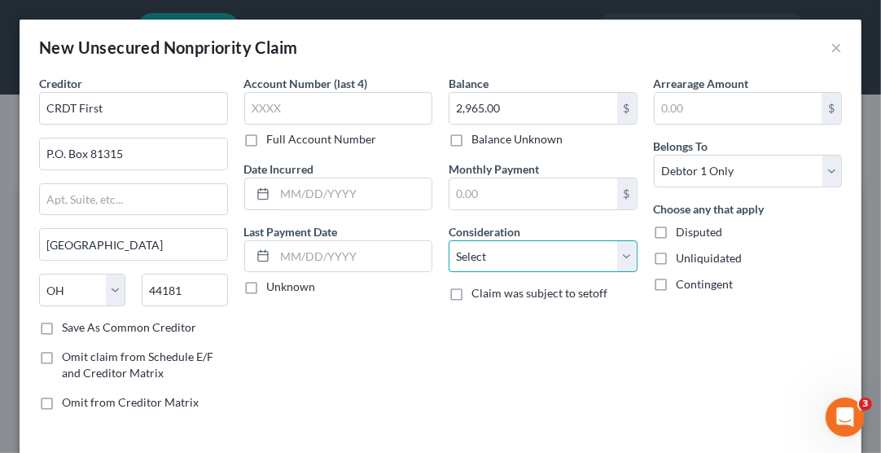
select select "2"
click at [449, 240] on select "Select Cable / Satellite Services Collection Agency Credit Card Debt Debt Couns…" at bounding box center [543, 256] width 189 height 33
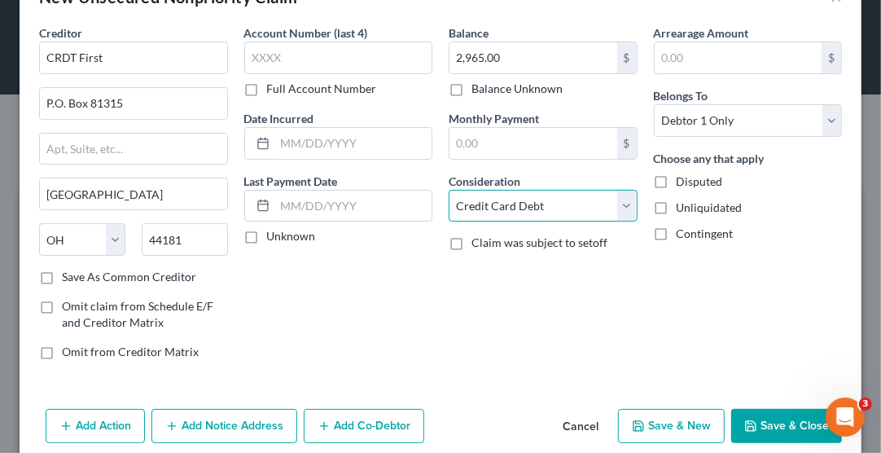
scroll to position [69, 0]
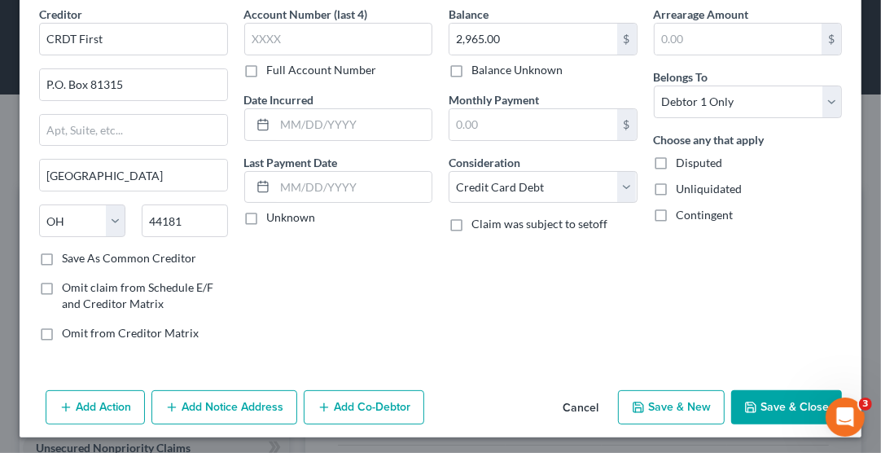
click at [665, 405] on button "Save & New" at bounding box center [671, 407] width 107 height 34
select select "0"
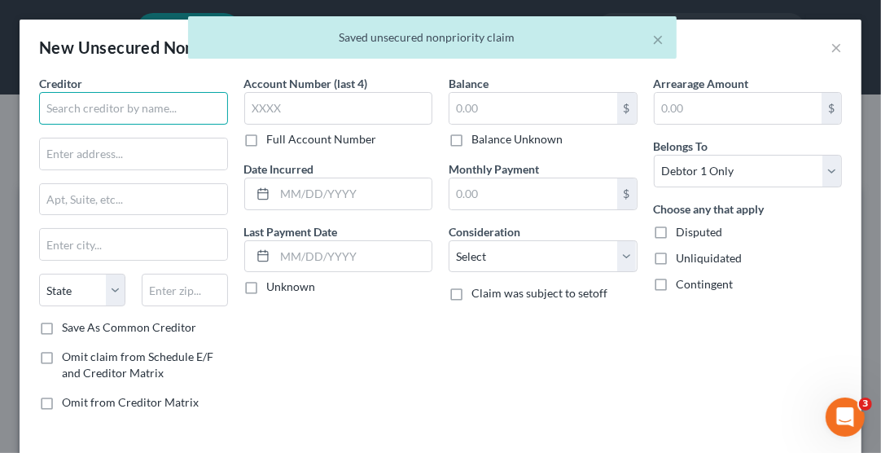
click at [152, 109] on input "text" at bounding box center [133, 108] width 189 height 33
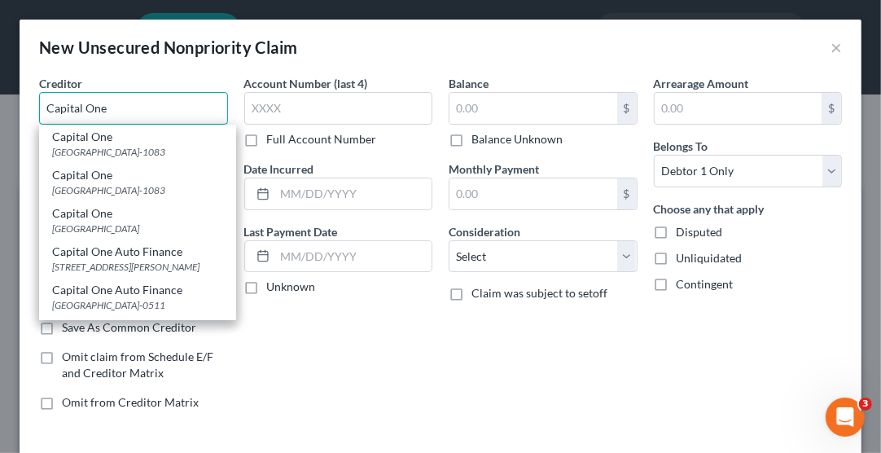
type input "Capital One"
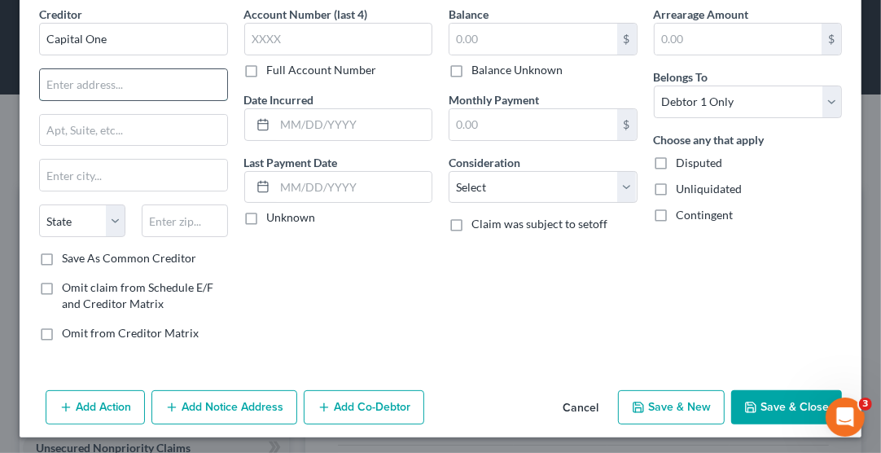
click at [125, 85] on input "text" at bounding box center [133, 84] width 187 height 31
type input "P.O. Box 31293"
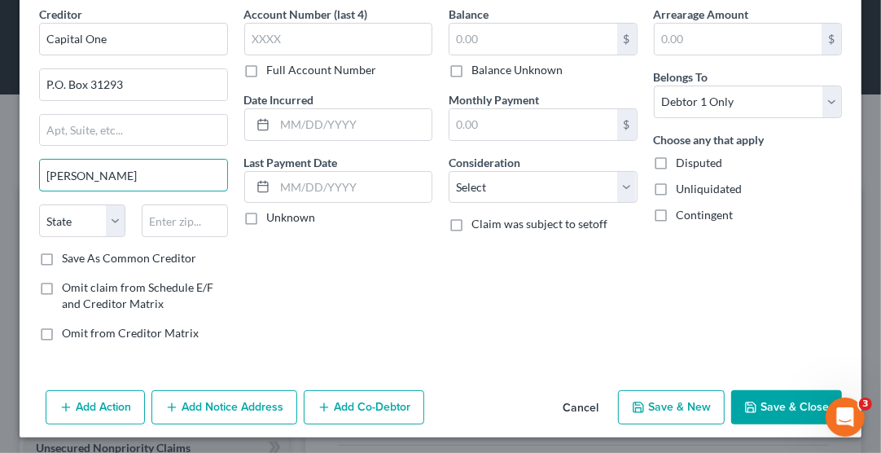
type input "[GEOGRAPHIC_DATA]"
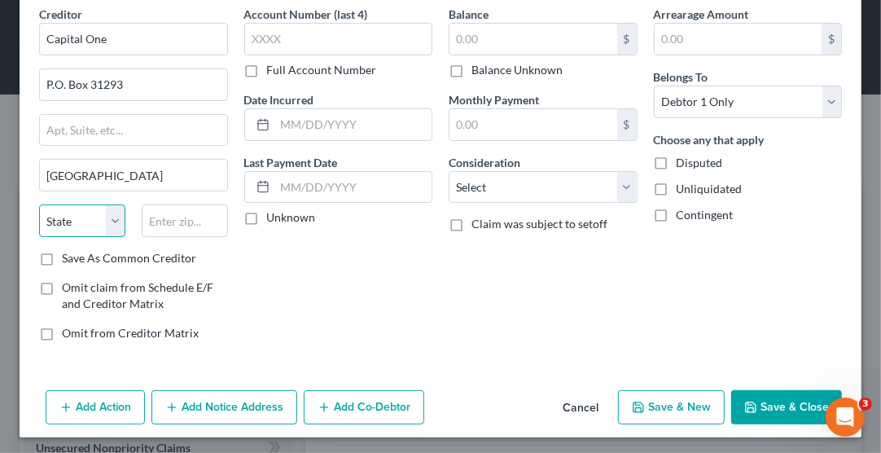
select select "46"
type input "84131"
click at [485, 46] on input "text" at bounding box center [533, 39] width 168 height 31
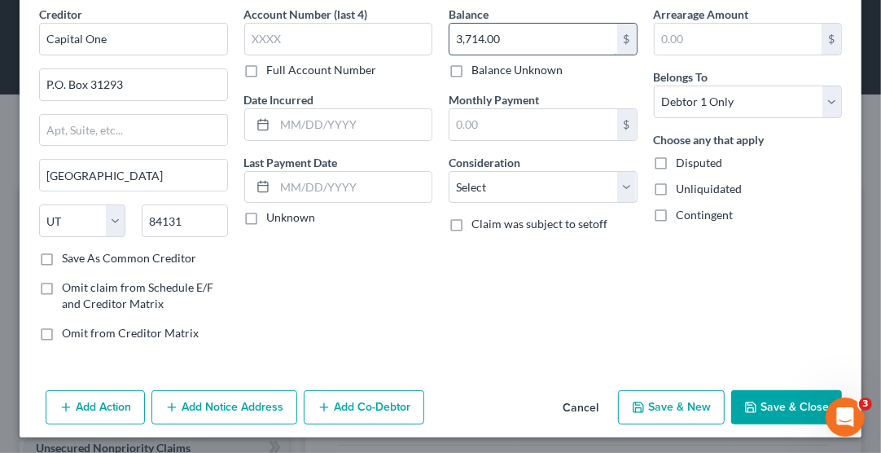
type input "3,714.00"
click at [535, 179] on select "Select Cable / Satellite Services Collection Agency Credit Card Debt Debt Couns…" at bounding box center [543, 187] width 189 height 33
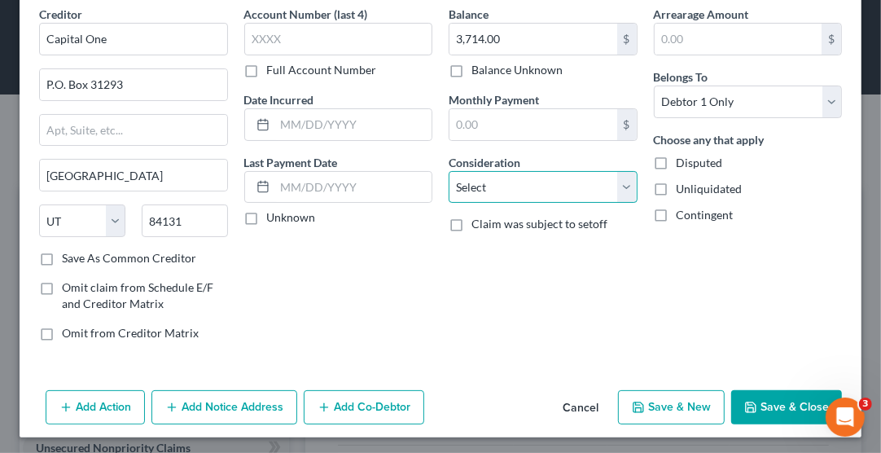
select select "2"
click at [449, 171] on select "Select Cable / Satellite Services Collection Agency Credit Card Debt Debt Couns…" at bounding box center [543, 187] width 189 height 33
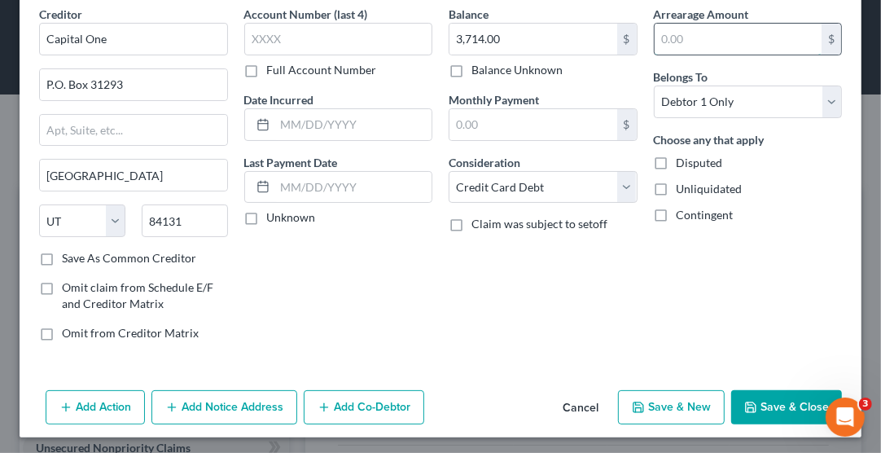
click at [704, 31] on input "text" at bounding box center [739, 39] width 168 height 31
type input "3,714.00"
click at [767, 397] on button "Save & Close" at bounding box center [786, 407] width 111 height 34
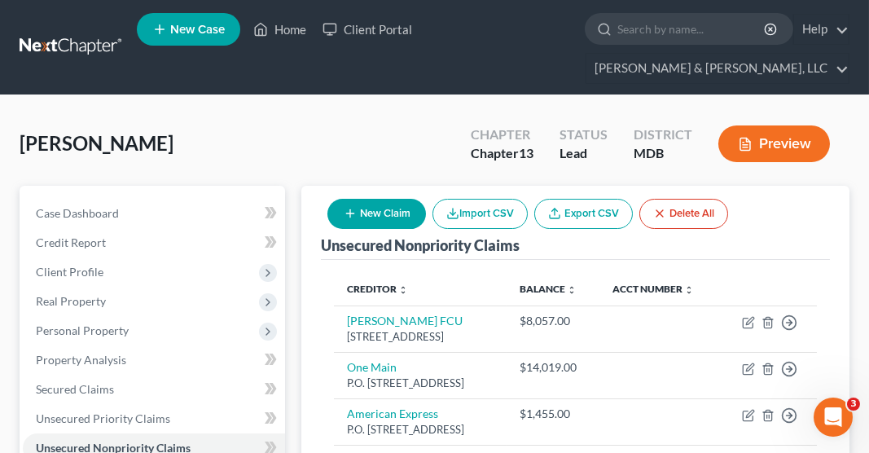
click at [390, 199] on button "New Claim" at bounding box center [376, 214] width 99 height 30
select select "0"
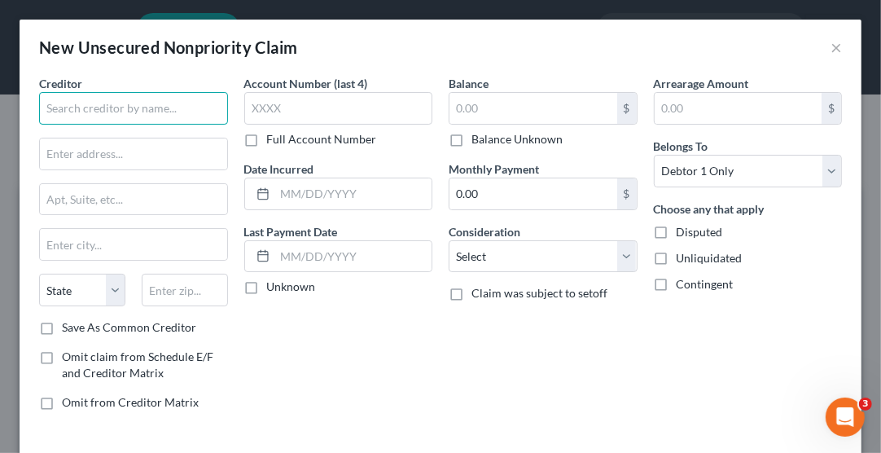
click at [150, 105] on input "text" at bounding box center [133, 108] width 189 height 33
type input "Cavalry Portfolio Services"
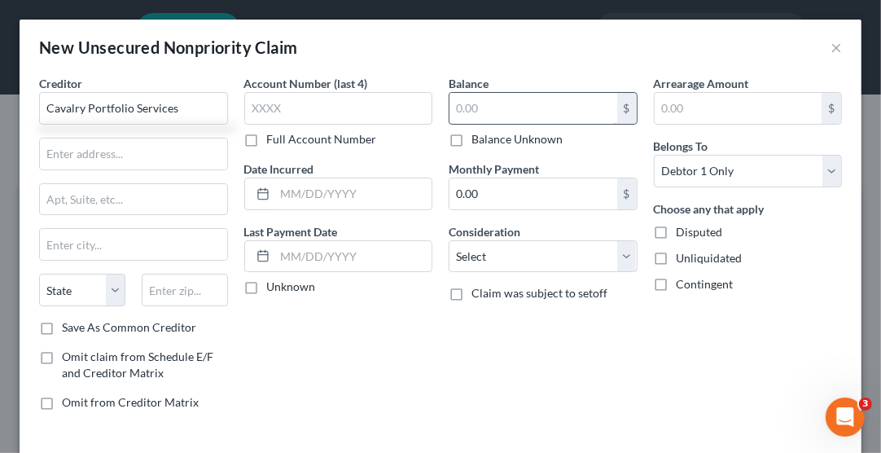
click at [494, 106] on input "text" at bounding box center [533, 108] width 168 height 31
type input "5"
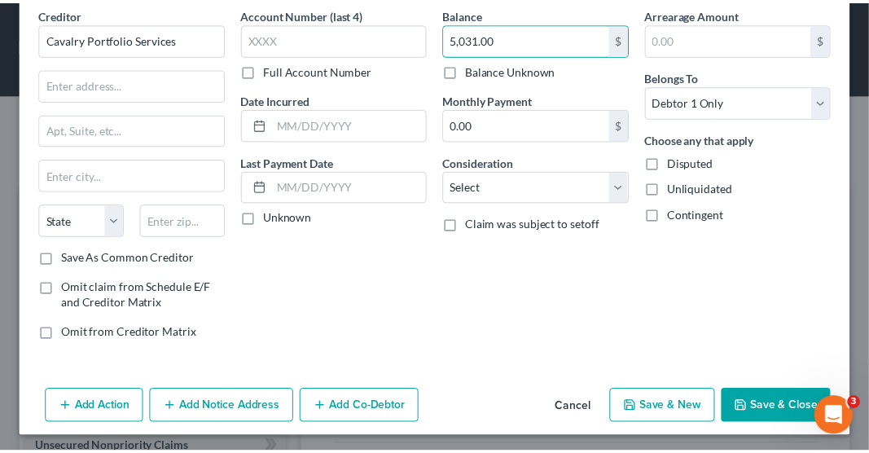
scroll to position [68, 0]
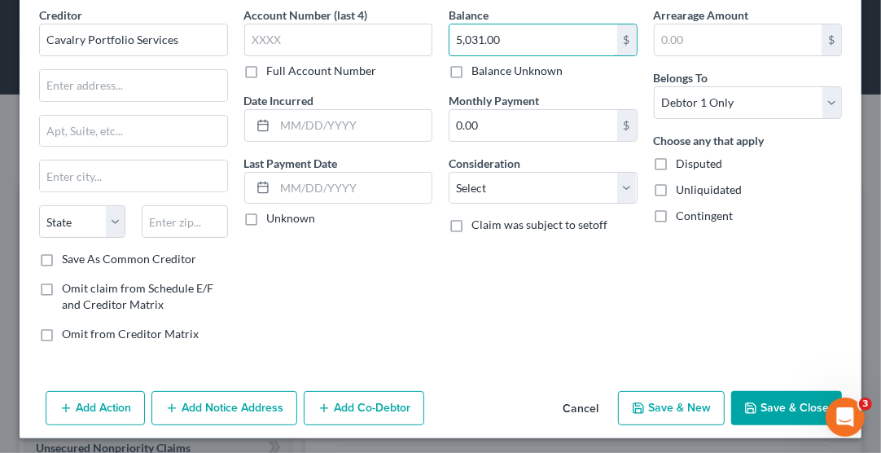
type input "5,031.00"
click at [564, 404] on button "Cancel" at bounding box center [580, 408] width 62 height 33
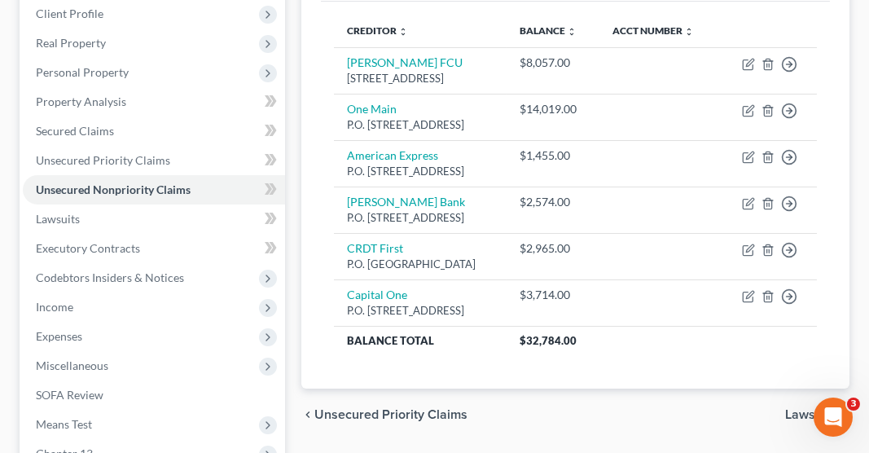
scroll to position [261, 0]
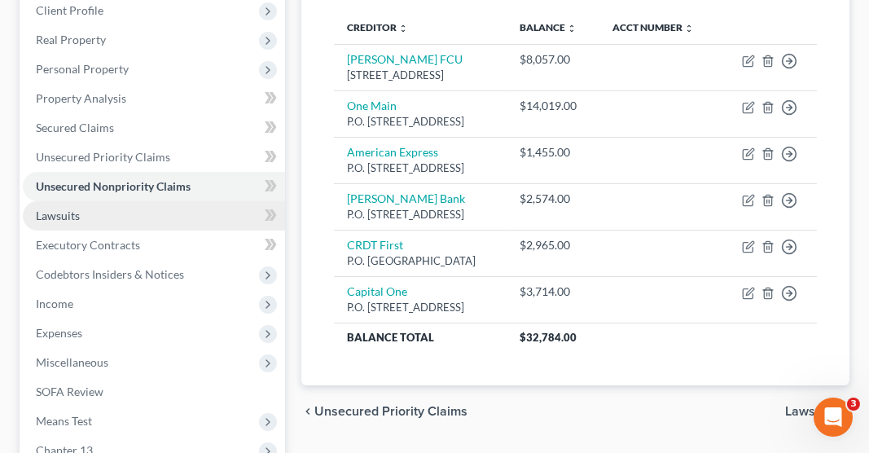
click at [65, 208] on span "Lawsuits" at bounding box center [58, 215] width 44 height 14
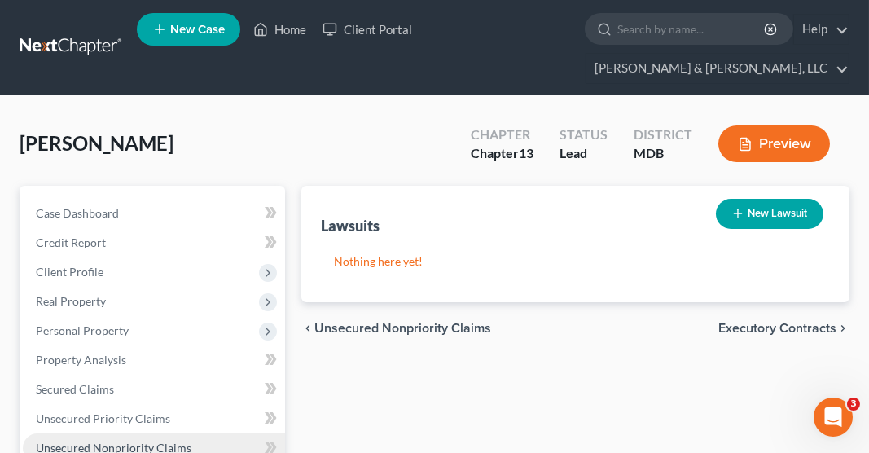
click at [152, 440] on span "Unsecured Nonpriority Claims" at bounding box center [113, 447] width 155 height 14
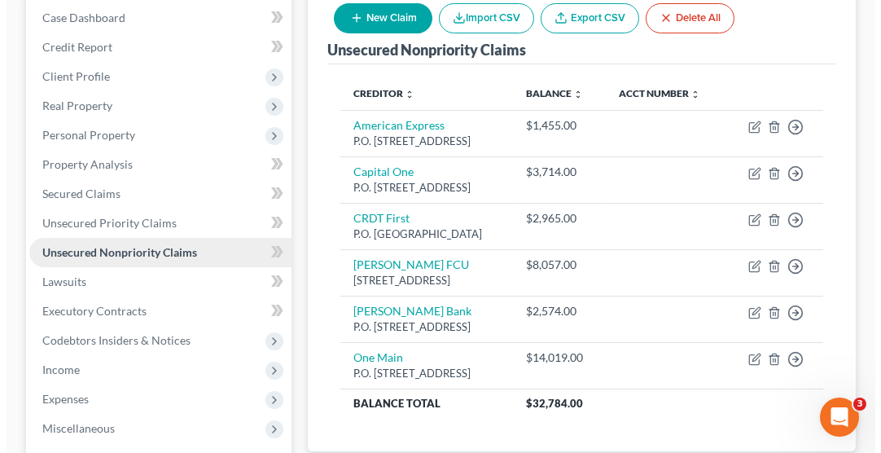
scroll to position [237, 0]
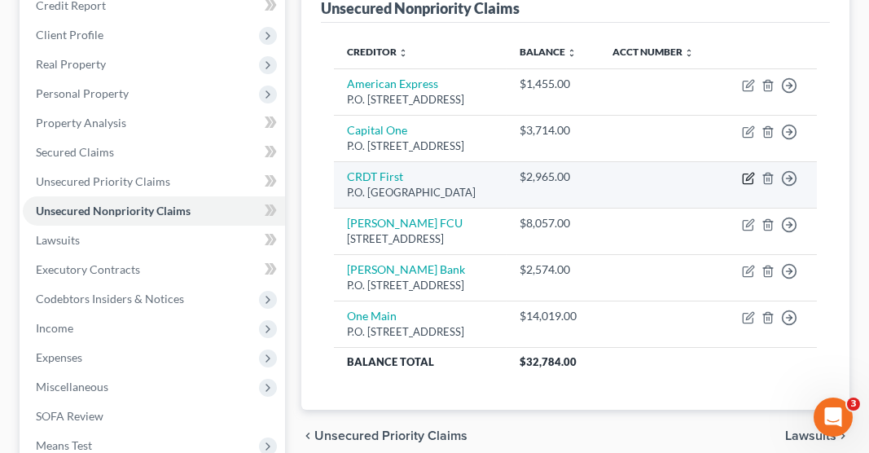
click at [747, 175] on icon "button" at bounding box center [748, 178] width 13 height 13
select select "36"
select select "2"
select select "0"
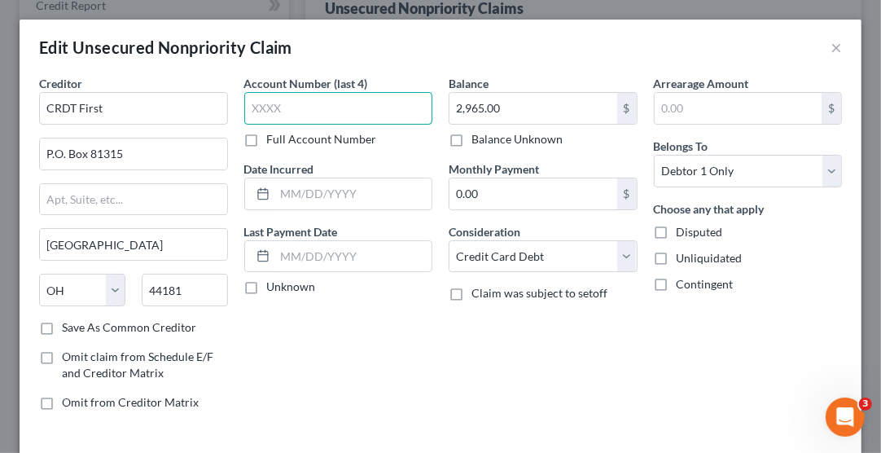
click at [304, 112] on input "text" at bounding box center [338, 108] width 189 height 33
type input "4"
type input "2240"
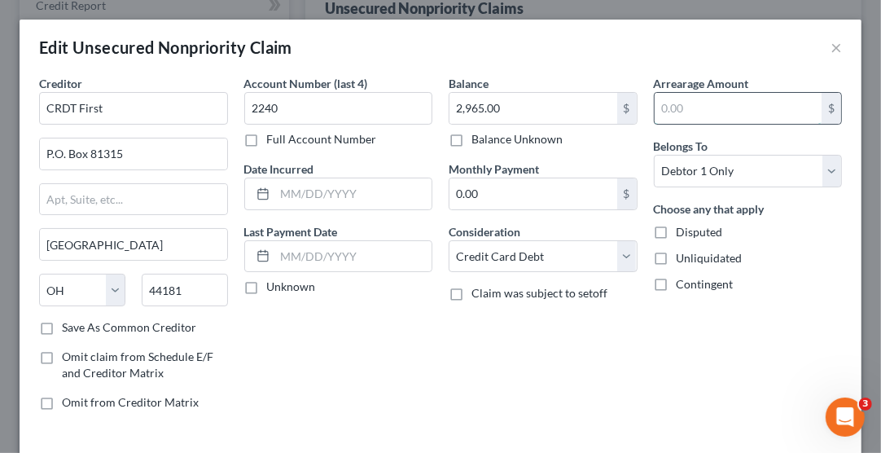
click at [683, 111] on input "text" at bounding box center [739, 108] width 168 height 31
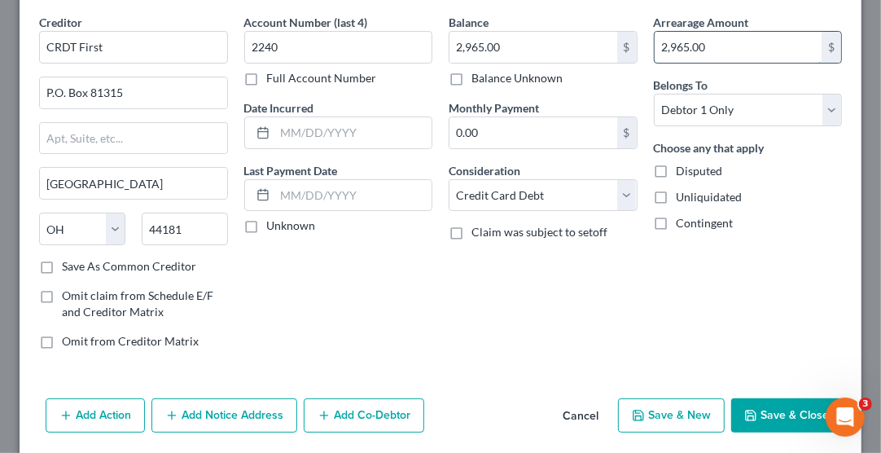
scroll to position [69, 0]
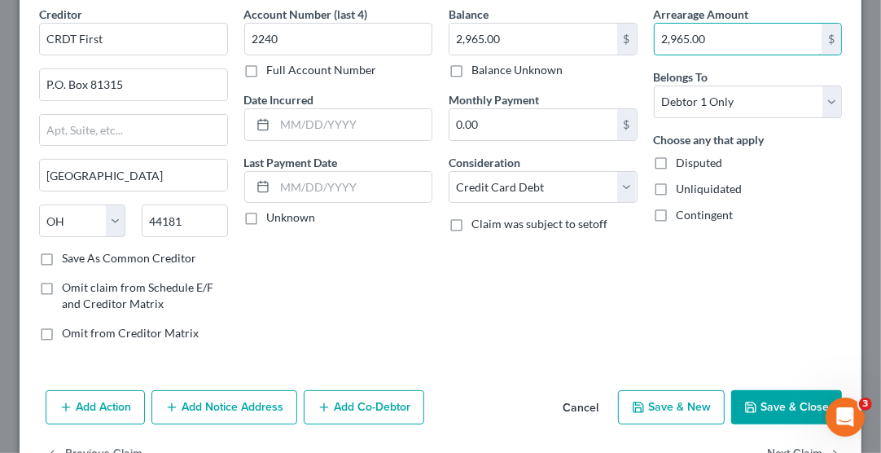
type input "2,965.00"
click at [751, 407] on button "Save & Close" at bounding box center [786, 407] width 111 height 34
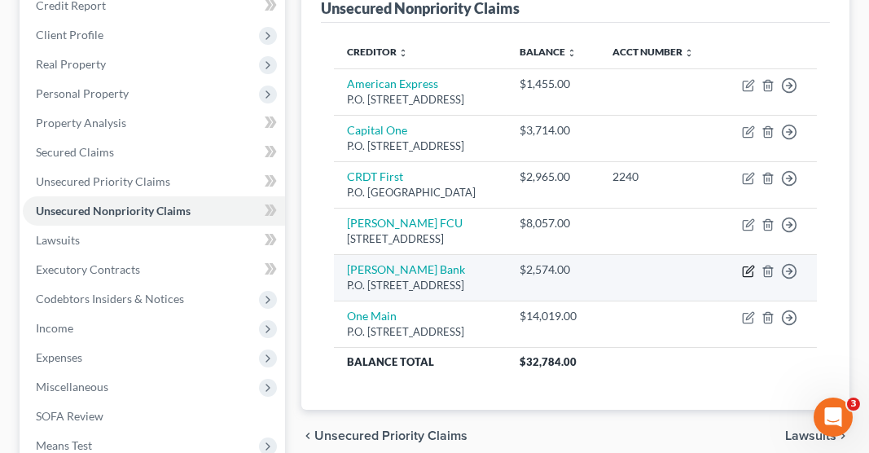
click at [745, 278] on icon "button" at bounding box center [748, 271] width 13 height 13
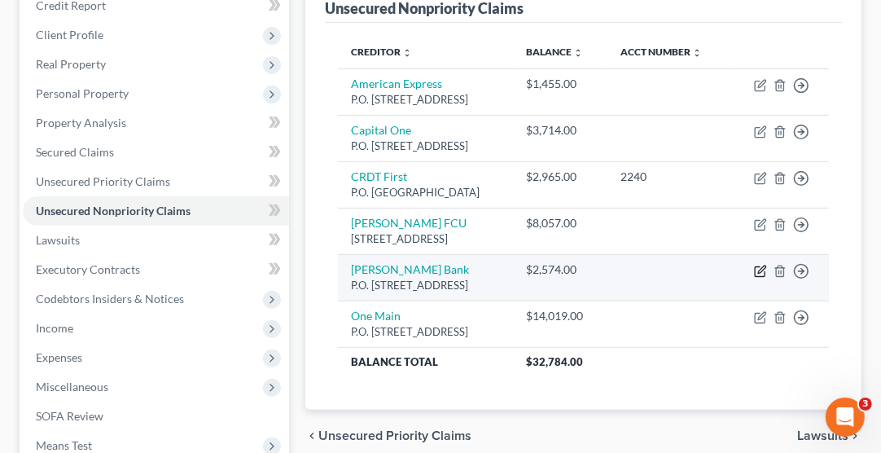
select select "35"
select select "2"
select select "0"
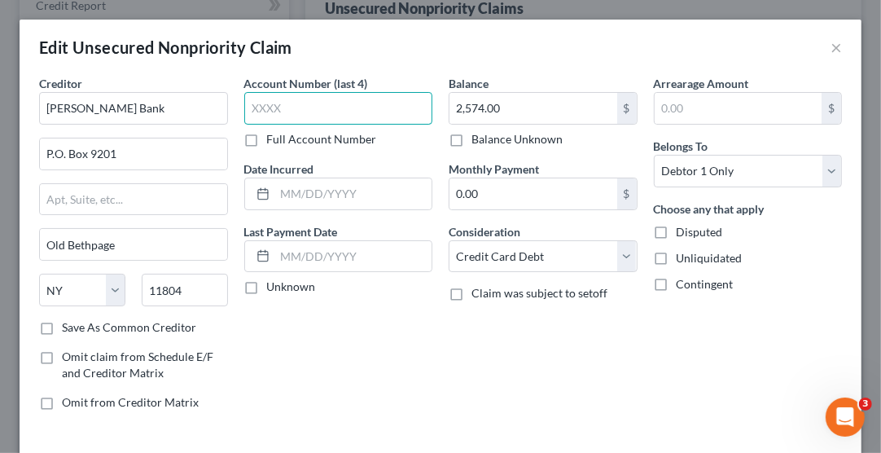
click at [301, 115] on input "text" at bounding box center [338, 108] width 189 height 33
type input "8795"
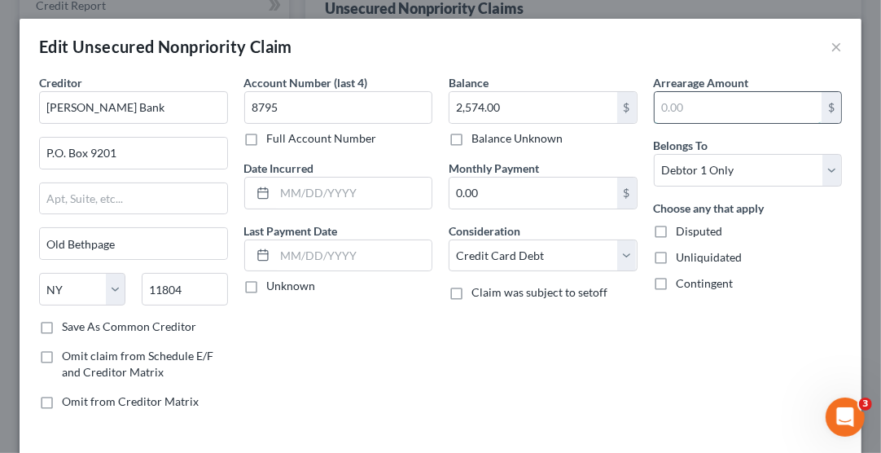
click at [697, 112] on input "text" at bounding box center [739, 107] width 168 height 31
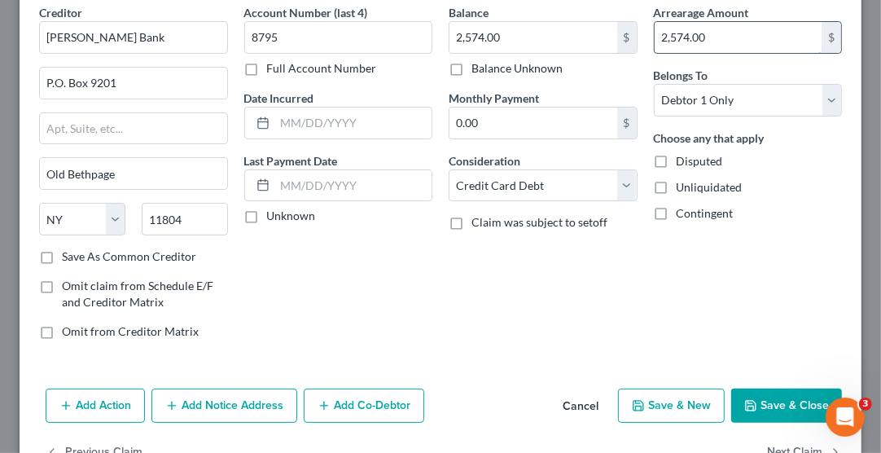
scroll to position [116, 0]
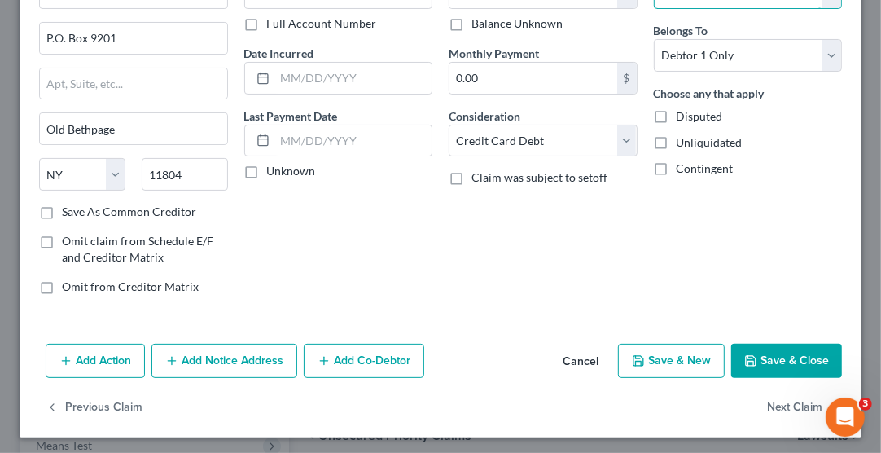
type input "2,574.00"
click at [766, 360] on button "Save & Close" at bounding box center [786, 361] width 111 height 34
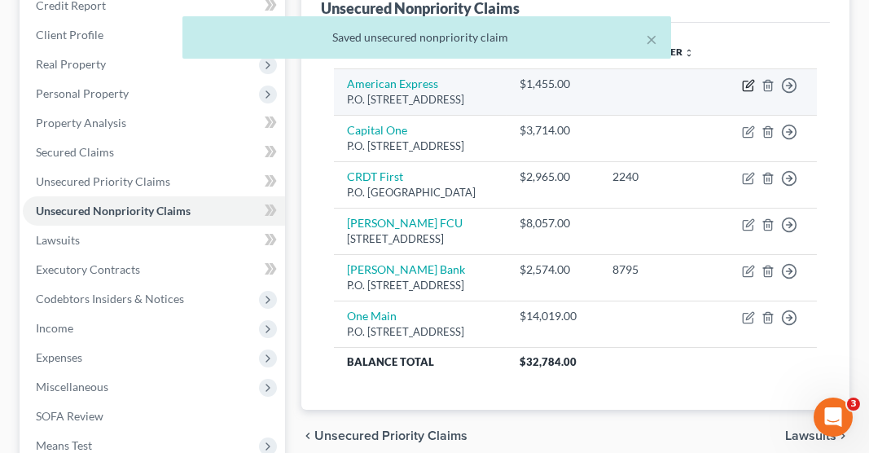
click at [751, 79] on icon "button" at bounding box center [748, 85] width 13 height 13
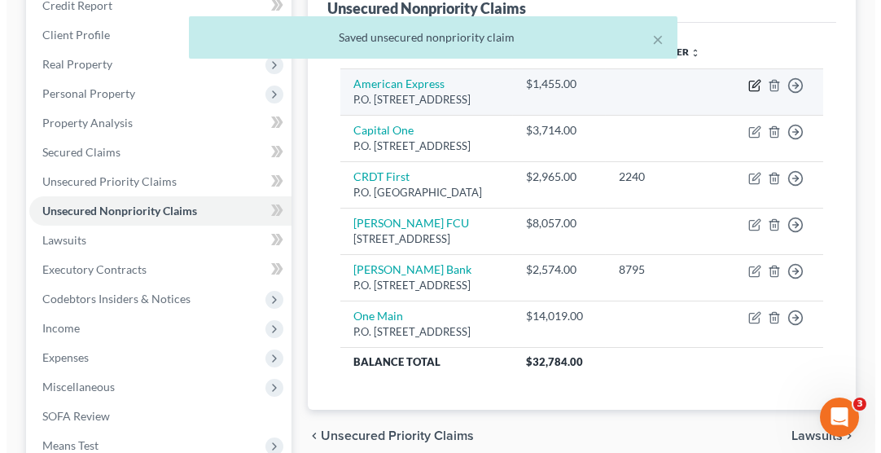
select select "45"
select select "2"
select select "0"
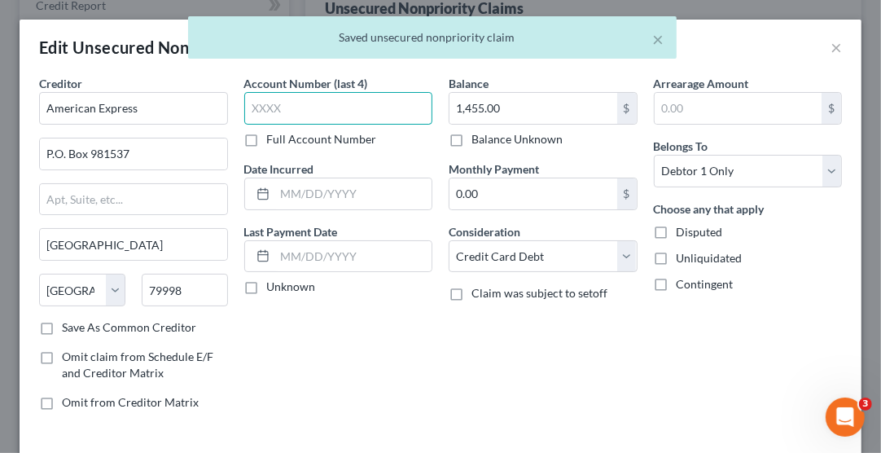
click at [309, 111] on input "text" at bounding box center [338, 108] width 189 height 33
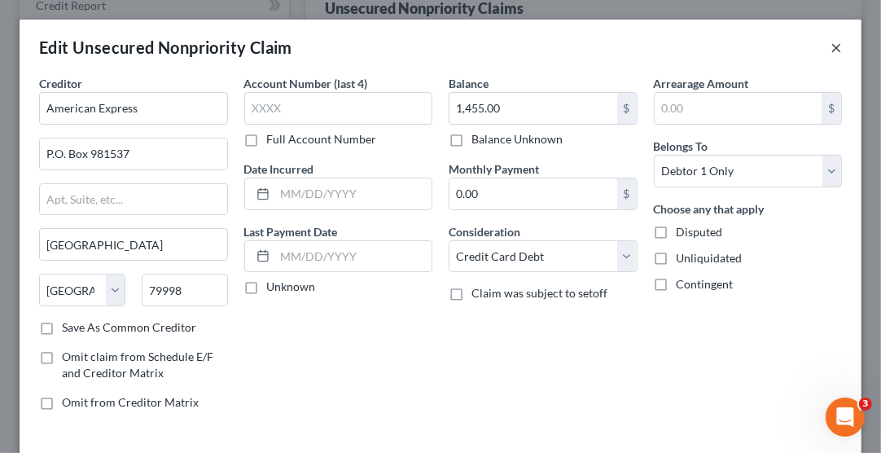
click at [830, 55] on button "×" at bounding box center [835, 47] width 11 height 20
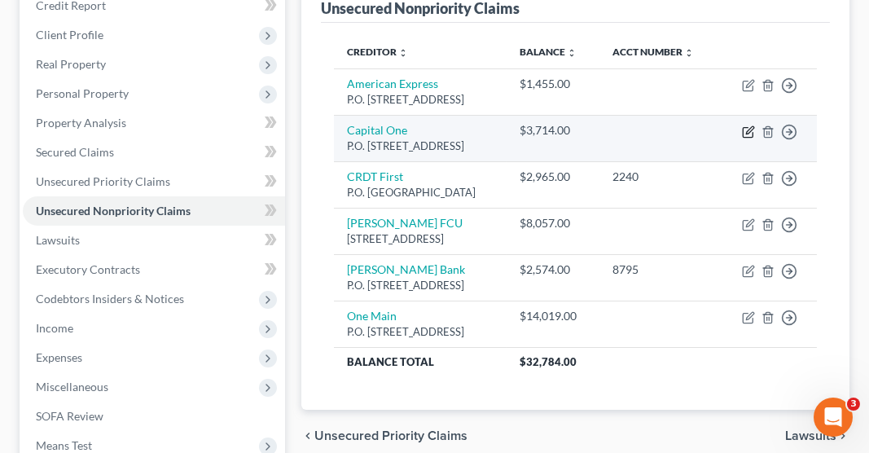
click at [743, 125] on icon "button" at bounding box center [748, 131] width 13 height 13
select select "46"
select select "2"
select select "0"
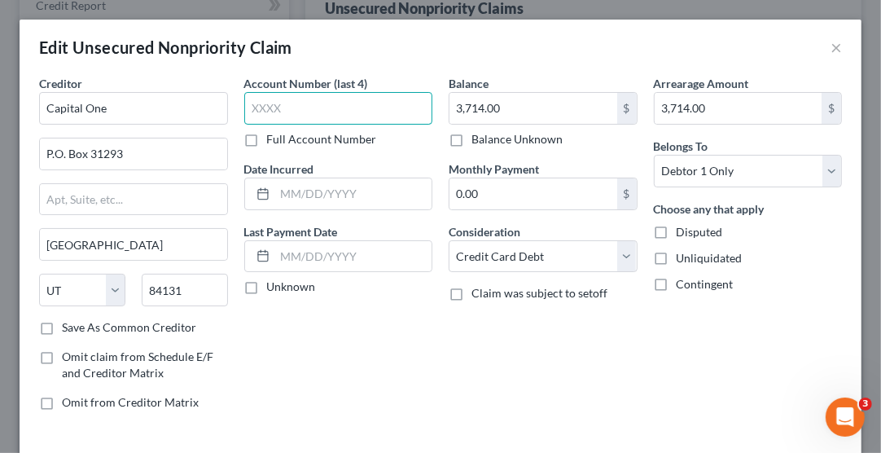
click at [317, 113] on input "text" at bounding box center [338, 108] width 189 height 33
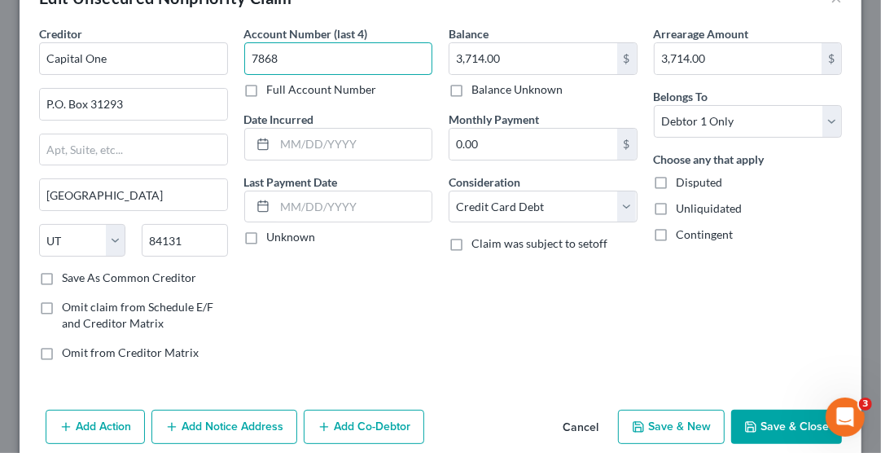
scroll to position [95, 0]
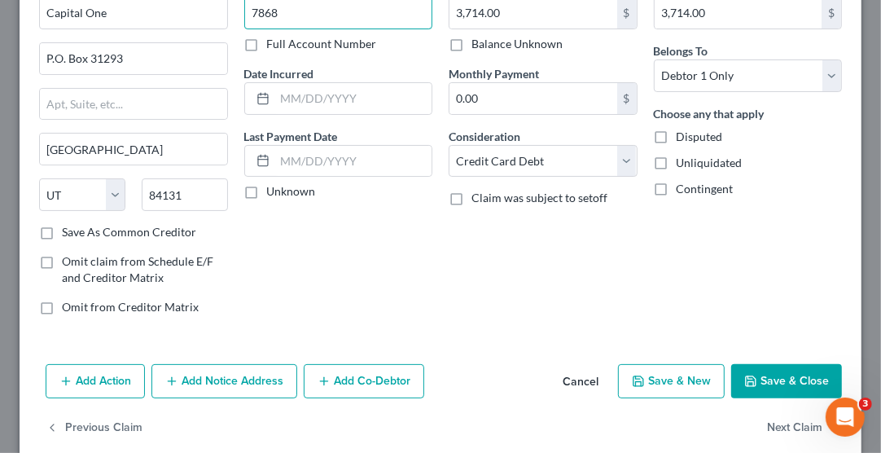
type input "7868"
click at [769, 375] on button "Save & Close" at bounding box center [786, 381] width 111 height 34
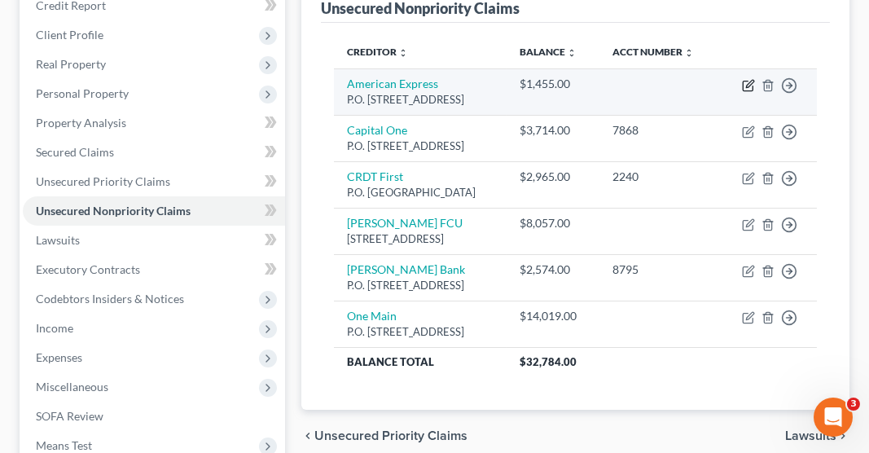
click at [749, 80] on icon "button" at bounding box center [749, 83] width 7 height 7
select select "45"
select select "2"
select select "0"
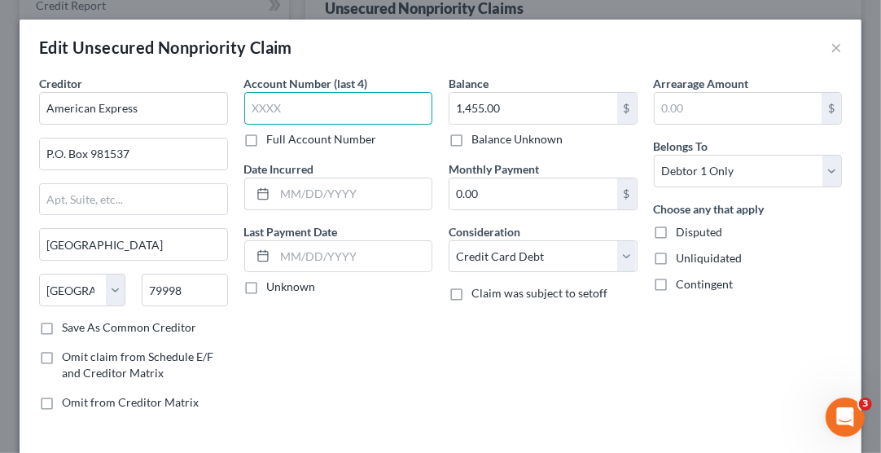
click at [317, 102] on input "text" at bounding box center [338, 108] width 189 height 33
type input "1007"
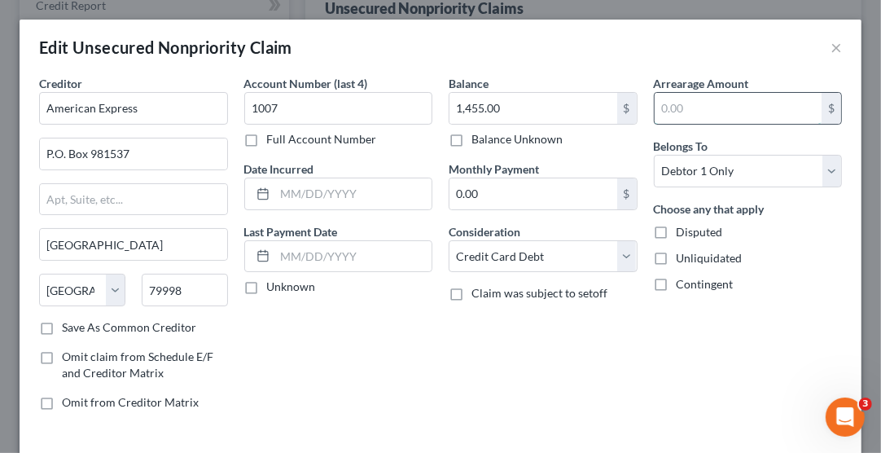
click at [699, 100] on input "text" at bounding box center [739, 108] width 168 height 31
type input "1,455.00"
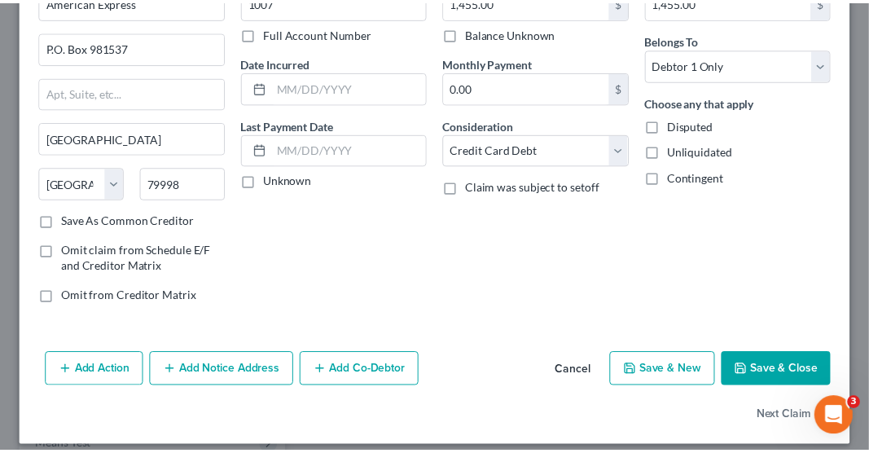
scroll to position [116, 0]
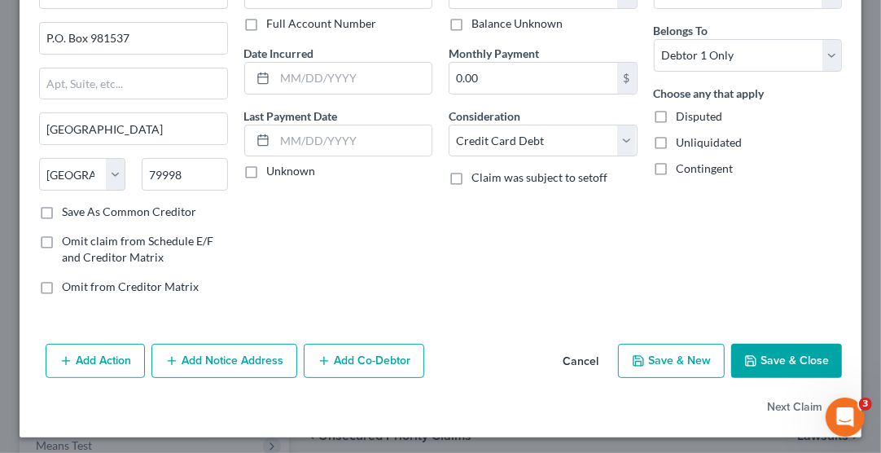
click at [773, 356] on button "Save & Close" at bounding box center [786, 361] width 111 height 34
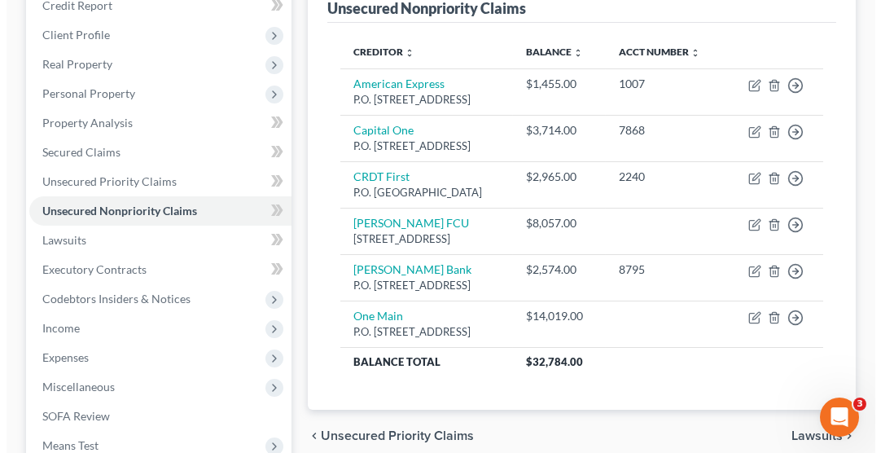
scroll to position [0, 0]
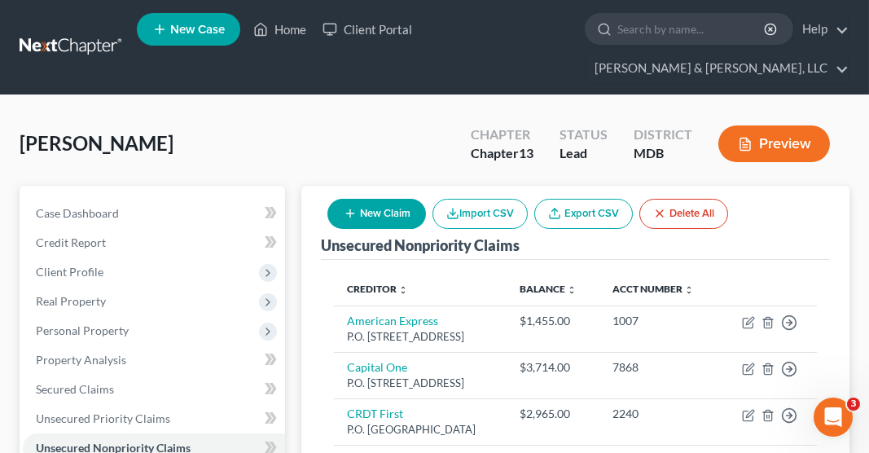
click at [386, 199] on button "New Claim" at bounding box center [376, 214] width 99 height 30
select select "0"
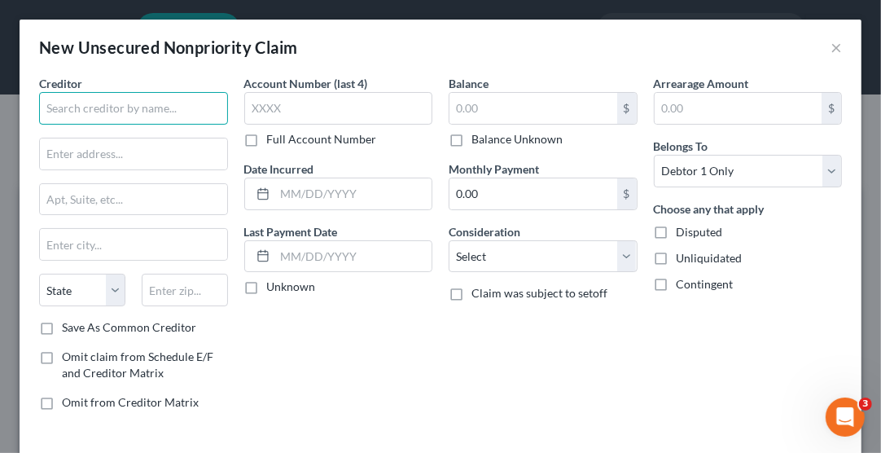
click at [121, 103] on input "text" at bounding box center [133, 108] width 189 height 33
type input "First Savings Bank"
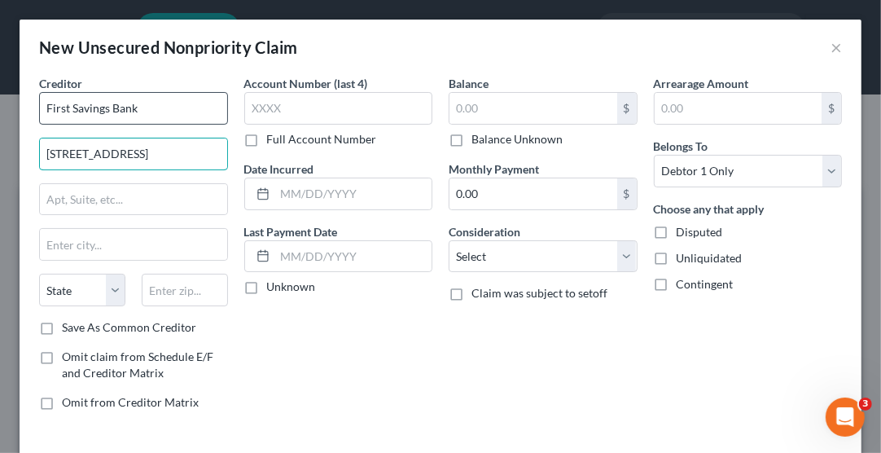
type input "[STREET_ADDRESS]"
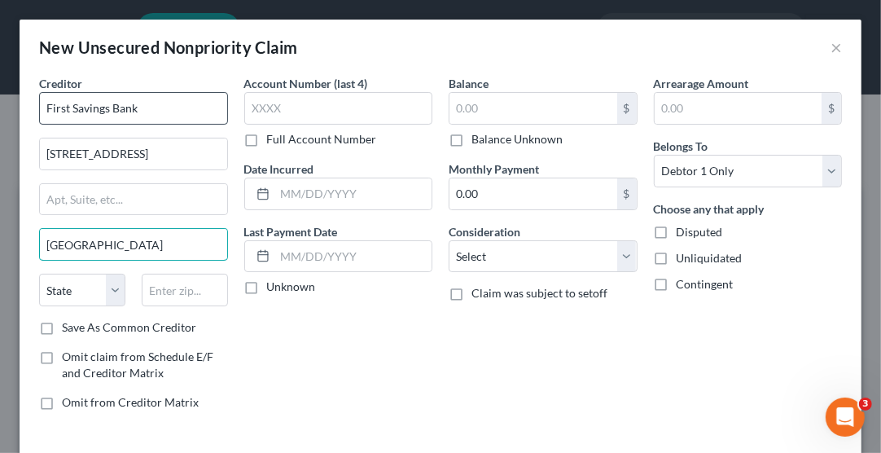
type input "[GEOGRAPHIC_DATA]"
select select "43"
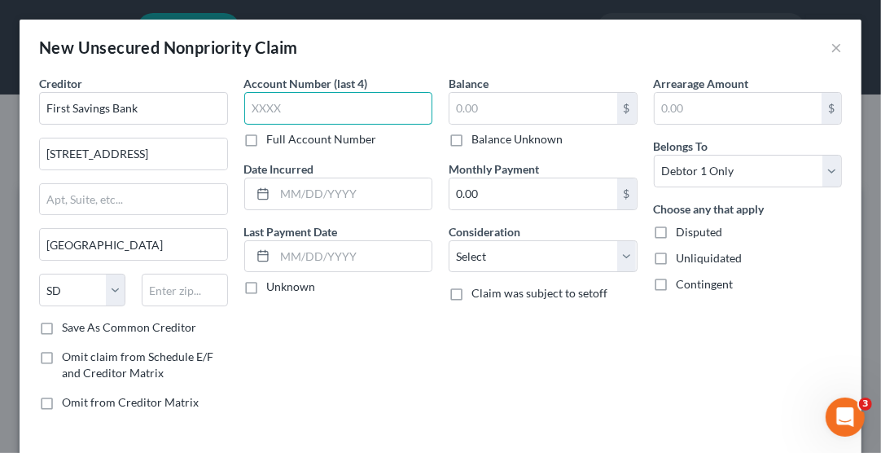
click at [265, 103] on input "text" at bounding box center [338, 108] width 189 height 33
type input "1"
type input "2202"
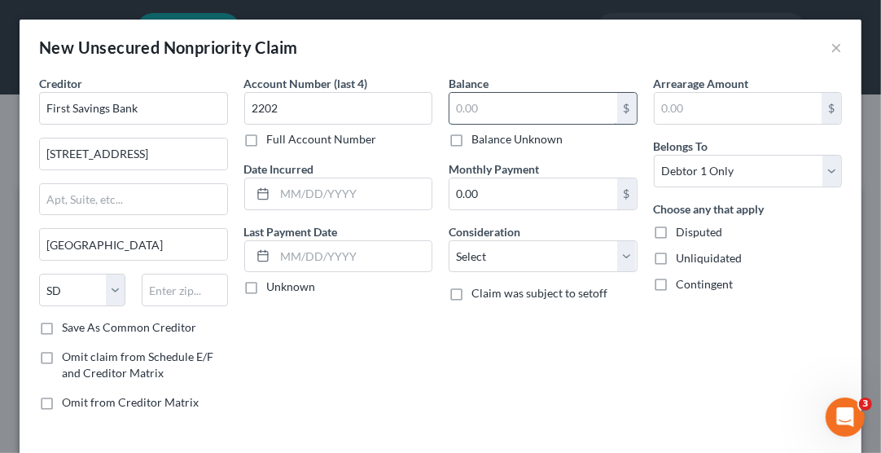
click at [488, 106] on input "text" at bounding box center [533, 108] width 168 height 31
type input "1,934.00"
click at [519, 256] on select "Select Cable / Satellite Services Collection Agency Credit Card Debt Debt Couns…" at bounding box center [543, 256] width 189 height 33
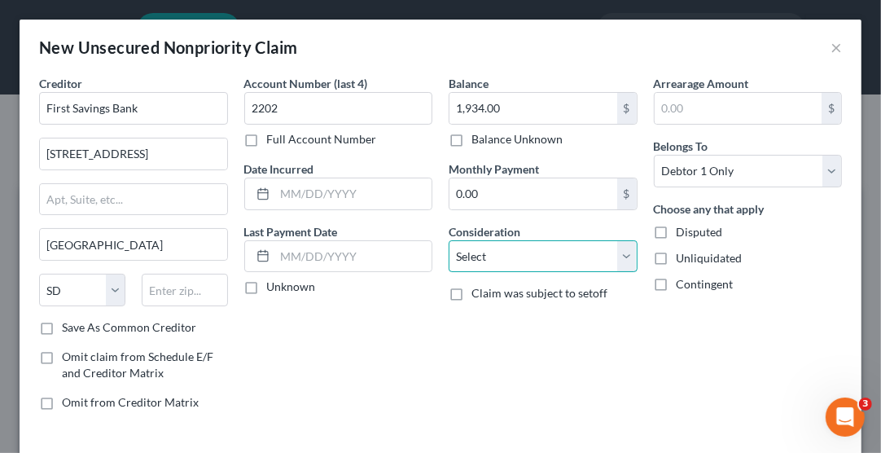
select select "2"
click at [449, 240] on select "Select Cable / Satellite Services Collection Agency Credit Card Debt Debt Couns…" at bounding box center [543, 256] width 189 height 33
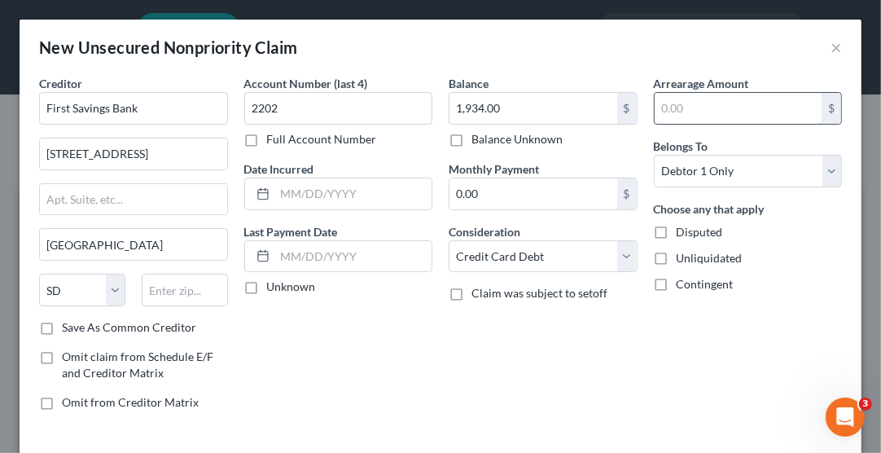
click at [693, 111] on input "text" at bounding box center [739, 108] width 168 height 31
type input "1,934.00"
click at [587, 355] on div "Balance 1,934.00 $ Balance Unknown Balance Undetermined 1,934.00 $ Balance Unkn…" at bounding box center [542, 249] width 205 height 348
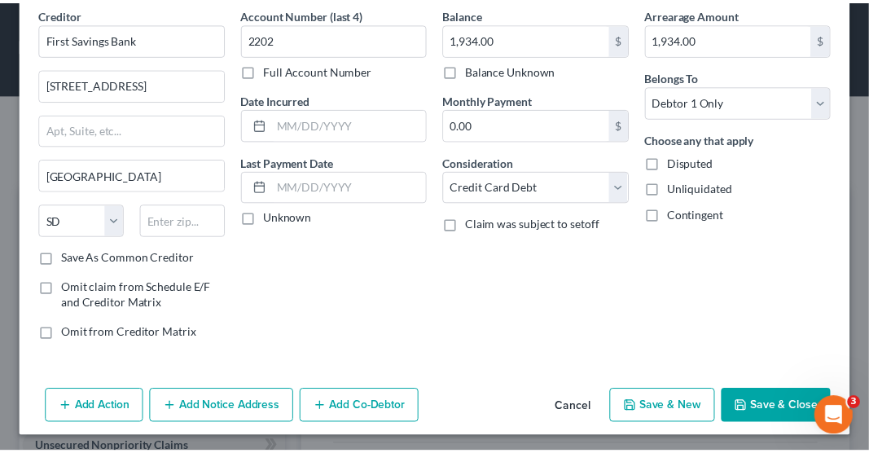
scroll to position [68, 0]
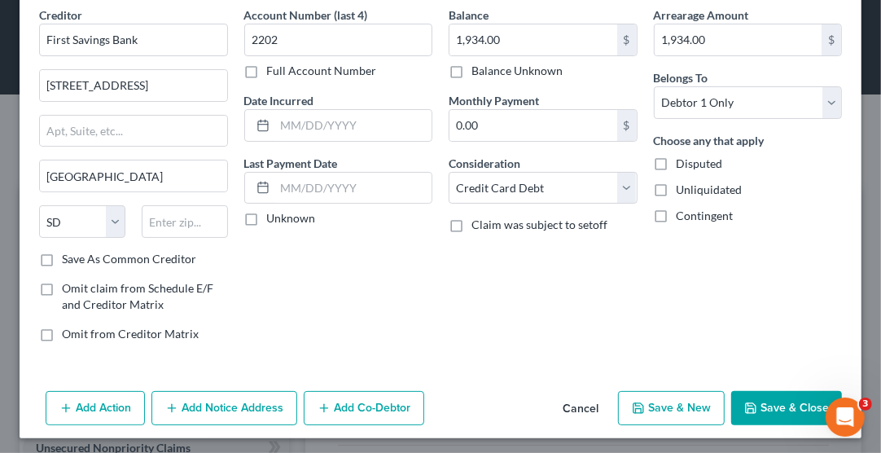
click at [659, 406] on button "Save & New" at bounding box center [671, 408] width 107 height 34
select select "0"
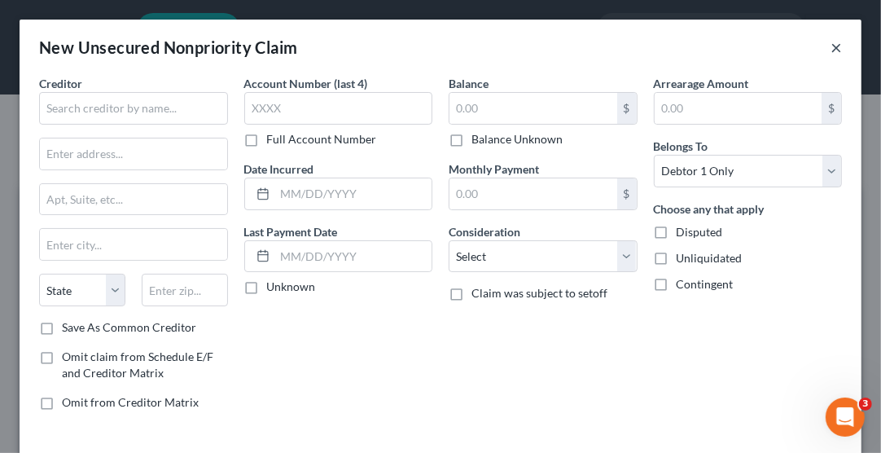
click at [830, 40] on button "×" at bounding box center [835, 47] width 11 height 20
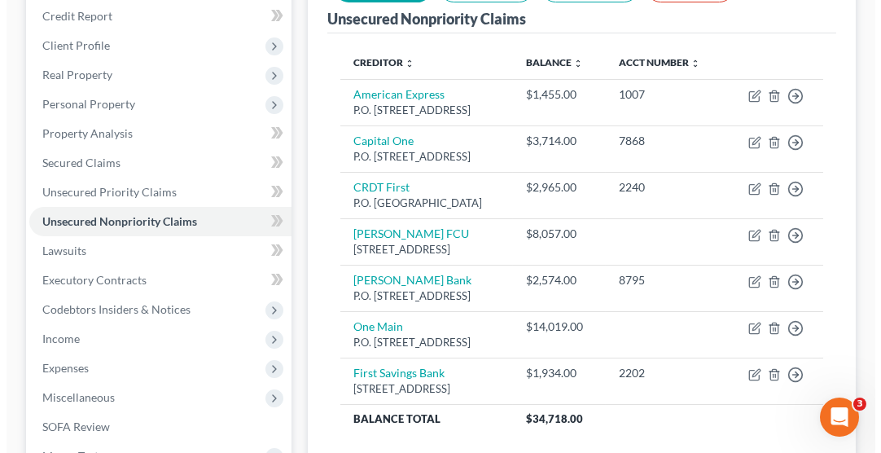
scroll to position [228, 0]
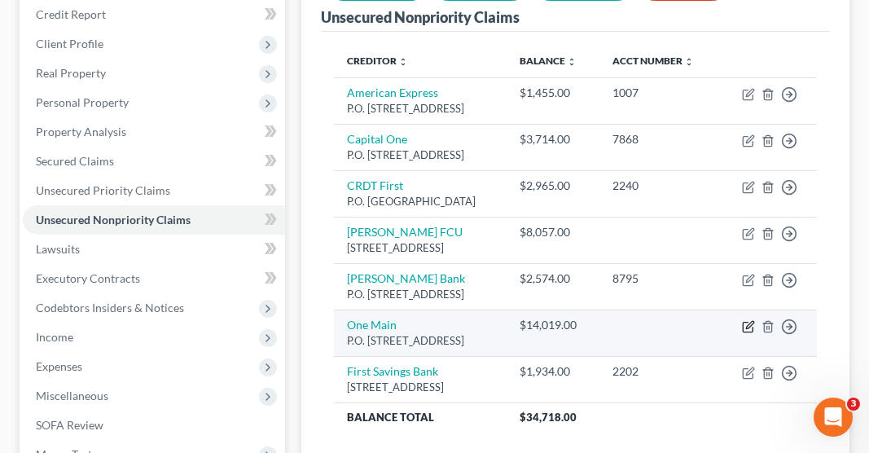
click at [748, 333] on icon "button" at bounding box center [748, 326] width 13 height 13
select select "15"
select select "10"
select select "0"
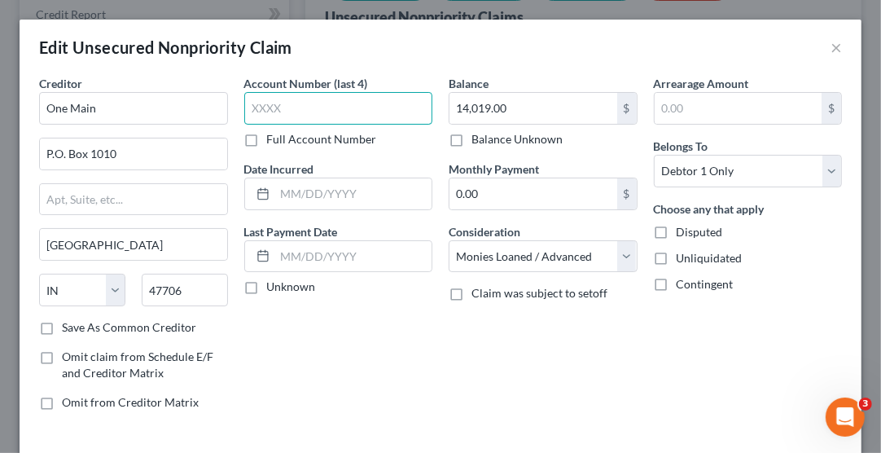
click at [271, 108] on input "text" at bounding box center [338, 108] width 189 height 33
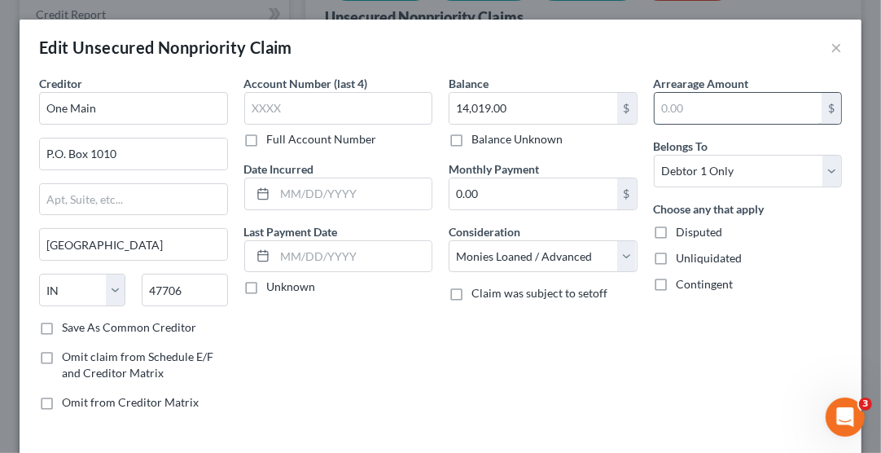
click at [676, 105] on input "text" at bounding box center [739, 108] width 168 height 31
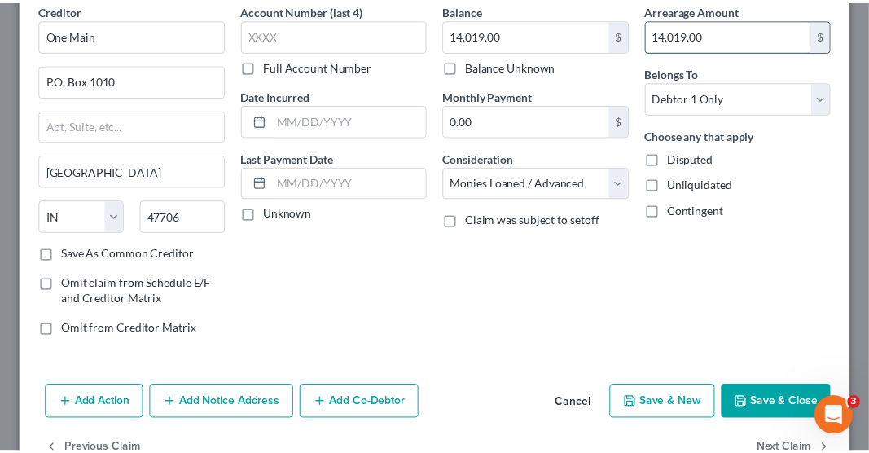
scroll to position [116, 0]
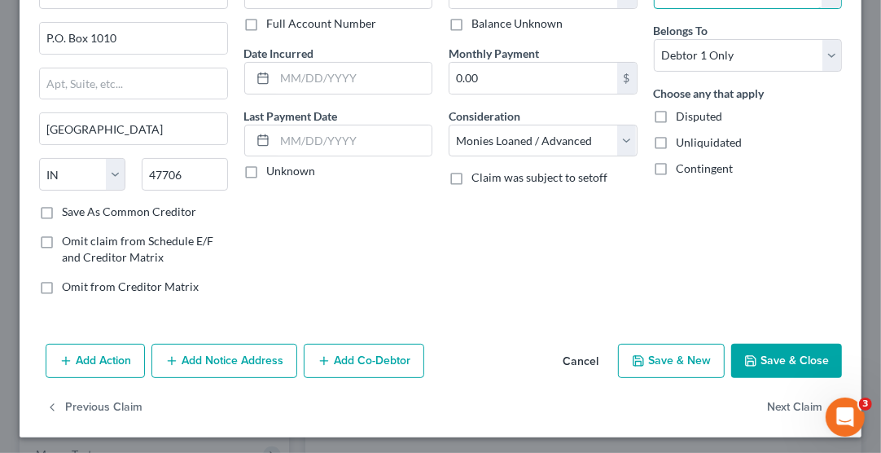
type input "14,019.00"
click at [661, 360] on button "Save & New" at bounding box center [671, 361] width 107 height 34
select select "0"
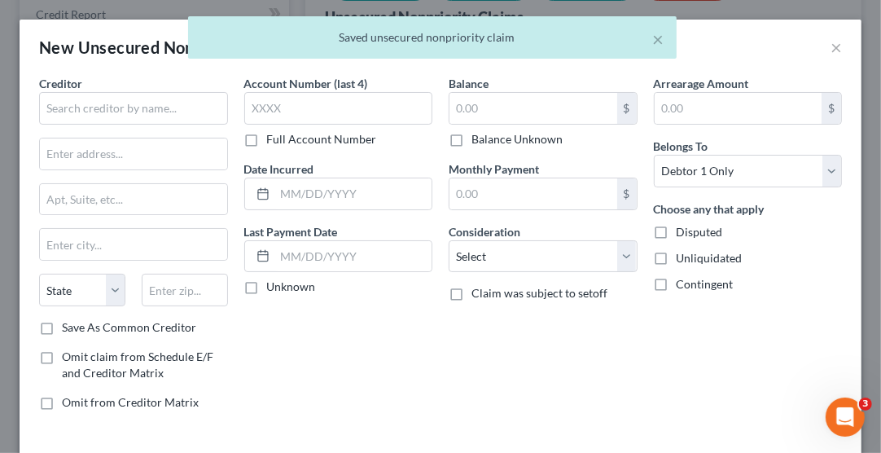
click at [821, 50] on div "× Saved unsecured nonpriority claim" at bounding box center [432, 41] width 881 height 50
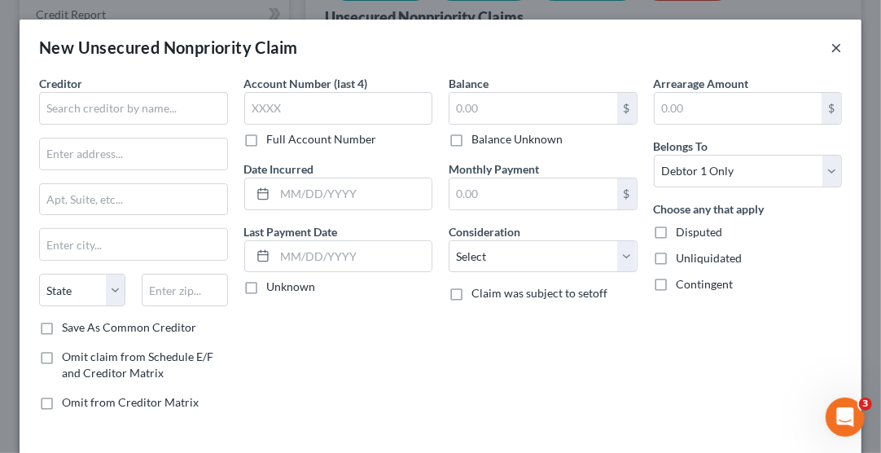
click at [830, 46] on button "×" at bounding box center [835, 47] width 11 height 20
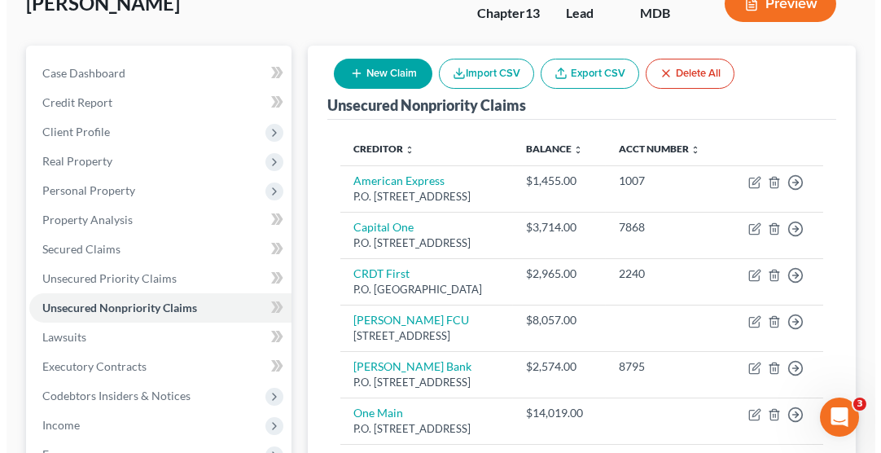
scroll to position [0, 0]
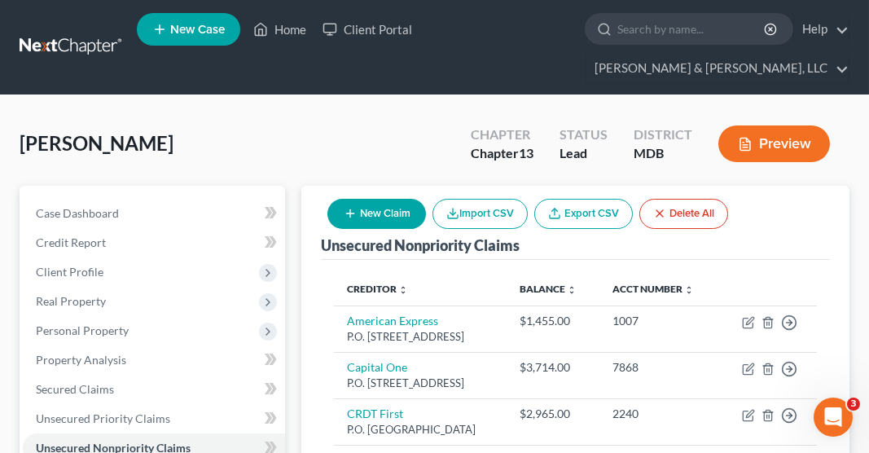
click at [381, 199] on button "New Claim" at bounding box center [376, 214] width 99 height 30
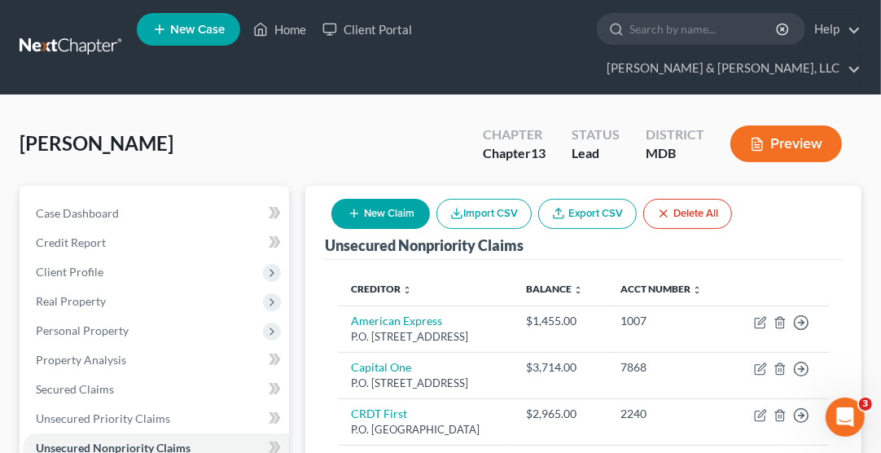
select select "0"
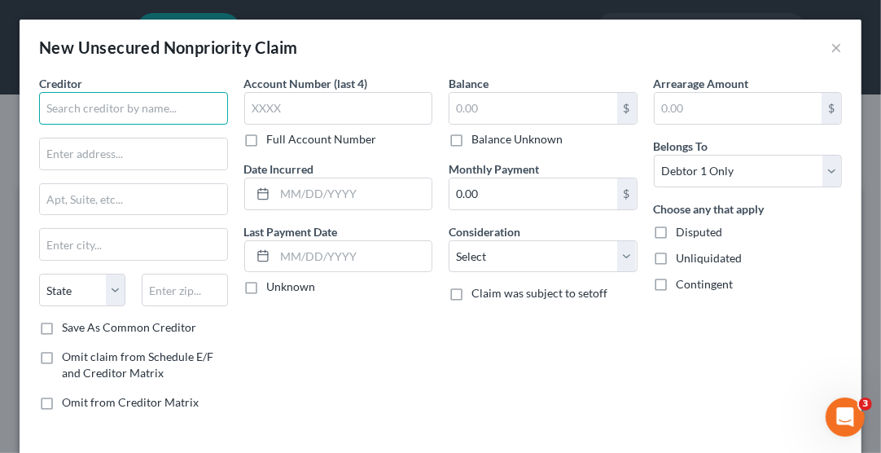
click at [171, 102] on input "text" at bounding box center [133, 108] width 189 height 33
type input "Department Of Treasury"
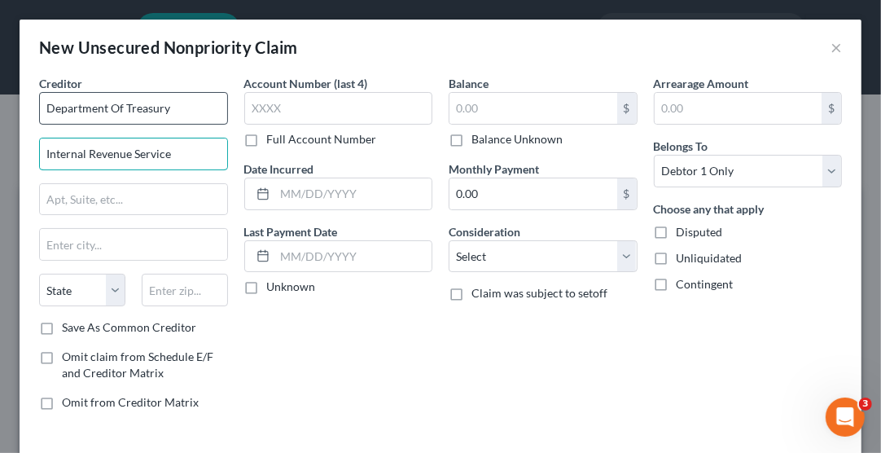
type input "Internal Revenue Service"
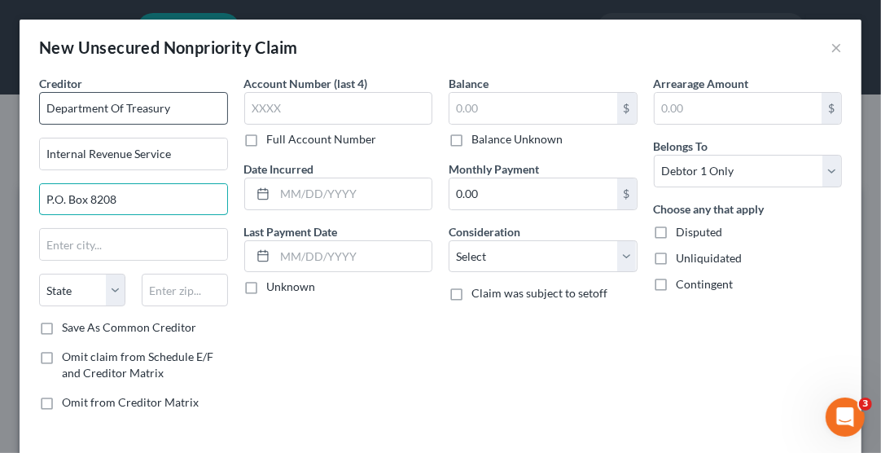
type input "P.O. Box 8208"
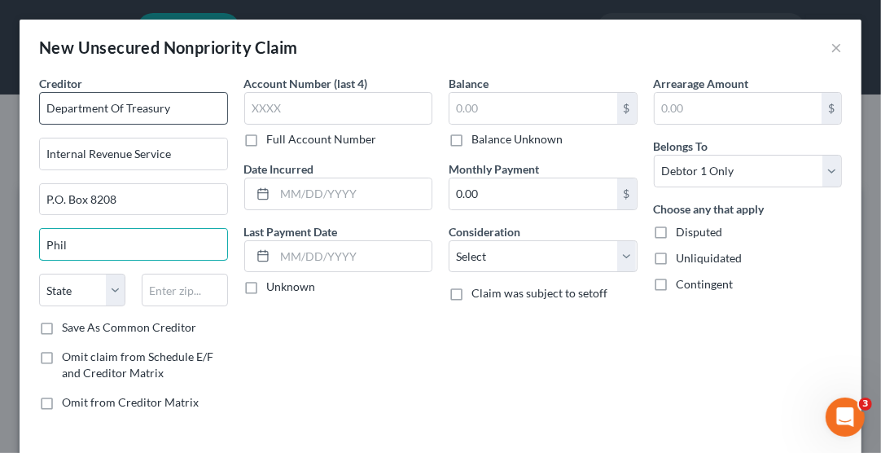
type input "[GEOGRAPHIC_DATA]"
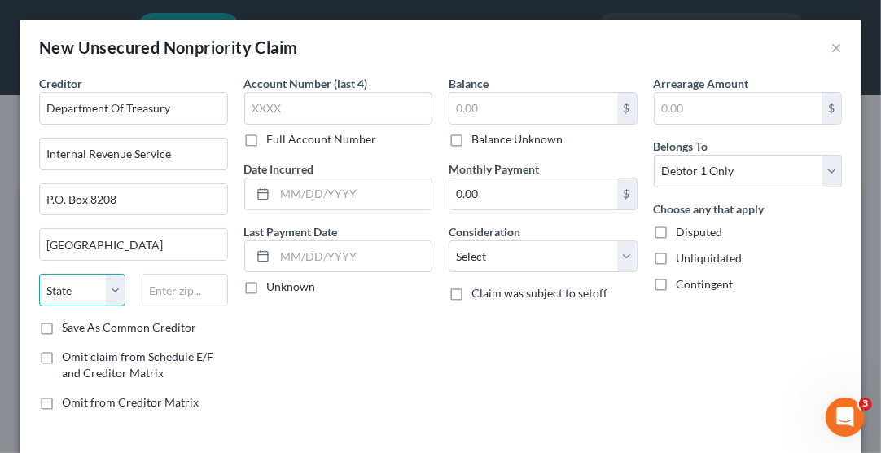
click at [67, 281] on select "State [US_STATE] AK AR AZ CA CO CT DE DC [GEOGRAPHIC_DATA] [GEOGRAPHIC_DATA] GU…" at bounding box center [82, 290] width 86 height 33
select select "39"
click at [39, 274] on select "State [US_STATE] AK AR AZ CA CO CT DE DC [GEOGRAPHIC_DATA] [GEOGRAPHIC_DATA] GU…" at bounding box center [82, 290] width 86 height 33
type input "19101-8208"
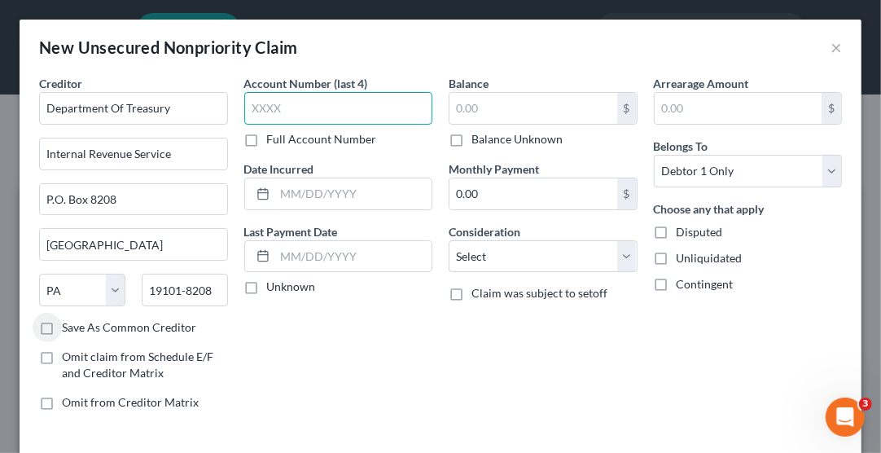
click at [258, 112] on input "text" at bounding box center [338, 108] width 189 height 33
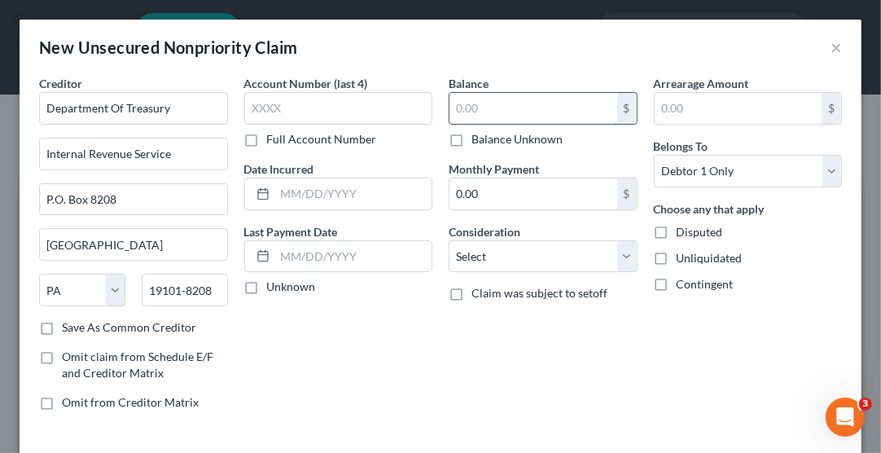
click at [471, 105] on input "text" at bounding box center [533, 108] width 168 height 31
type input "5,057.17"
click at [497, 194] on input "0.00" at bounding box center [533, 193] width 168 height 31
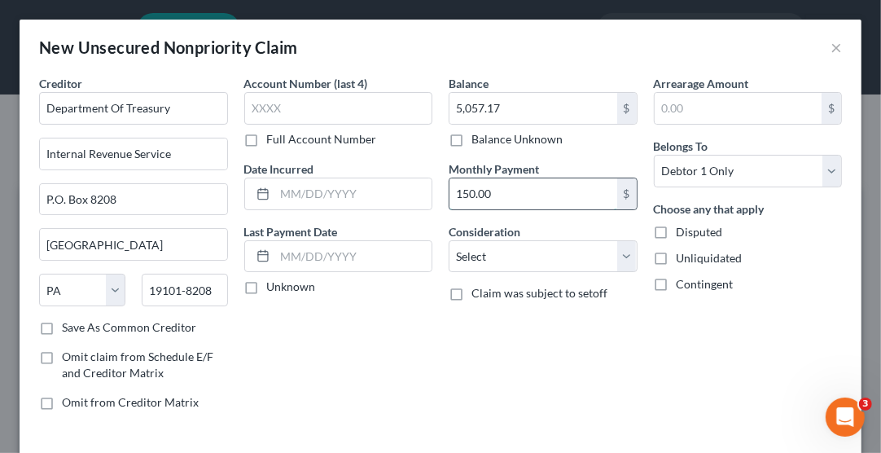
type input "150.00"
click at [508, 252] on select "Select Cable / Satellite Services Collection Agency Credit Card Debt Debt Couns…" at bounding box center [543, 256] width 189 height 33
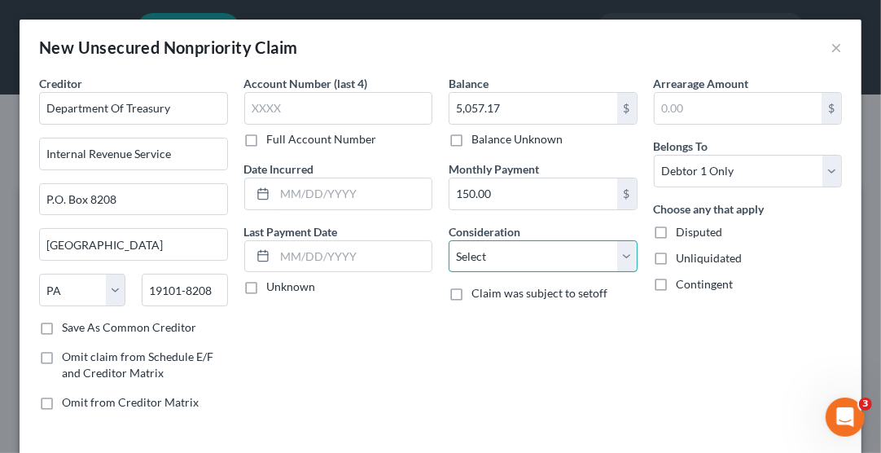
select select "7"
click at [449, 240] on select "Select Cable / Satellite Services Collection Agency Credit Card Debt Debt Couns…" at bounding box center [543, 256] width 189 height 33
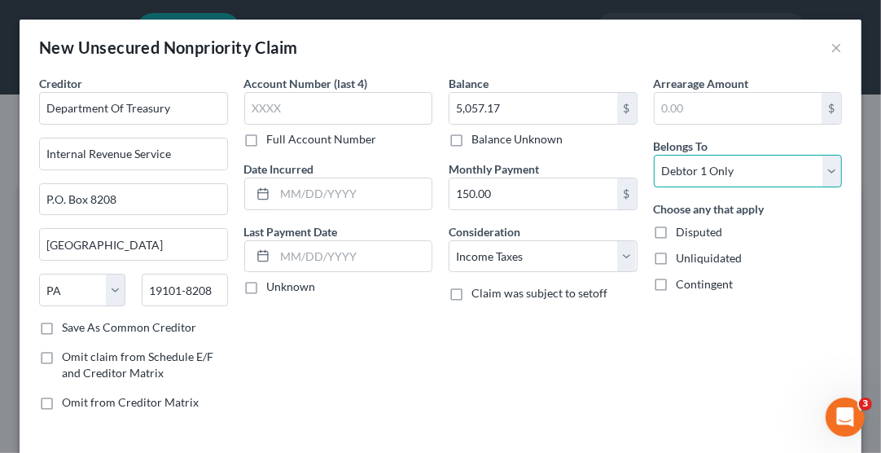
click at [732, 169] on select "Select Debtor 1 Only Debtor 2 Only Debtor 1 And Debtor 2 Only At Least One Of T…" at bounding box center [748, 171] width 189 height 33
select select "3"
click at [654, 155] on select "Select Debtor 1 Only Debtor 2 Only Debtor 1 And Debtor 2 Only At Least One Of T…" at bounding box center [748, 171] width 189 height 33
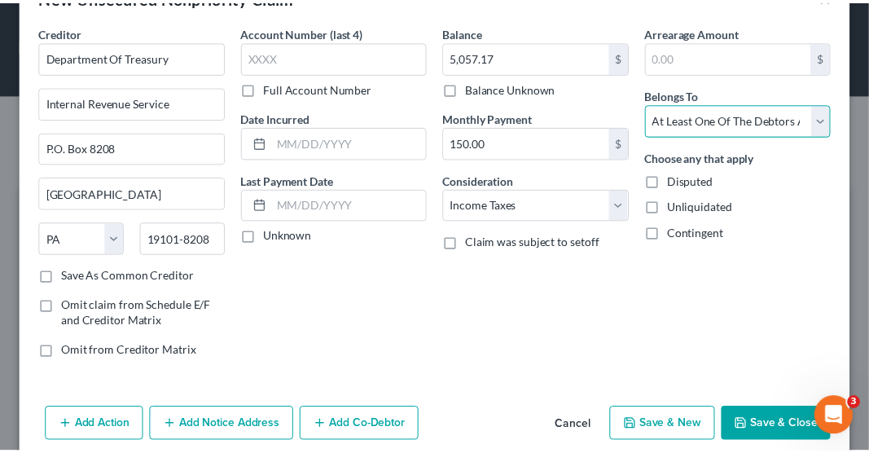
scroll to position [69, 0]
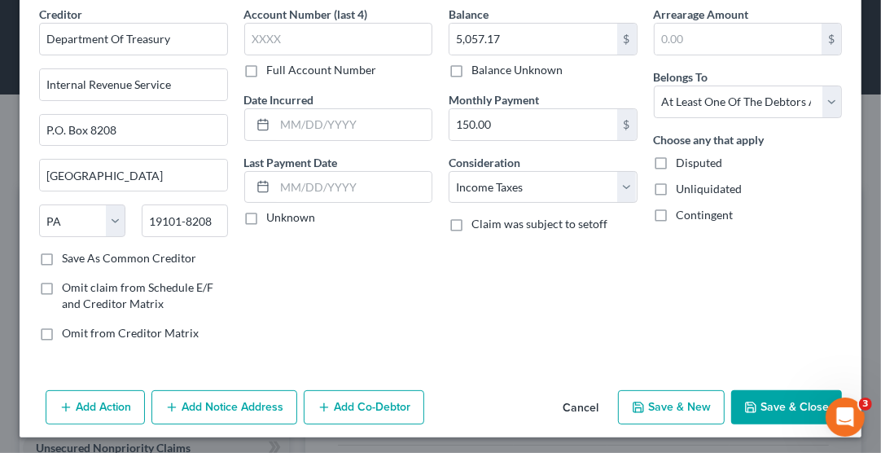
click at [754, 407] on button "Save & Close" at bounding box center [786, 407] width 111 height 34
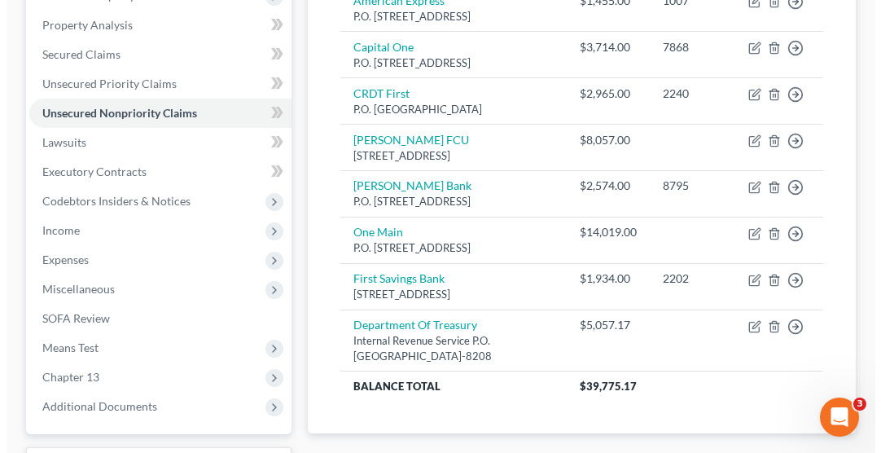
scroll to position [354, 0]
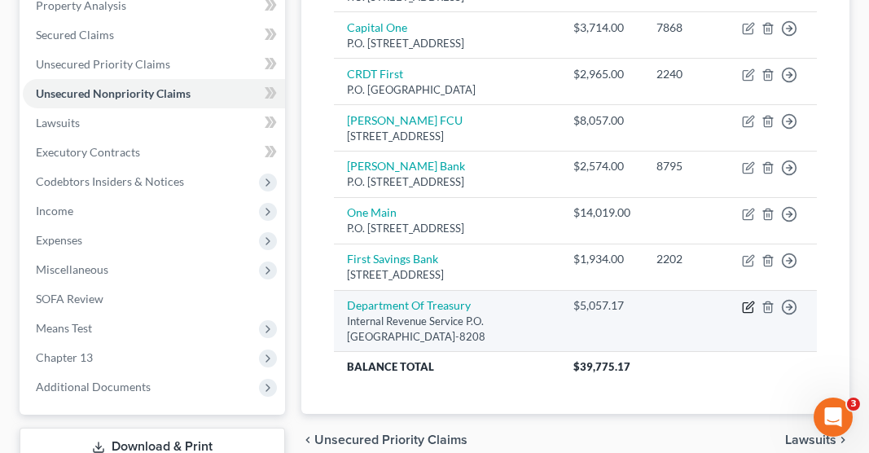
click at [747, 300] on icon "button" at bounding box center [748, 306] width 13 height 13
select select "39"
select select "7"
select select "3"
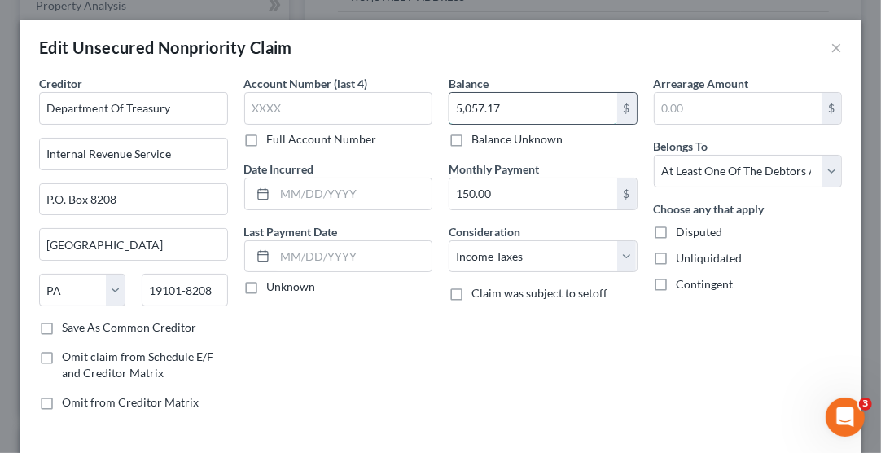
click at [532, 105] on input "5,057.17" at bounding box center [533, 108] width 168 height 31
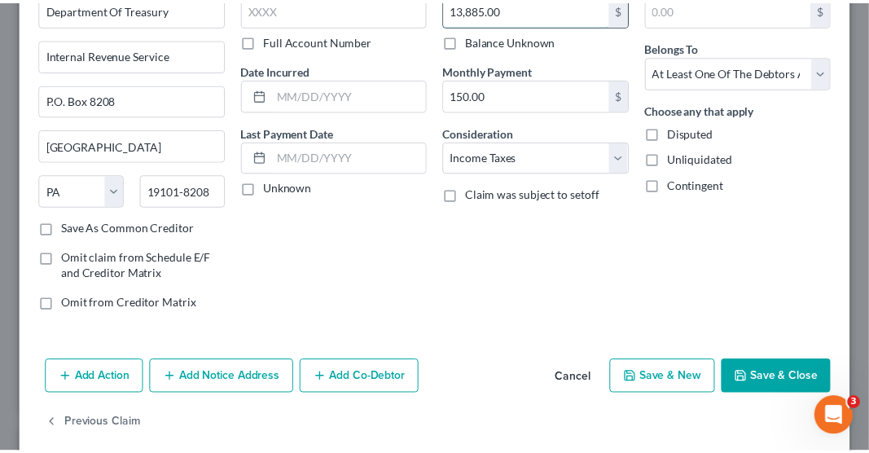
scroll to position [100, 0]
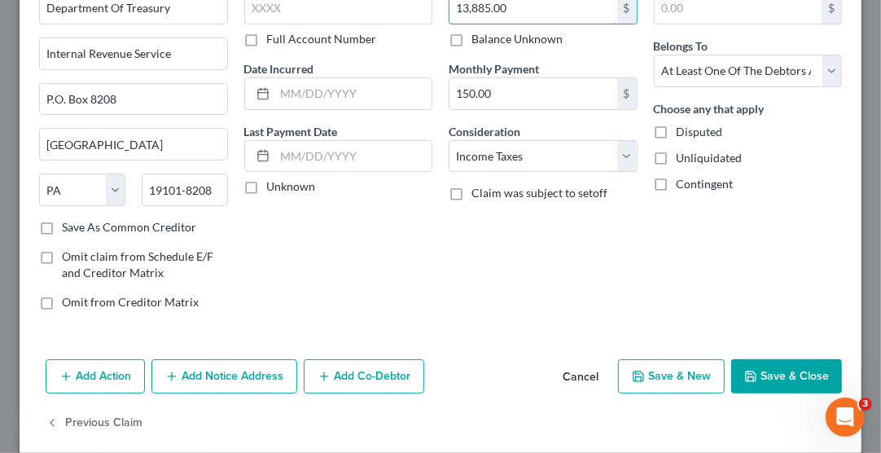
type input "13,885.00"
click at [754, 378] on button "Save & Close" at bounding box center [786, 376] width 111 height 34
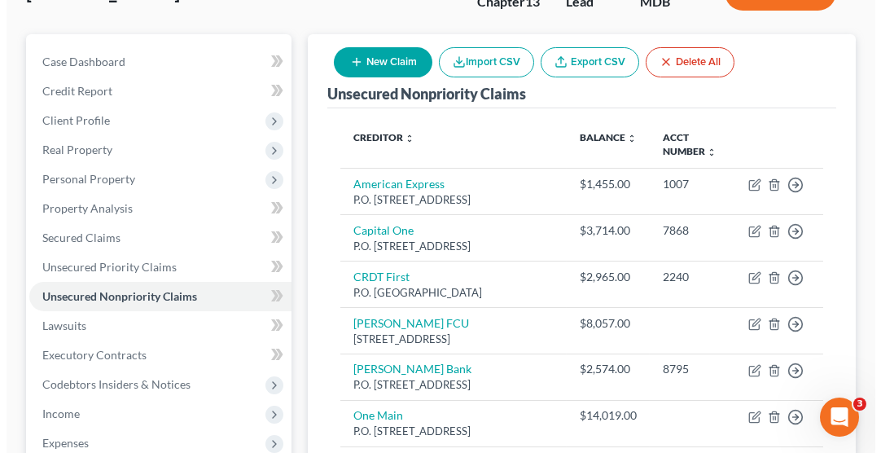
scroll to position [133, 0]
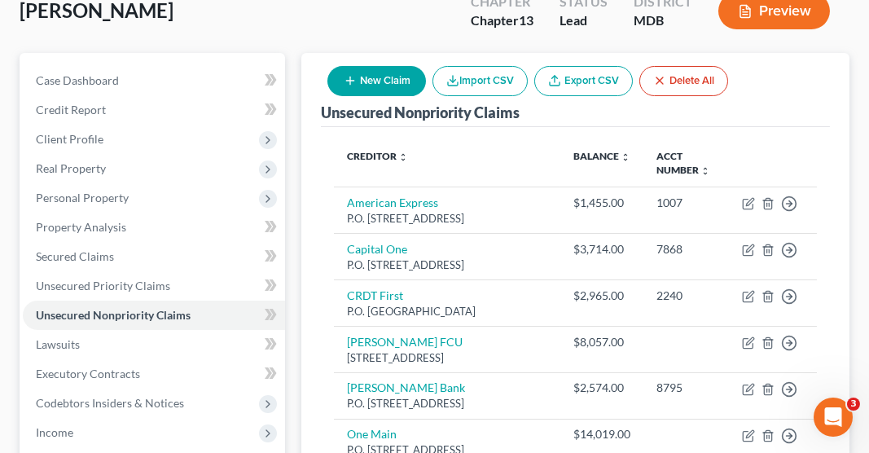
click at [378, 66] on button "New Claim" at bounding box center [376, 81] width 99 height 30
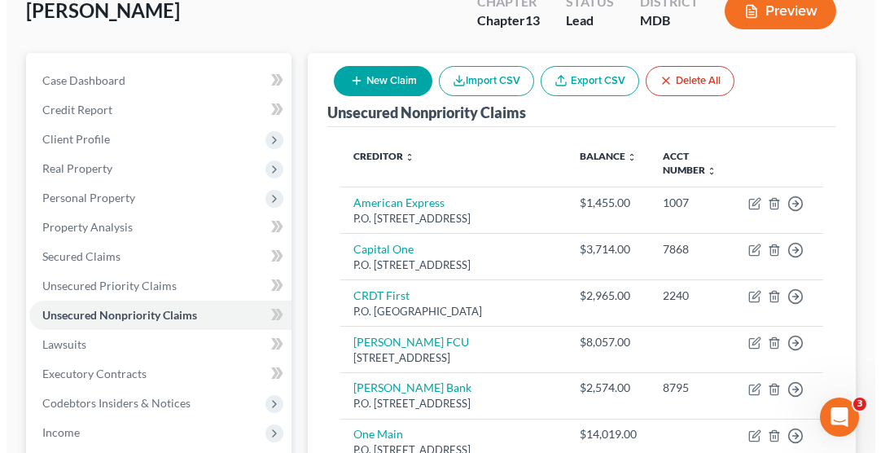
select select "0"
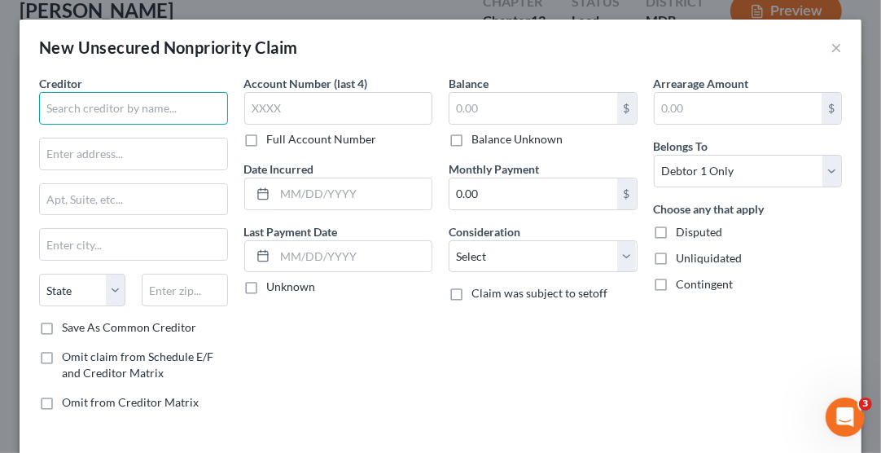
click at [164, 104] on input "text" at bounding box center [133, 108] width 189 height 33
type input "[PERSON_NAME] Law"
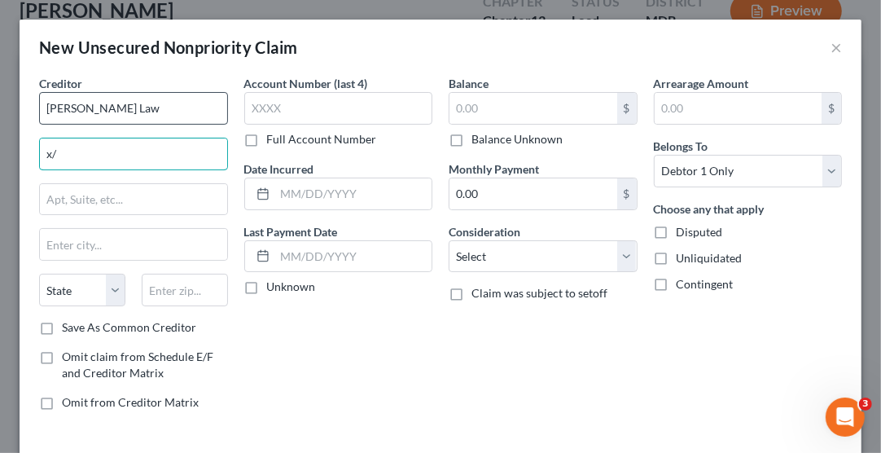
type input "x"
type input "c/[PERSON_NAME] Creek Comm Assoc, Inc."
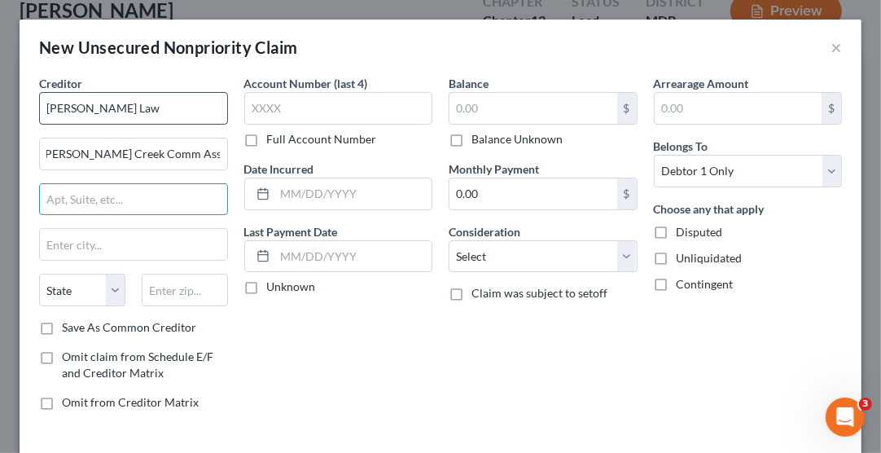
scroll to position [0, 0]
type input "2"
type input "P.O. Box 590"
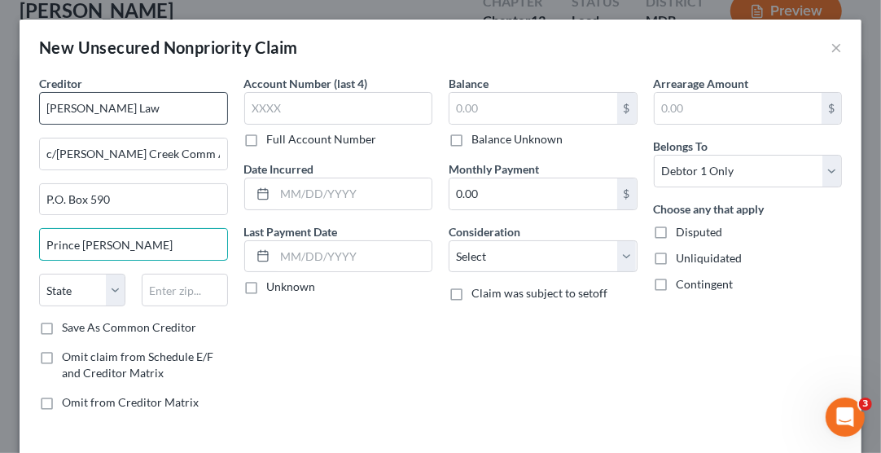
type input "Prince [PERSON_NAME]"
select select "21"
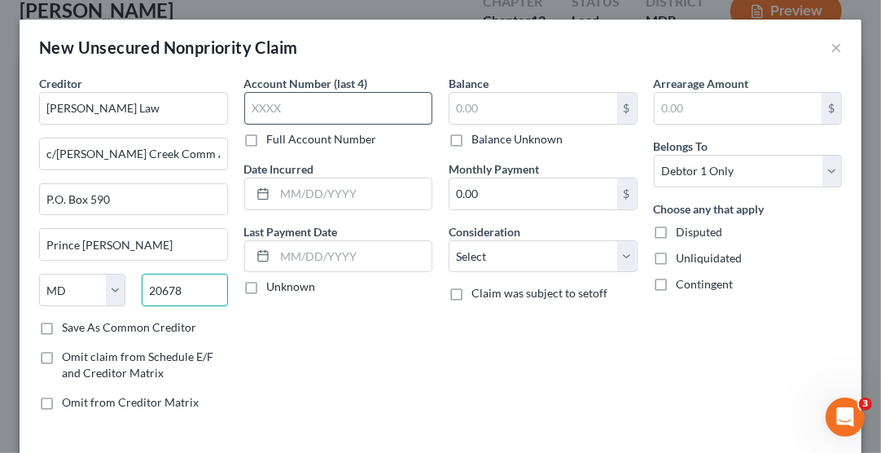
type input "20678"
click at [313, 115] on input "text" at bounding box center [338, 108] width 189 height 33
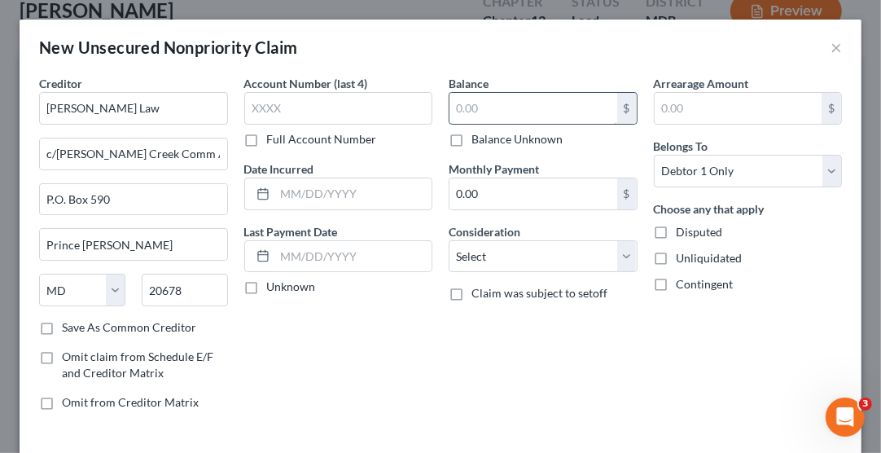
click at [493, 105] on input "text" at bounding box center [533, 108] width 168 height 31
type input "2,378.38"
click at [690, 109] on input "text" at bounding box center [739, 108] width 168 height 31
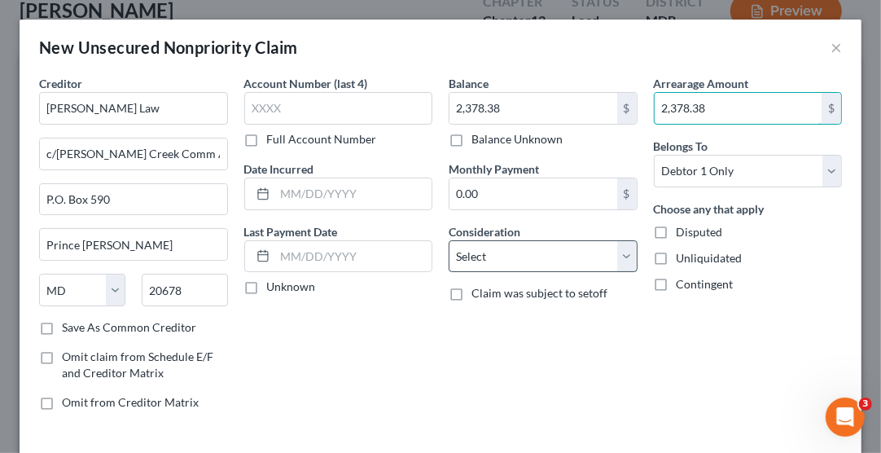
type input "2,378.38"
click at [507, 255] on select "Select Cable / Satellite Services Collection Agency Credit Card Debt Debt Couns…" at bounding box center [543, 256] width 189 height 33
select select "14"
click at [449, 240] on select "Select Cable / Satellite Services Collection Agency Credit Card Debt Debt Couns…" at bounding box center [543, 256] width 189 height 33
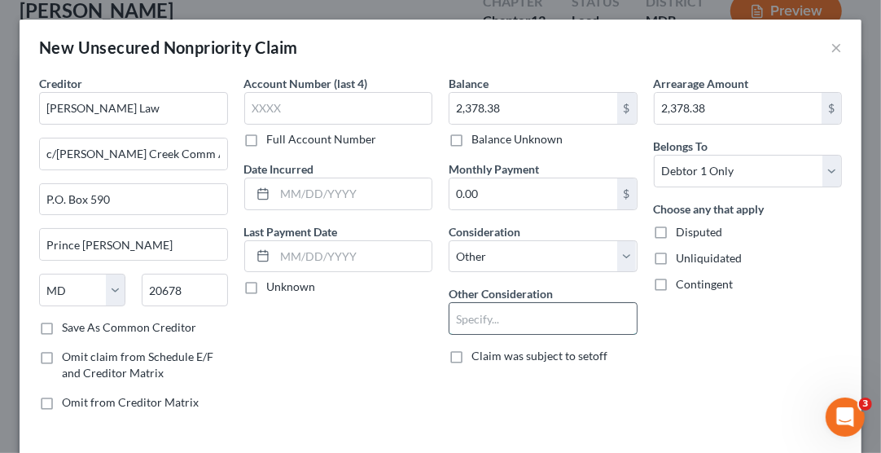
click at [505, 311] on input "text" at bounding box center [542, 318] width 187 height 31
type input "HOA"
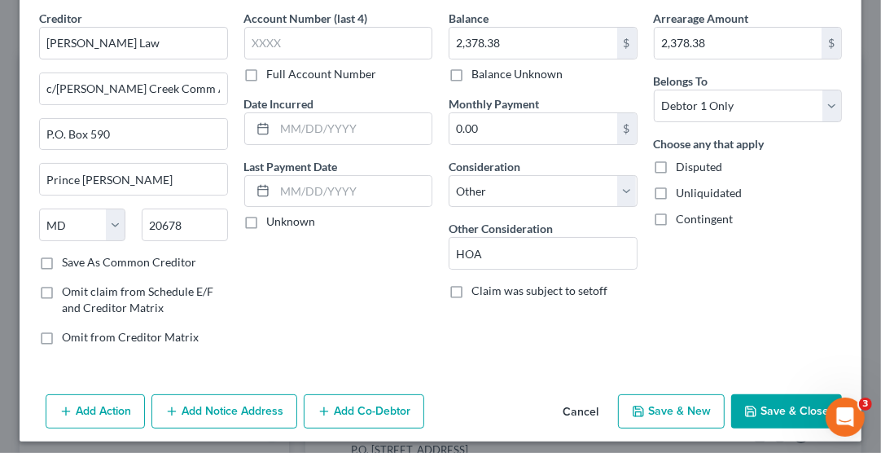
scroll to position [69, 0]
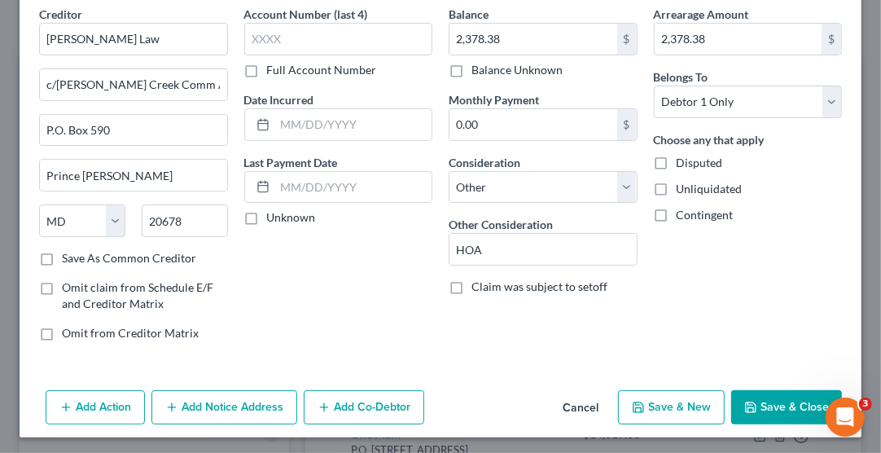
click at [674, 396] on button "Save & New" at bounding box center [671, 407] width 107 height 34
select select "0"
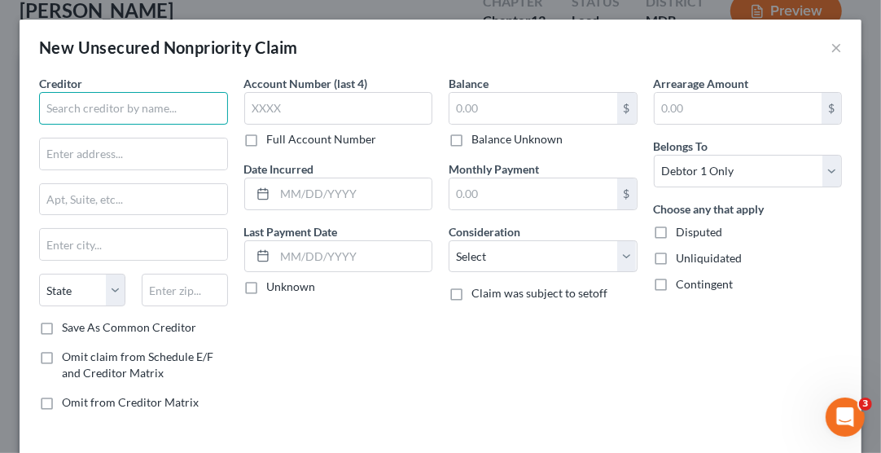
drag, startPoint x: 117, startPoint y: 103, endPoint x: 53, endPoint y: 108, distance: 64.5
click at [53, 108] on input "text" at bounding box center [133, 108] width 189 height 33
type input "[US_STATE] Comptroller"
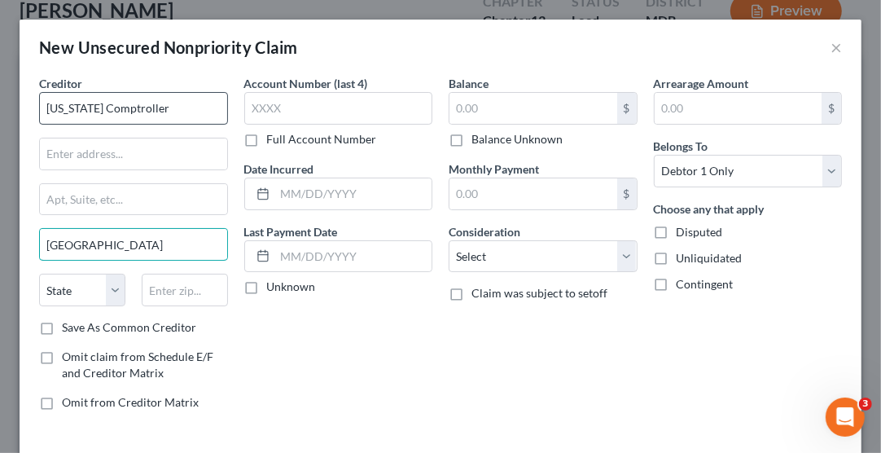
type input "[GEOGRAPHIC_DATA]"
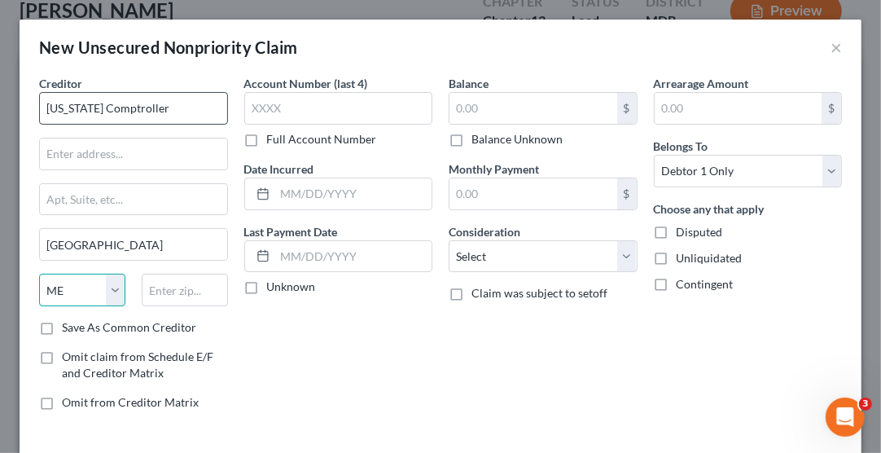
select select "21"
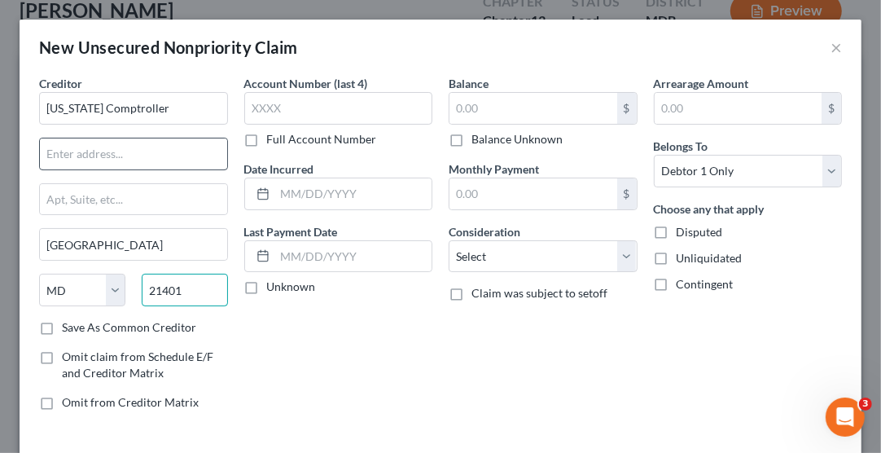
type input "21401"
click at [77, 148] on input "text" at bounding box center [133, 153] width 187 height 31
type input "Payment Processing"
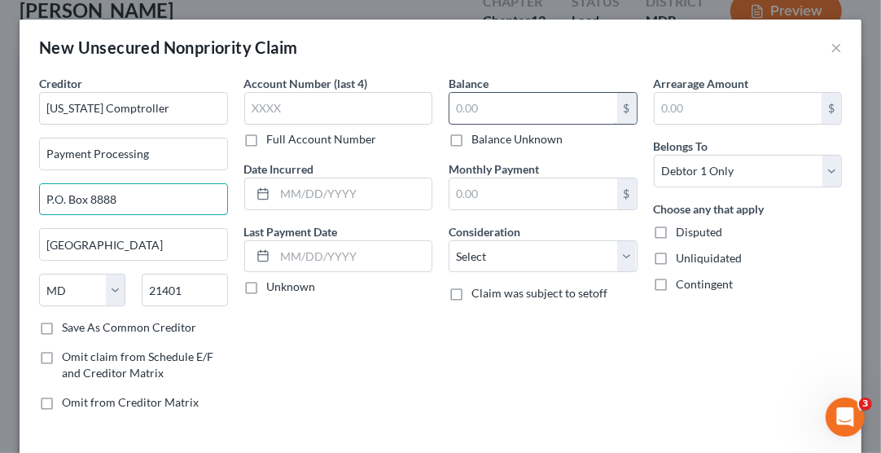
type input "P.O. Box 8888"
click at [475, 113] on input "text" at bounding box center [533, 108] width 168 height 31
type input "2"
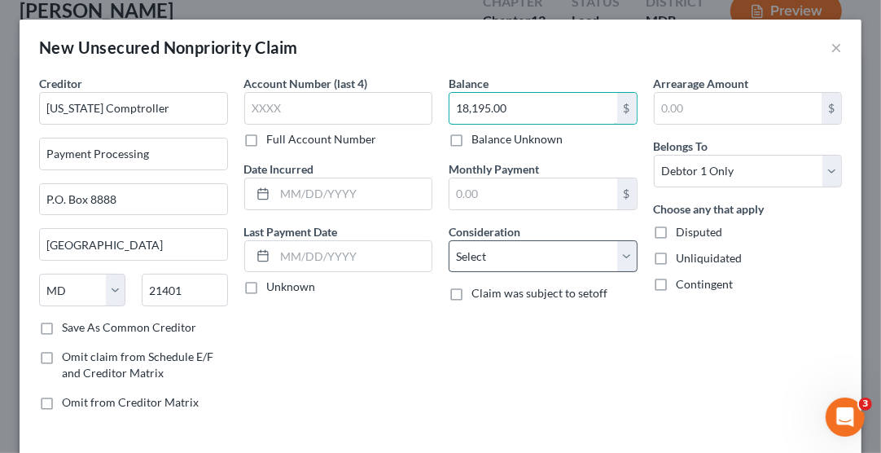
type input "18,195.00"
click at [501, 262] on select "Select Cable / Satellite Services Collection Agency Credit Card Debt Debt Couns…" at bounding box center [543, 256] width 189 height 33
select select "7"
click at [449, 240] on select "Select Cable / Satellite Services Collection Agency Credit Card Debt Debt Couns…" at bounding box center [543, 256] width 189 height 33
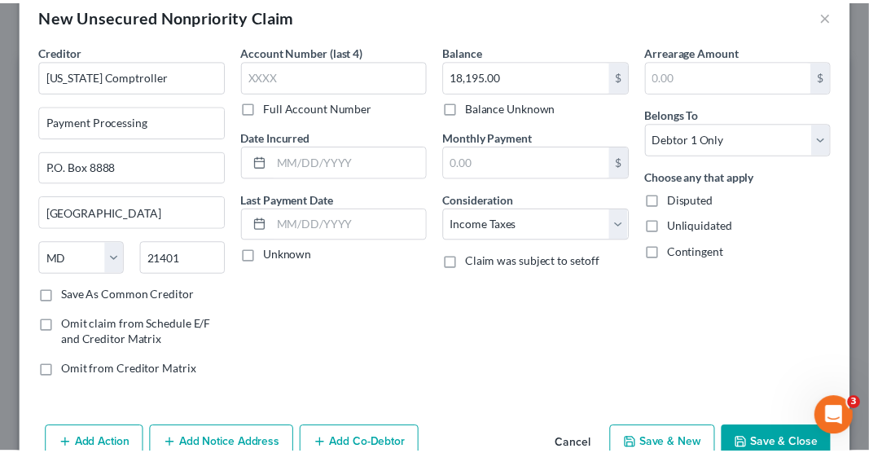
scroll to position [65, 0]
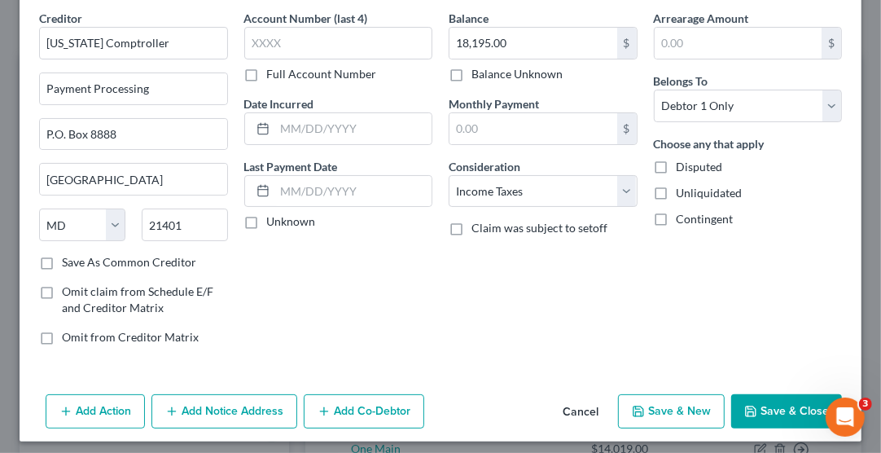
click at [757, 400] on button "Save & Close" at bounding box center [786, 411] width 111 height 34
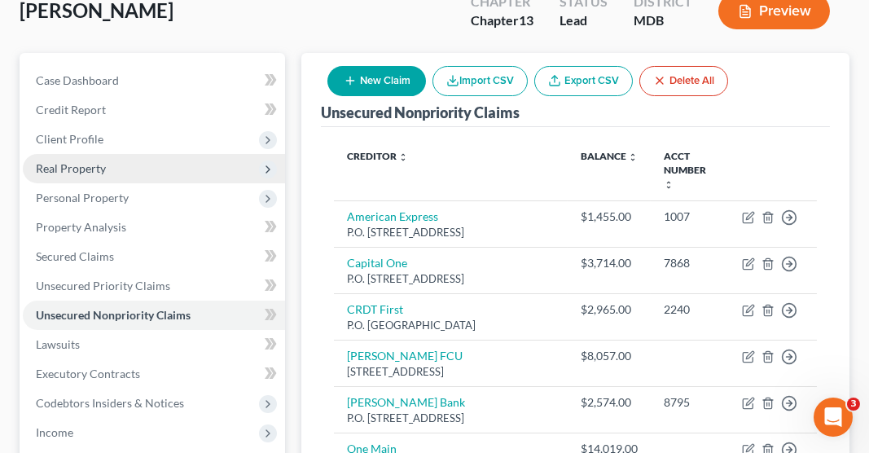
click at [90, 161] on span "Real Property" at bounding box center [71, 168] width 70 height 14
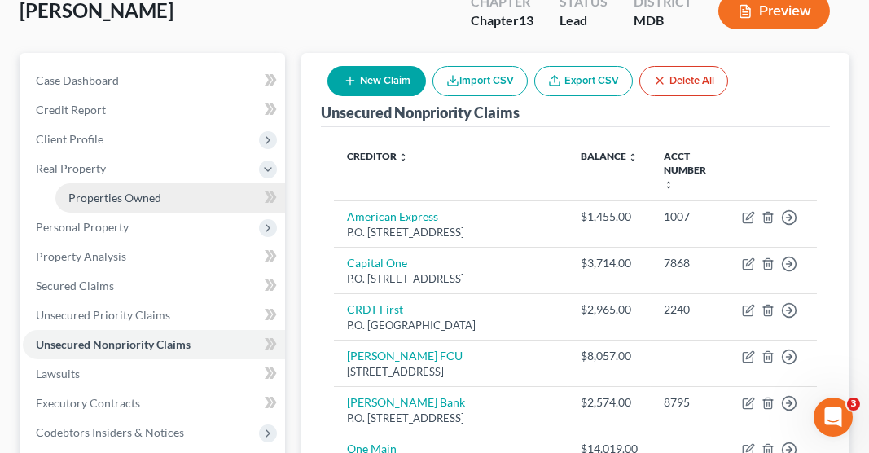
click at [142, 190] on span "Properties Owned" at bounding box center [114, 197] width 93 height 14
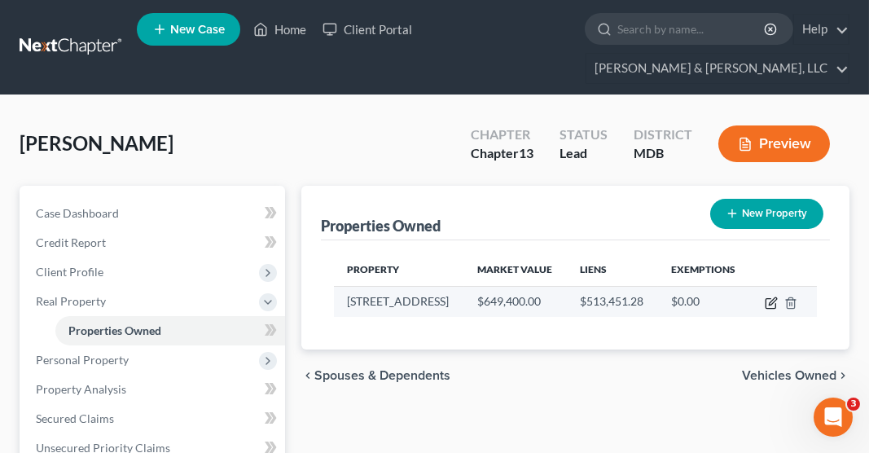
click at [769, 296] on icon "button" at bounding box center [770, 302] width 13 height 13
select select "21"
select select "10"
select select "3"
select select "1"
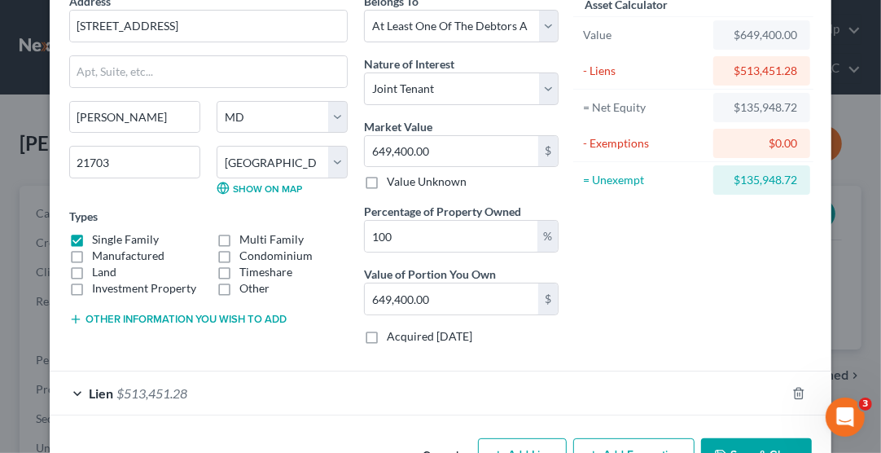
scroll to position [129, 0]
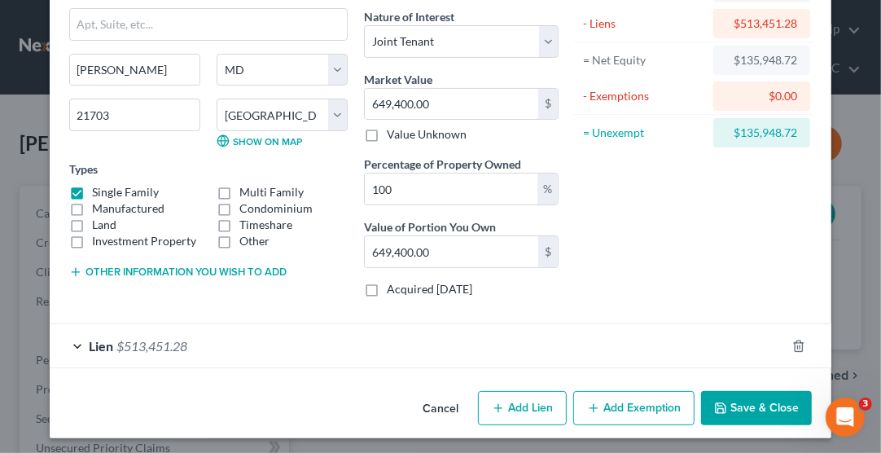
click at [151, 344] on span "$513,451.28" at bounding box center [151, 345] width 71 height 15
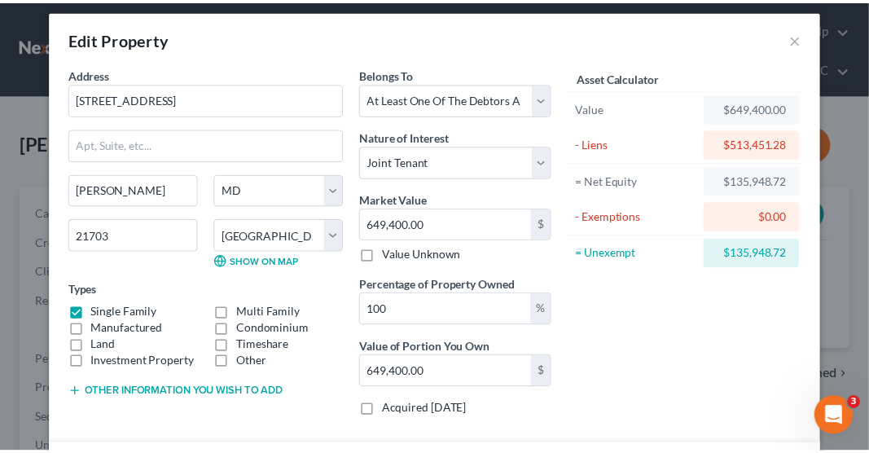
scroll to position [0, 0]
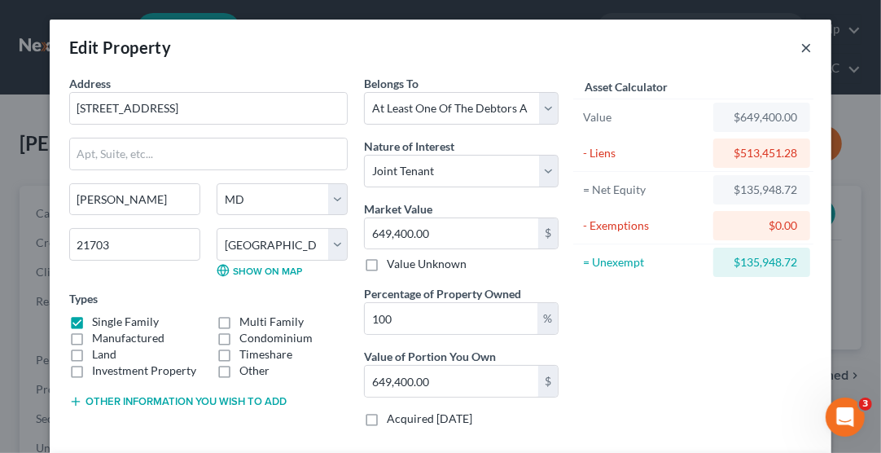
click at [800, 43] on button "×" at bounding box center [805, 47] width 11 height 20
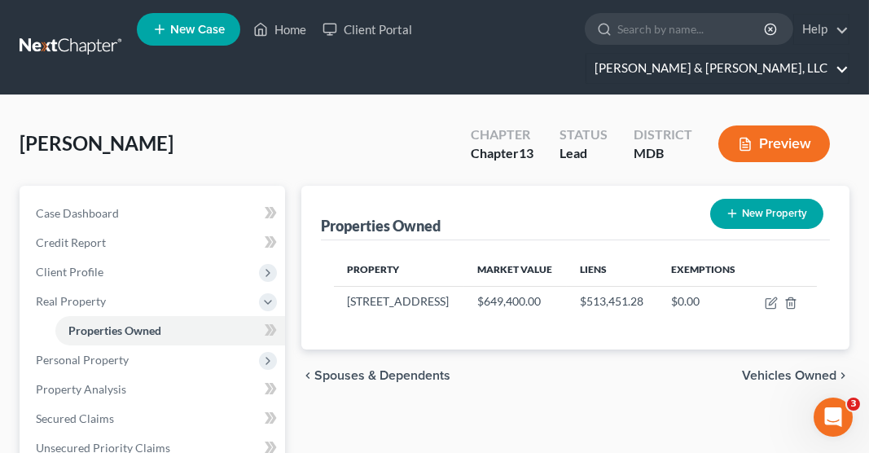
click at [751, 54] on link "[PERSON_NAME] & [PERSON_NAME], LLC" at bounding box center [717, 68] width 262 height 29
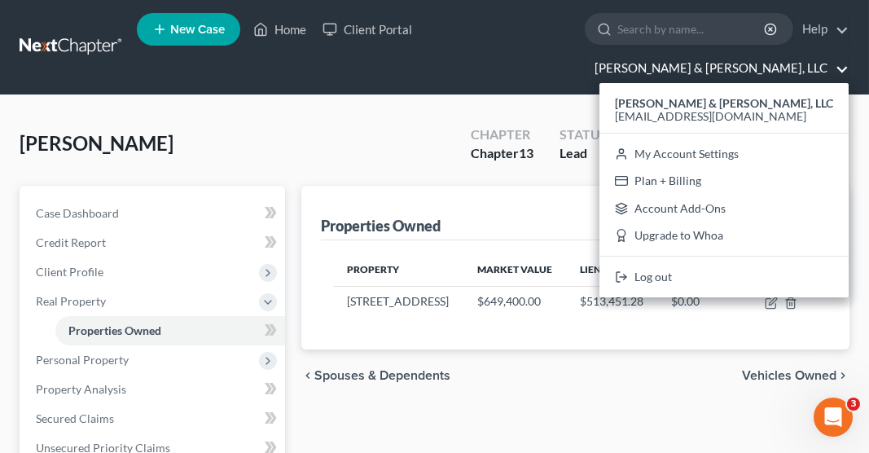
click at [296, 115] on div "[PERSON_NAME] Upgraded Chapter Chapter 13 Status Lead District MDB Preview" at bounding box center [435, 150] width 830 height 71
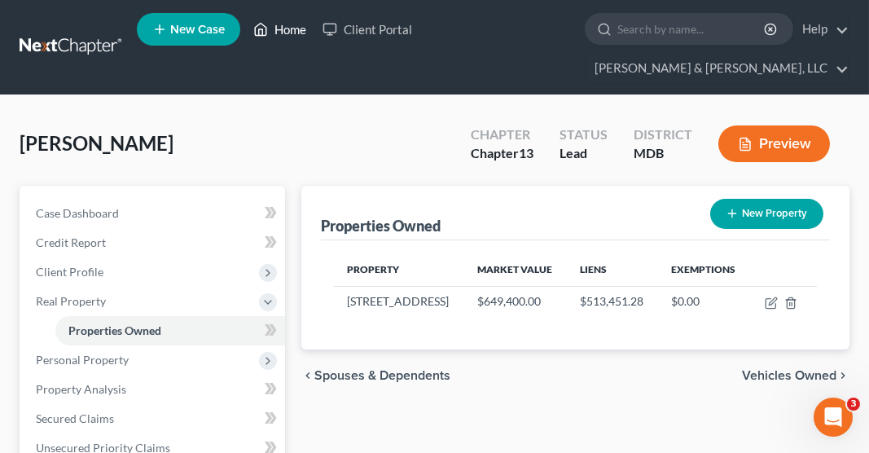
click at [287, 27] on link "Home" at bounding box center [279, 29] width 69 height 29
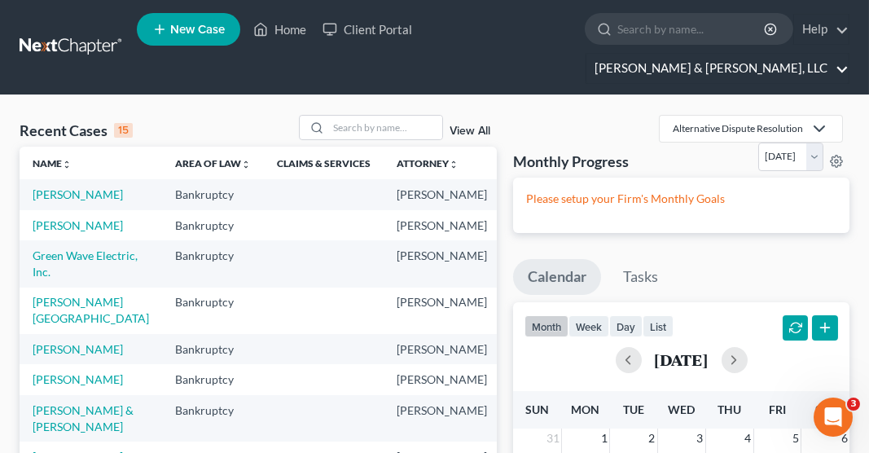
click at [764, 54] on link "[PERSON_NAME] & [PERSON_NAME], LLC" at bounding box center [717, 68] width 262 height 29
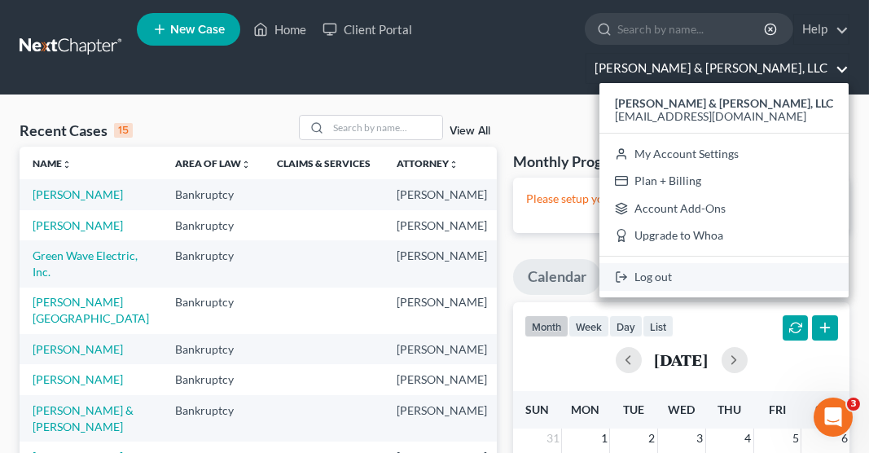
click at [751, 263] on link "Log out" at bounding box center [723, 277] width 249 height 28
